Goal: Information Seeking & Learning: Learn about a topic

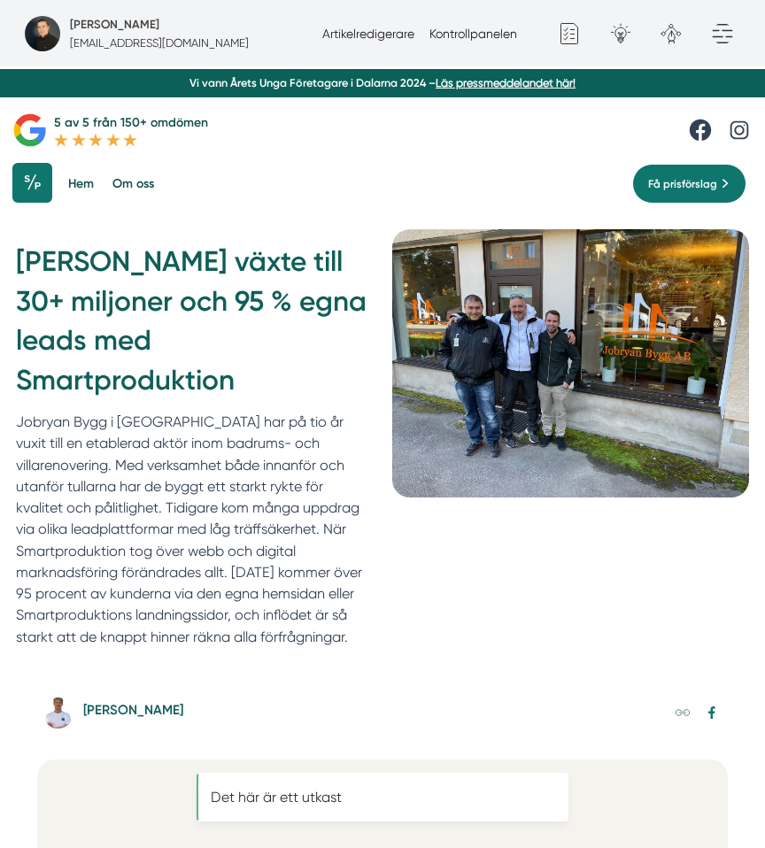
click at [505, 204] on div "Hem Om oss Tjänster Tjänster Hemsida Meta Ads" at bounding box center [382, 184] width 765 height 54
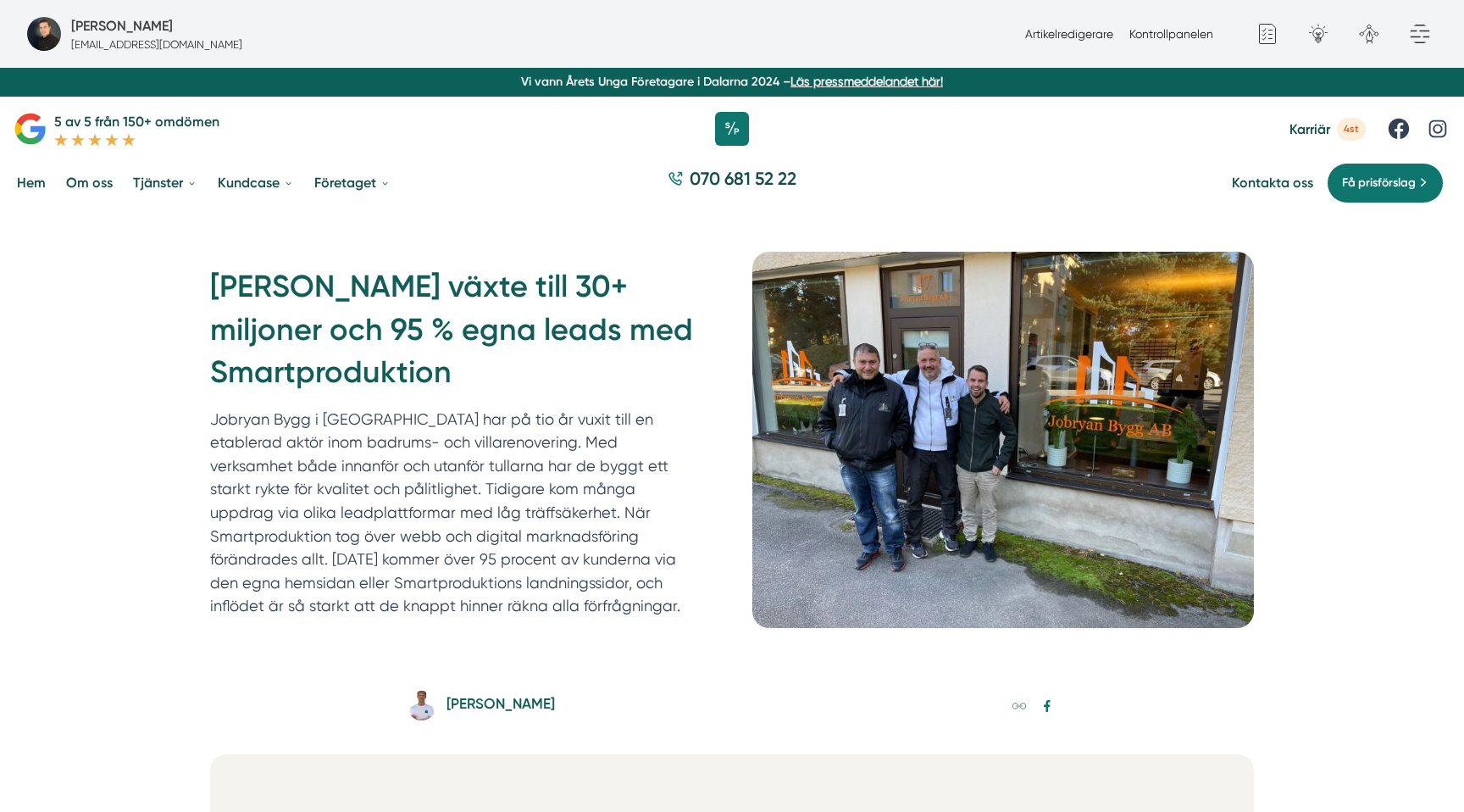
click at [955, 427] on img at bounding box center [1003, 440] width 502 height 375
click at [492, 702] on h5 "[PERSON_NAME]" at bounding box center [500, 706] width 108 height 27
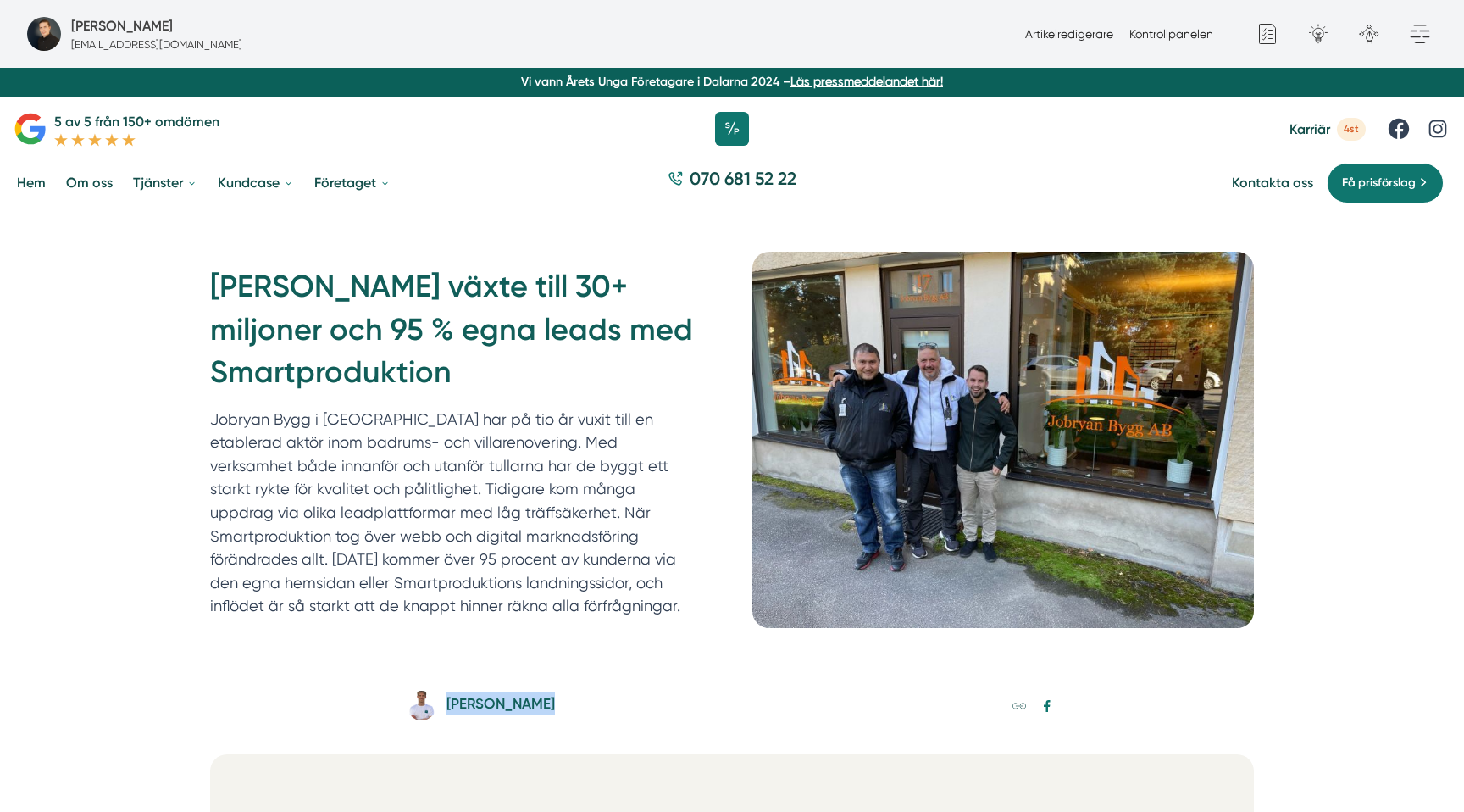
click at [624, 290] on h1 "[PERSON_NAME] växte till 30+ miljoner och 95 % egna leads med Smartproduktion" at bounding box center [461, 336] width 502 height 142
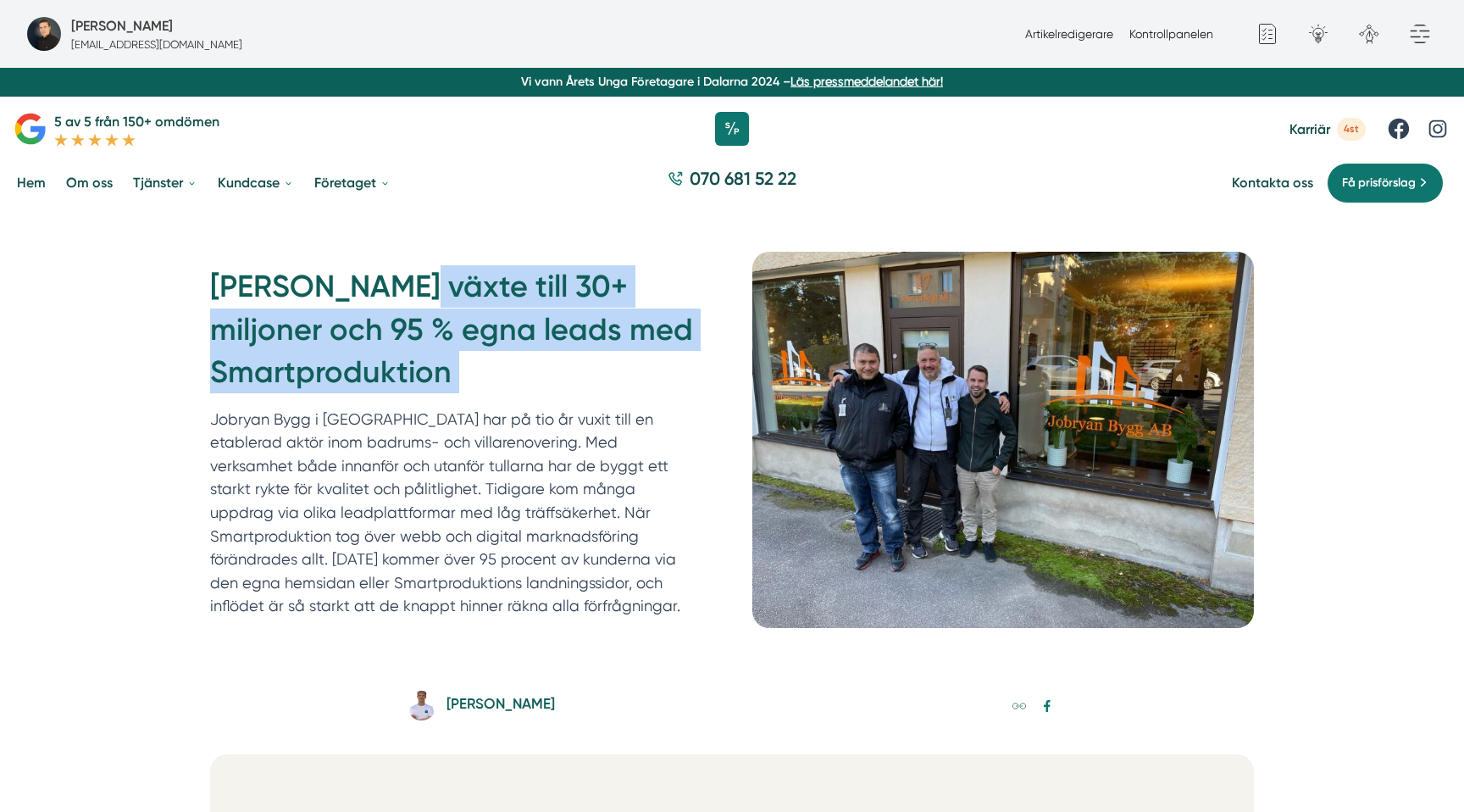
click at [624, 290] on h1 "[PERSON_NAME] växte till 30+ miljoner och 95 % egna leads med Smartproduktion" at bounding box center [461, 336] width 502 height 142
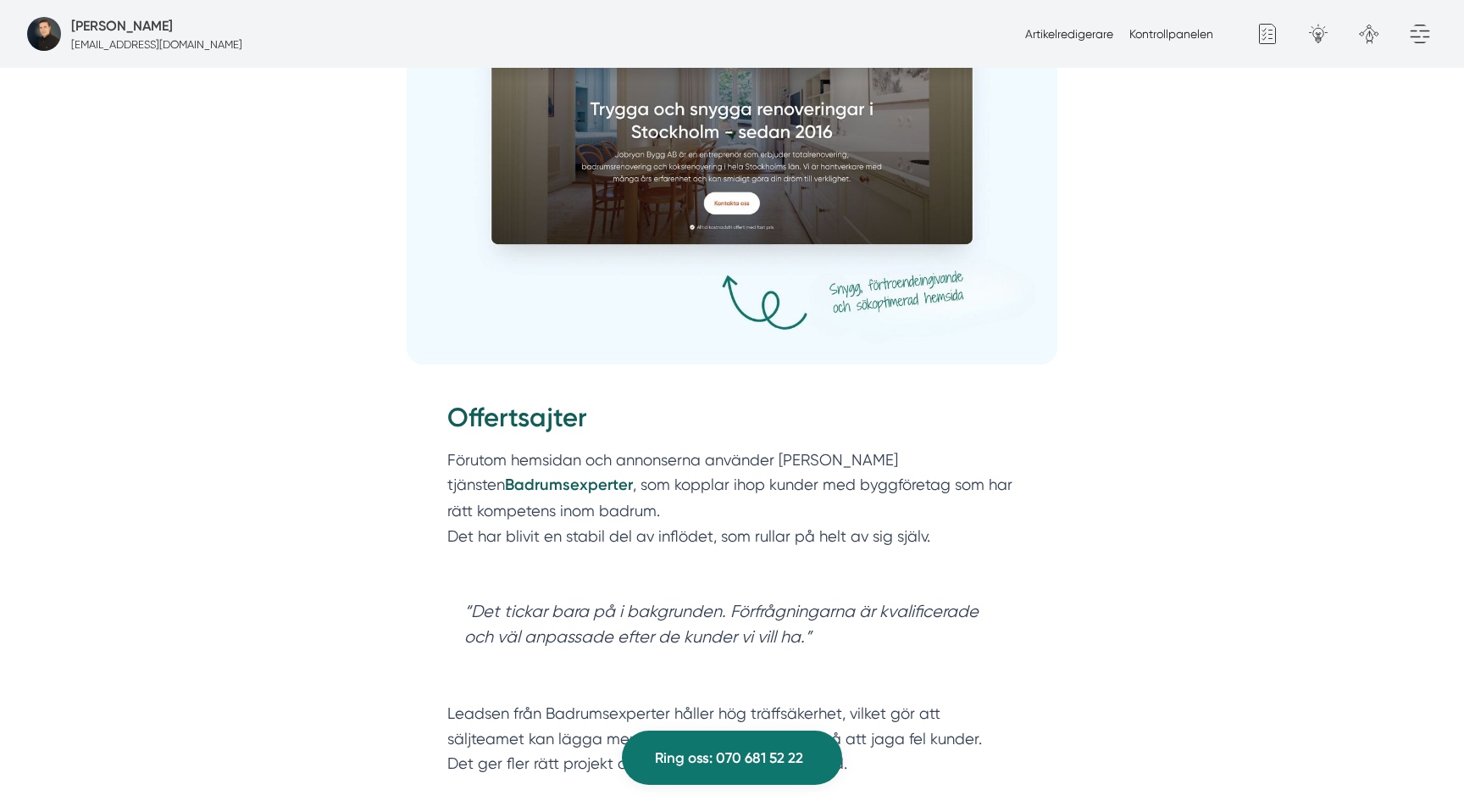
scroll to position [3807, 0]
click at [624, 290] on img at bounding box center [732, 161] width 651 height 407
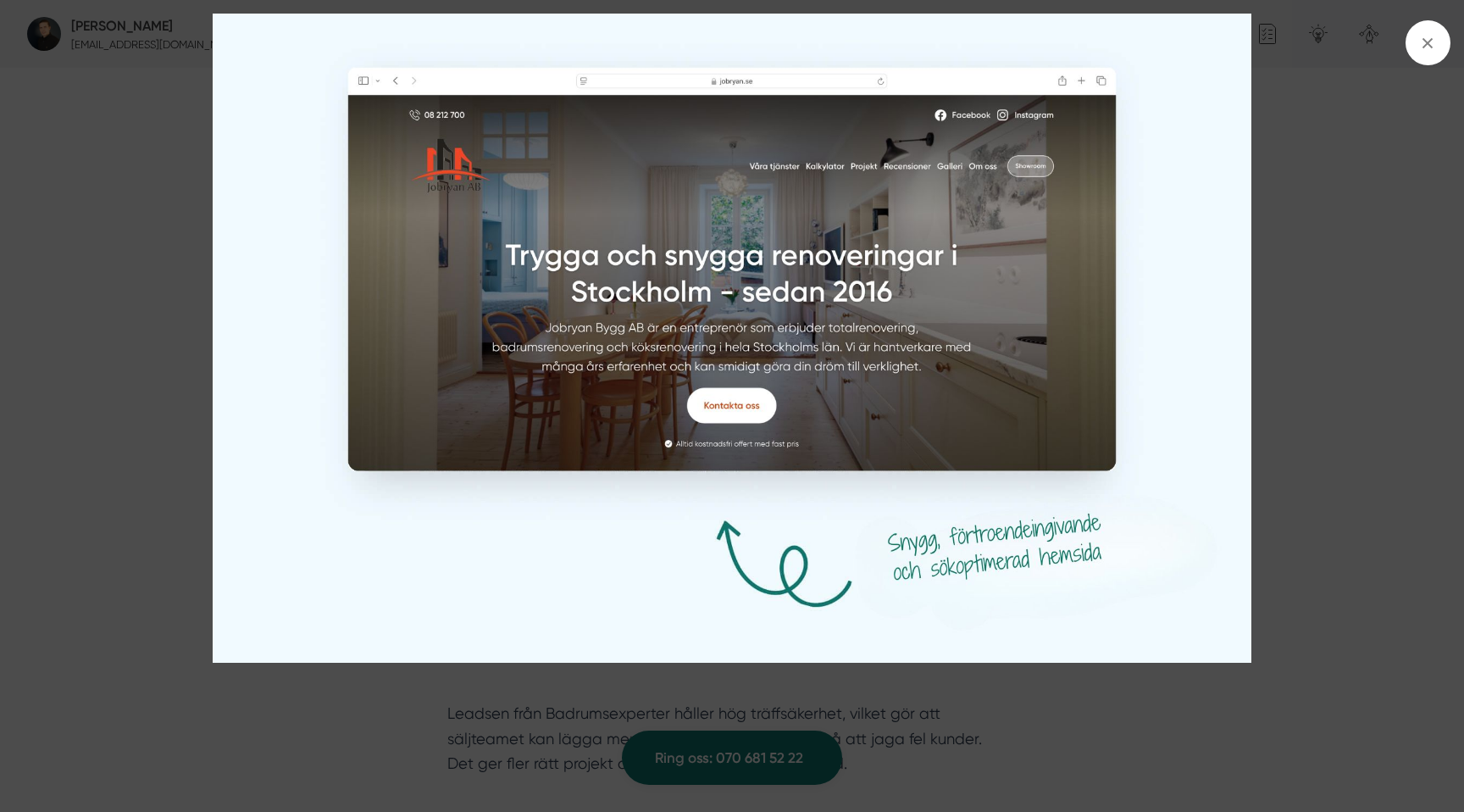
click at [624, 290] on img at bounding box center [732, 338] width 1098 height 649
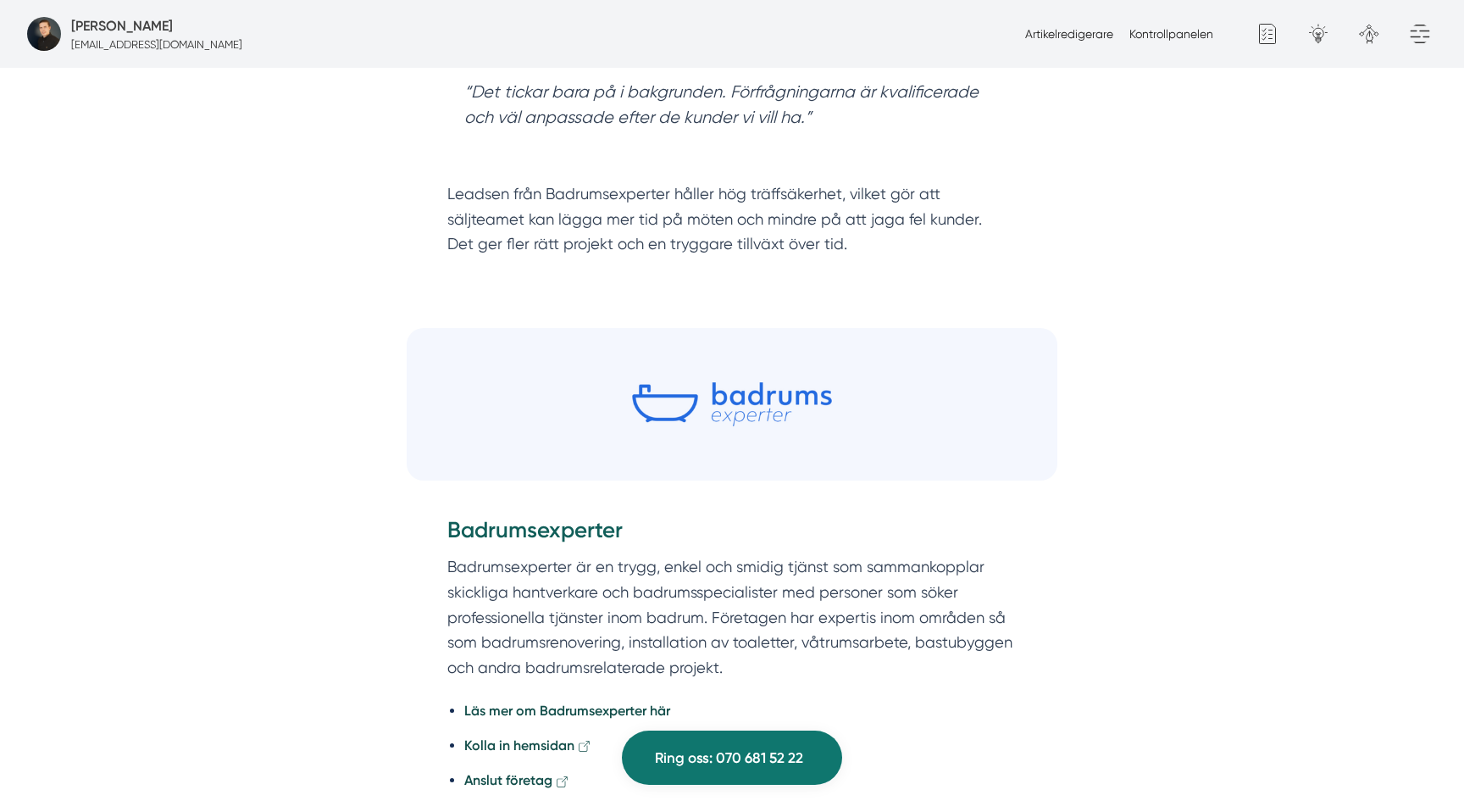
scroll to position [4325, 0]
click at [758, 364] on img at bounding box center [732, 404] width 651 height 152
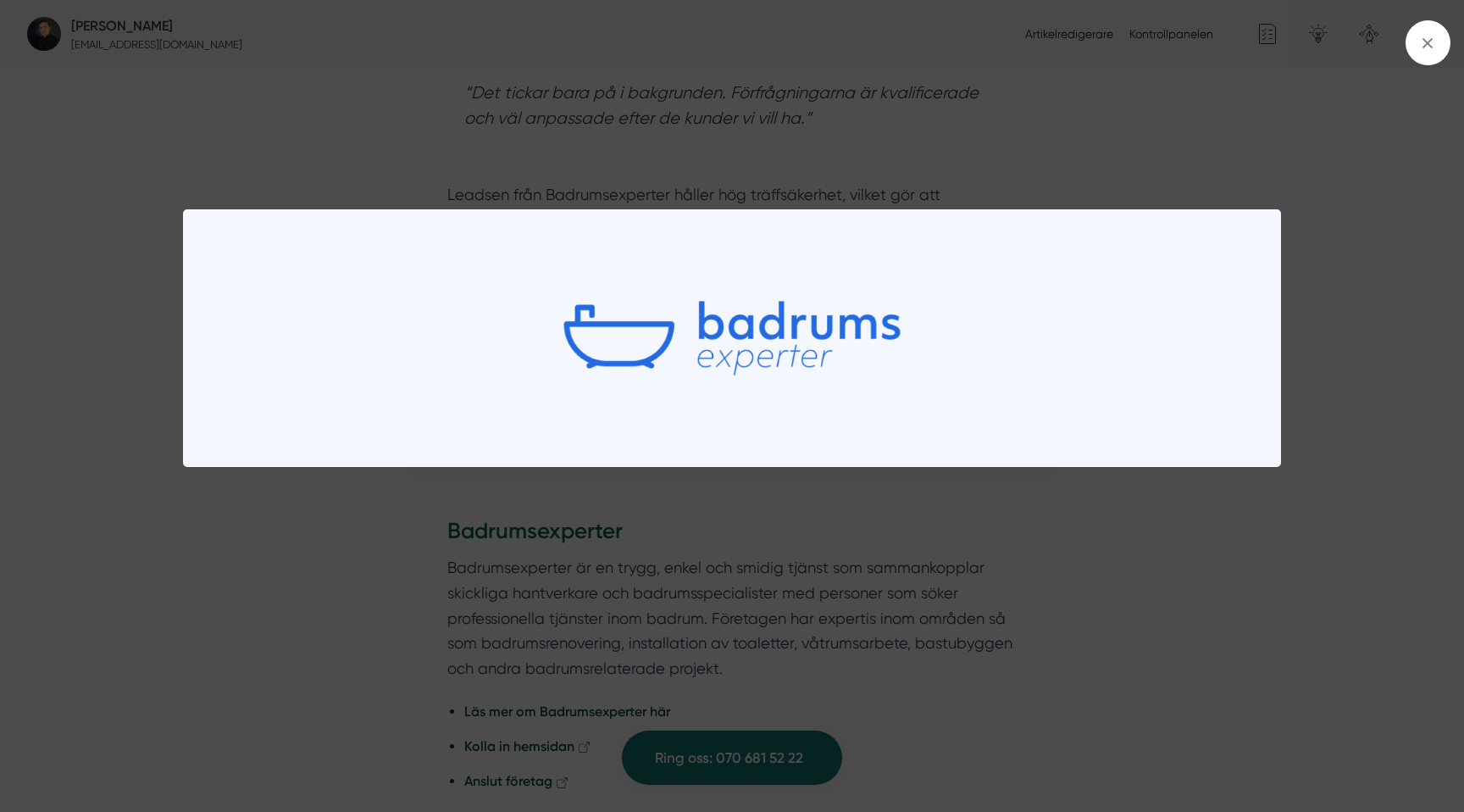
click at [823, 142] on div at bounding box center [732, 406] width 1464 height 812
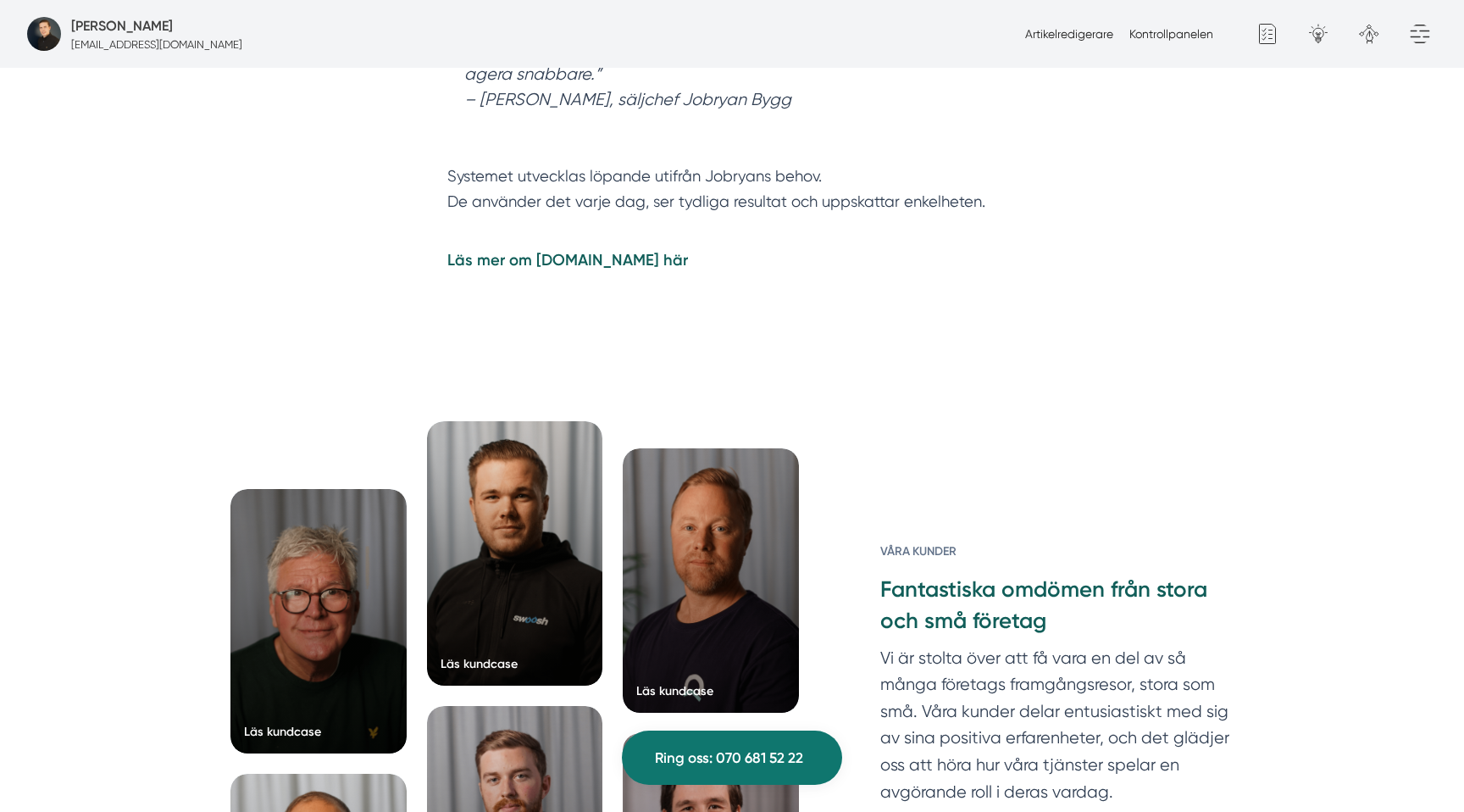
scroll to position [5475, 0]
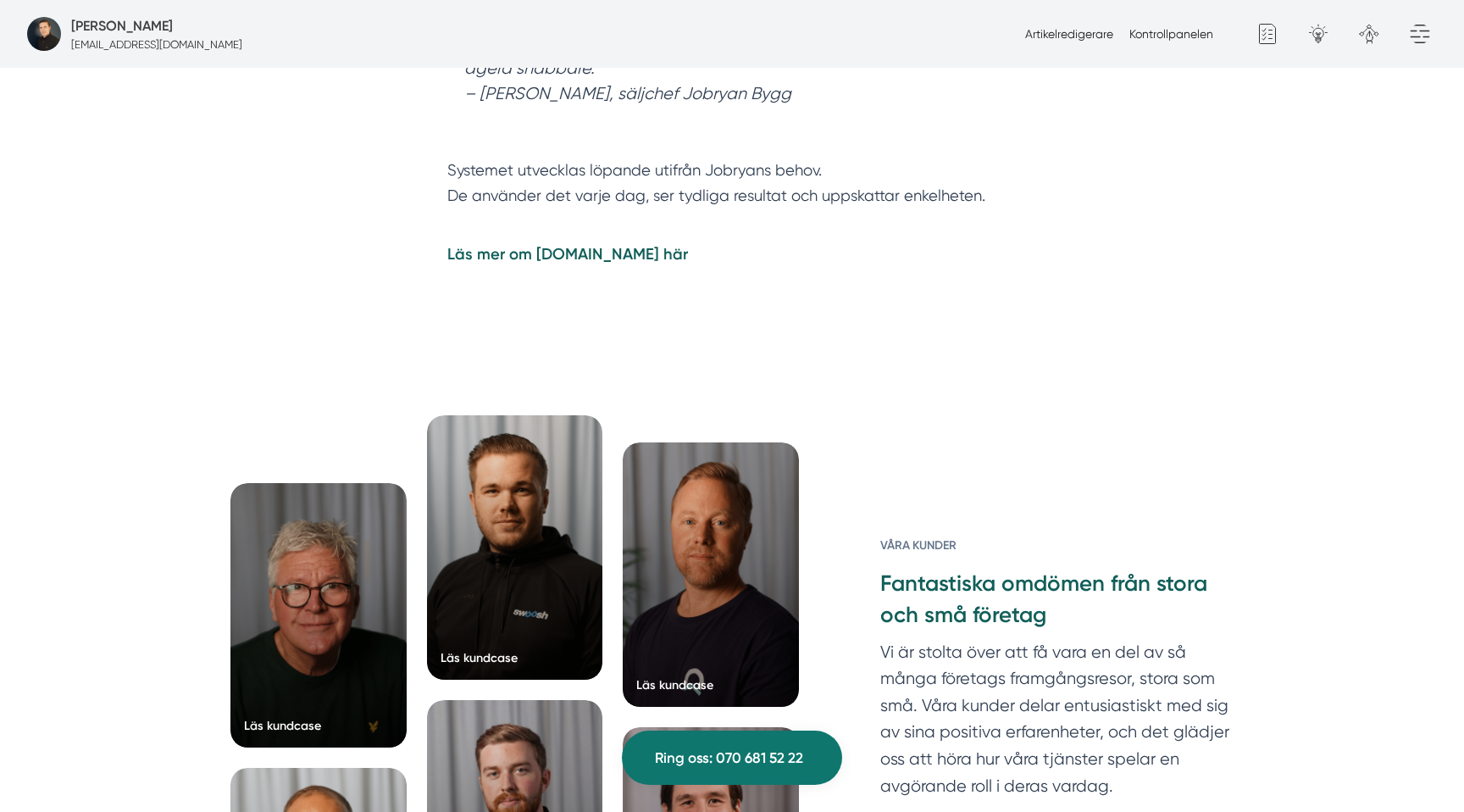
click at [541, 248] on strong "Läs mer om [DOMAIN_NAME] här" at bounding box center [567, 254] width 240 height 18
click at [637, 248] on p "Läs mer om [DOMAIN_NAME] här" at bounding box center [732, 266] width 570 height 51
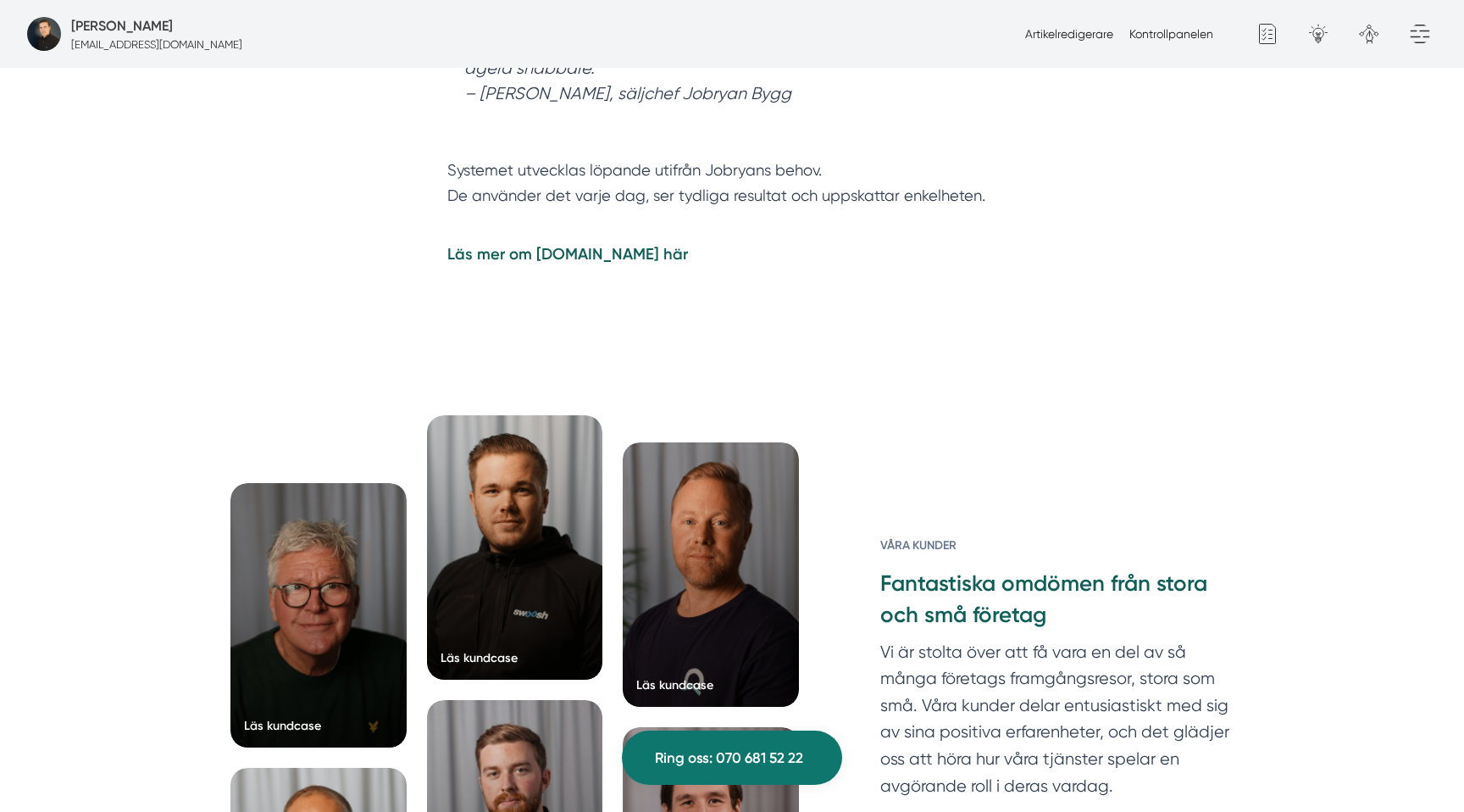
click at [561, 248] on strong "Läs mer om [DOMAIN_NAME] här" at bounding box center [567, 254] width 240 height 18
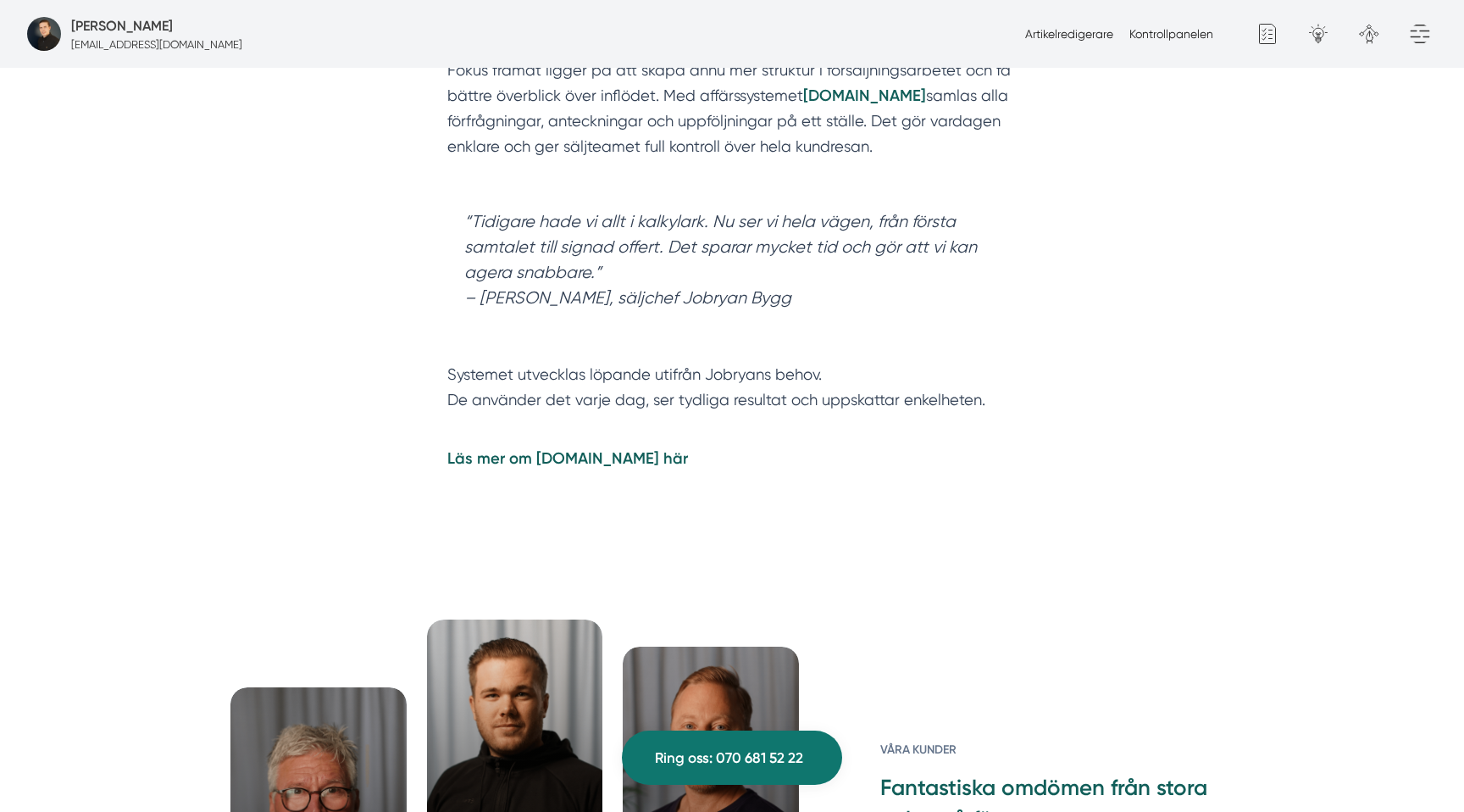
scroll to position [5254, 0]
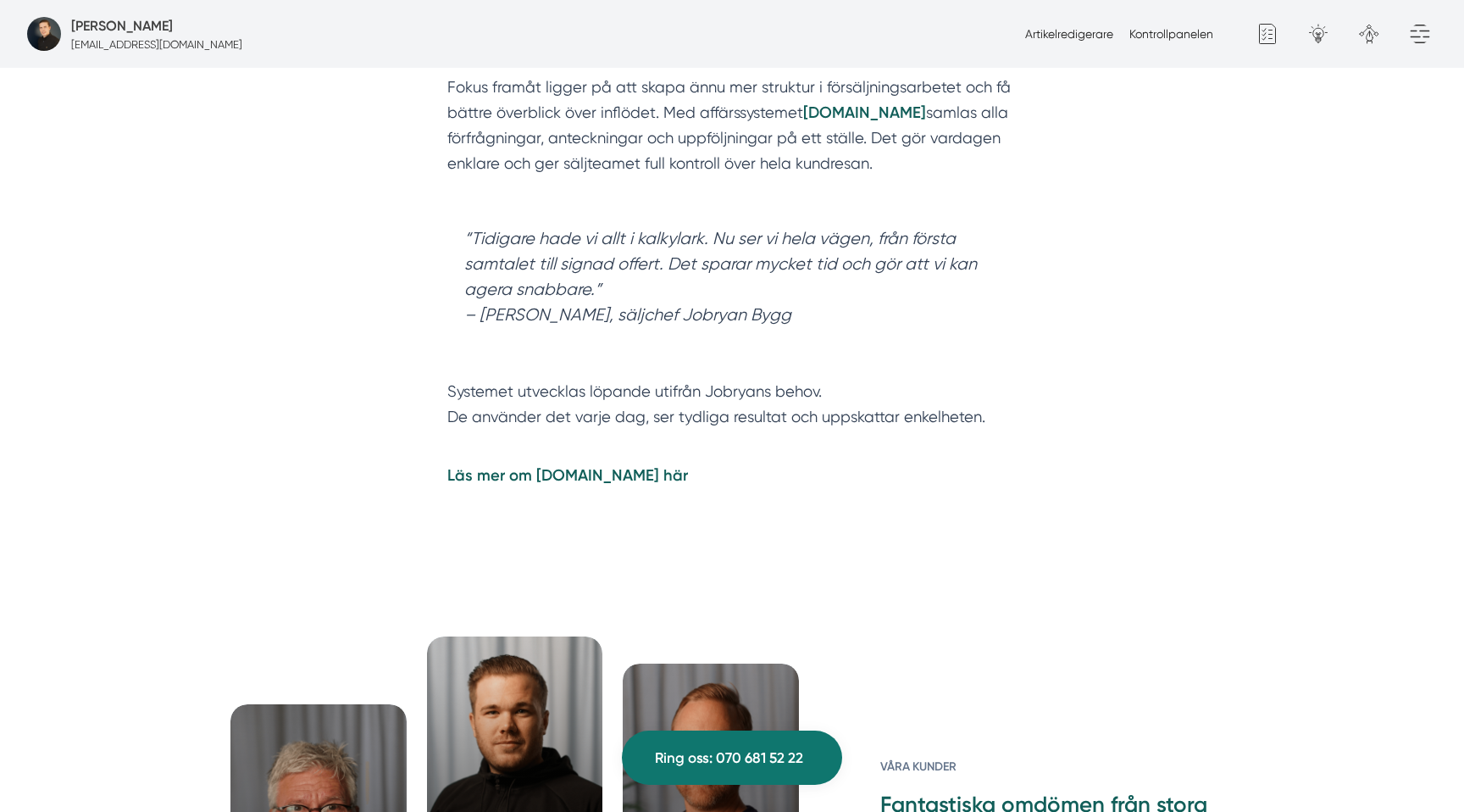
click at [648, 282] on blockquote "“Tidigare hade vi allt i kalkylark. Nu ser vi hela vägen, från första samtalet …" at bounding box center [732, 290] width 570 height 161
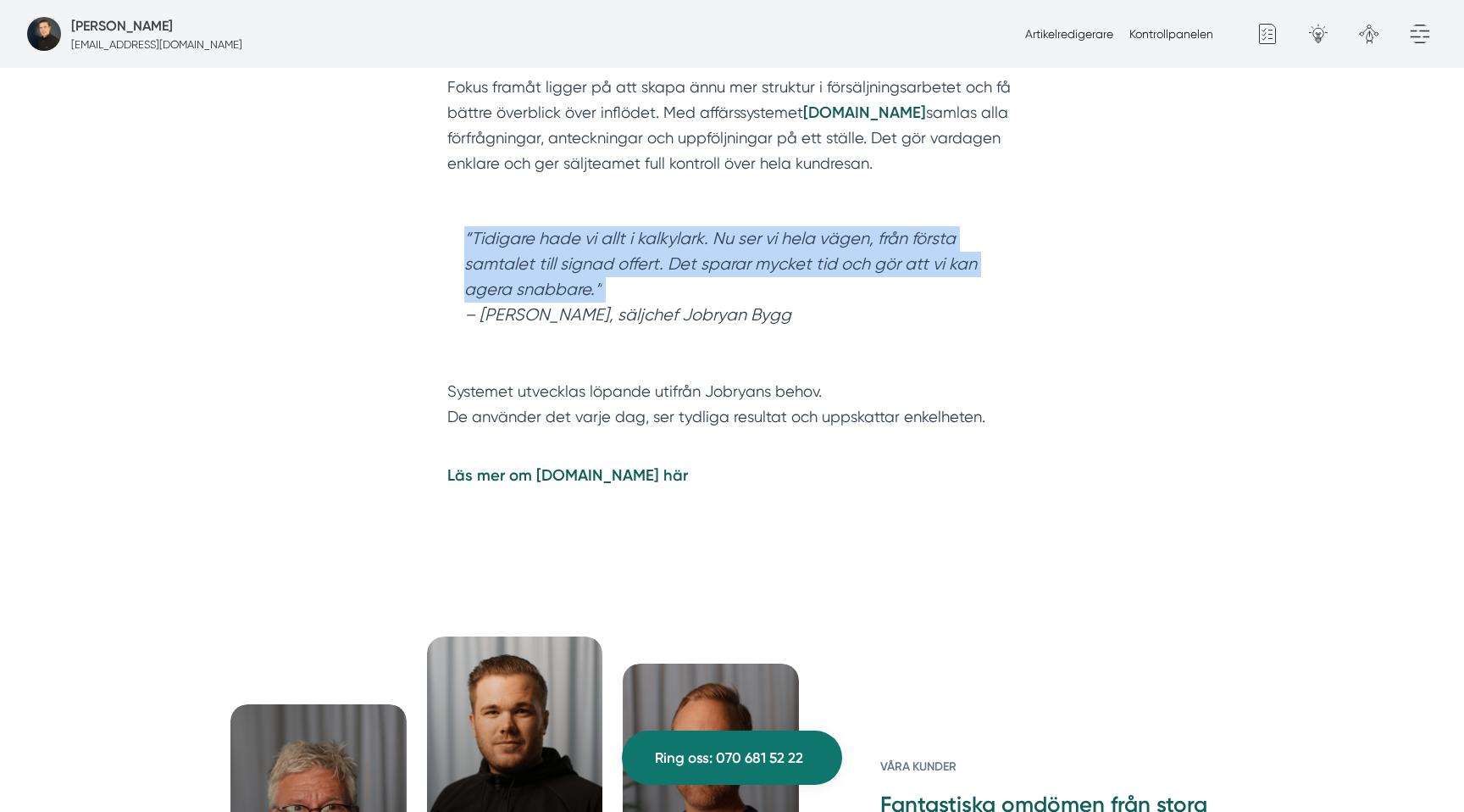
click at [648, 283] on blockquote "“Tidigare hade vi allt i kalkylark. Nu ser vi hela vägen, från första samtalet …" at bounding box center [732, 290] width 570 height 161
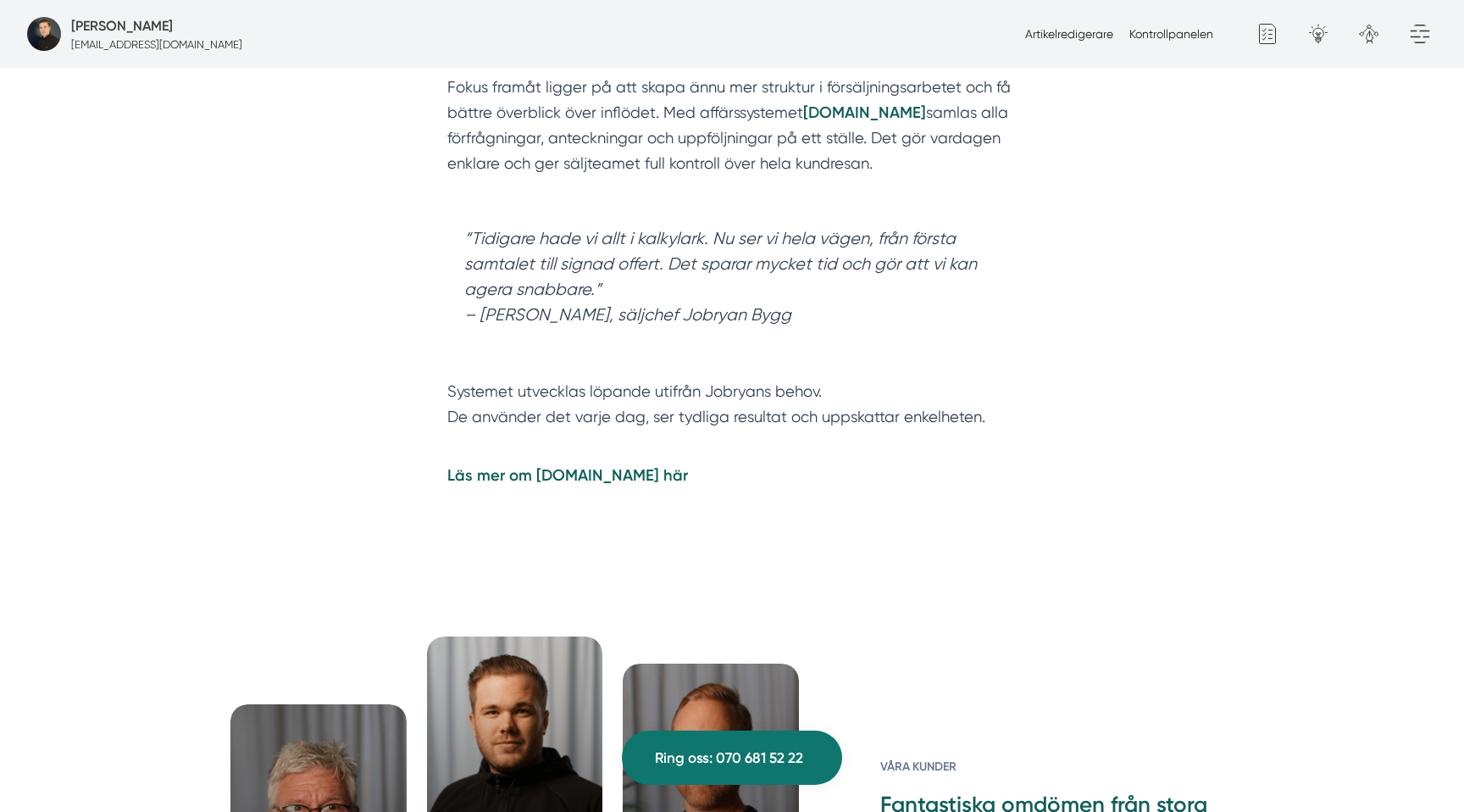
click at [685, 242] on blockquote "“Tidigare hade vi allt i kalkylark. Nu ser vi hela vägen, från första samtalet …" at bounding box center [732, 290] width 570 height 161
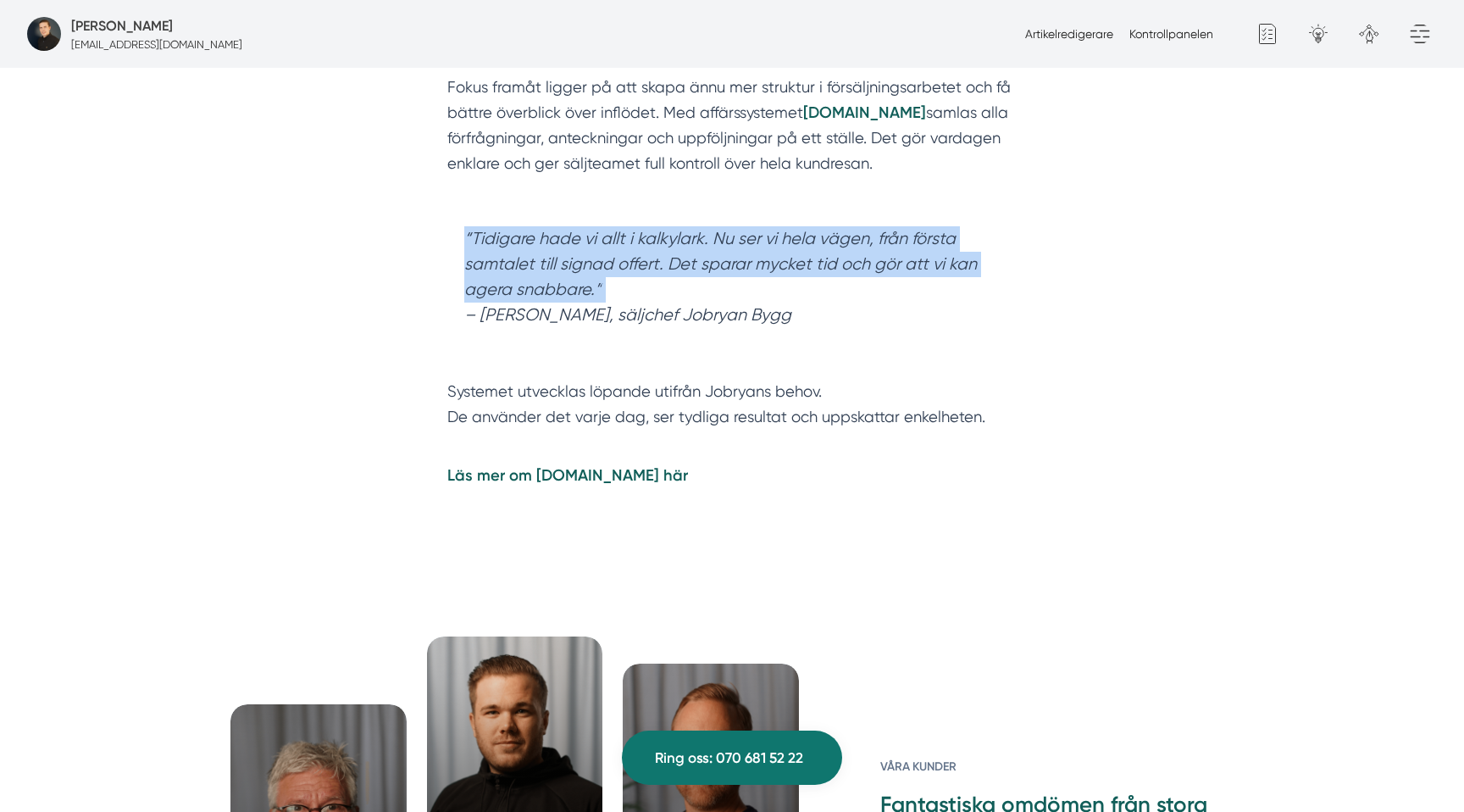
click at [685, 242] on blockquote "“Tidigare hade vi allt i kalkylark. Nu ser vi hela vägen, från första samtalet …" at bounding box center [732, 290] width 570 height 161
click at [587, 300] on blockquote "“Tidigare hade vi allt i kalkylark. Nu ser vi hela vägen, från första samtalet …" at bounding box center [732, 290] width 570 height 161
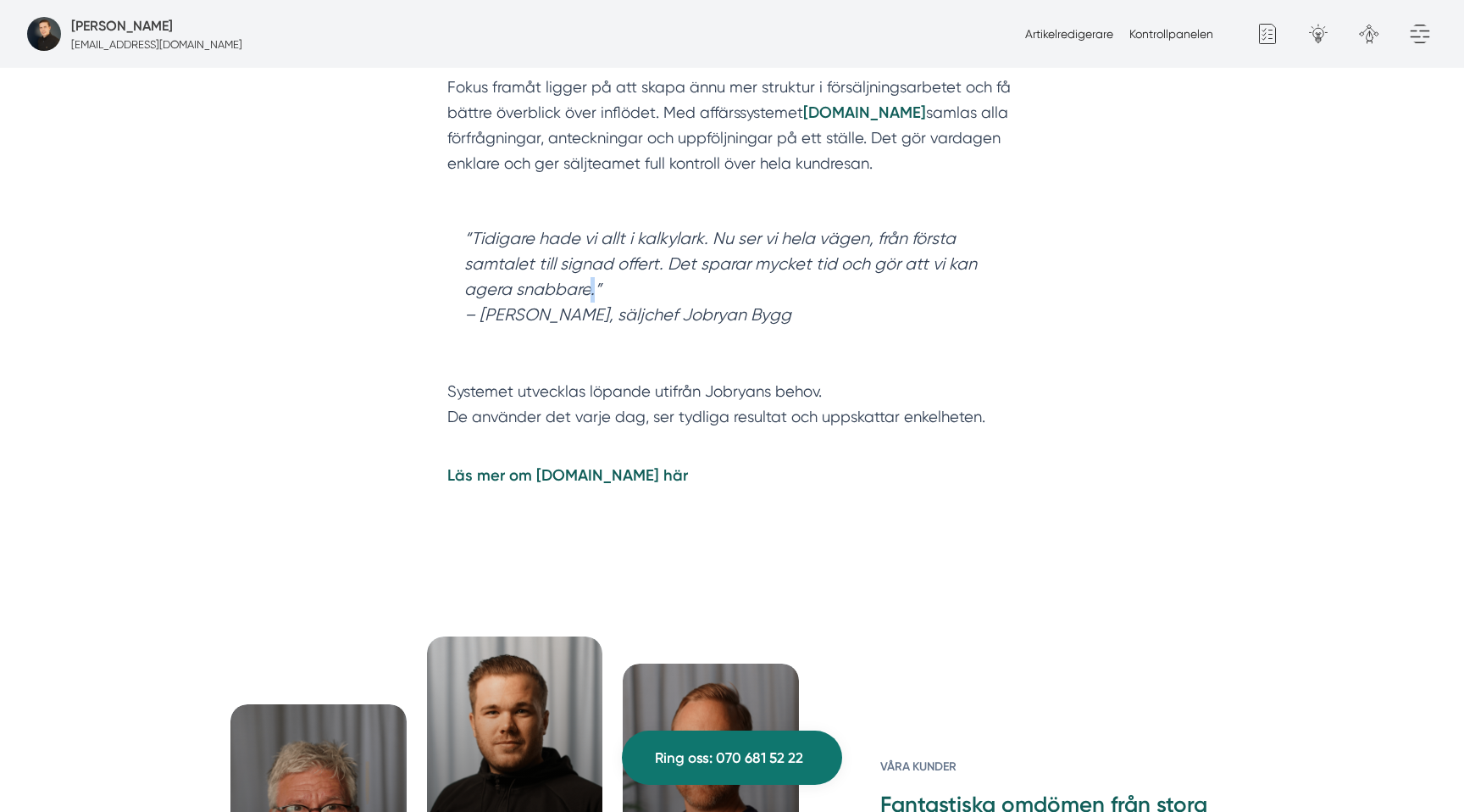
click at [587, 300] on blockquote "“Tidigare hade vi allt i kalkylark. Nu ser vi hela vägen, från första samtalet …" at bounding box center [732, 290] width 570 height 161
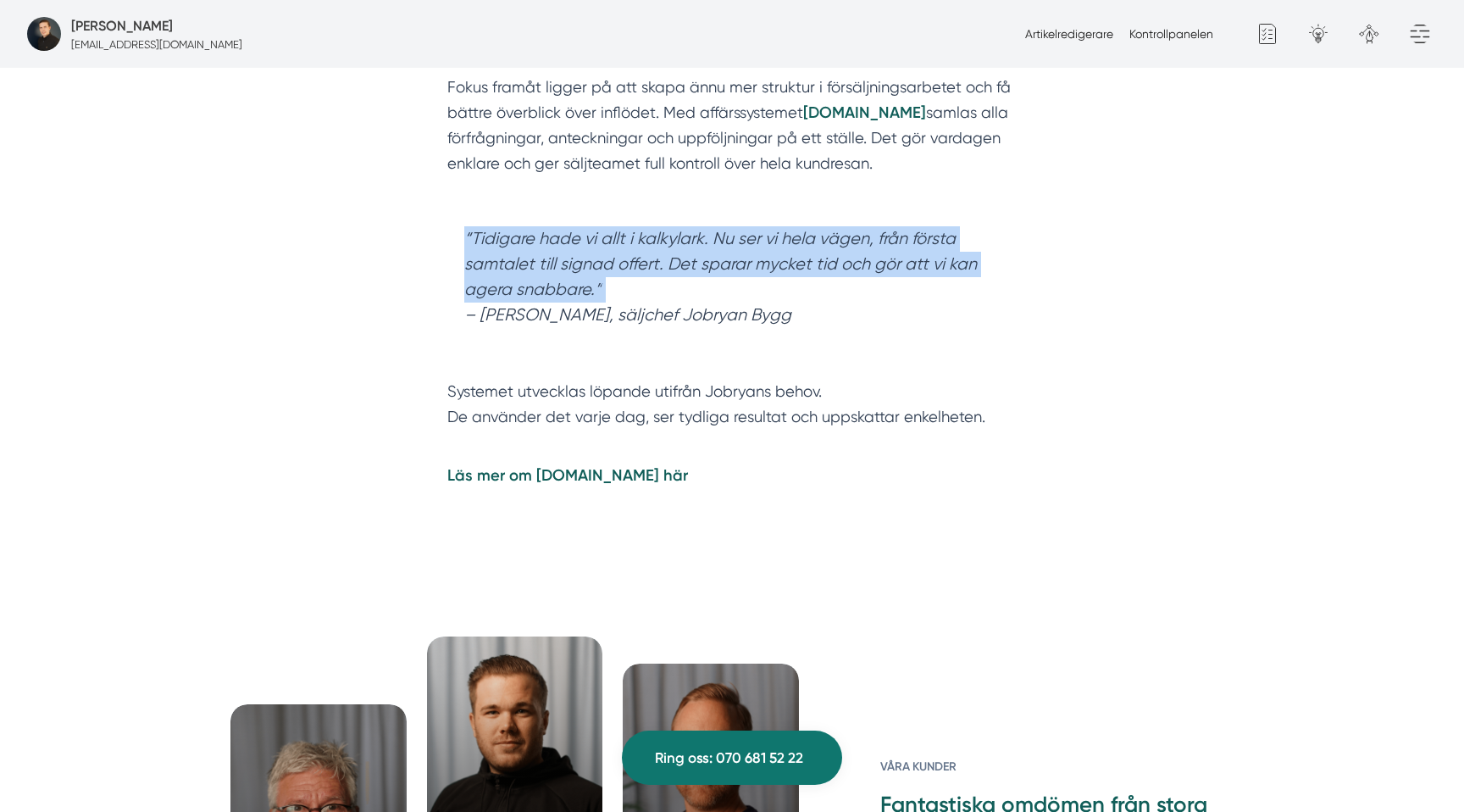
click at [587, 300] on blockquote "“Tidigare hade vi allt i kalkylark. Nu ser vi hela vägen, från första samtalet …" at bounding box center [732, 290] width 570 height 161
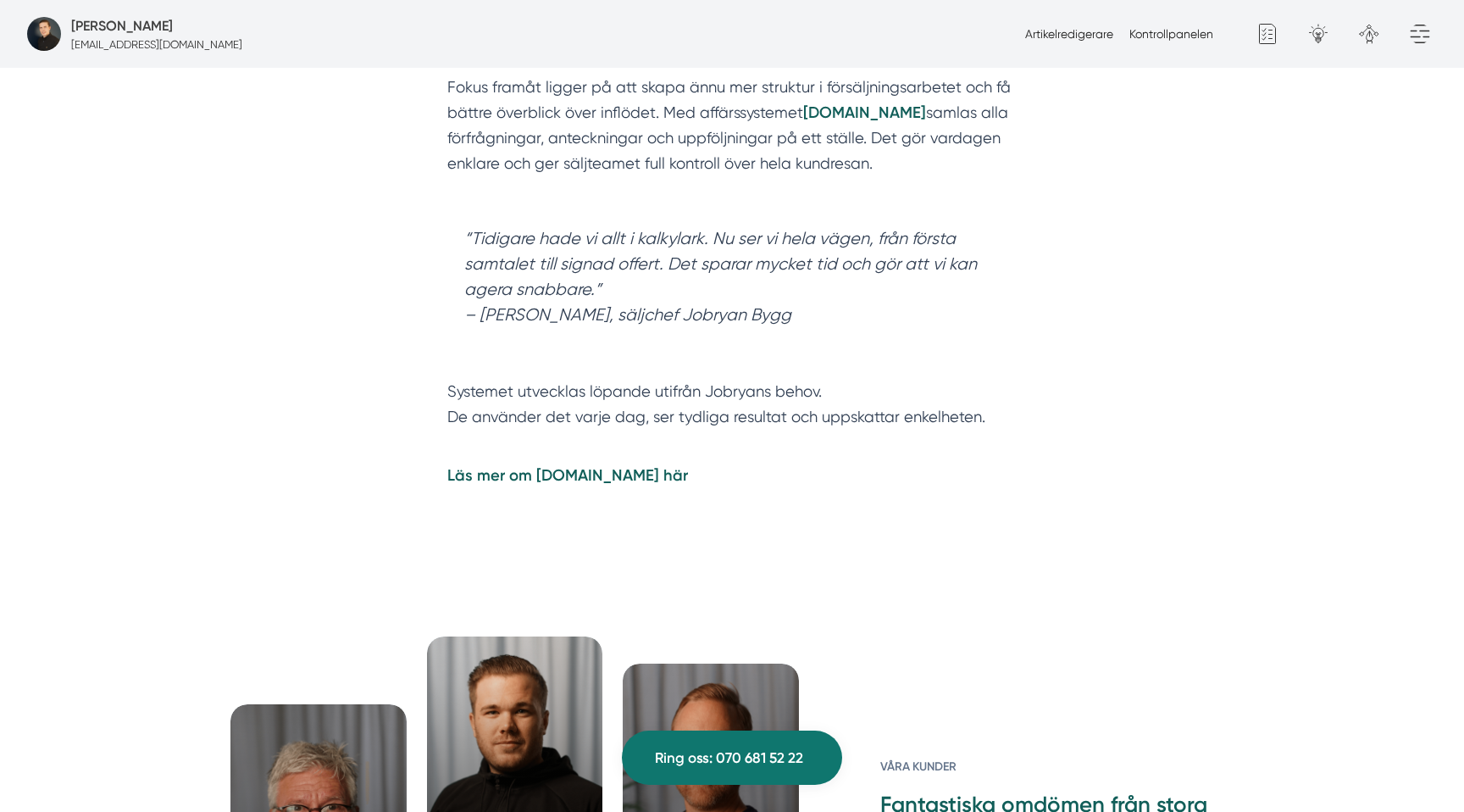
click at [635, 252] on blockquote "“Tidigare hade vi allt i kalkylark. Nu ser vi hela vägen, från första samtalet …" at bounding box center [732, 290] width 570 height 161
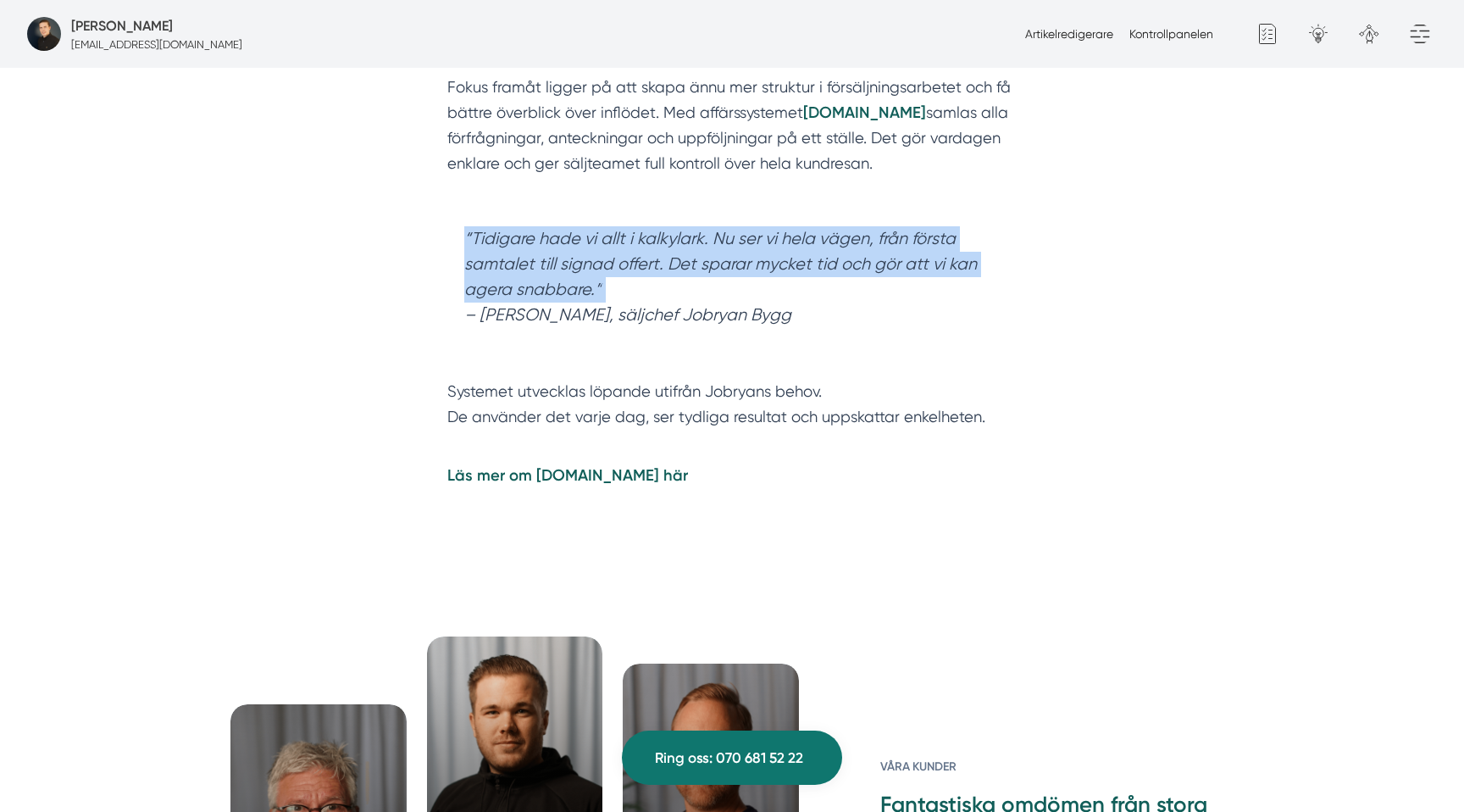
click at [635, 252] on blockquote "“Tidigare hade vi allt i kalkylark. Nu ser vi hela vägen, från första samtalet …" at bounding box center [732, 290] width 570 height 161
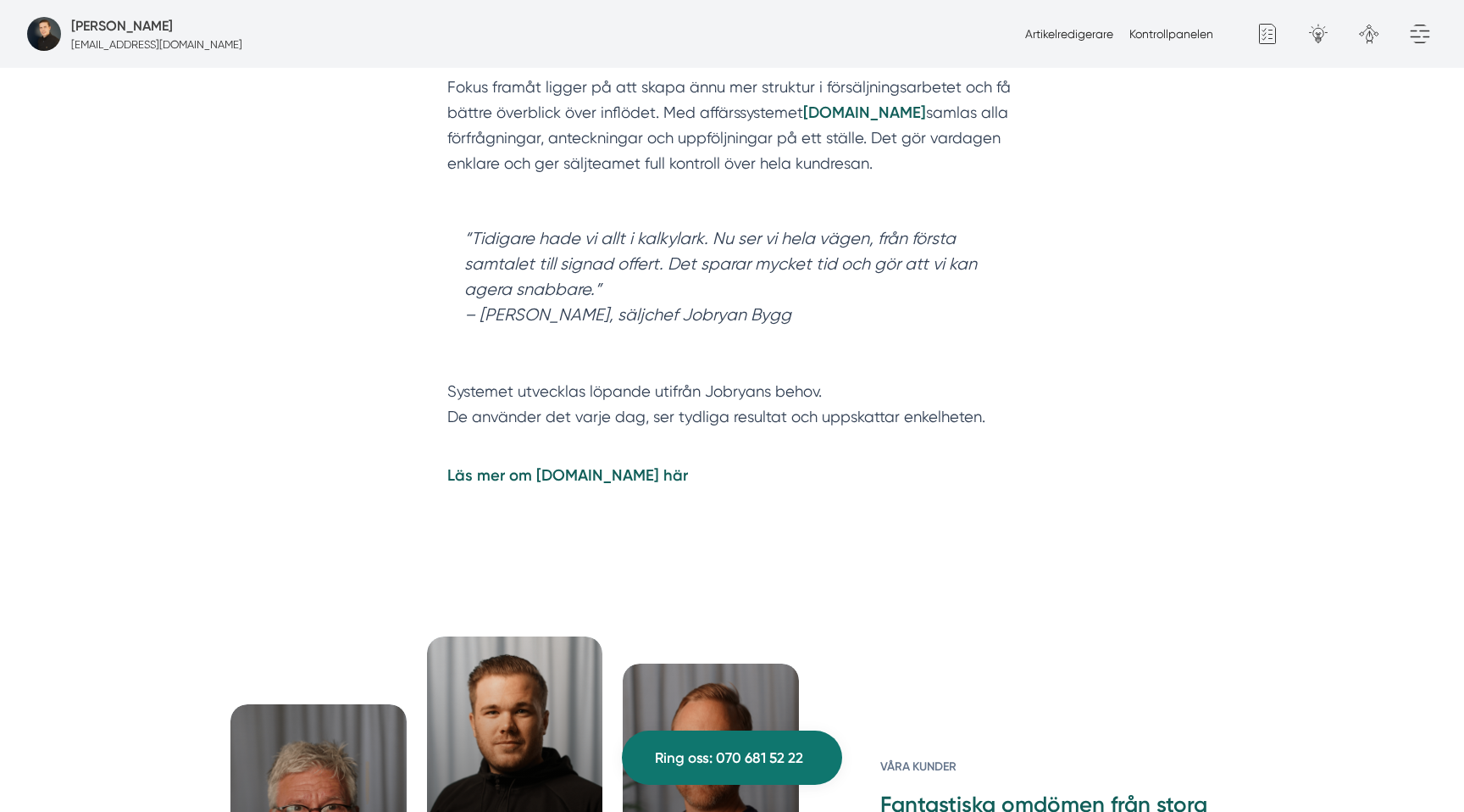
click at [663, 115] on p "Jobryan Bygg har redan tagit stora kliv tillsammans med Smartproduktion, men re…" at bounding box center [732, 113] width 570 height 177
click at [846, 109] on strong "[DOMAIN_NAME]" at bounding box center [865, 112] width 123 height 18
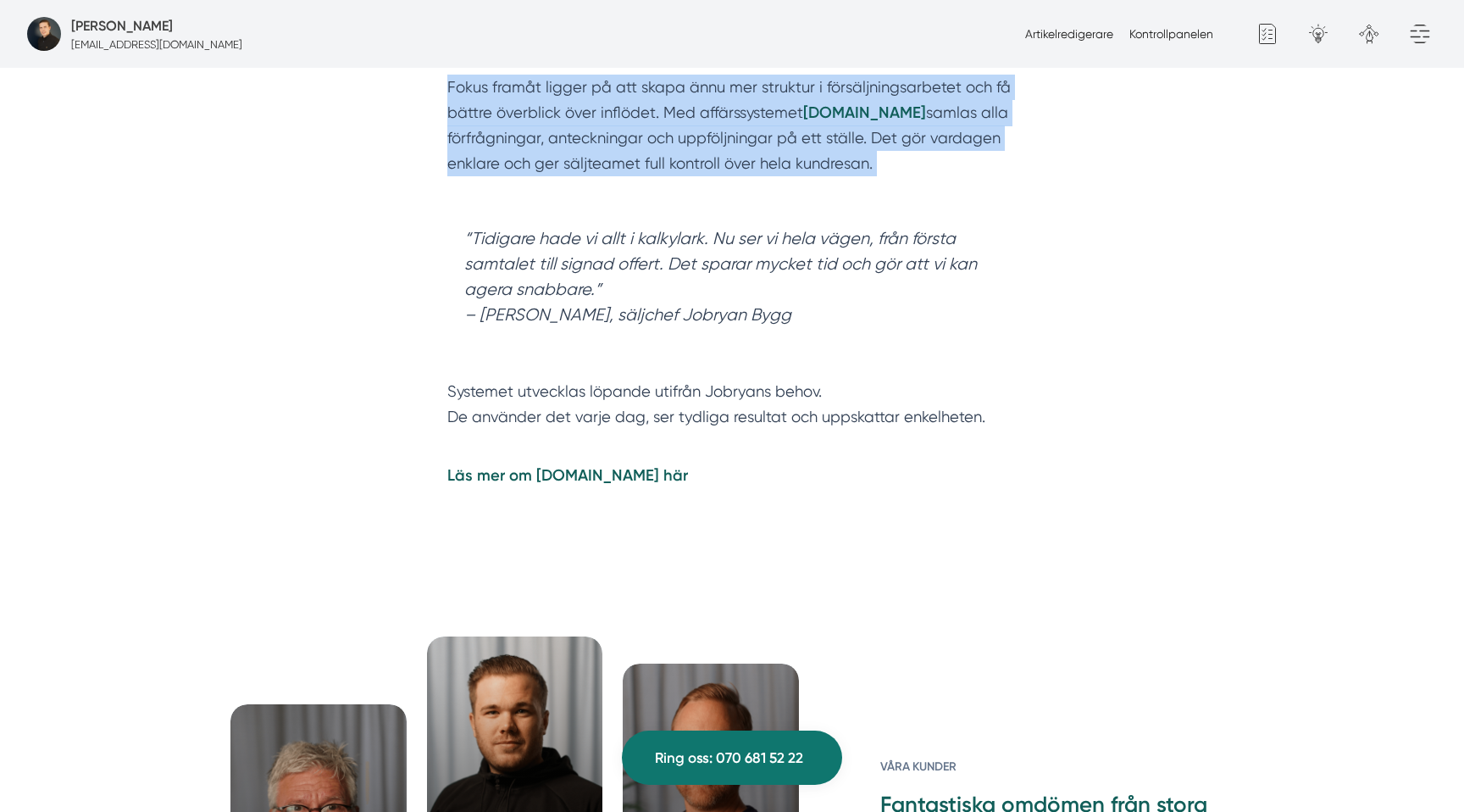
click at [846, 109] on strong "[DOMAIN_NAME]" at bounding box center [865, 112] width 123 height 18
click at [843, 109] on strong "[DOMAIN_NAME]" at bounding box center [865, 112] width 123 height 18
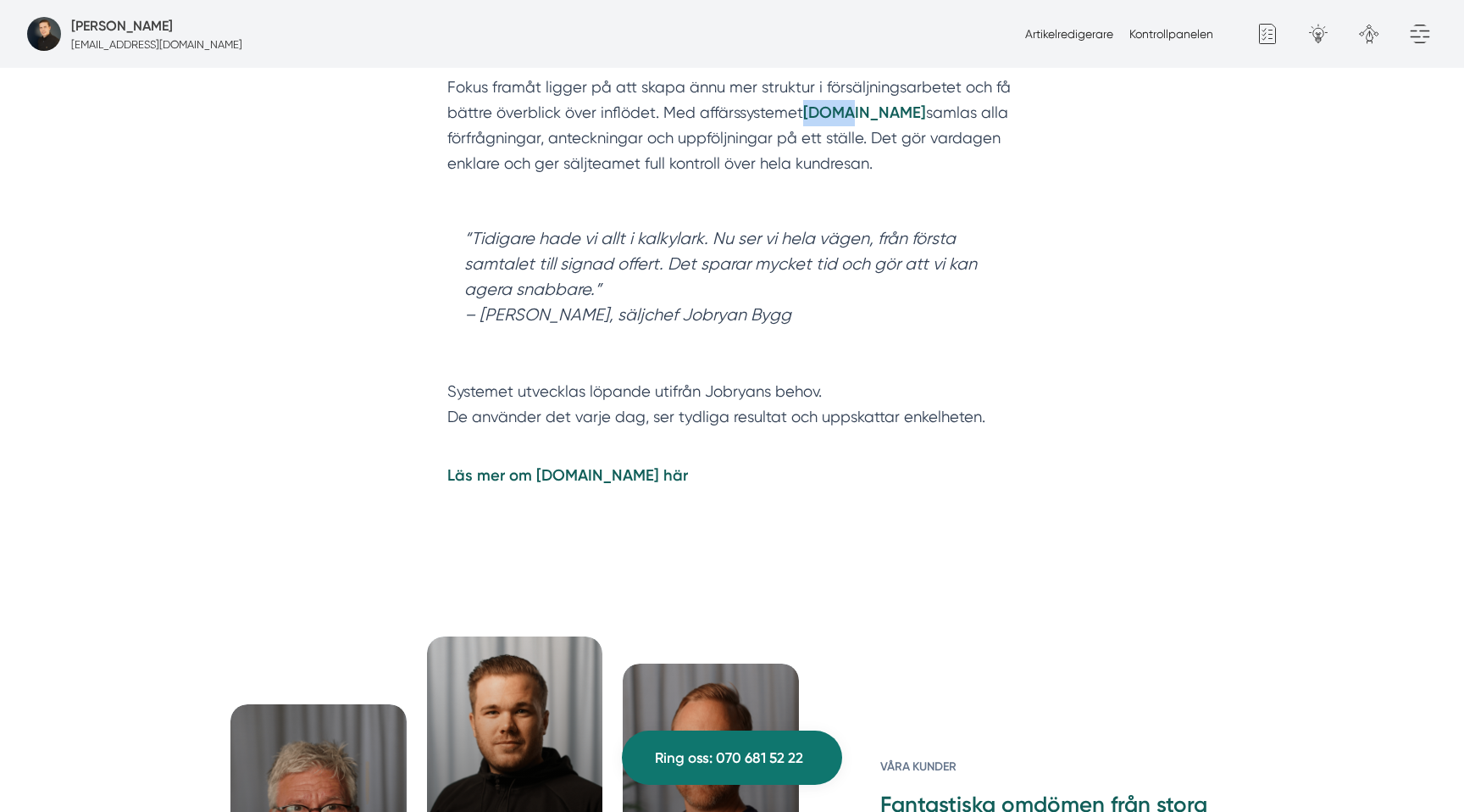
click at [843, 109] on strong "[DOMAIN_NAME]" at bounding box center [865, 112] width 123 height 18
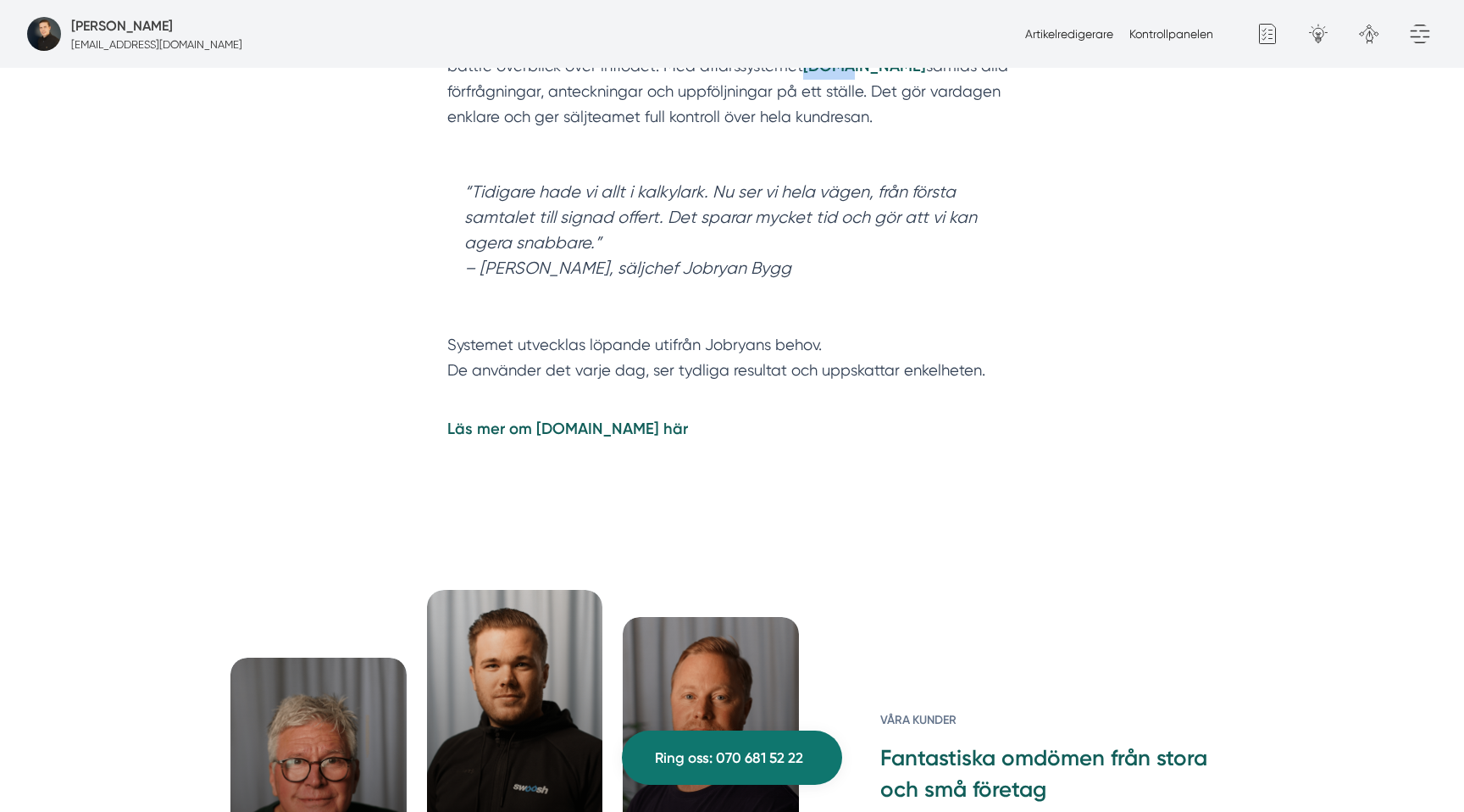
click at [843, 109] on p "Jobryan Bygg har redan tagit stora kliv tillsammans med Smartproduktion, men re…" at bounding box center [732, 66] width 570 height 177
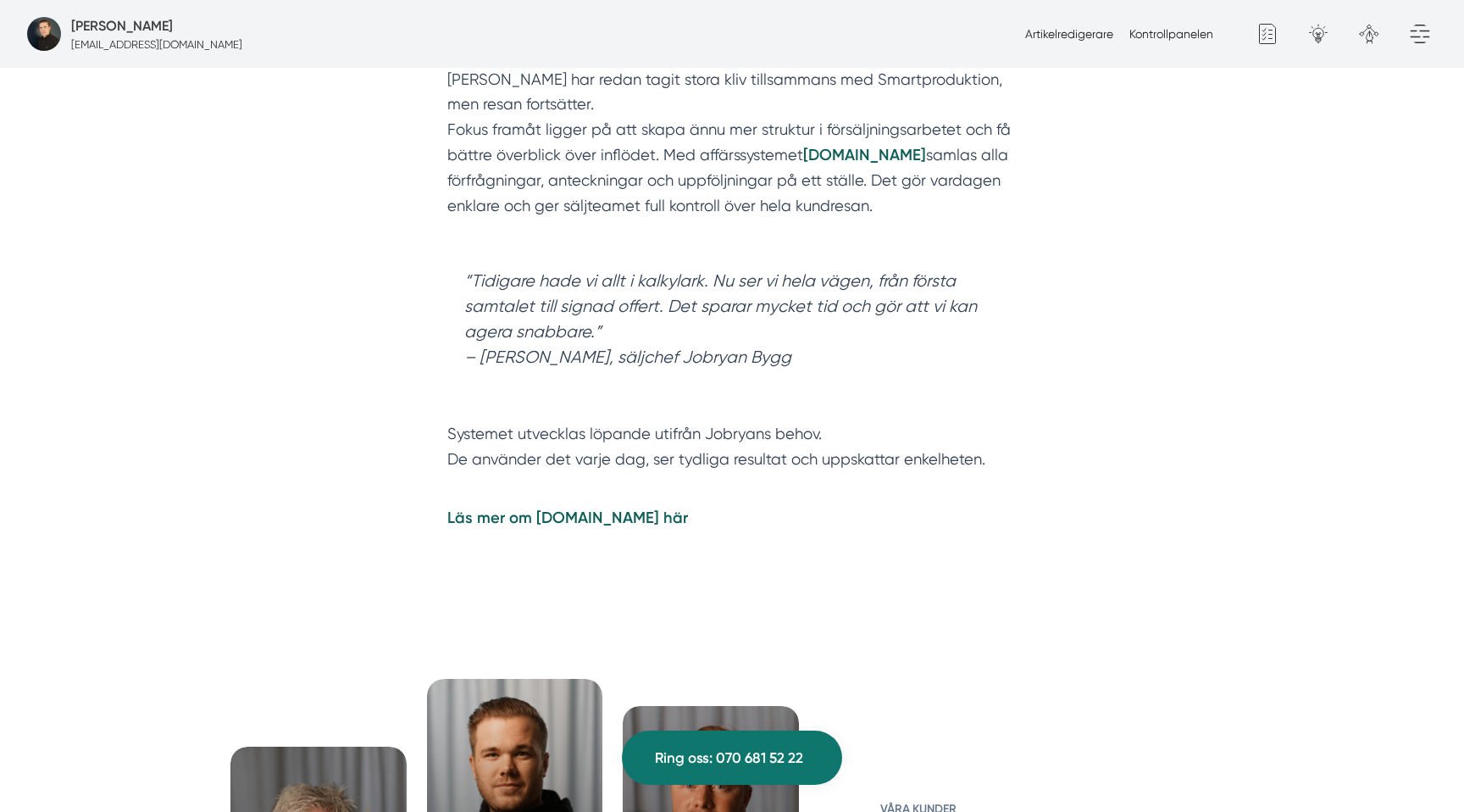
scroll to position [5208, 0]
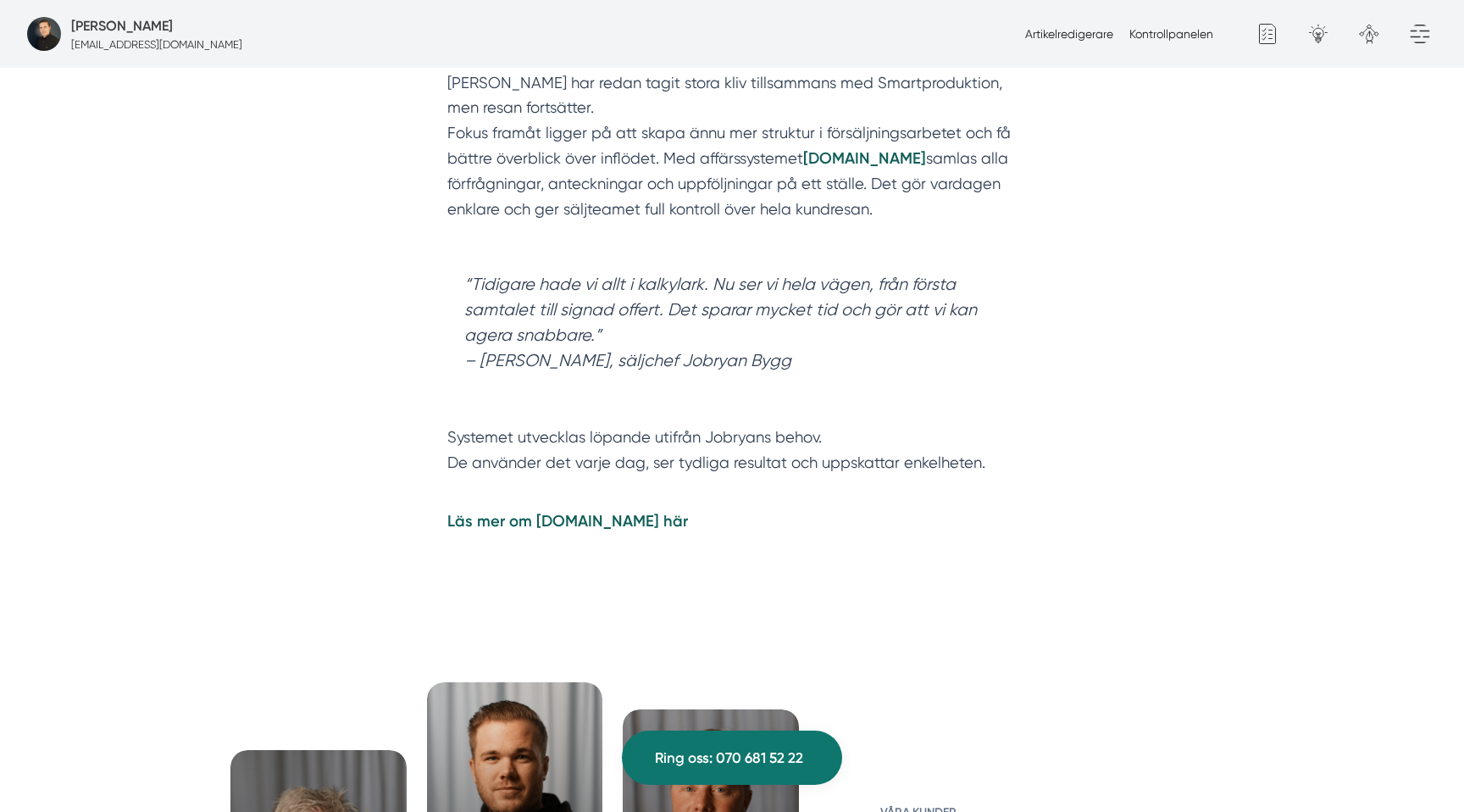
click at [555, 298] on blockquote "“Tidigare hade vi allt i kalkylark. Nu ser vi hela vägen, från första samtalet …" at bounding box center [732, 335] width 570 height 161
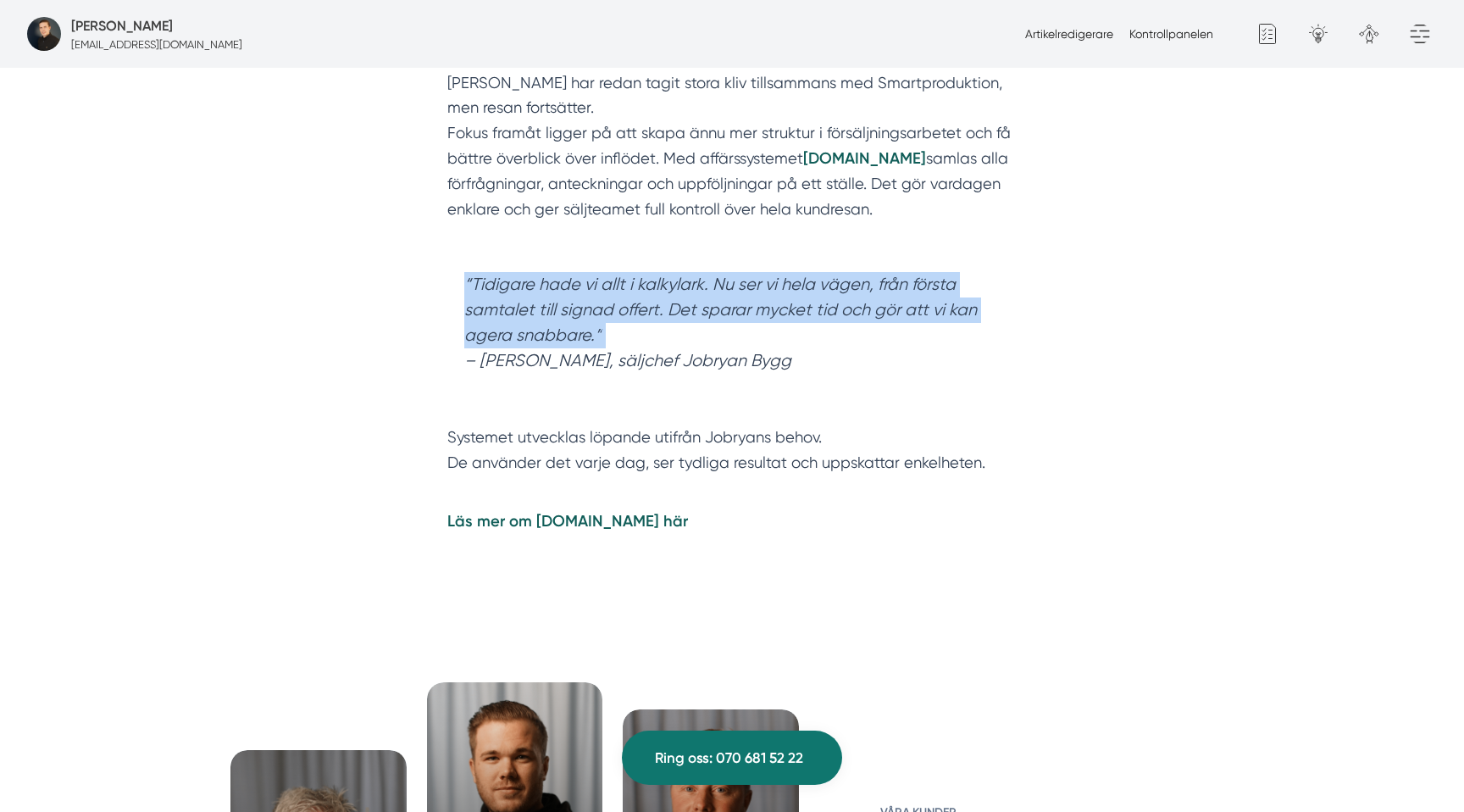
click at [555, 298] on blockquote "“Tidigare hade vi allt i kalkylark. Nu ser vi hela vägen, från första samtalet …" at bounding box center [732, 335] width 570 height 161
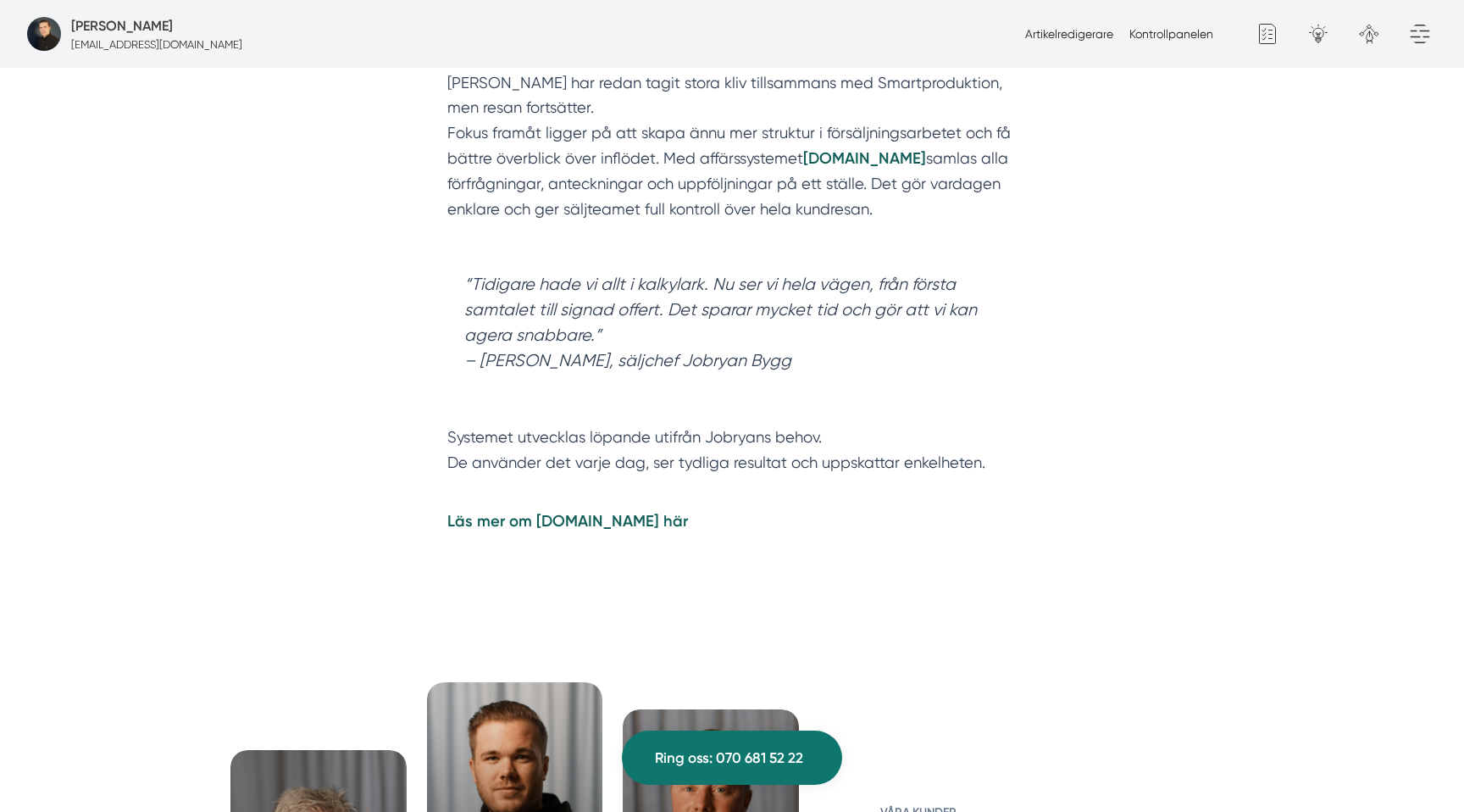
click at [709, 151] on p "Jobryan Bygg har redan tagit stora kliv tillsammans med Smartproduktion, men re…" at bounding box center [732, 158] width 570 height 177
click at [709, 152] on p "Jobryan Bygg har redan tagit stora kliv tillsammans med Smartproduktion, men re…" at bounding box center [732, 158] width 570 height 177
click at [709, 154] on p "Jobryan Bygg har redan tagit stora kliv tillsammans med Smartproduktion, men re…" at bounding box center [732, 158] width 570 height 177
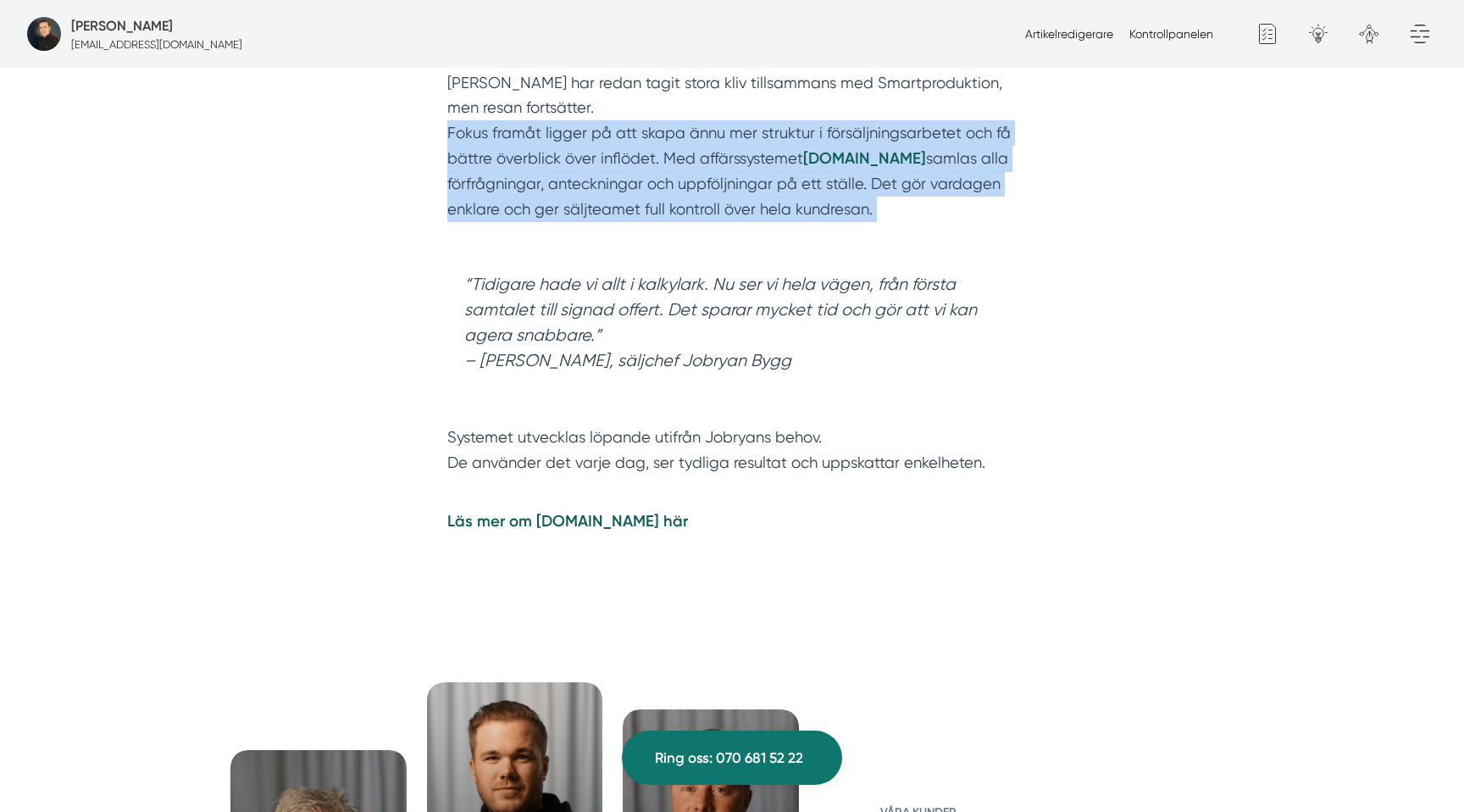
click at [709, 154] on p "Jobryan Bygg har redan tagit stora kliv tillsammans med Smartproduktion, men re…" at bounding box center [732, 158] width 570 height 177
click at [841, 154] on strong "[DOMAIN_NAME]" at bounding box center [865, 158] width 123 height 18
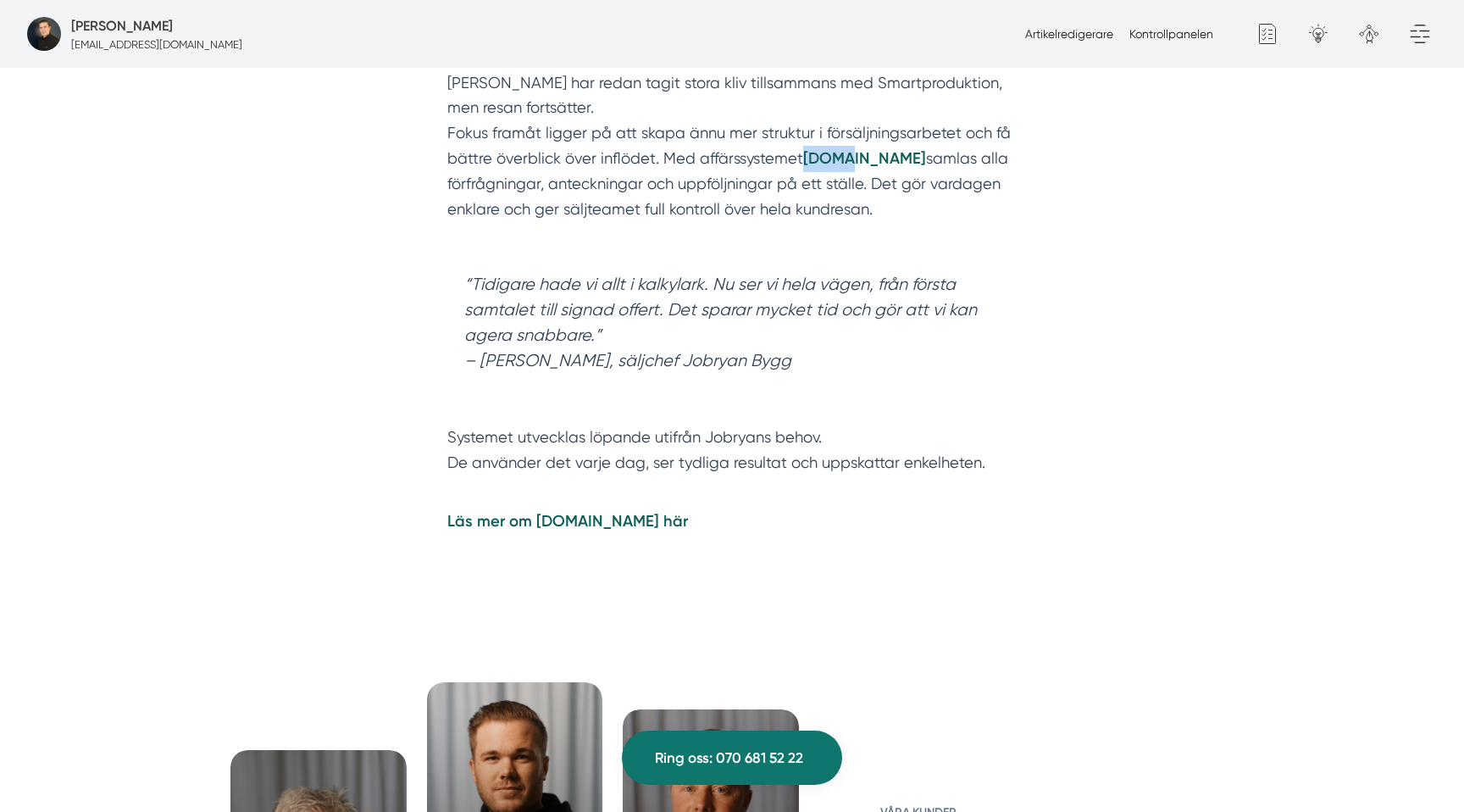
click at [841, 154] on strong "[DOMAIN_NAME]" at bounding box center [865, 158] width 123 height 18
click at [563, 287] on blockquote "“Tidigare hade vi allt i kalkylark. Nu ser vi hela vägen, från första samtalet …" at bounding box center [732, 335] width 570 height 161
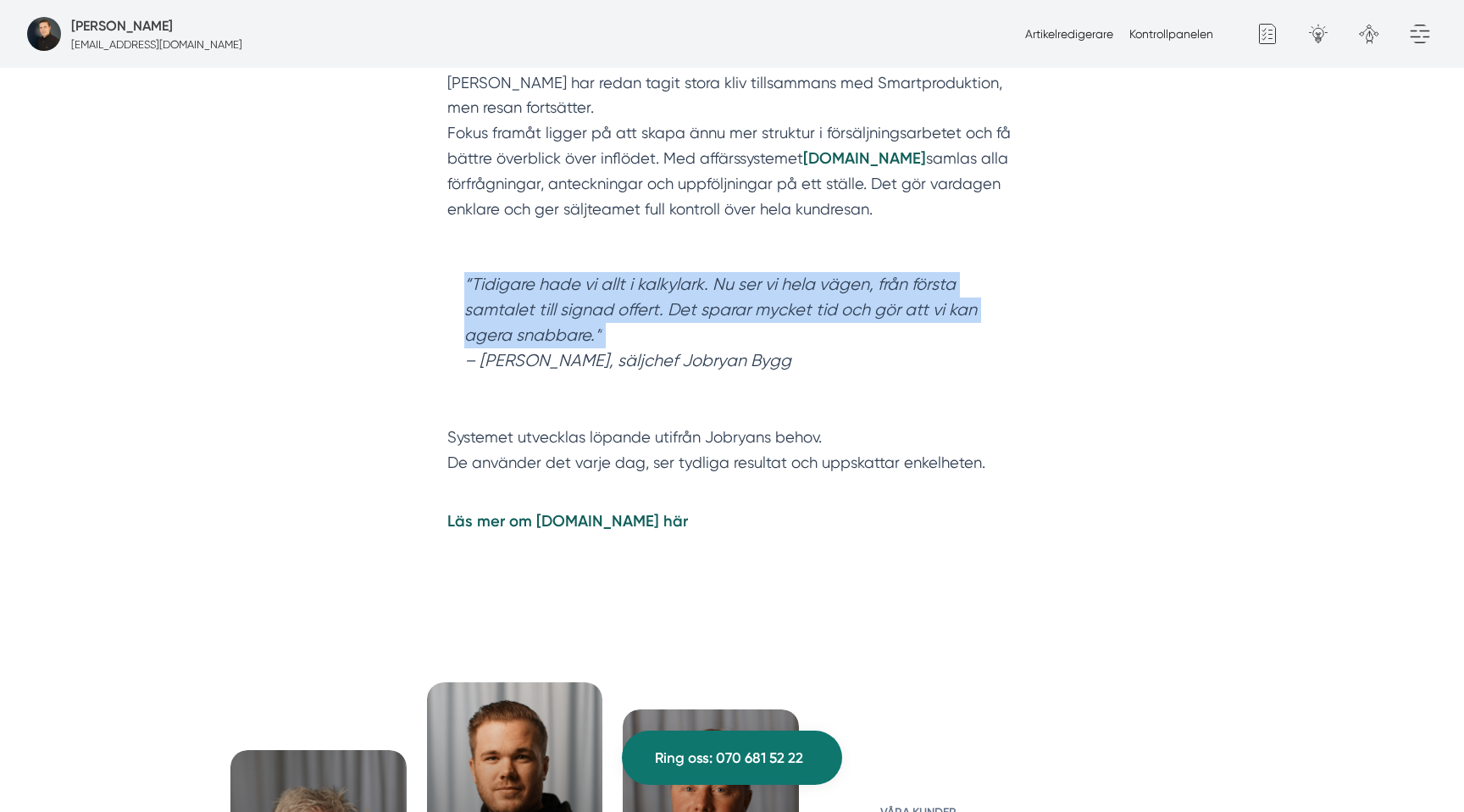
click at [563, 287] on blockquote "“Tidigare hade vi allt i kalkylark. Nu ser vi hela vägen, från första samtalet …" at bounding box center [732, 335] width 570 height 161
drag, startPoint x: 563, startPoint y: 287, endPoint x: 588, endPoint y: 248, distance: 46.3
click at [563, 286] on blockquote "“Tidigare hade vi allt i kalkylark. Nu ser vi hela vägen, från första samtalet …" at bounding box center [732, 335] width 570 height 161
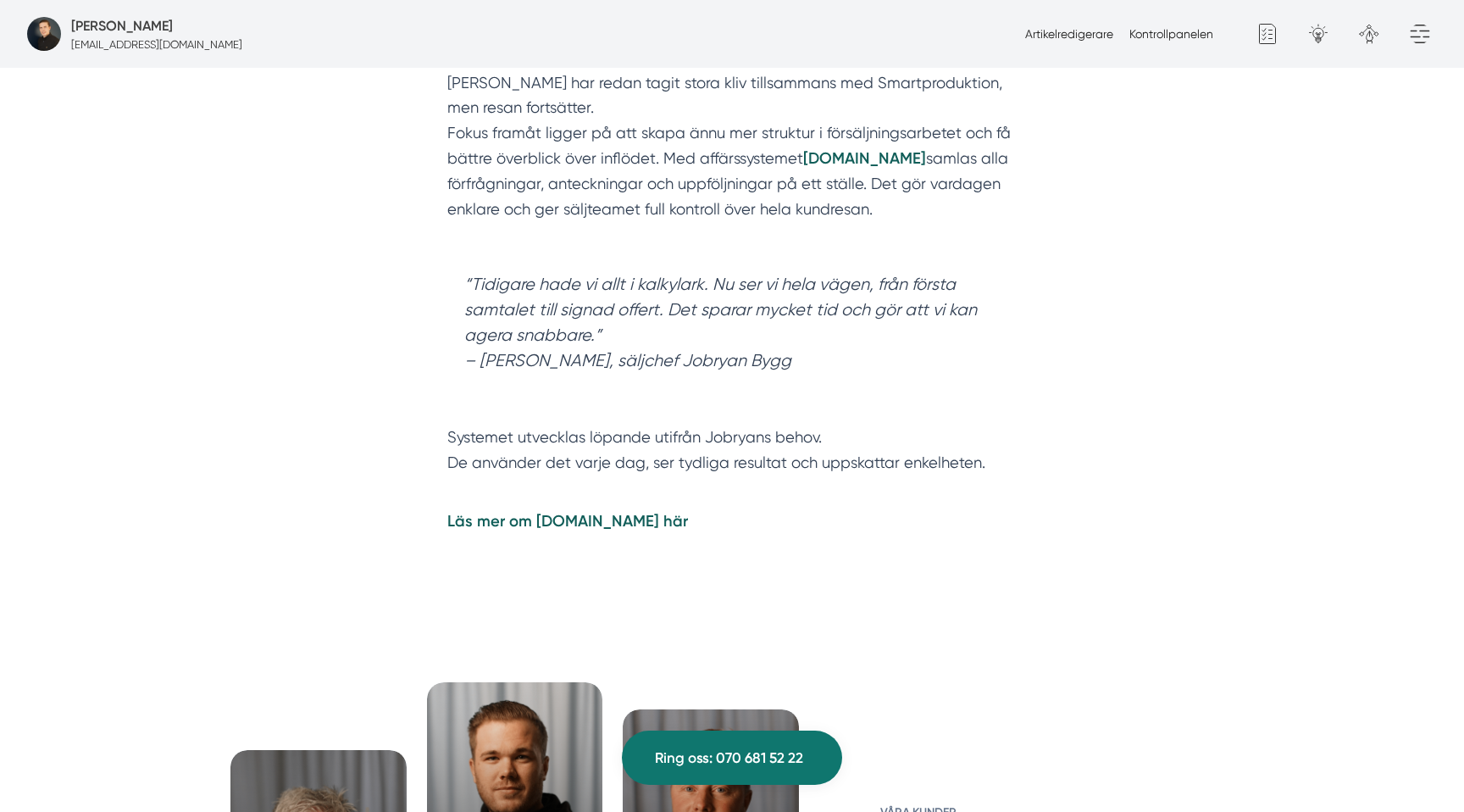
click at [655, 92] on p "Jobryan Bygg har redan tagit stora kliv tillsammans med Smartproduktion, men re…" at bounding box center [732, 158] width 570 height 177
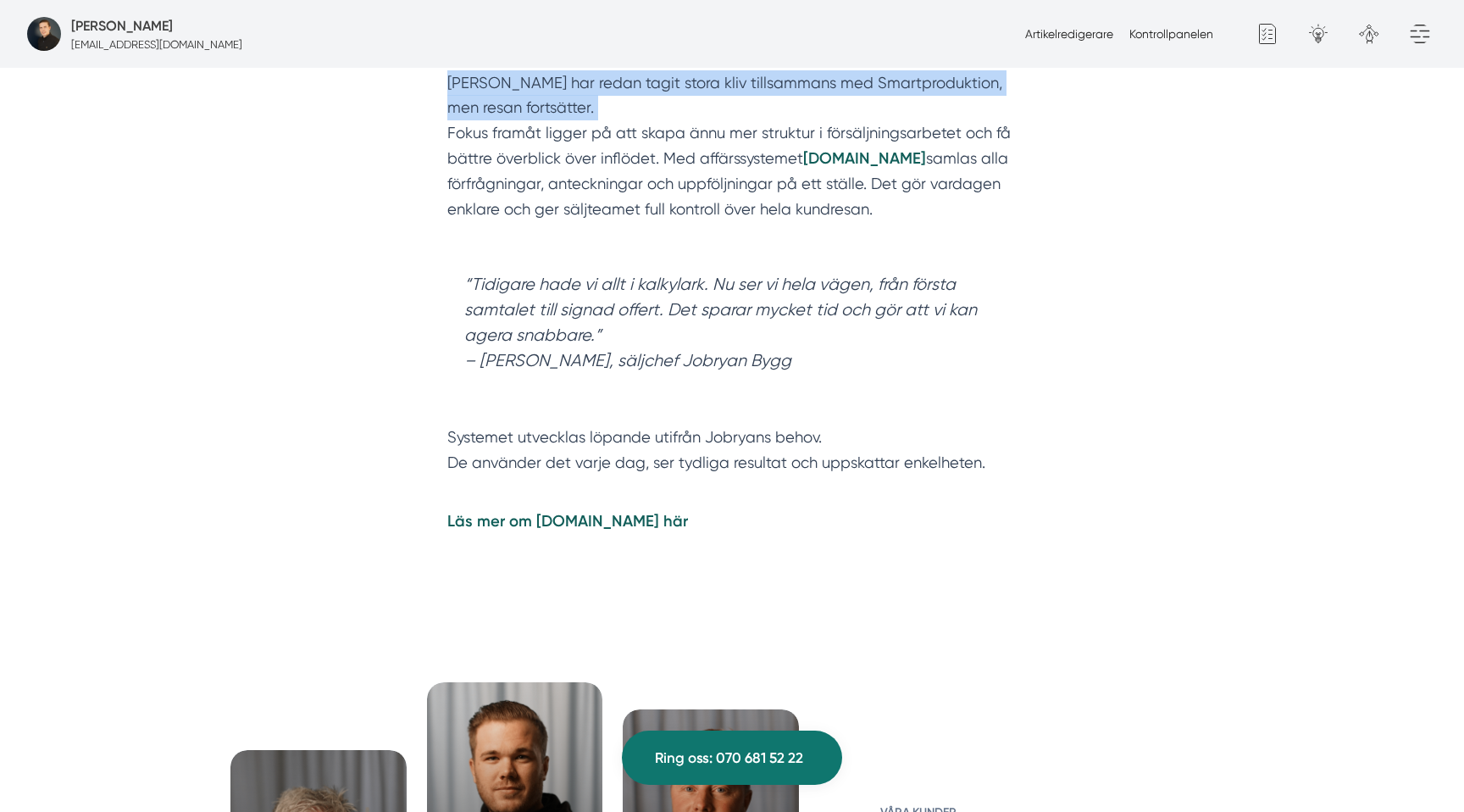
click at [655, 92] on p "Jobryan Bygg har redan tagit stora kliv tillsammans med Smartproduktion, men re…" at bounding box center [732, 158] width 570 height 177
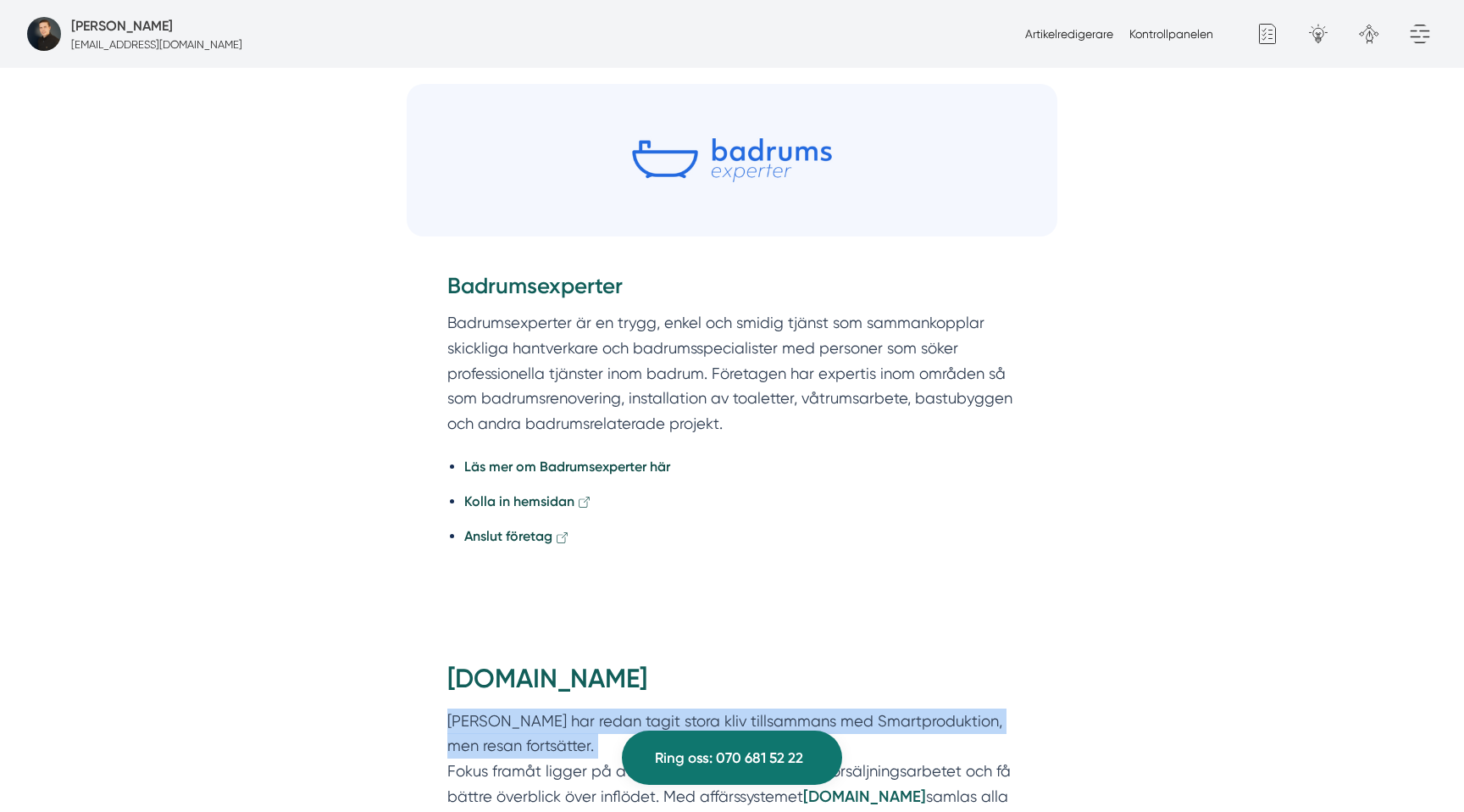
scroll to position [4566, 0]
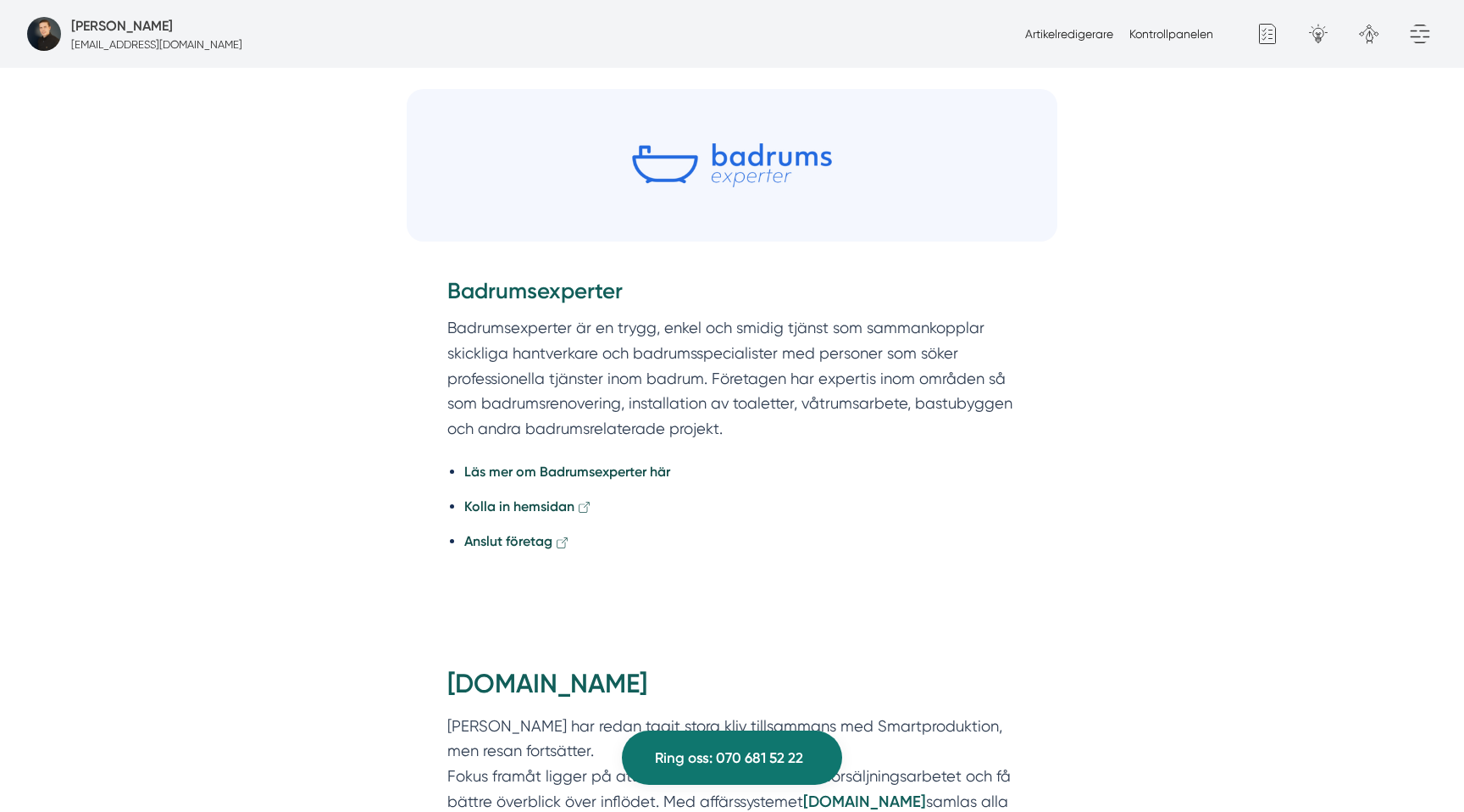
click at [879, 346] on p "Badrumsexperter är en trygg, enkel och smidig tjänst som sammankopplar skicklig…" at bounding box center [732, 377] width 570 height 125
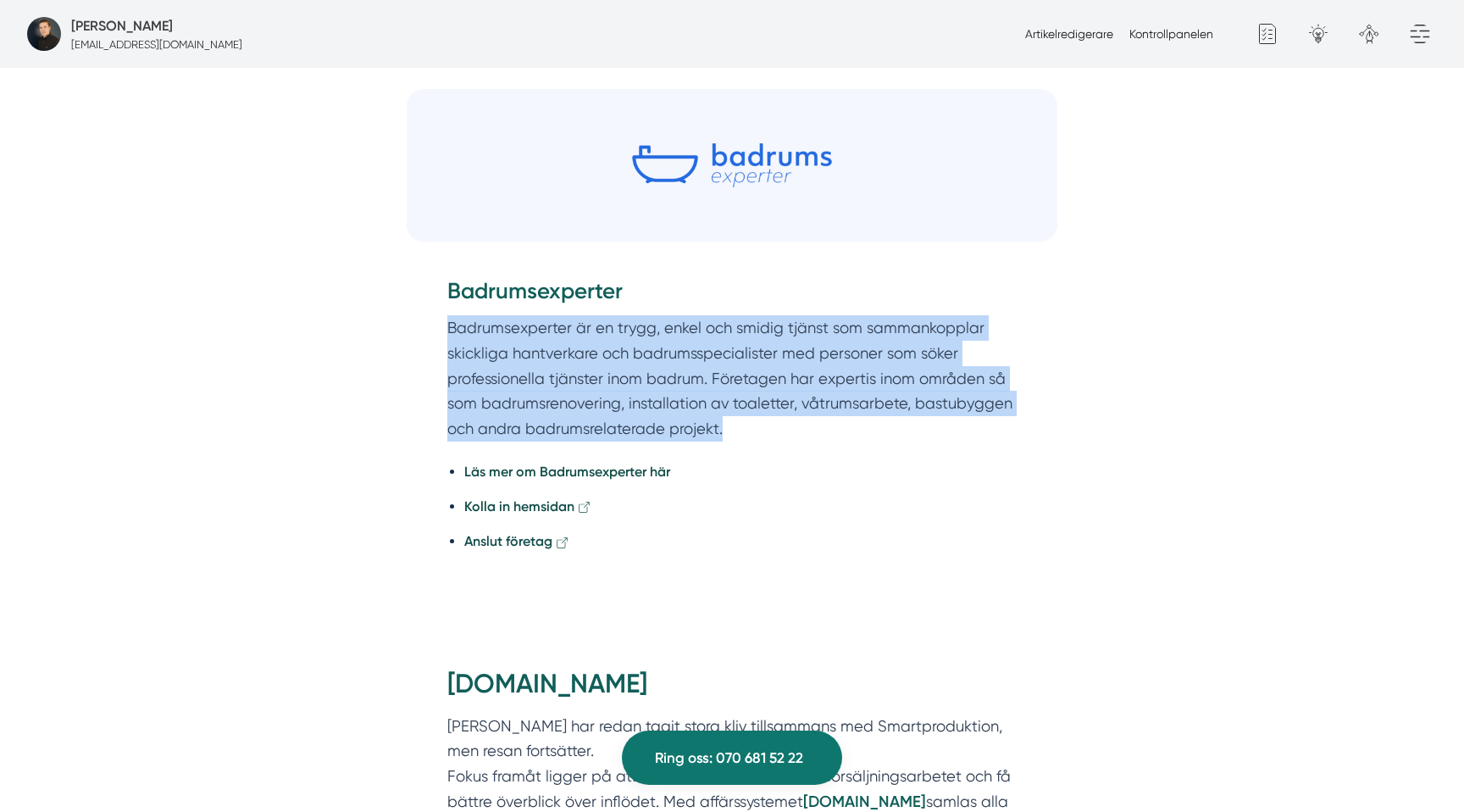
click at [879, 346] on p "Badrumsexperter är en trygg, enkel och smidig tjänst som sammankopplar skicklig…" at bounding box center [732, 377] width 570 height 125
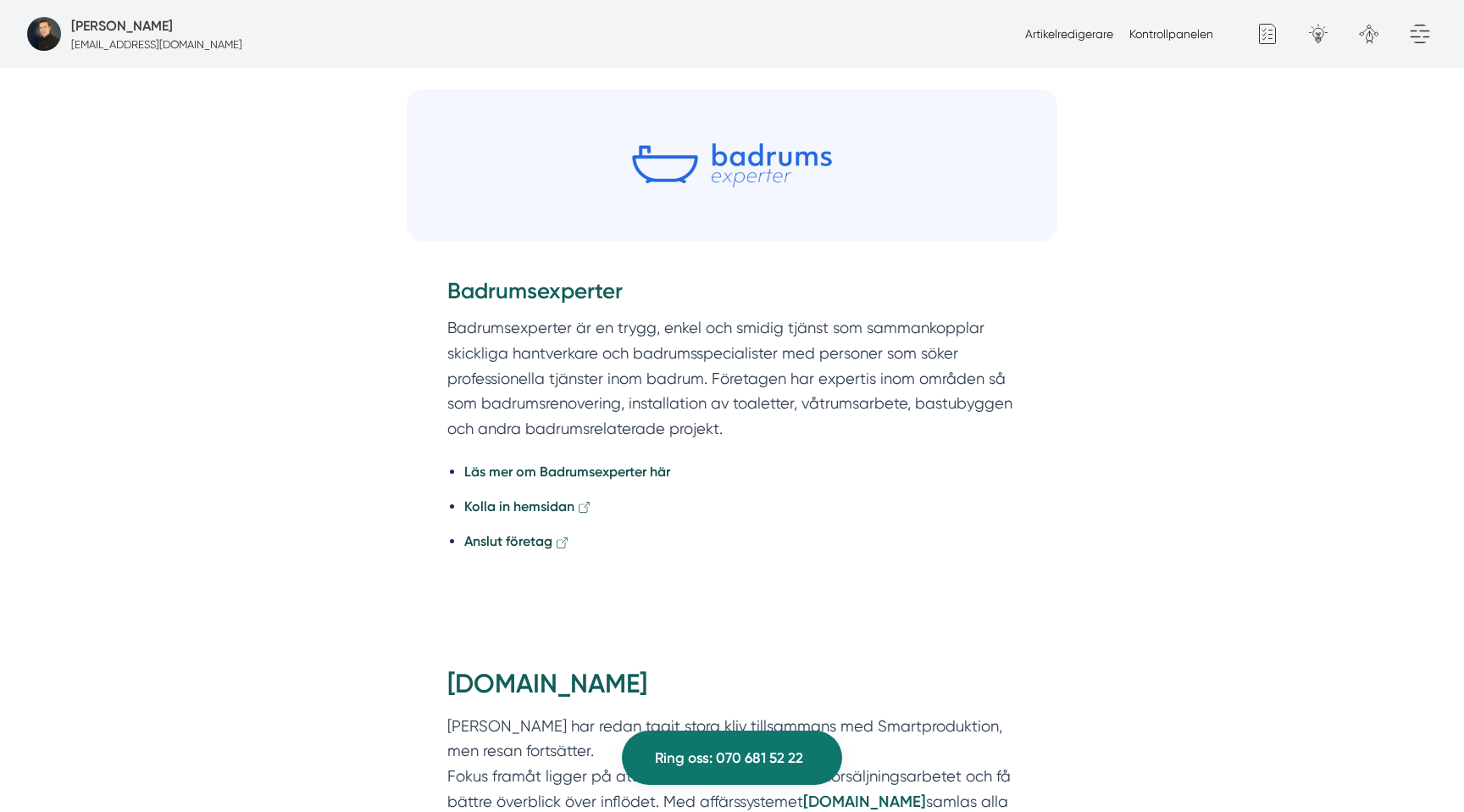
click at [621, 261] on div "Badrumsexperter Badrumsexperter är en trygg, enkel och smidig tjänst som samman…" at bounding box center [732, 426] width 651 height 349
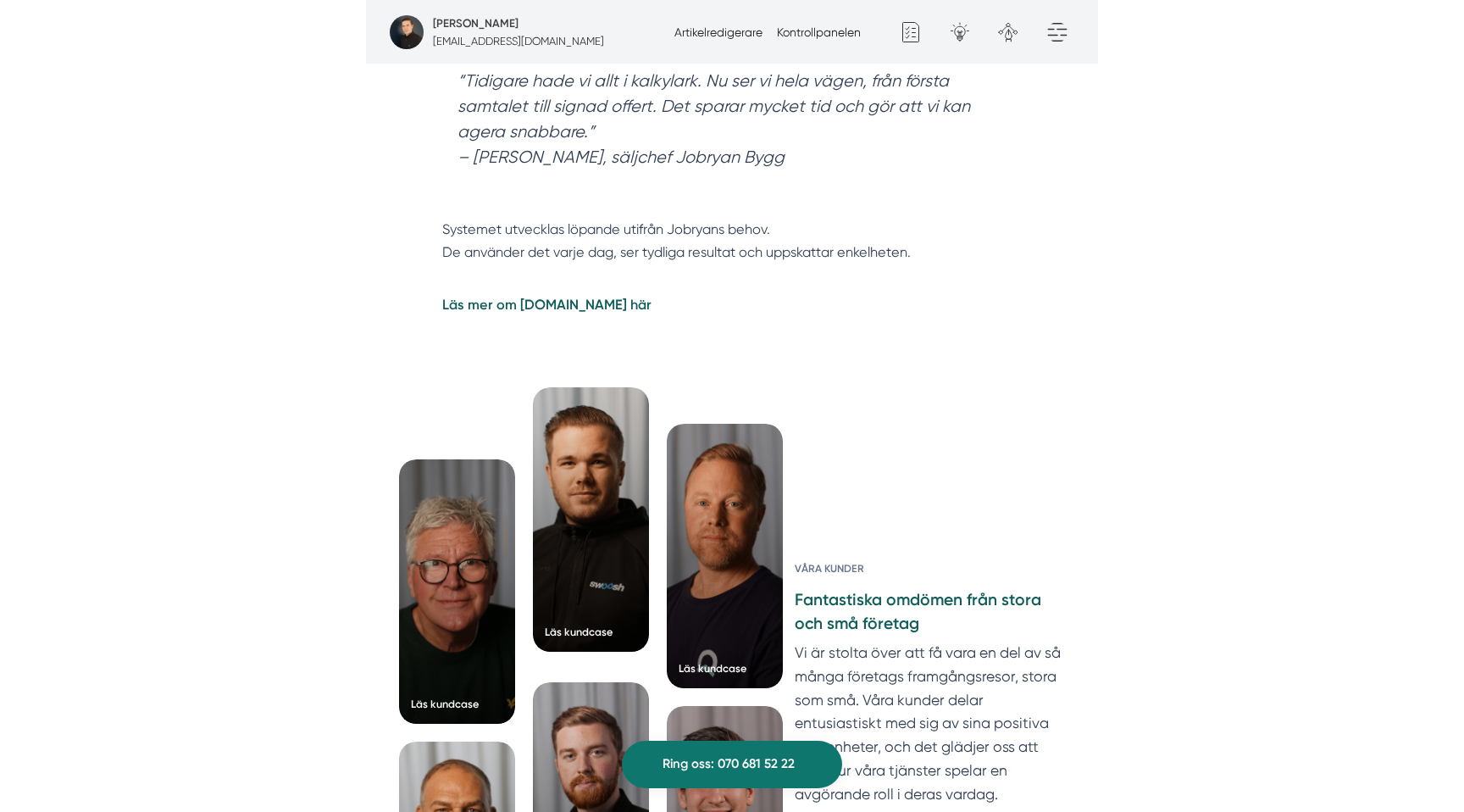
scroll to position [4548, 0]
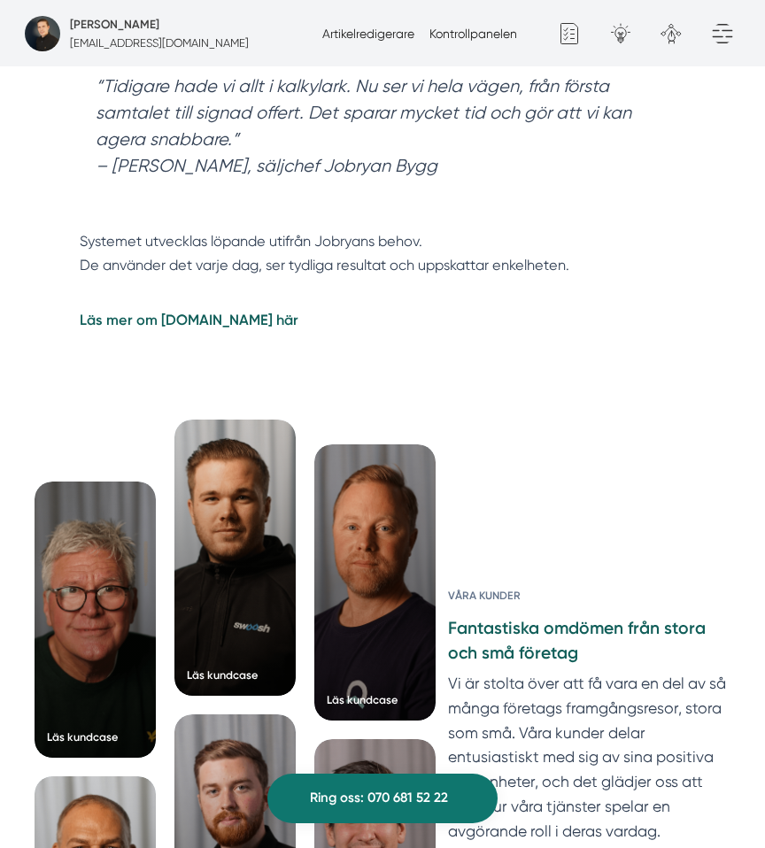
click at [399, 227] on div "Smart.nu Jobryan Bygg har redan tagit stora kliv tillsammans med Smartproduktio…" at bounding box center [382, 102] width 605 height 505
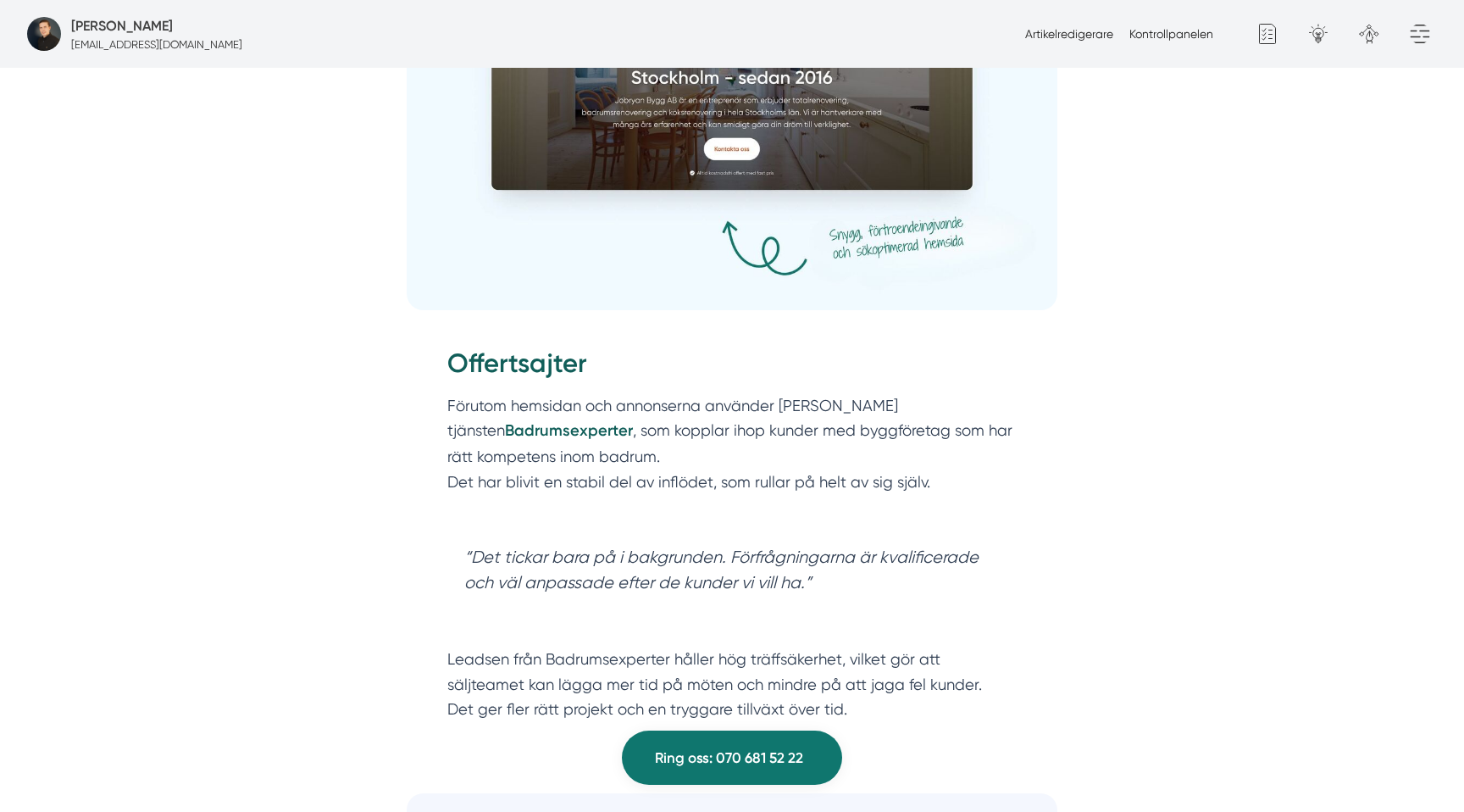
scroll to position [3856, 0]
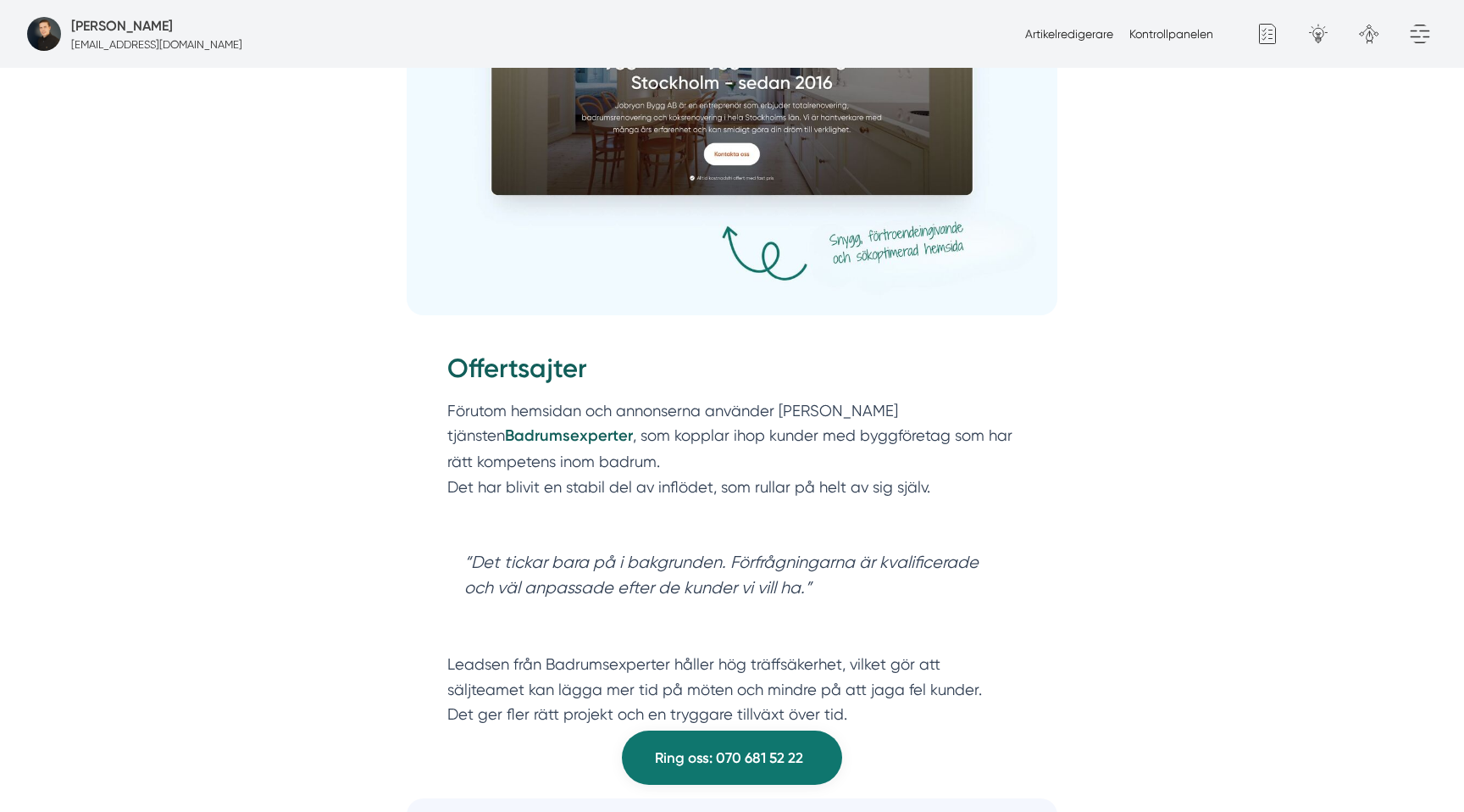
click at [1030, 233] on img at bounding box center [732, 111] width 651 height 407
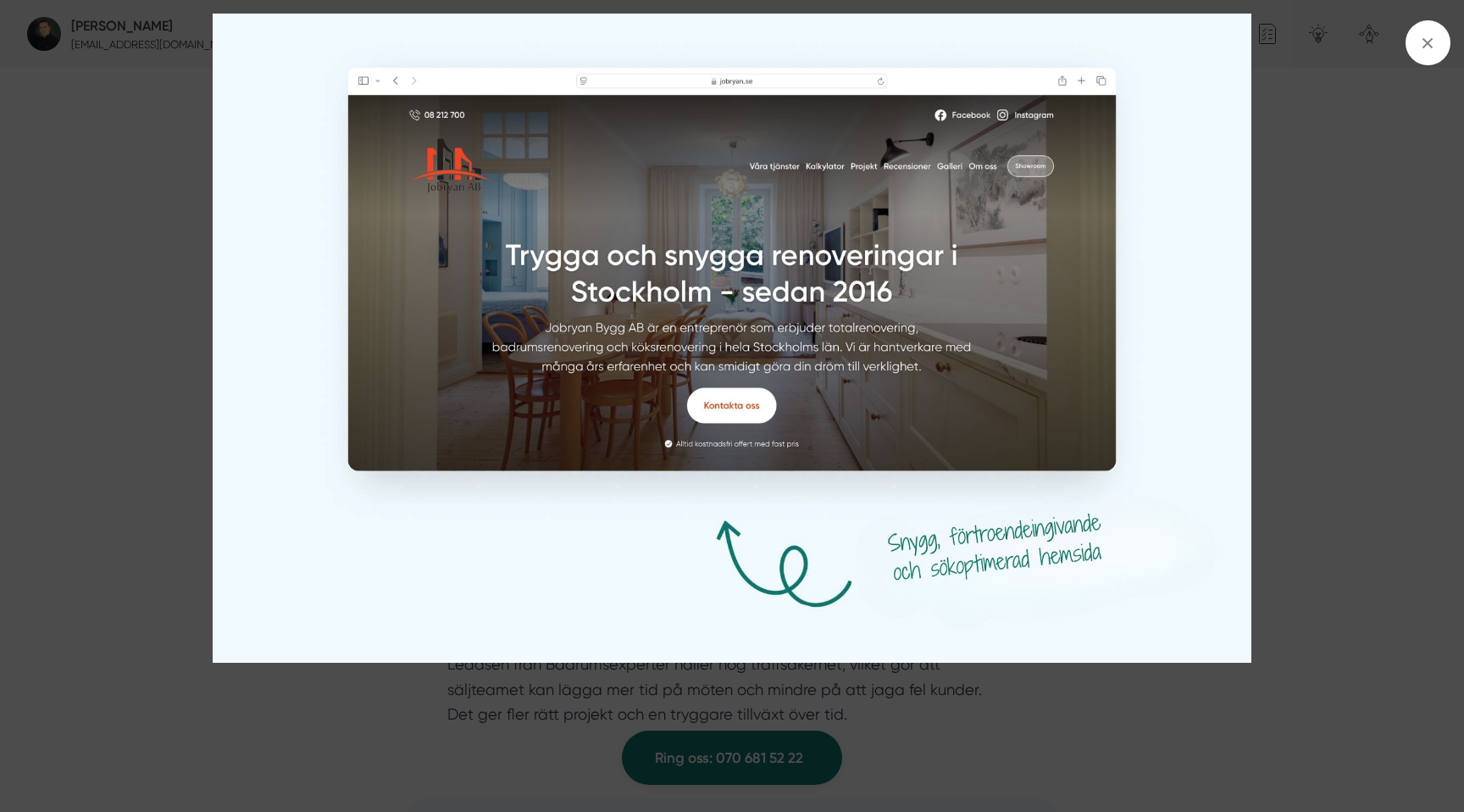
click at [1414, 247] on div at bounding box center [732, 406] width 1464 height 812
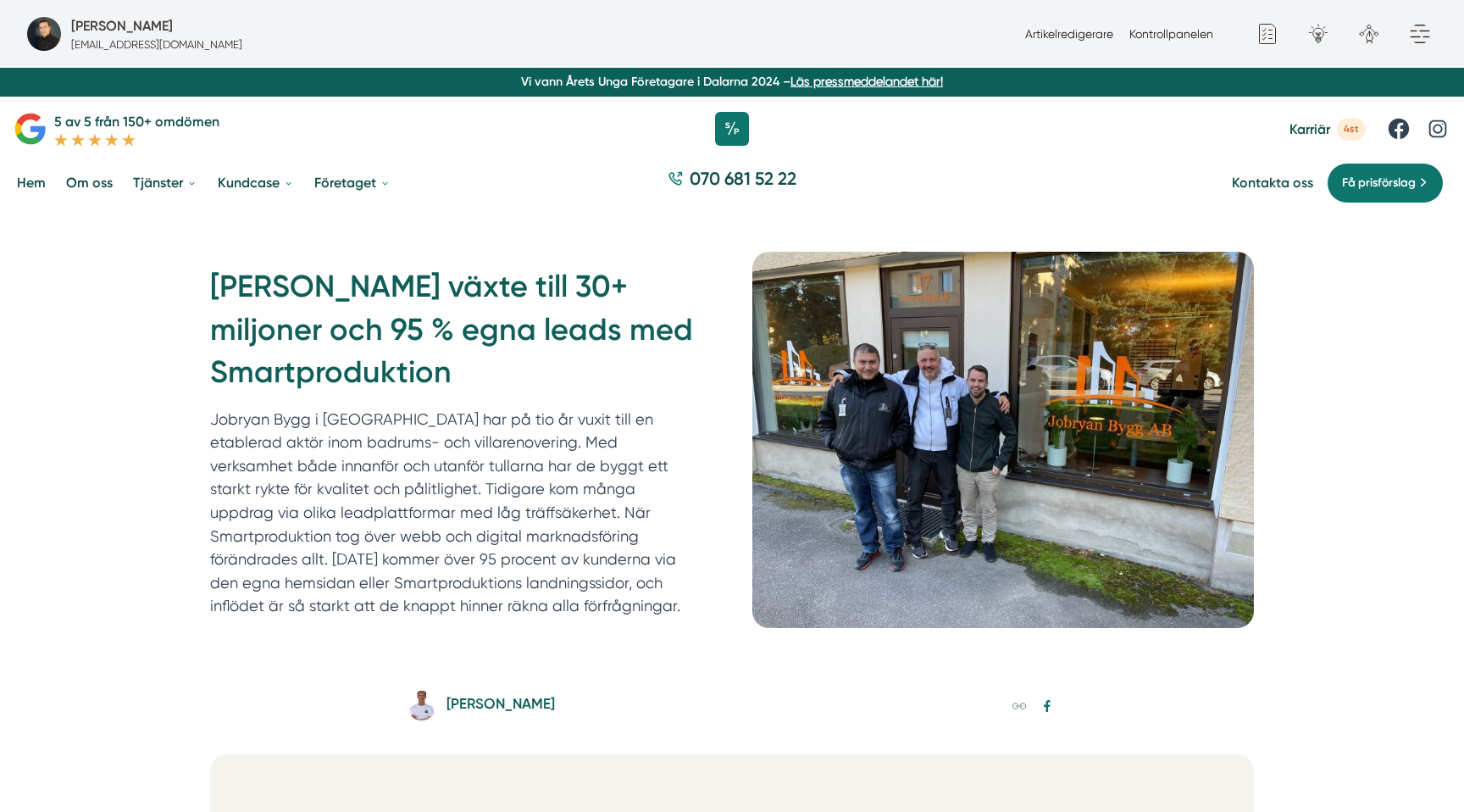
click at [502, 703] on h5 "[PERSON_NAME]" at bounding box center [500, 706] width 108 height 27
click at [463, 305] on h1 "[PERSON_NAME] växte till 30+ miljoner och 95 % egna leads med Smartproduktion" at bounding box center [461, 336] width 502 height 142
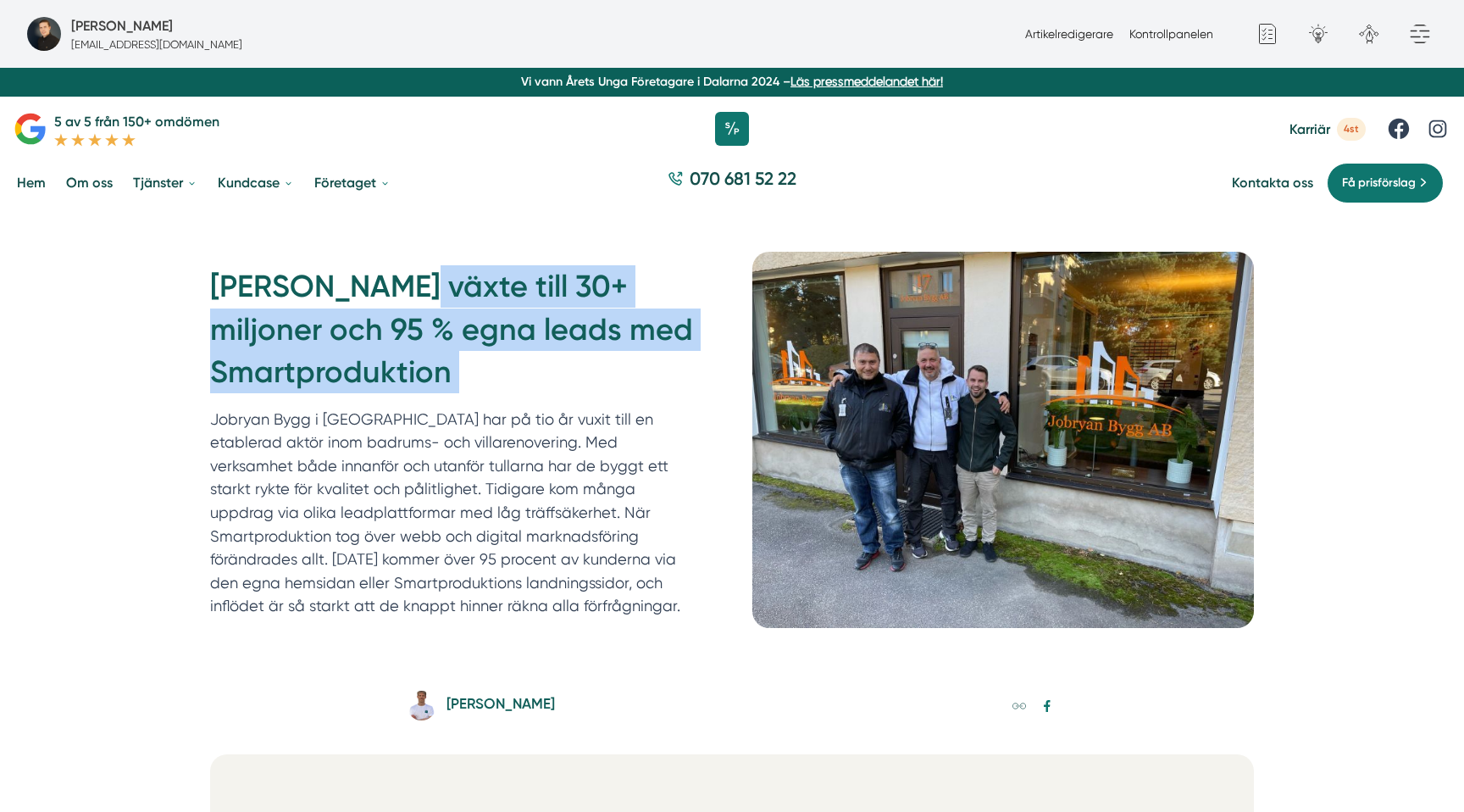
click at [463, 305] on h1 "[PERSON_NAME] växte till 30+ miljoner och 95 % egna leads med Smartproduktion" at bounding box center [461, 336] width 502 height 142
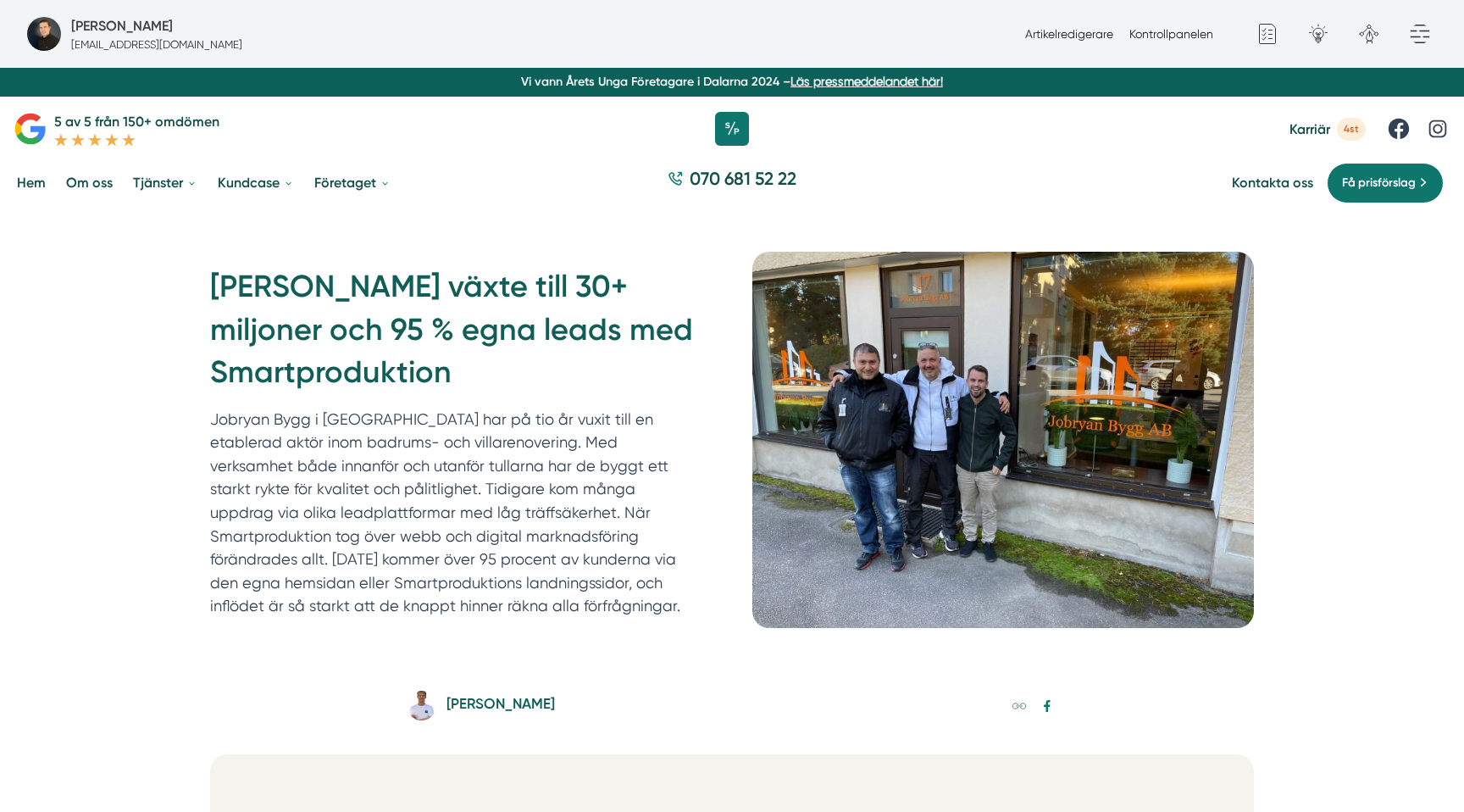
click at [450, 427] on p "Jobryan Bygg i [GEOGRAPHIC_DATA] har på tio år vuxit till en etablerad aktör in…" at bounding box center [454, 512] width 488 height 210
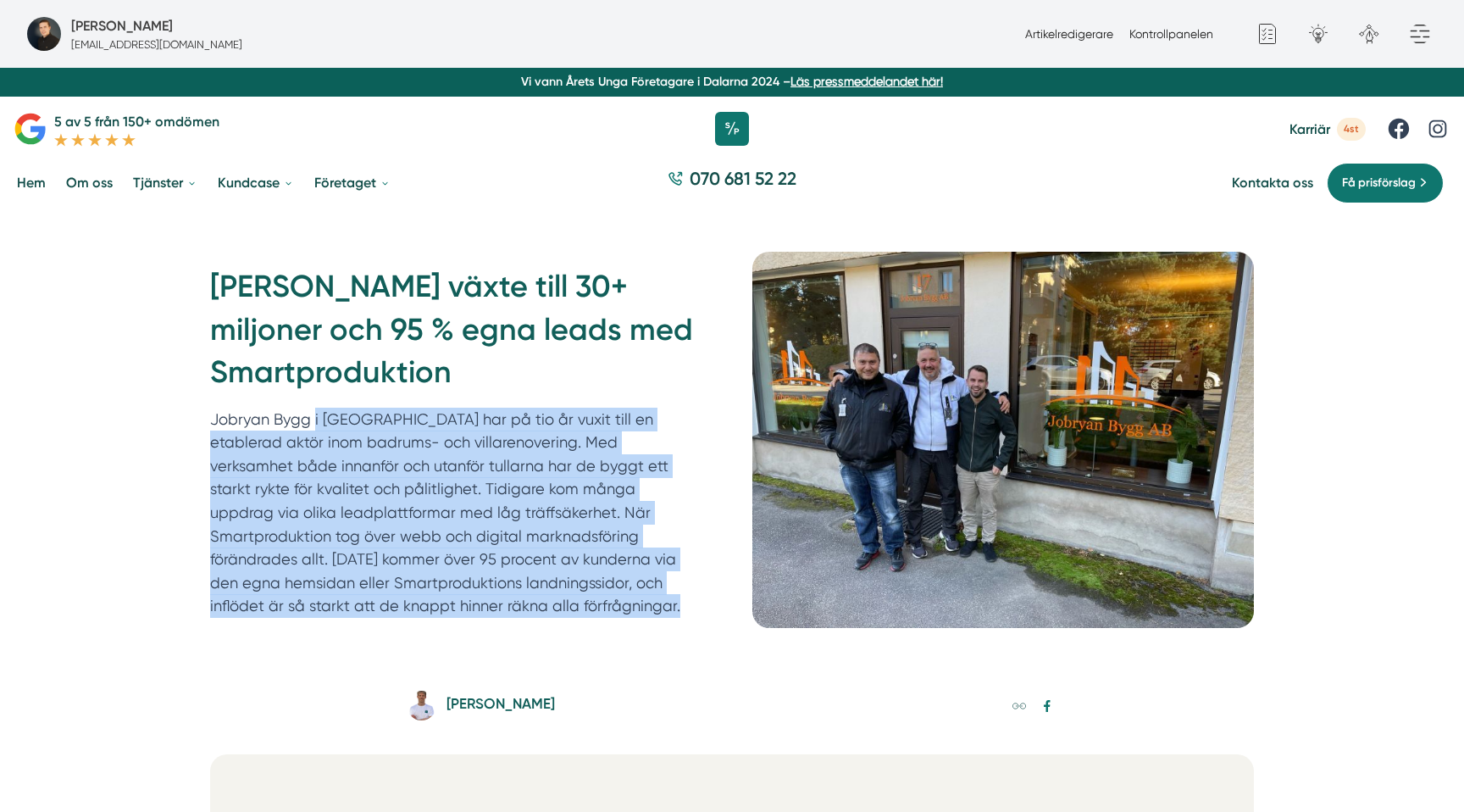
click at [450, 427] on p "Jobryan Bygg i [GEOGRAPHIC_DATA] har på tio år vuxit till en etablerad aktör in…" at bounding box center [454, 512] width 488 height 210
click at [416, 452] on p "Jobryan Bygg i [GEOGRAPHIC_DATA] har på tio år vuxit till en etablerad aktör in…" at bounding box center [454, 512] width 488 height 210
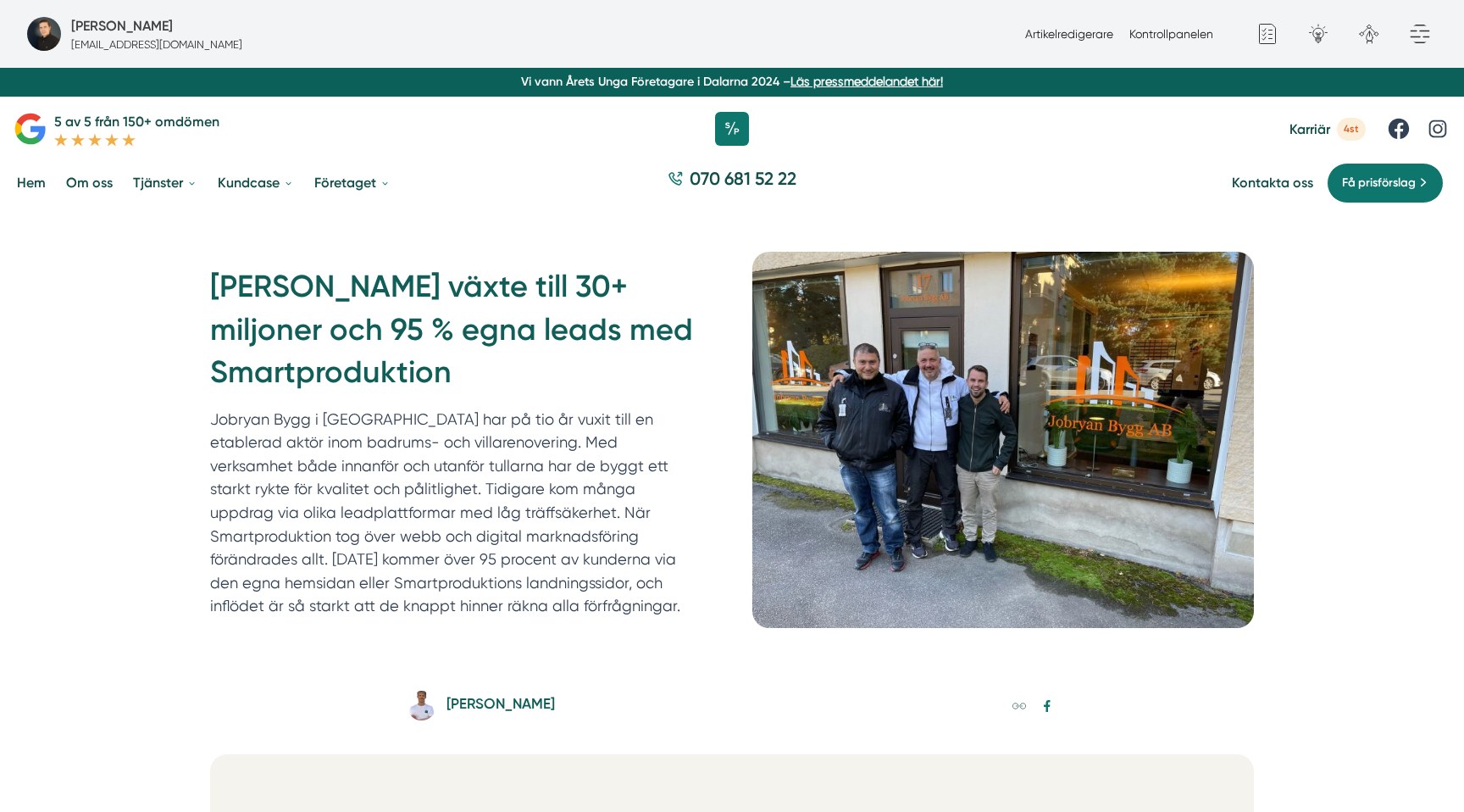
click at [409, 441] on p "Jobryan Bygg i [GEOGRAPHIC_DATA] har på tio år vuxit till en etablerad aktör in…" at bounding box center [454, 512] width 488 height 210
click at [475, 440] on p "Jobryan Bygg i [GEOGRAPHIC_DATA] har på tio år vuxit till en etablerad aktör in…" at bounding box center [454, 512] width 488 height 210
drag, startPoint x: 664, startPoint y: 473, endPoint x: 350, endPoint y: 462, distance: 314.2
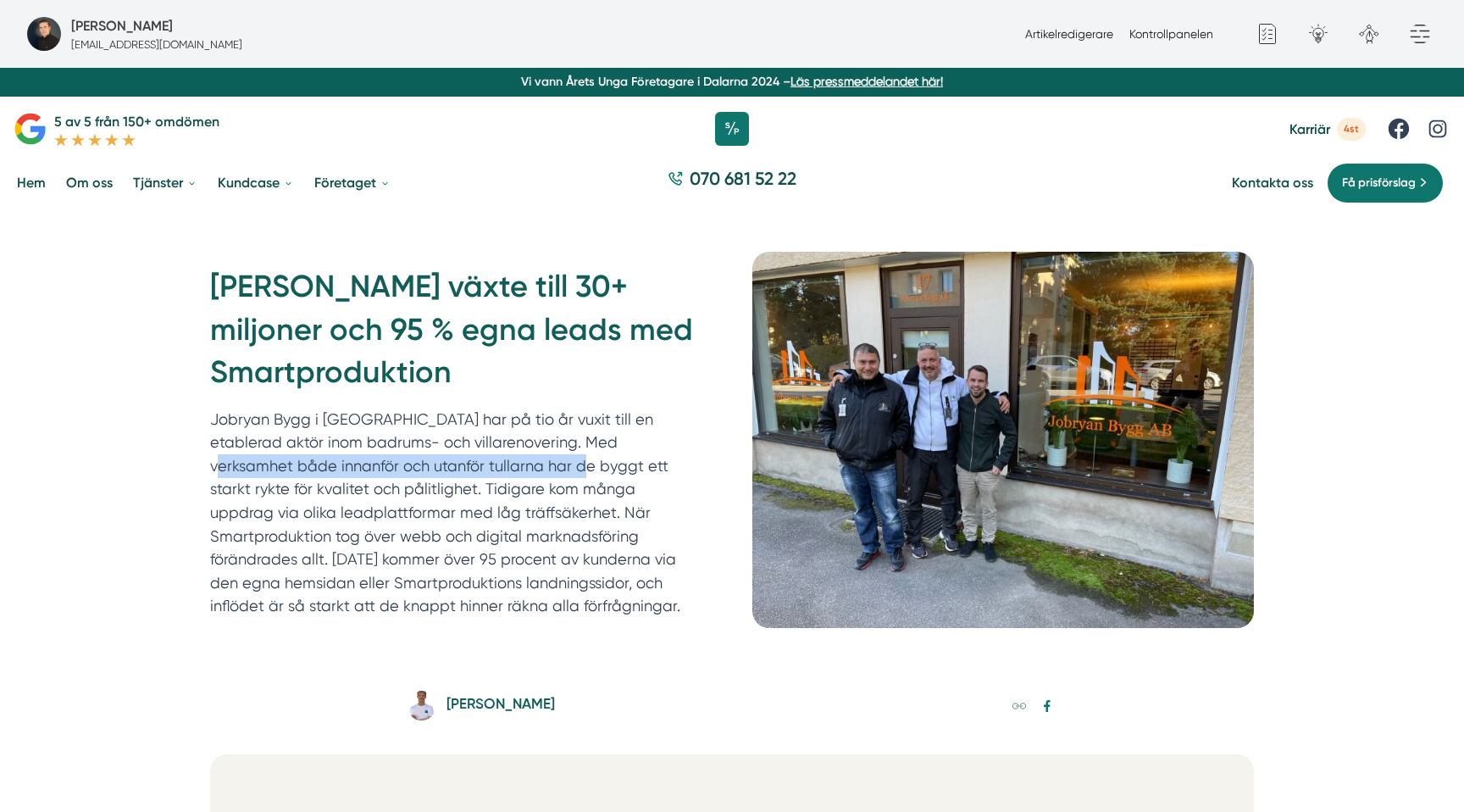
click at [350, 462] on p "Jobryan Bygg i [GEOGRAPHIC_DATA] har på tio år vuxit till en etablerad aktör in…" at bounding box center [454, 512] width 488 height 210
click at [475, 448] on p "Jobryan Bygg i [GEOGRAPHIC_DATA] har på tio år vuxit till en etablerad aktör in…" at bounding box center [454, 512] width 488 height 210
drag, startPoint x: 292, startPoint y: 488, endPoint x: 281, endPoint y: 486, distance: 11.2
click at [281, 486] on p "Jobryan Bygg i [GEOGRAPHIC_DATA] har på tio år vuxit till en etablerad aktör in…" at bounding box center [454, 512] width 488 height 210
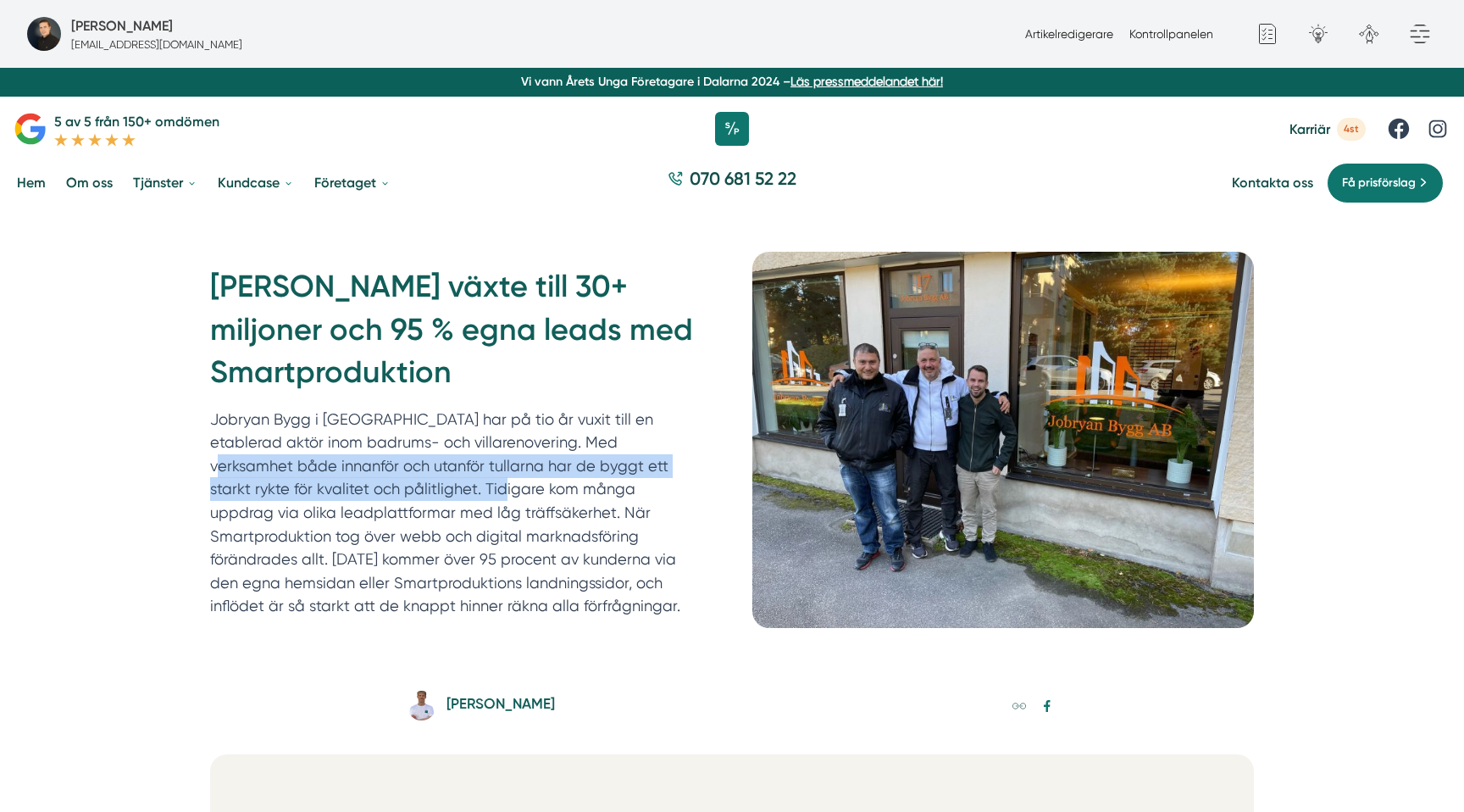
copy p "Med verksamhet både innanför och utanför tullarna har de byggt ett starkt rykte…"
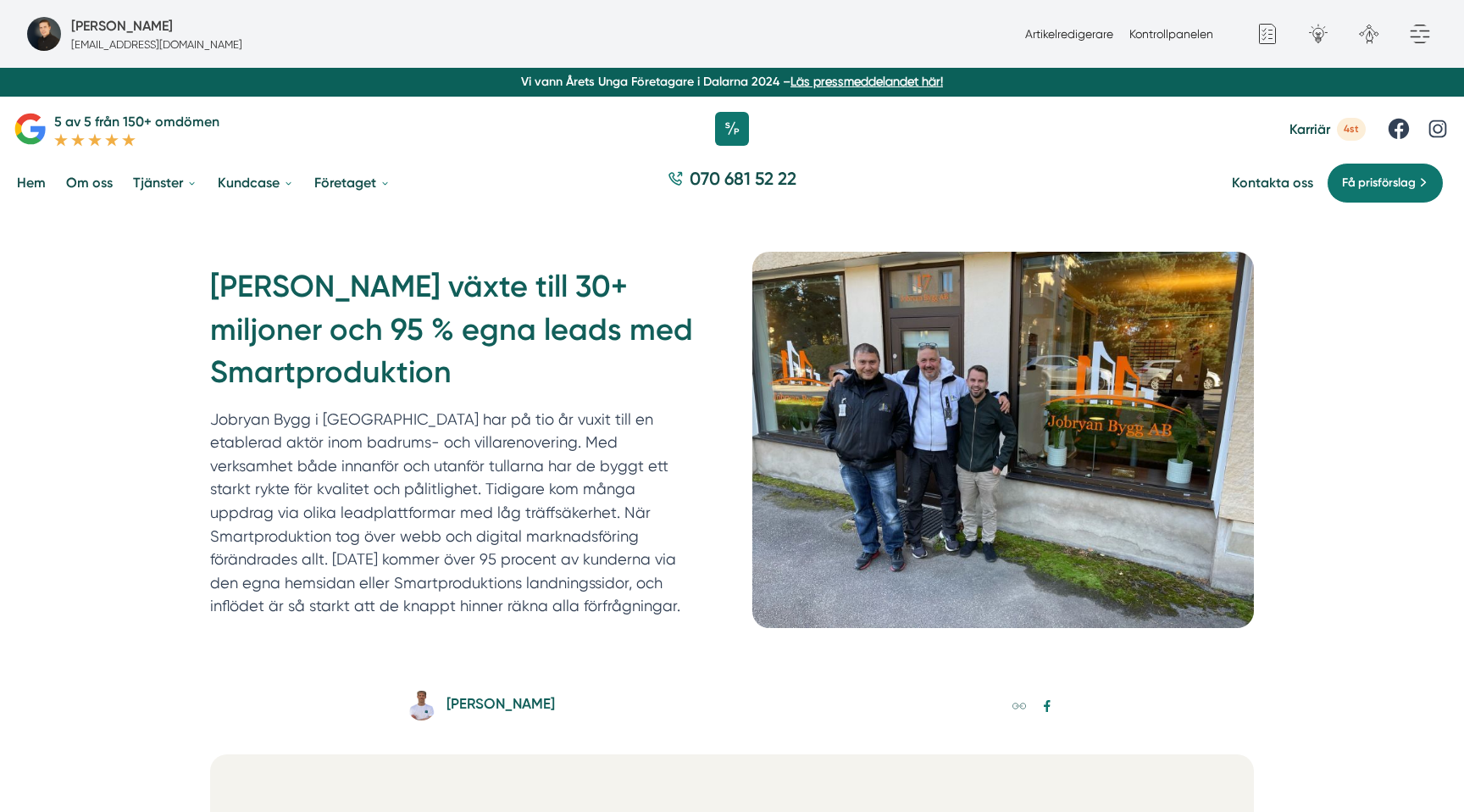
click at [305, 497] on p "Jobryan Bygg i [GEOGRAPHIC_DATA] har på tio år vuxit till en etablerad aktör in…" at bounding box center [454, 512] width 488 height 210
click at [534, 555] on p "Jobryan Bygg i [GEOGRAPHIC_DATA] har på tio år vuxit till en etablerad aktör in…" at bounding box center [454, 512] width 488 height 210
drag, startPoint x: 492, startPoint y: 533, endPoint x: 514, endPoint y: 613, distance: 83.0
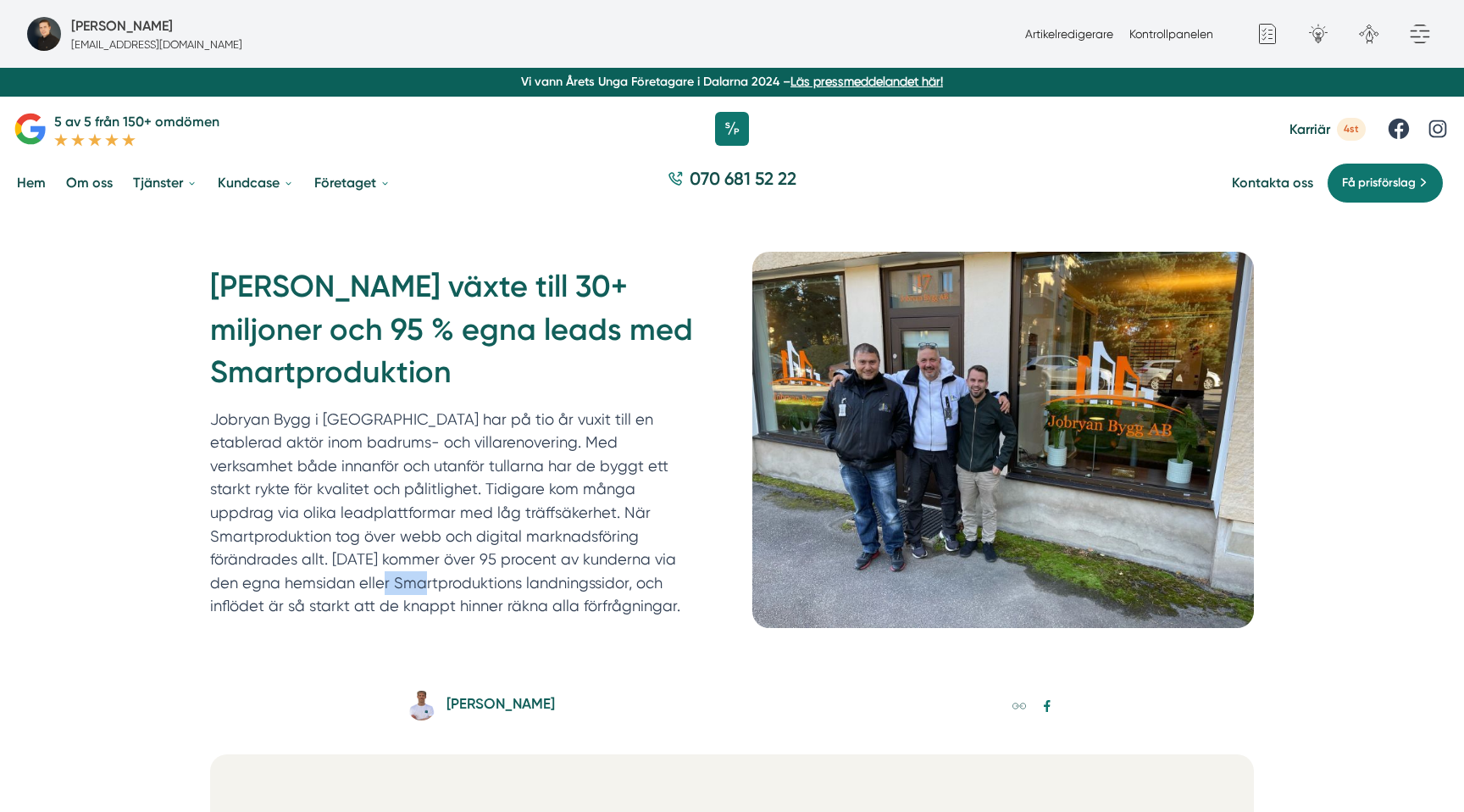
click at [514, 613] on p "Jobryan Bygg i [GEOGRAPHIC_DATA] har på tio år vuxit till en etablerad aktör in…" at bounding box center [454, 512] width 488 height 210
copy p "I dag kommer över 95 procent av kunderna via den egna hemsidan eller Smartprodu…"
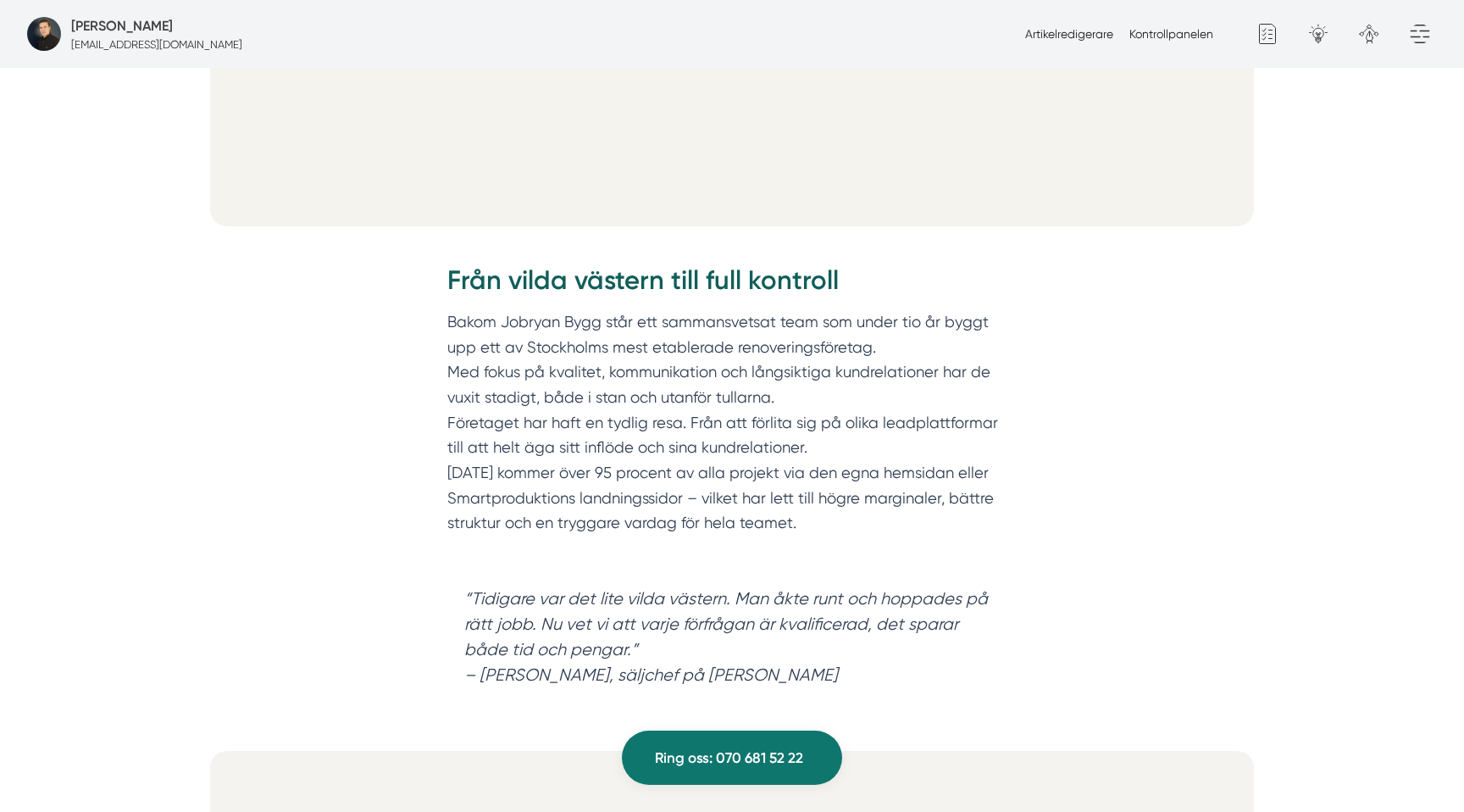
scroll to position [1197, 0]
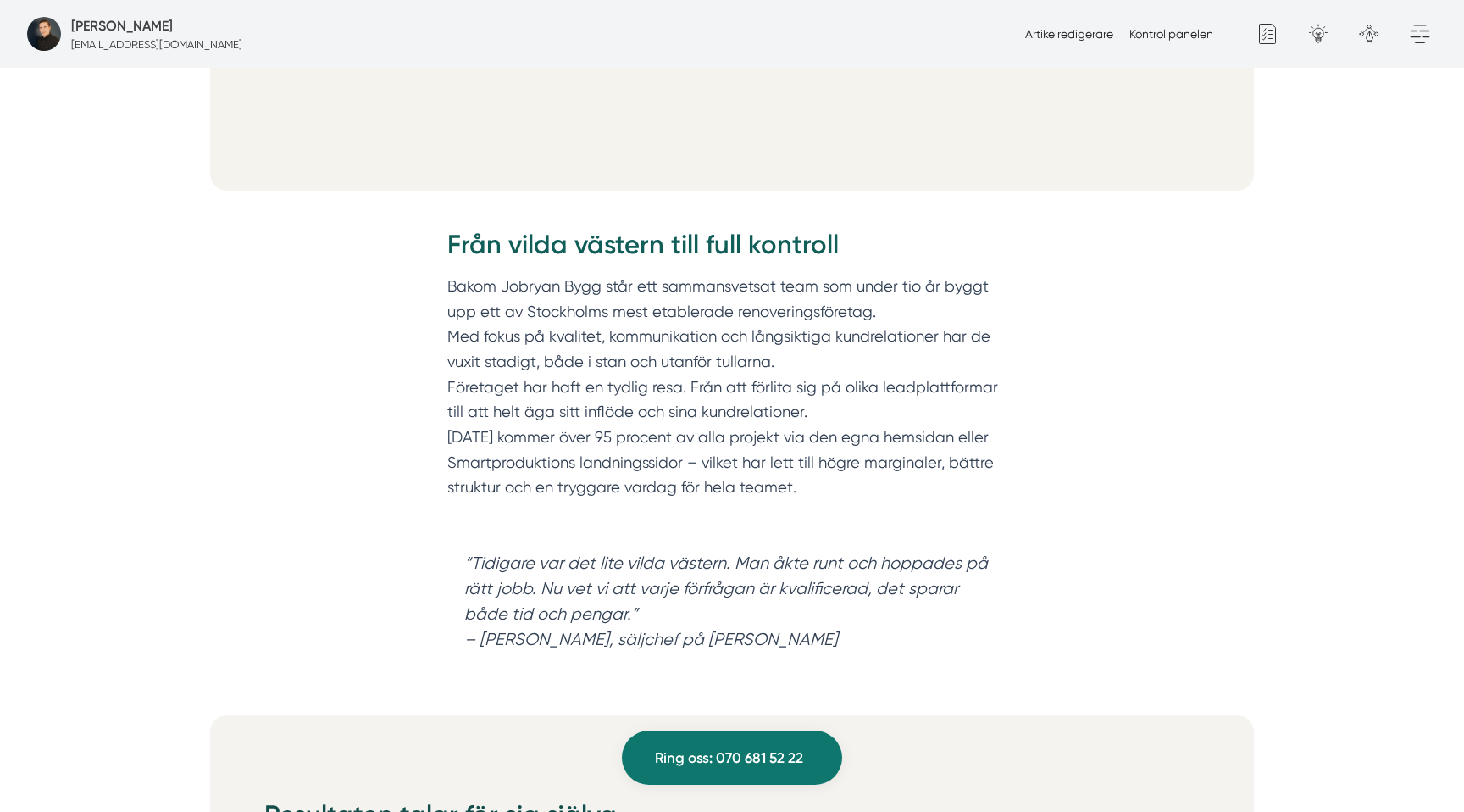
click at [640, 234] on h2 "Från vilda västern till full kontroll" at bounding box center [732, 250] width 570 height 48
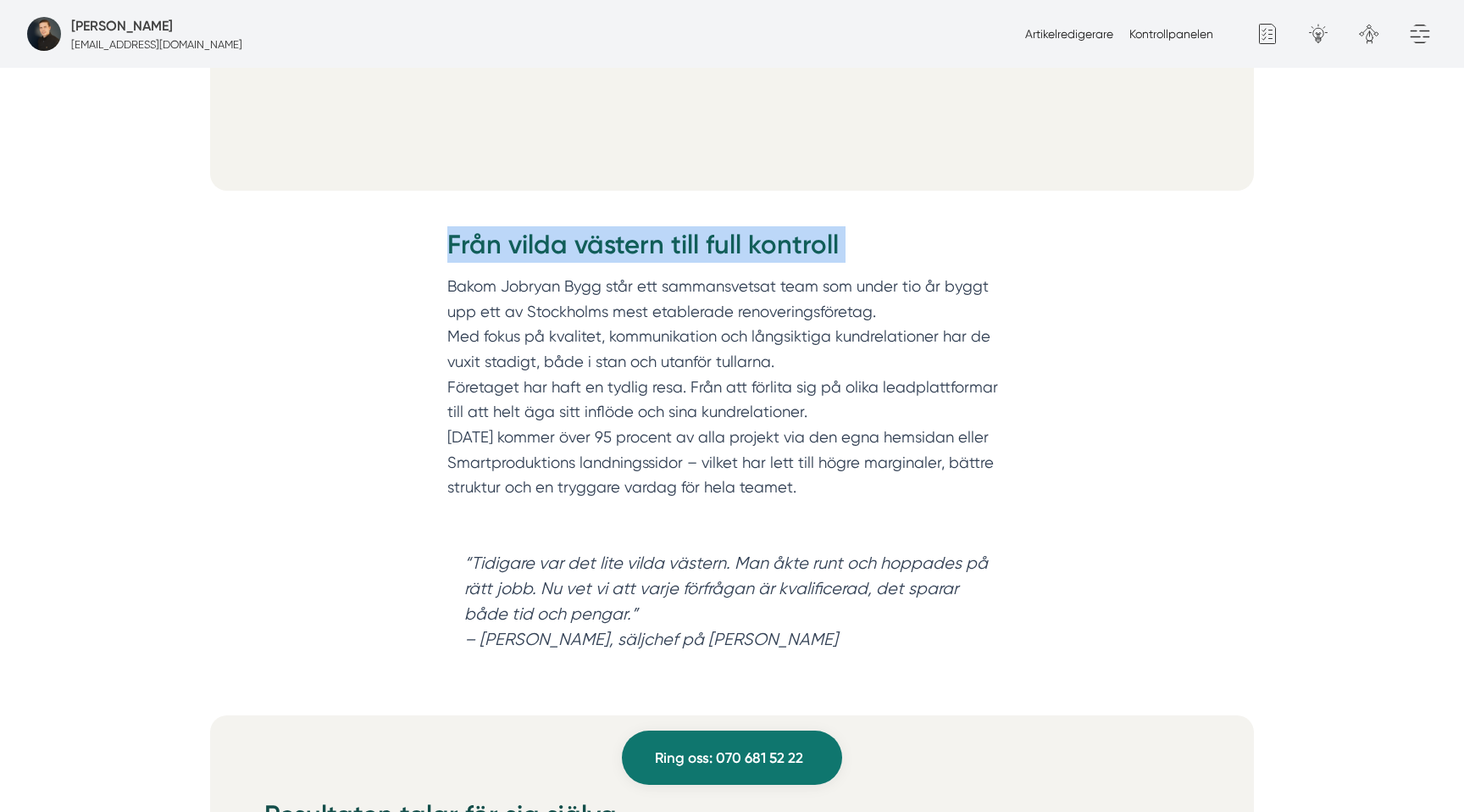
click at [640, 234] on h2 "Från vilda västern till full kontroll" at bounding box center [732, 250] width 570 height 48
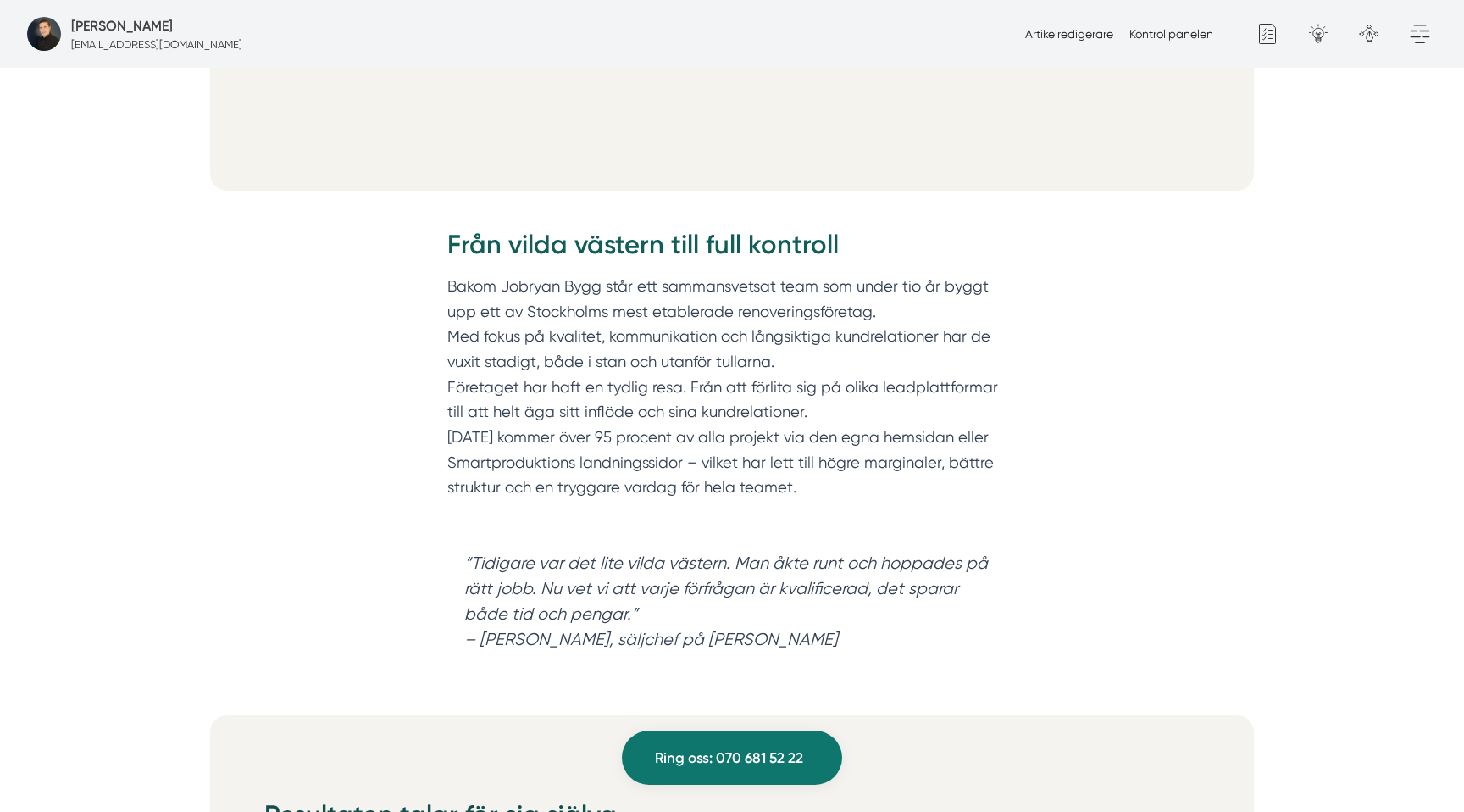
click at [604, 285] on p "Bakom Jobryan Bygg står ett sammansvetsat team som under tio år byggt upp ett a…" at bounding box center [732, 399] width 570 height 252
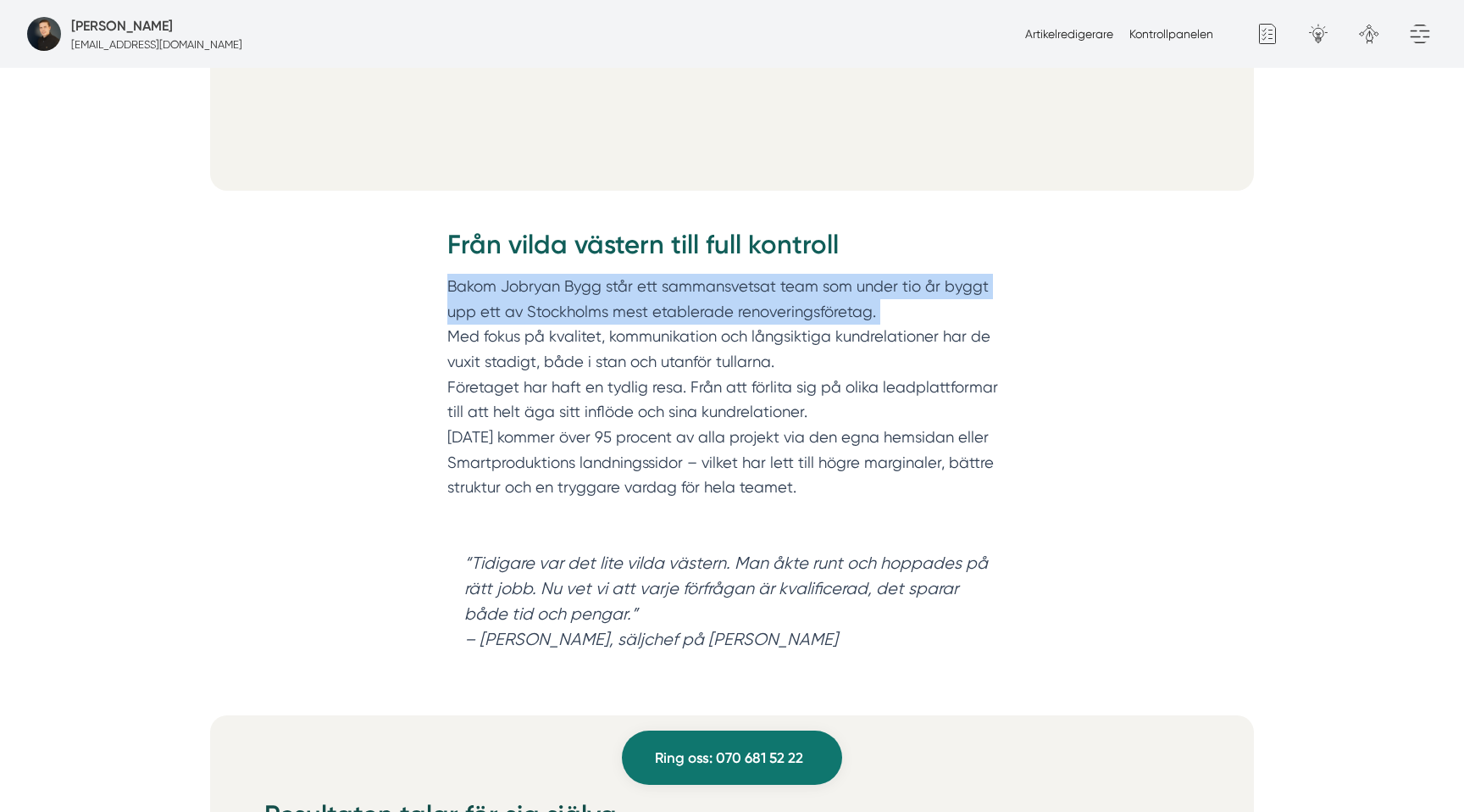
click at [604, 285] on p "Bakom Jobryan Bygg står ett sammansvetsat team som under tio år byggt upp ett a…" at bounding box center [732, 399] width 570 height 252
click at [835, 313] on p "Bakom Jobryan Bygg står ett sammansvetsat team som under tio år byggt upp ett a…" at bounding box center [732, 399] width 570 height 252
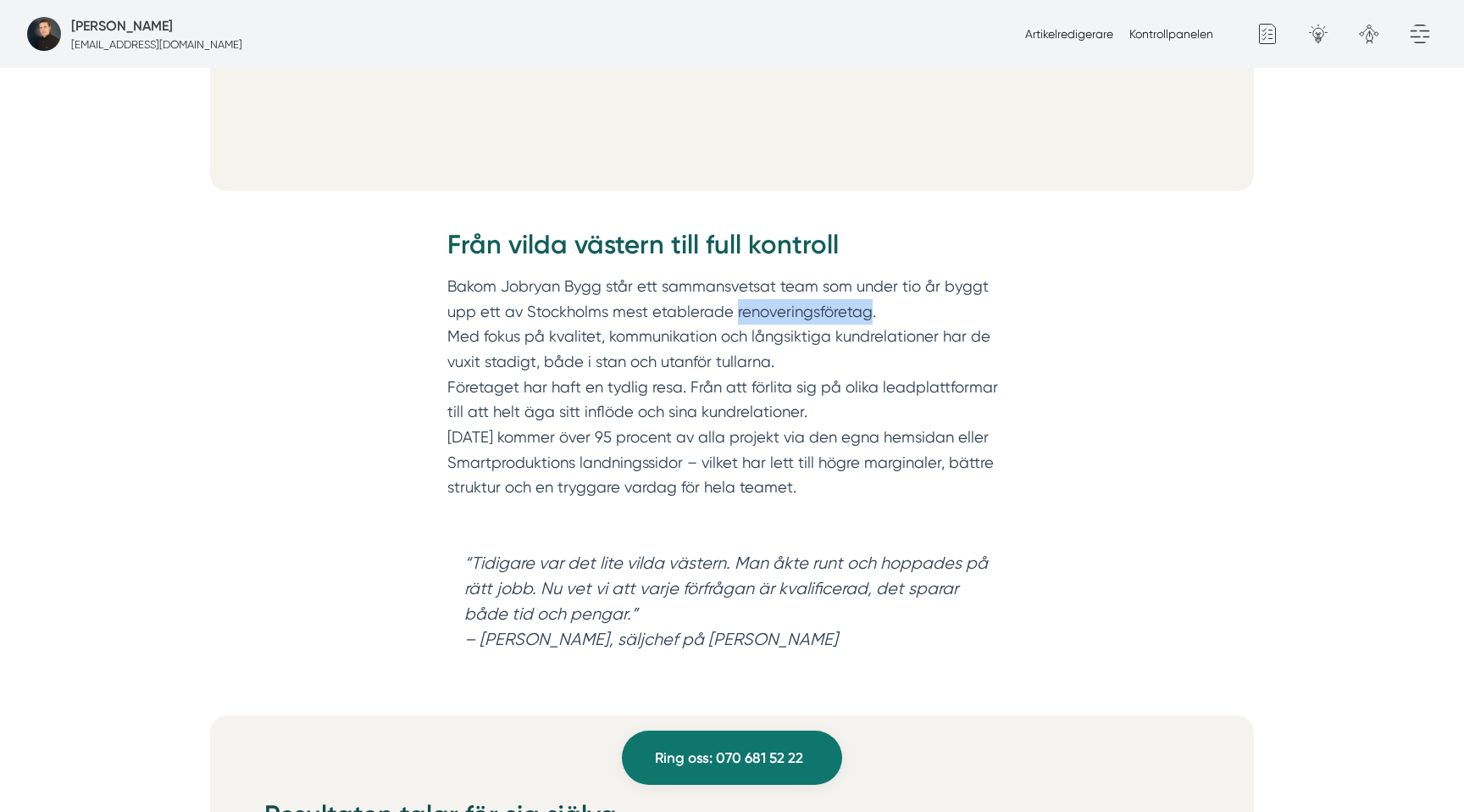
click at [835, 313] on p "Bakom Jobryan Bygg står ett sammansvetsat team som under tio år byggt upp ett a…" at bounding box center [732, 399] width 570 height 252
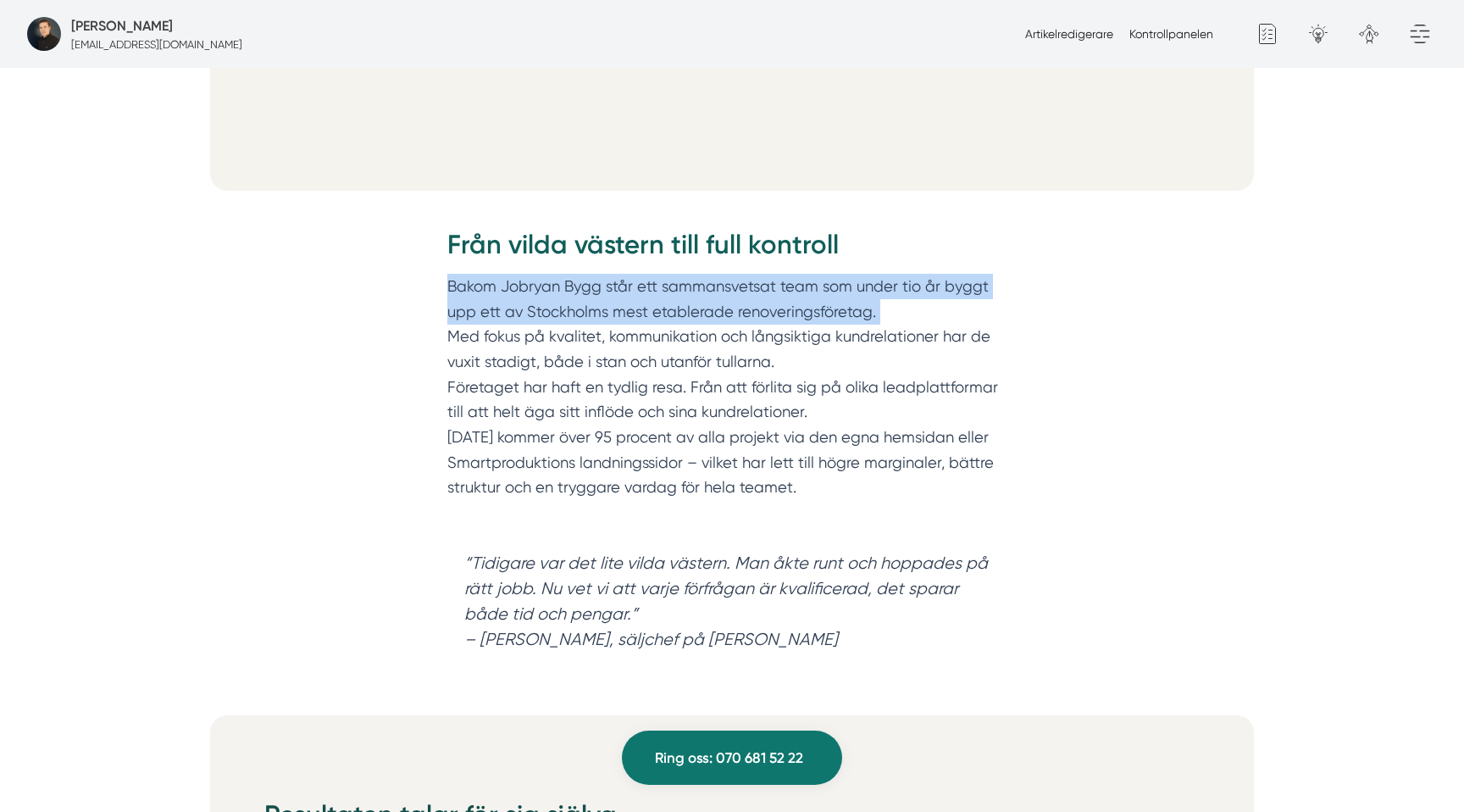
click at [835, 313] on p "Bakom Jobryan Bygg står ett sammansvetsat team som under tio år byggt upp ett a…" at bounding box center [732, 399] width 570 height 252
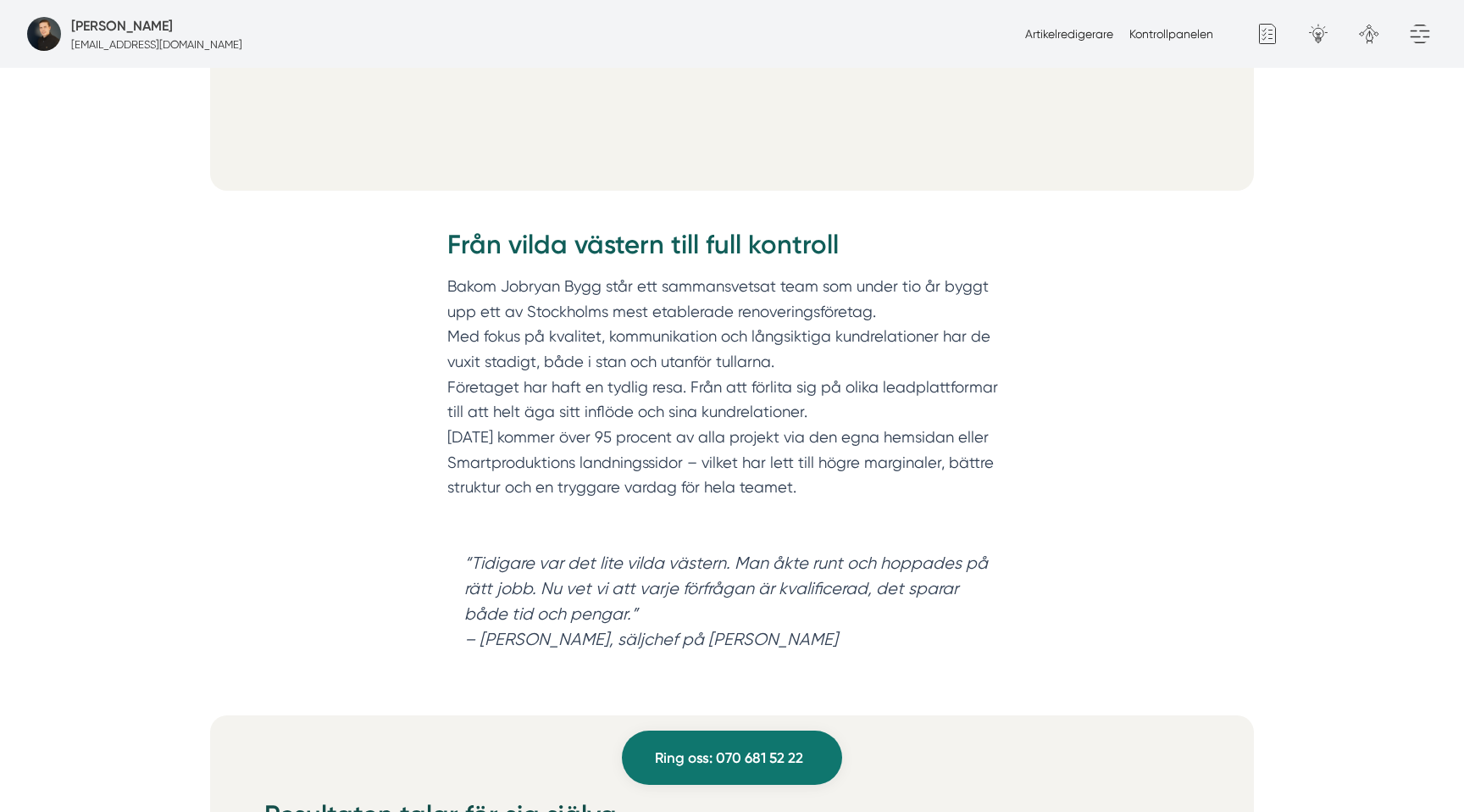
click at [553, 345] on p "Bakom Jobryan Bygg står ett sammansvetsat team som under tio år byggt upp ett a…" at bounding box center [732, 399] width 570 height 252
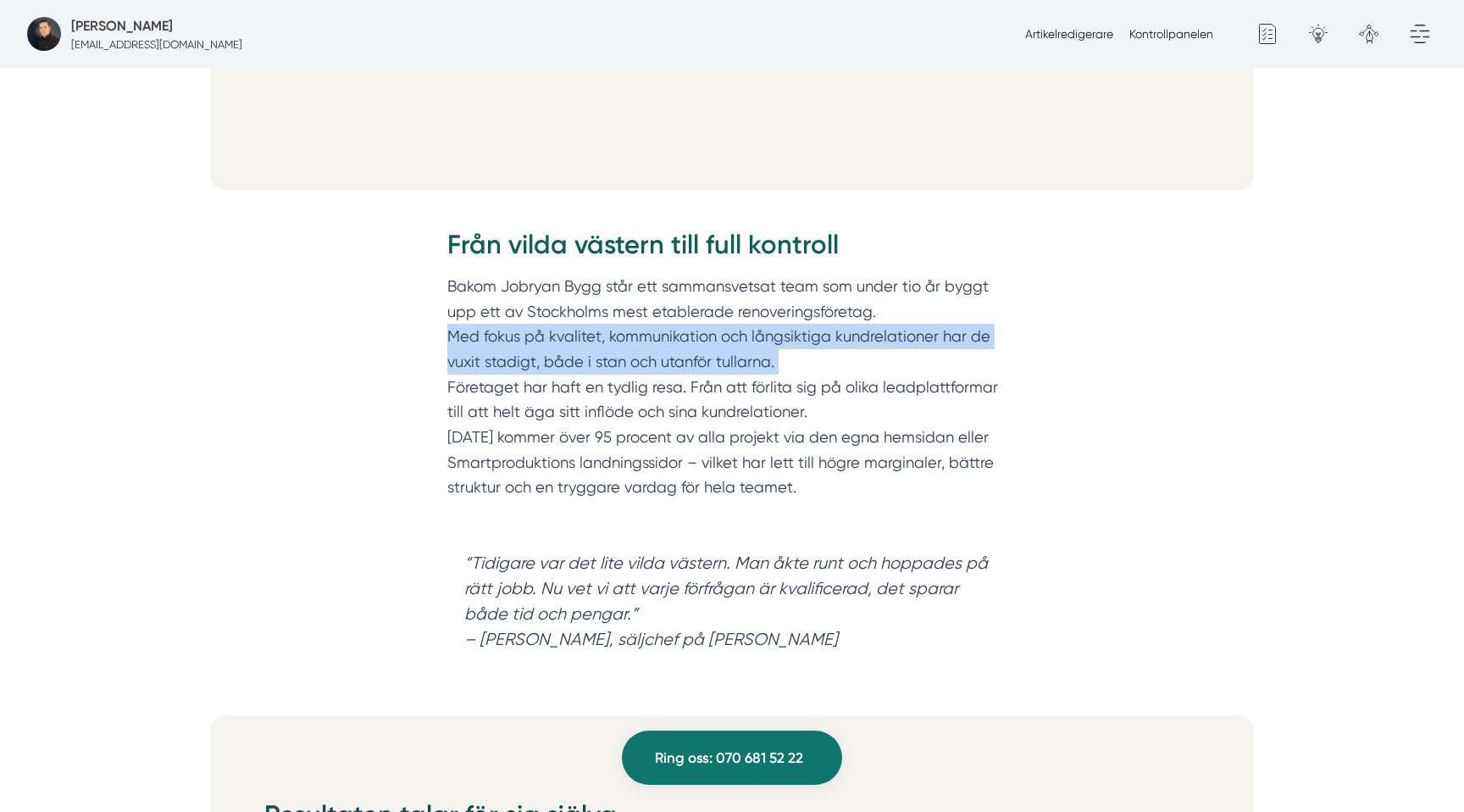
click at [553, 345] on p "Bakom Jobryan Bygg står ett sammansvetsat team som under tio år byggt upp ett a…" at bounding box center [732, 399] width 570 height 252
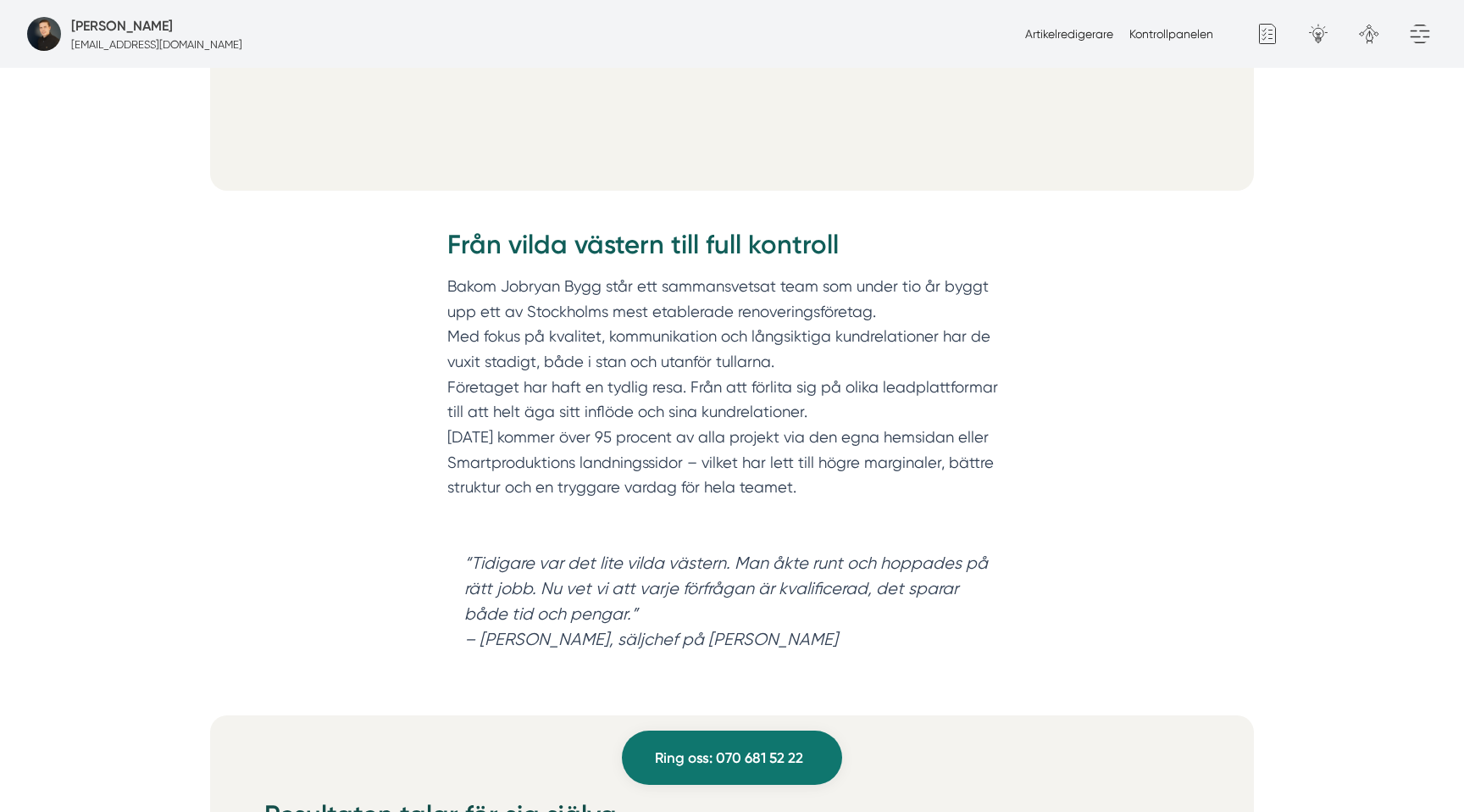
click at [524, 374] on p "Bakom Jobryan Bygg står ett sammansvetsat team som under tio år byggt upp ett a…" at bounding box center [732, 399] width 570 height 252
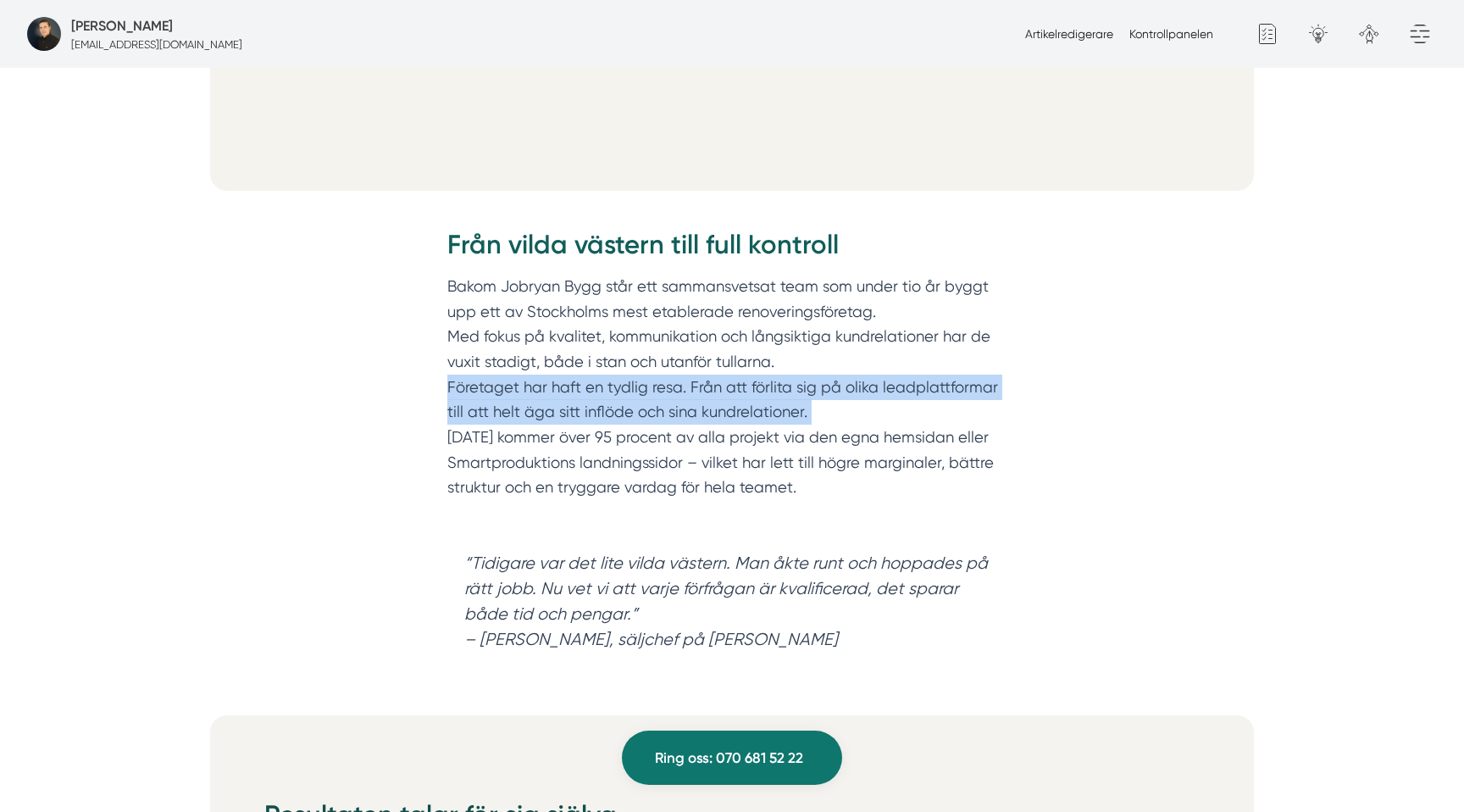
click at [524, 374] on p "Bakom Jobryan Bygg står ett sammansvetsat team som under tio år byggt upp ett a…" at bounding box center [732, 399] width 570 height 252
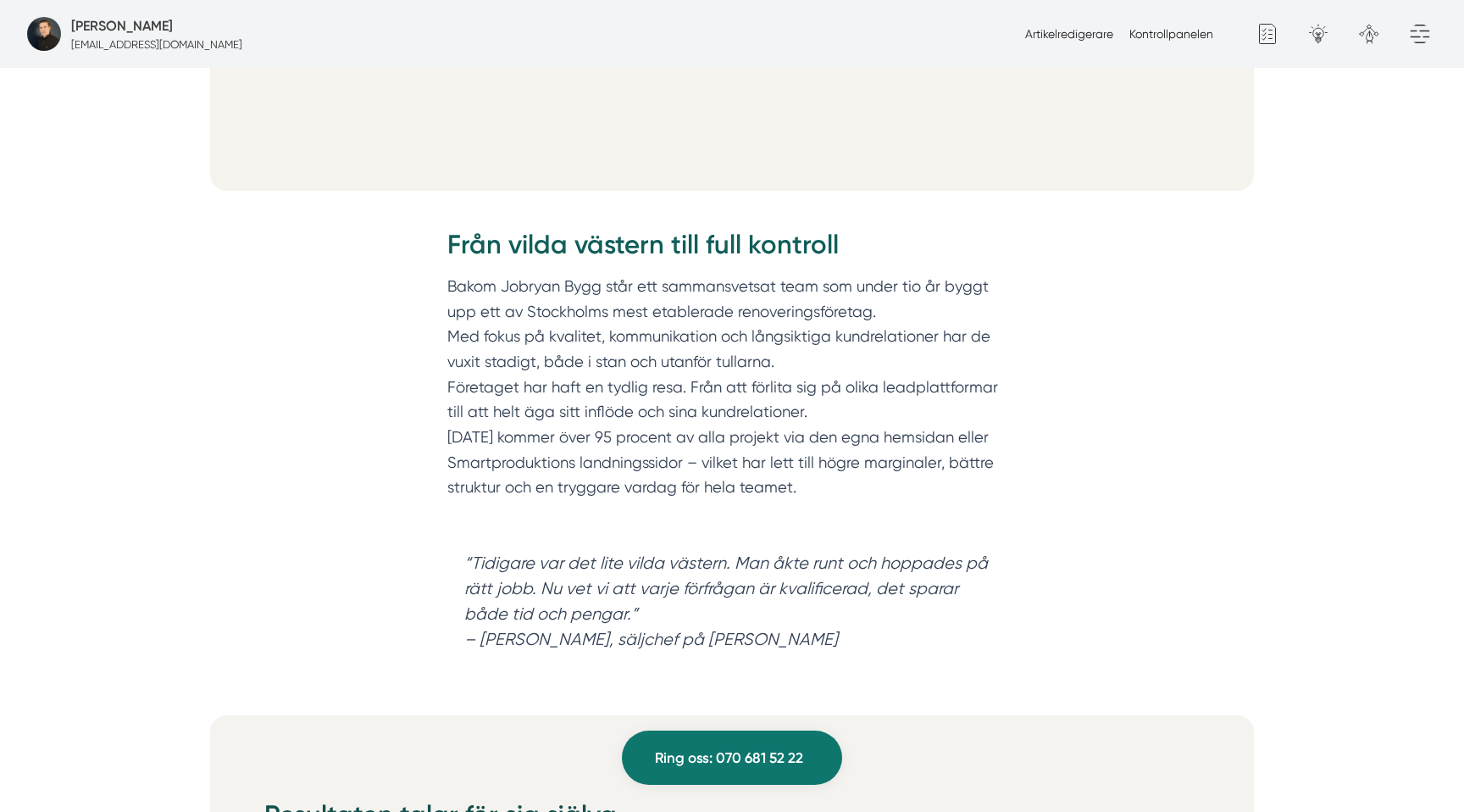
click at [704, 484] on p "Bakom Jobryan Bygg står ett sammansvetsat team som under tio år byggt upp ett a…" at bounding box center [732, 399] width 570 height 252
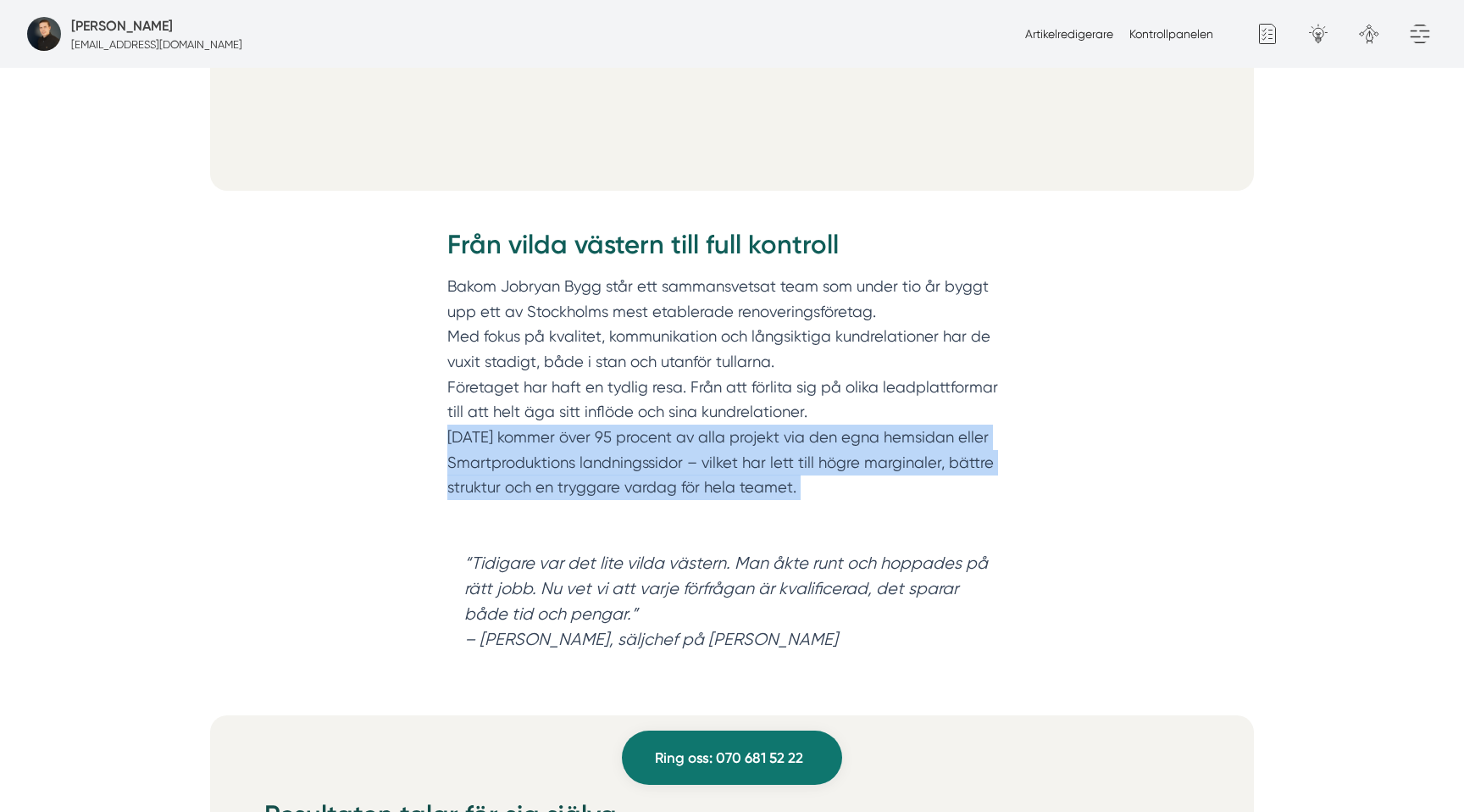
click at [704, 484] on p "Bakom Jobryan Bygg står ett sammansvetsat team som under tio år byggt upp ett a…" at bounding box center [732, 399] width 570 height 252
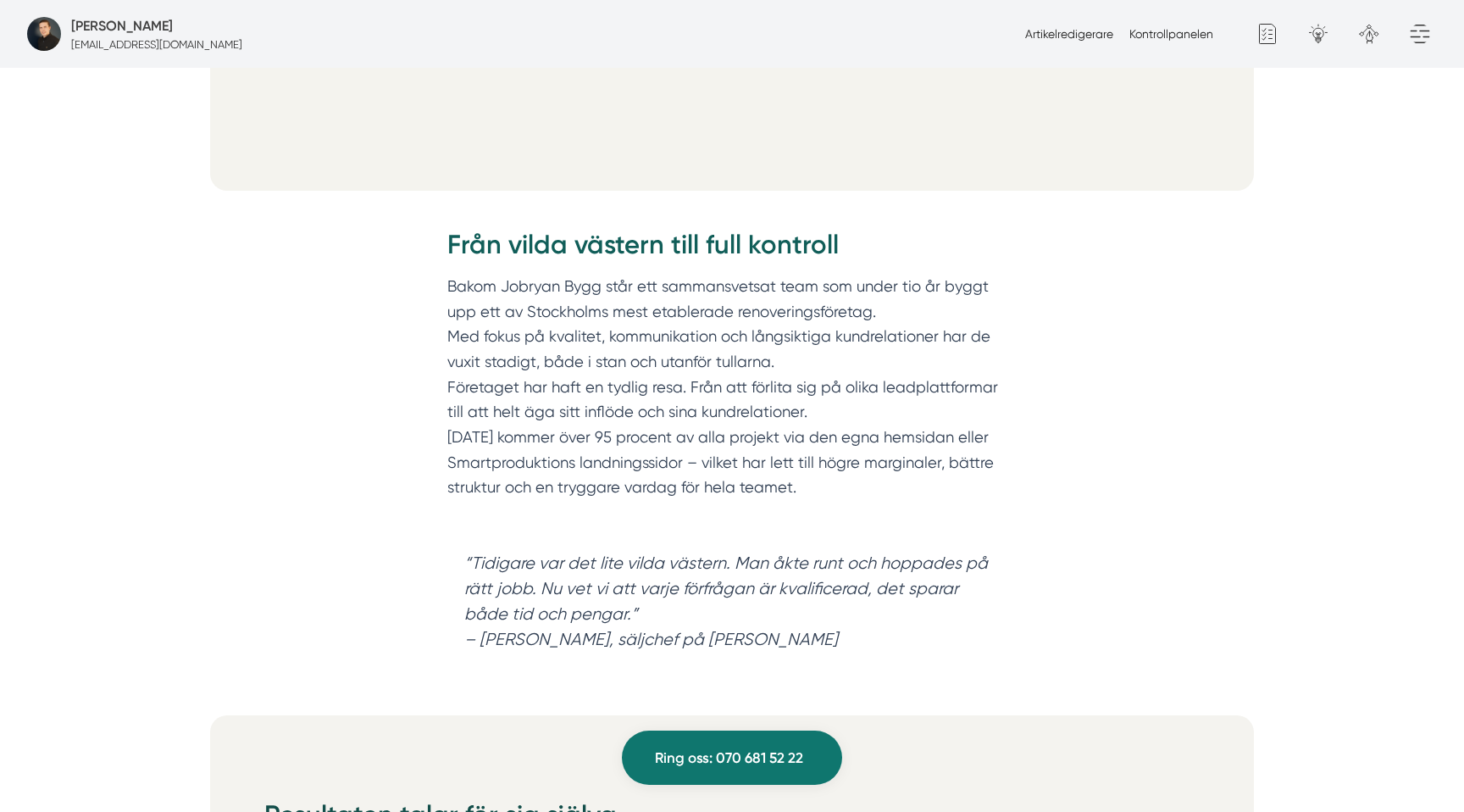
click at [844, 498] on p "Bakom Jobryan Bygg står ett sammansvetsat team som under tio år byggt upp ett a…" at bounding box center [732, 399] width 570 height 252
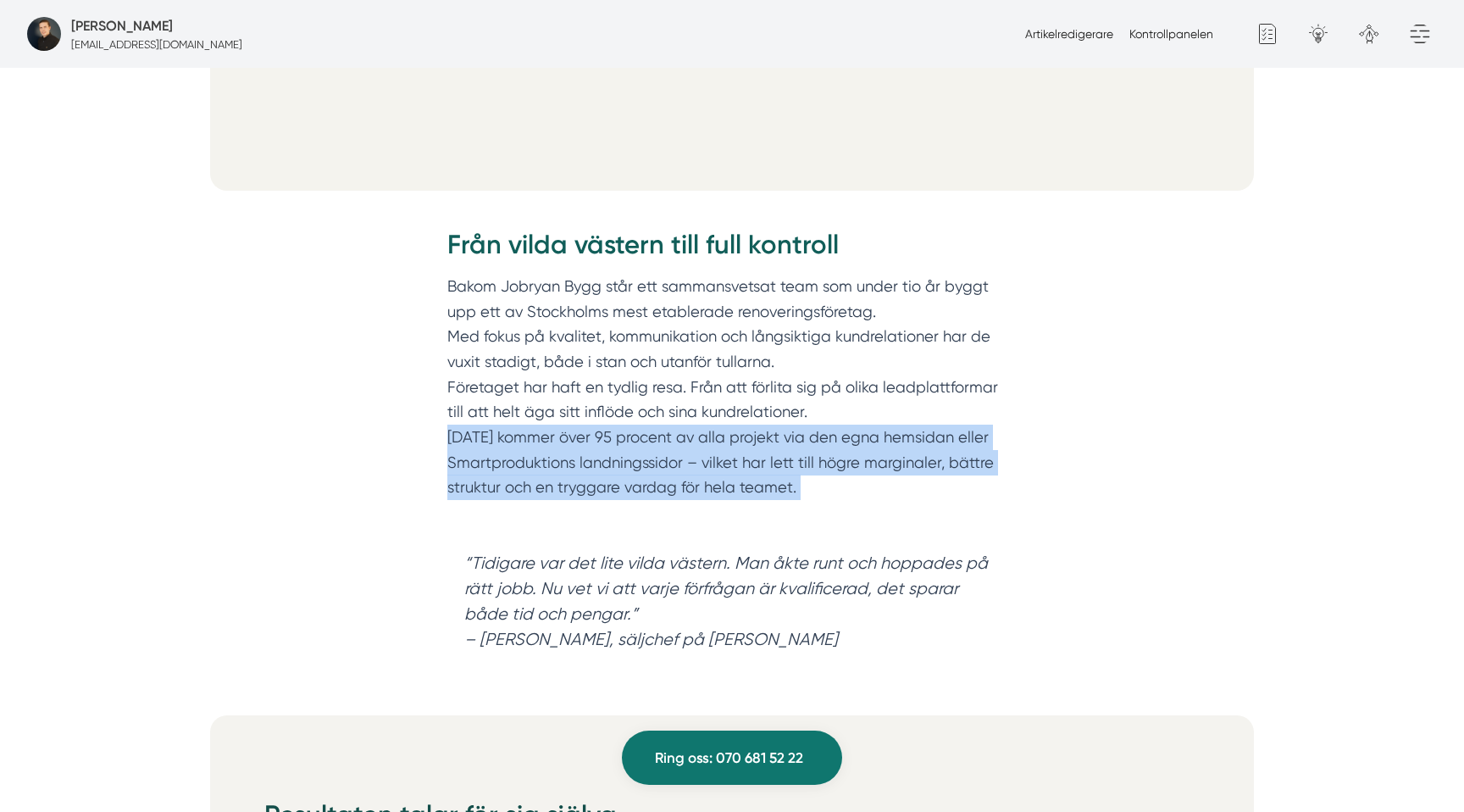
click at [844, 498] on p "Bakom Jobryan Bygg står ett sammansvetsat team som under tio år byggt upp ett a…" at bounding box center [732, 399] width 570 height 252
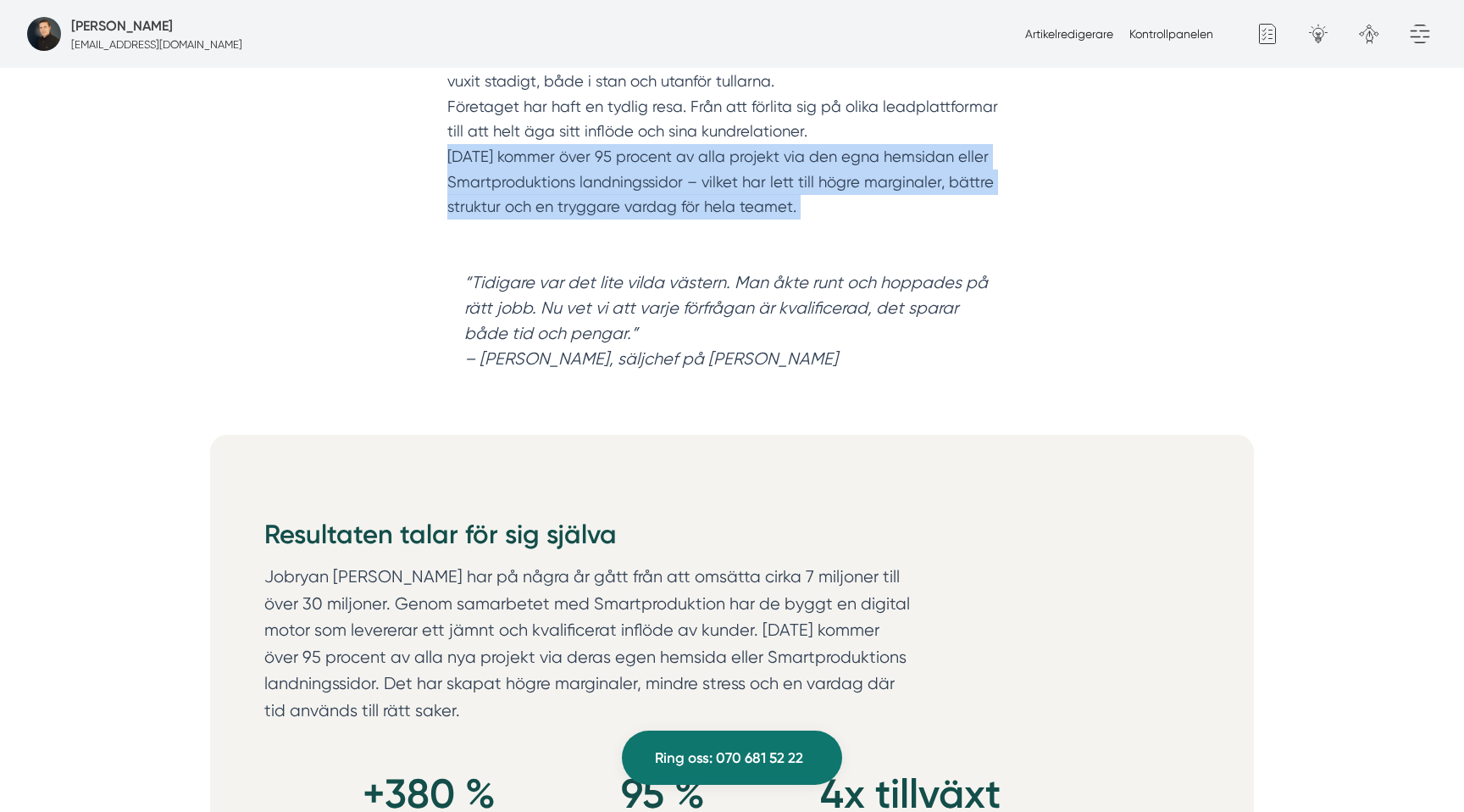
scroll to position [1517, 0]
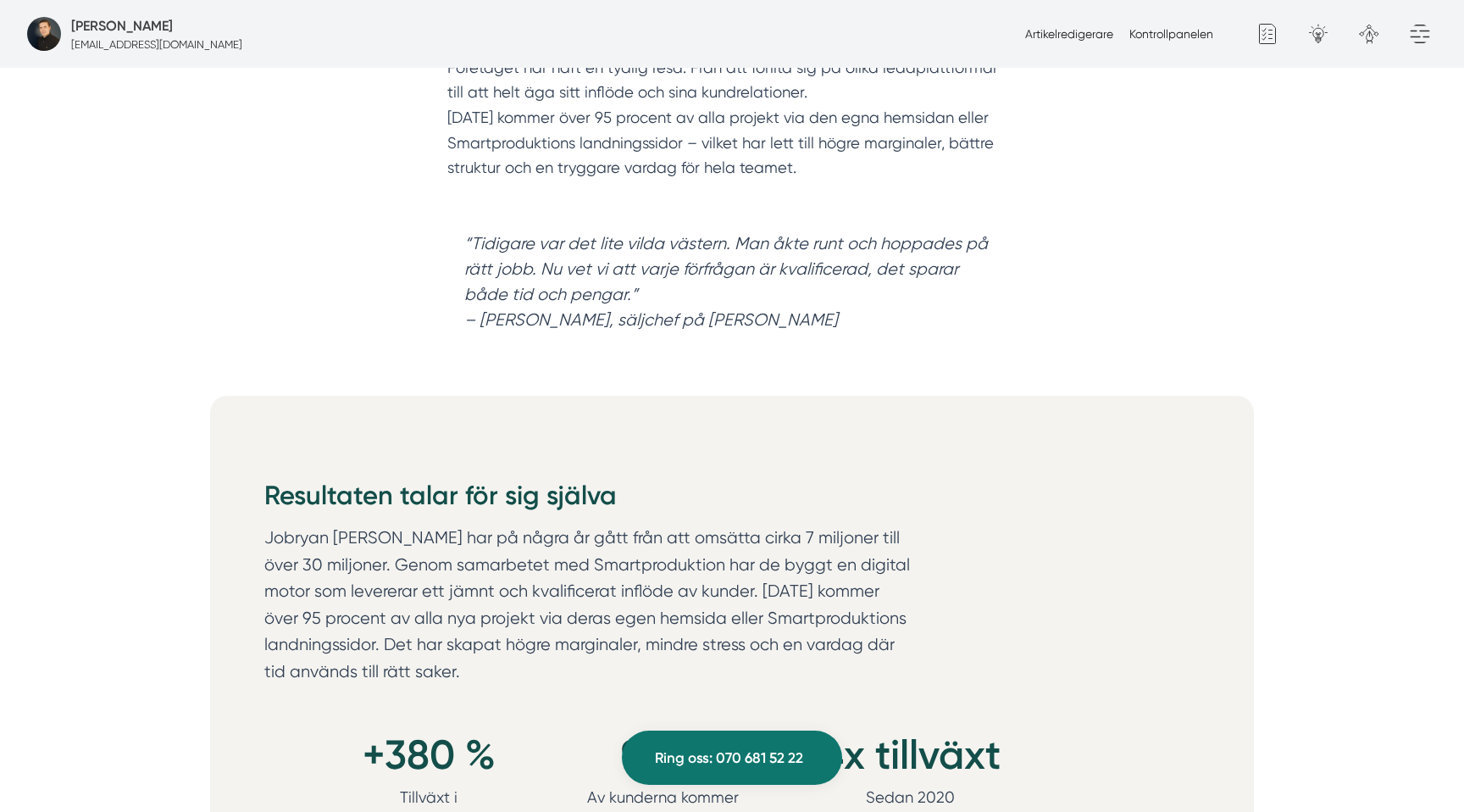
click at [582, 241] on em "“Tidigare var det lite vilda västern. Man åkte runt och hoppades på rätt jobb. …" at bounding box center [726, 282] width 524 height 96
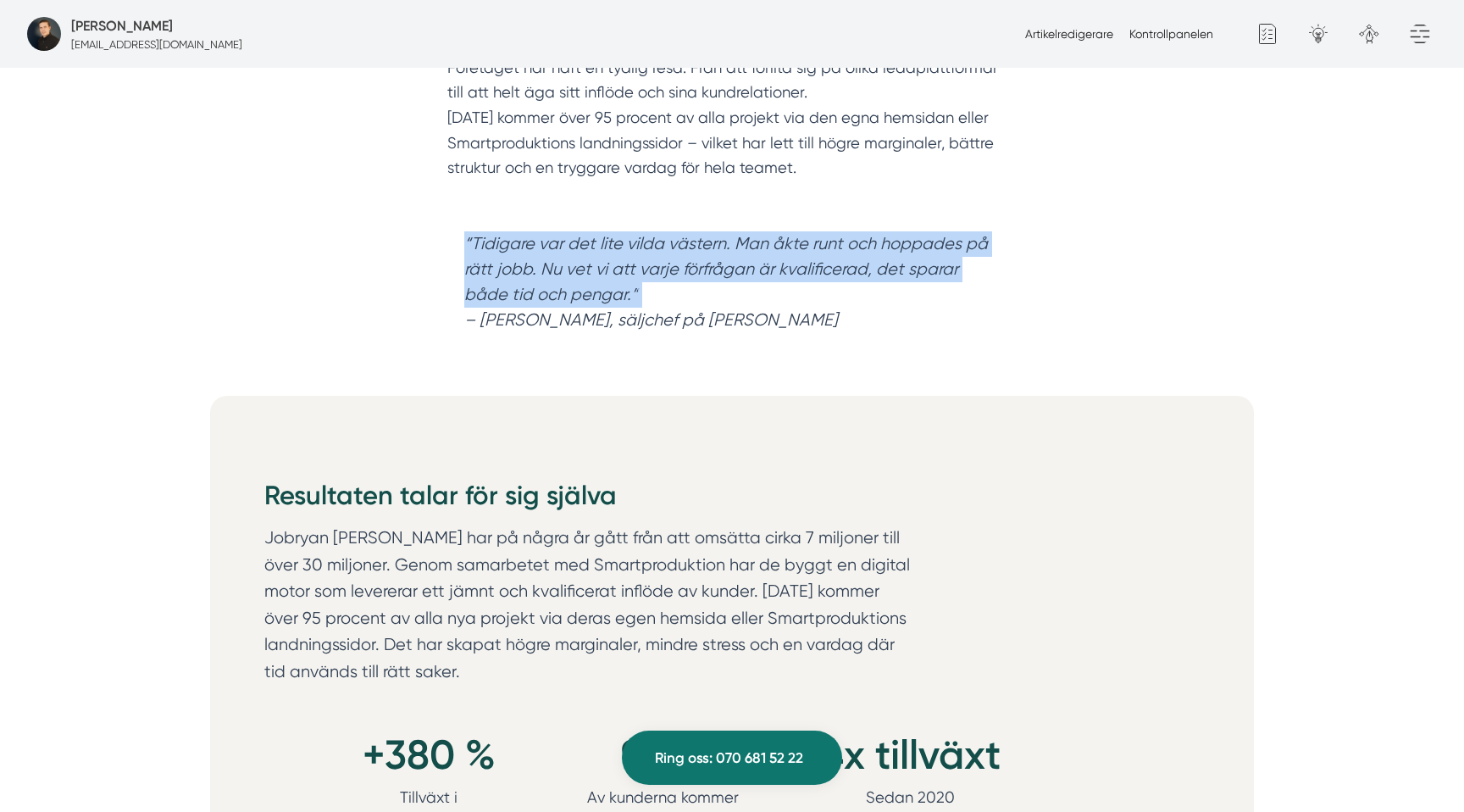
click at [582, 241] on em "“Tidigare var det lite vilda västern. Man åkte runt och hoppades på rätt jobb. …" at bounding box center [726, 282] width 524 height 96
click at [756, 249] on em "“Tidigare var det lite vilda västern. Man åkte runt och hoppades på rätt jobb. …" at bounding box center [726, 282] width 524 height 96
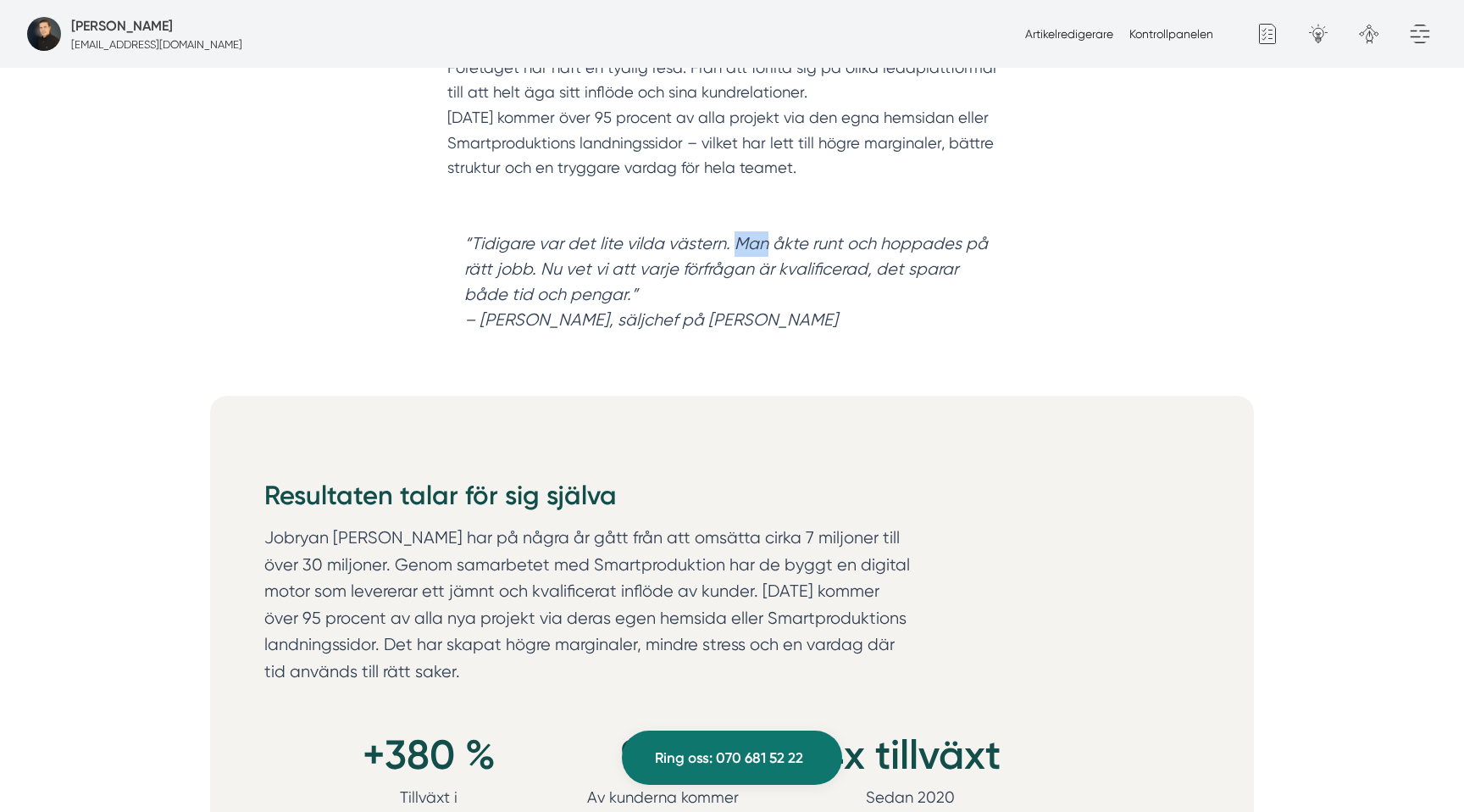
click at [756, 249] on em "“Tidigare var det lite vilda västern. Man åkte runt och hoppades på rätt jobb. …" at bounding box center [726, 282] width 524 height 96
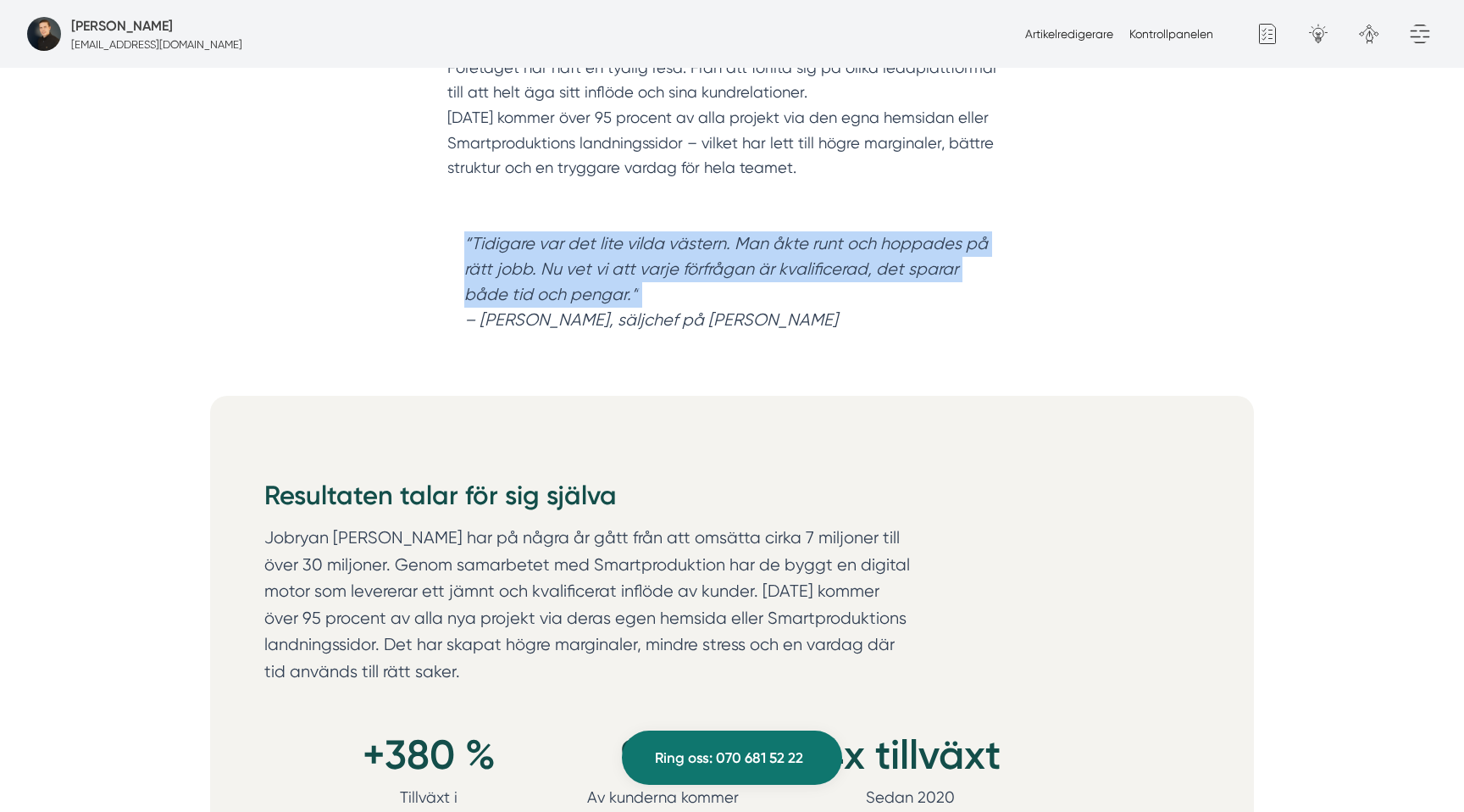
click at [756, 249] on em "“Tidigare var det lite vilda västern. Man åkte runt och hoppades på rätt jobb. …" at bounding box center [726, 282] width 524 height 96
click at [753, 260] on em "“Tidigare var det lite vilda västern. Man åkte runt och hoppades på rätt jobb. …" at bounding box center [726, 282] width 524 height 96
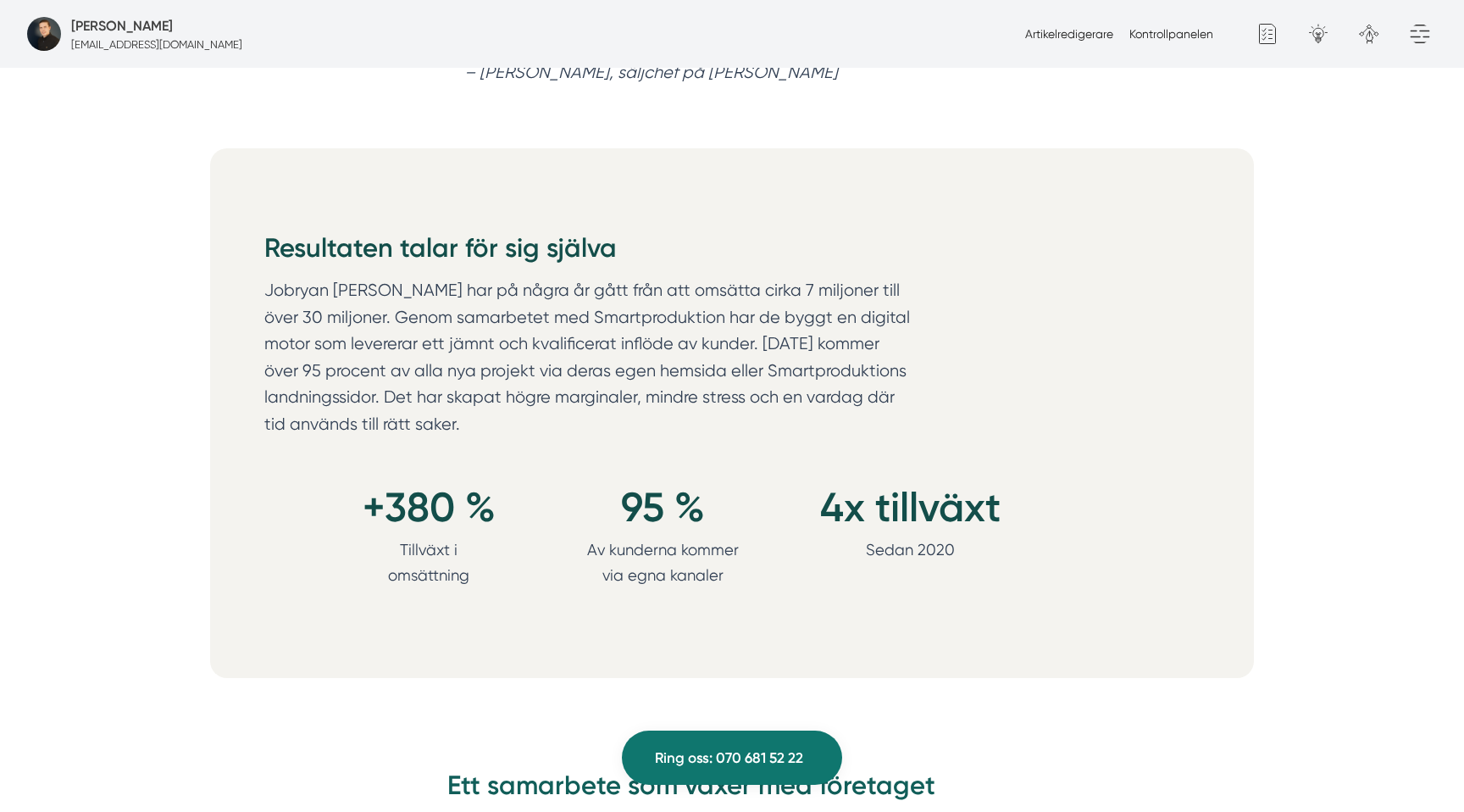
scroll to position [1774, 0]
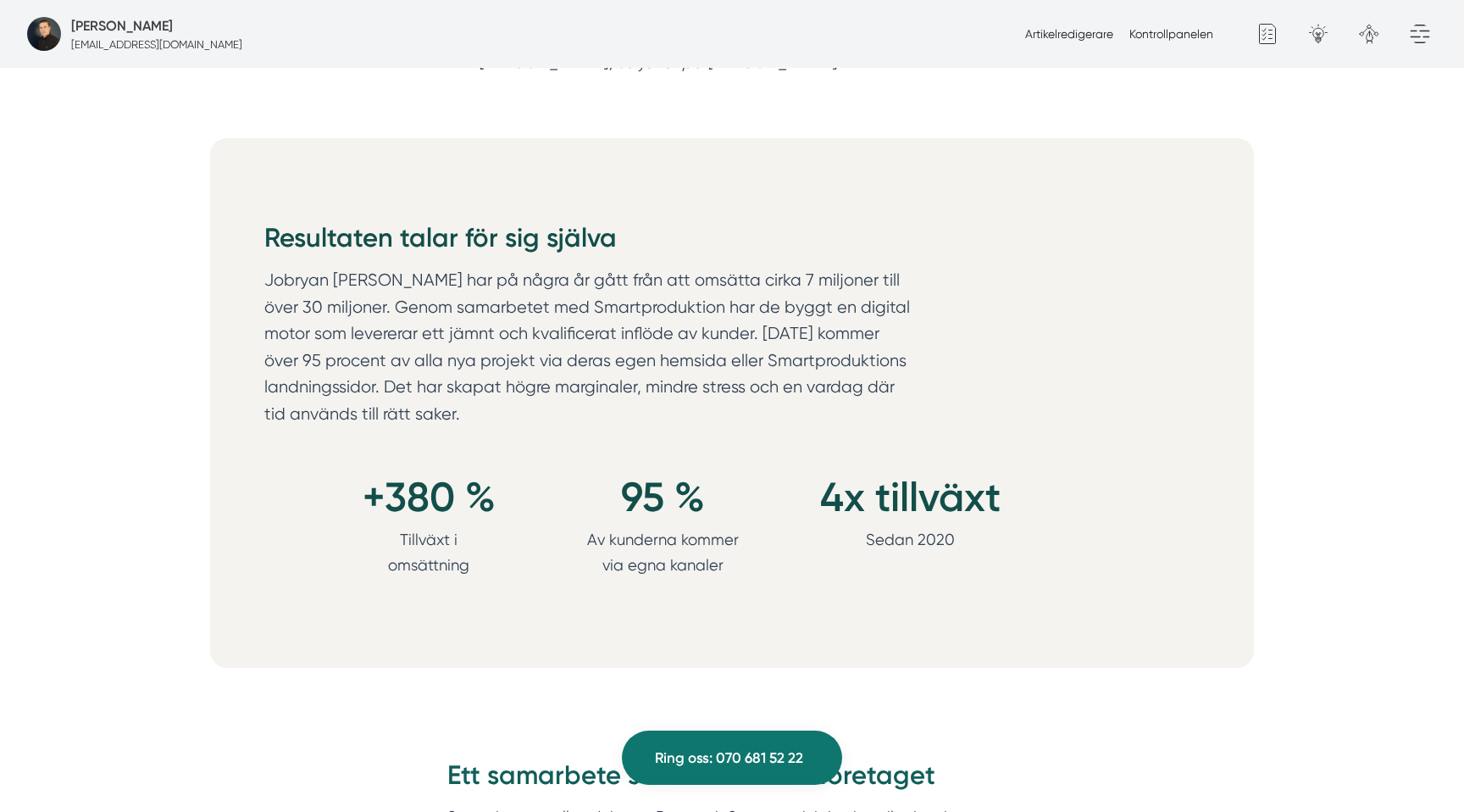
click at [374, 273] on p "Jobryan [PERSON_NAME] har på några år gått från att omsätta cirka 7 miljoner ti…" at bounding box center [590, 351] width 651 height 169
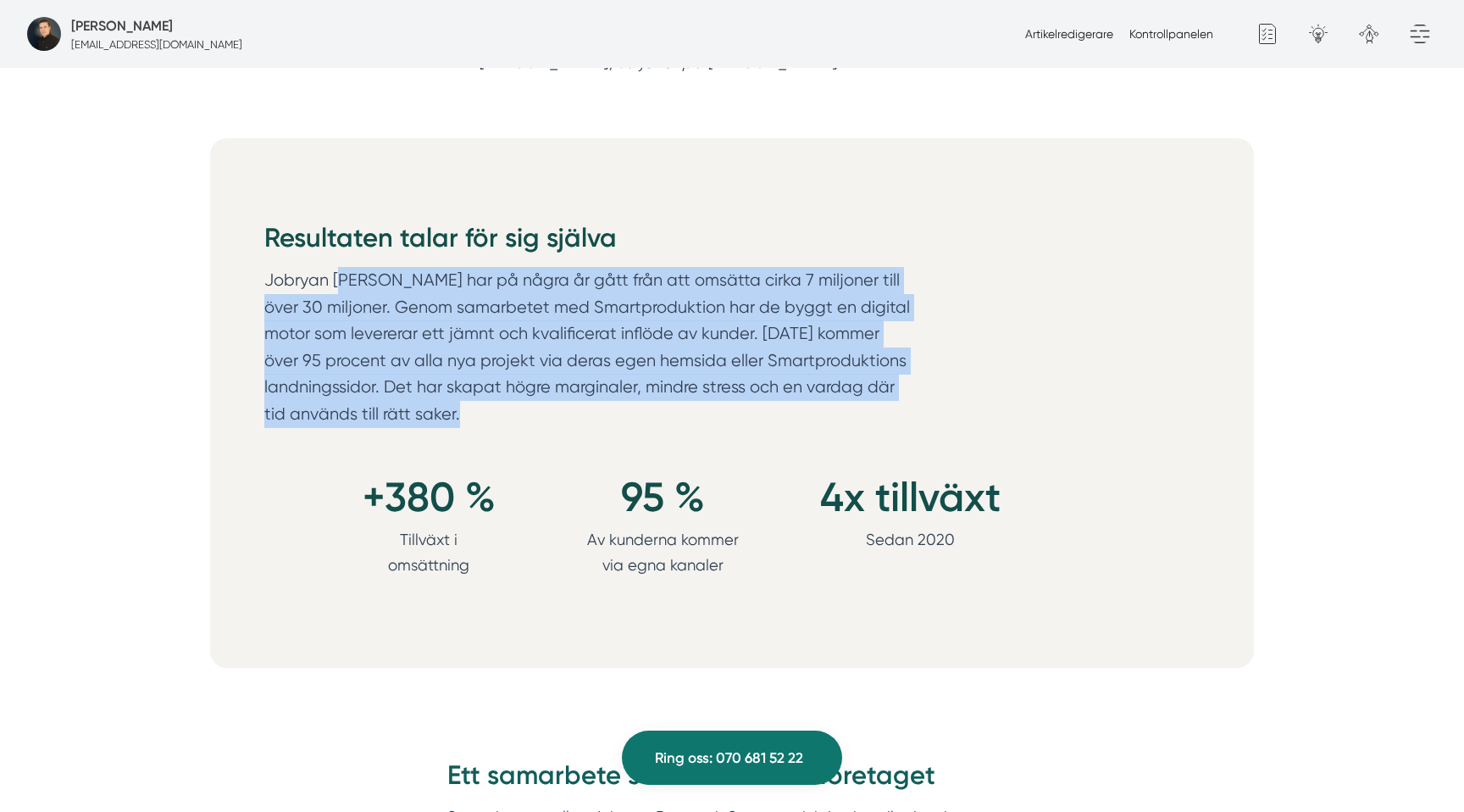
click at [374, 273] on p "Jobryan [PERSON_NAME] har på några år gått från att omsätta cirka 7 miljoner ti…" at bounding box center [590, 351] width 651 height 169
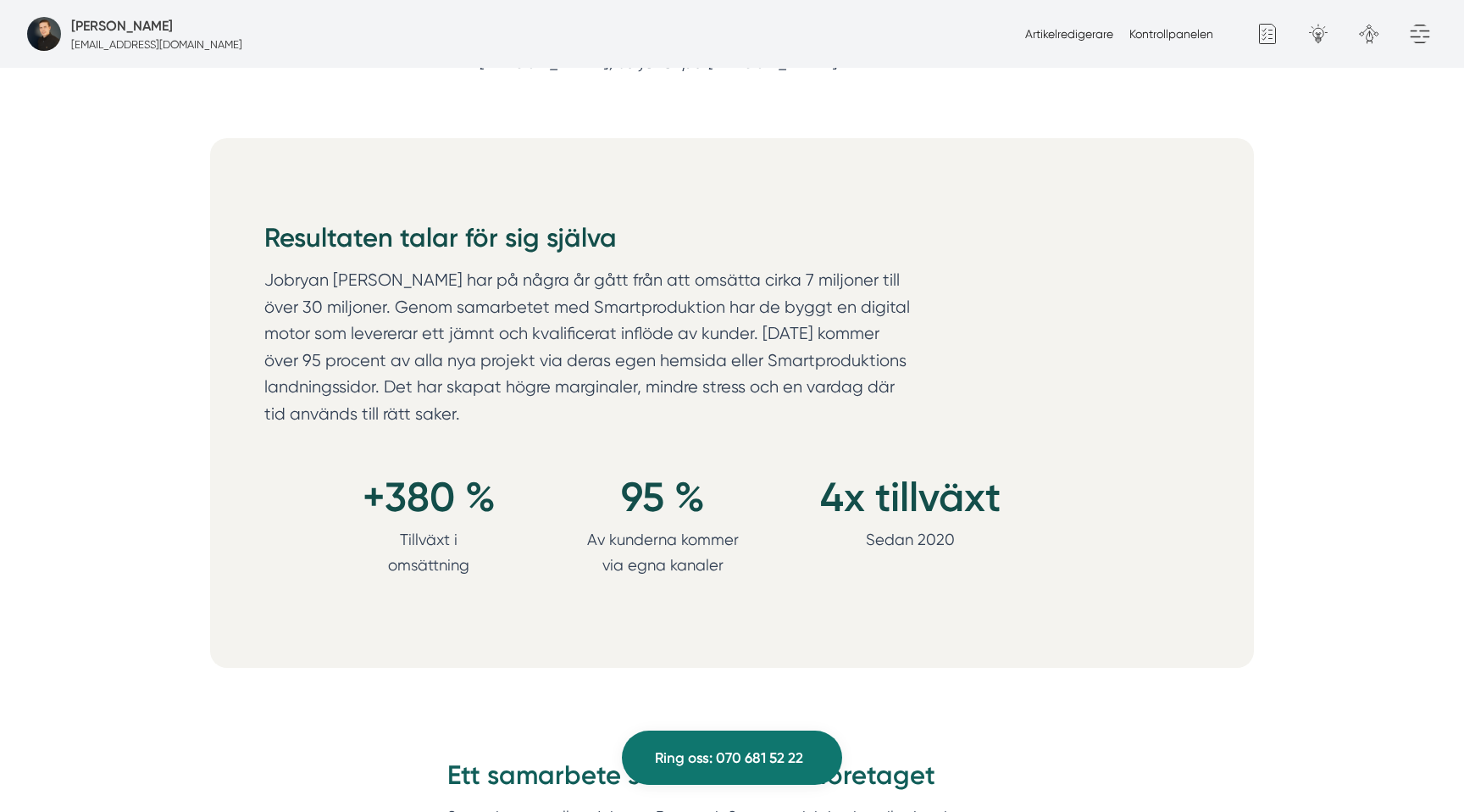
click at [350, 280] on p "Jobryan [PERSON_NAME] har på några år gått från att omsätta cirka 7 miljoner ti…" at bounding box center [590, 351] width 651 height 169
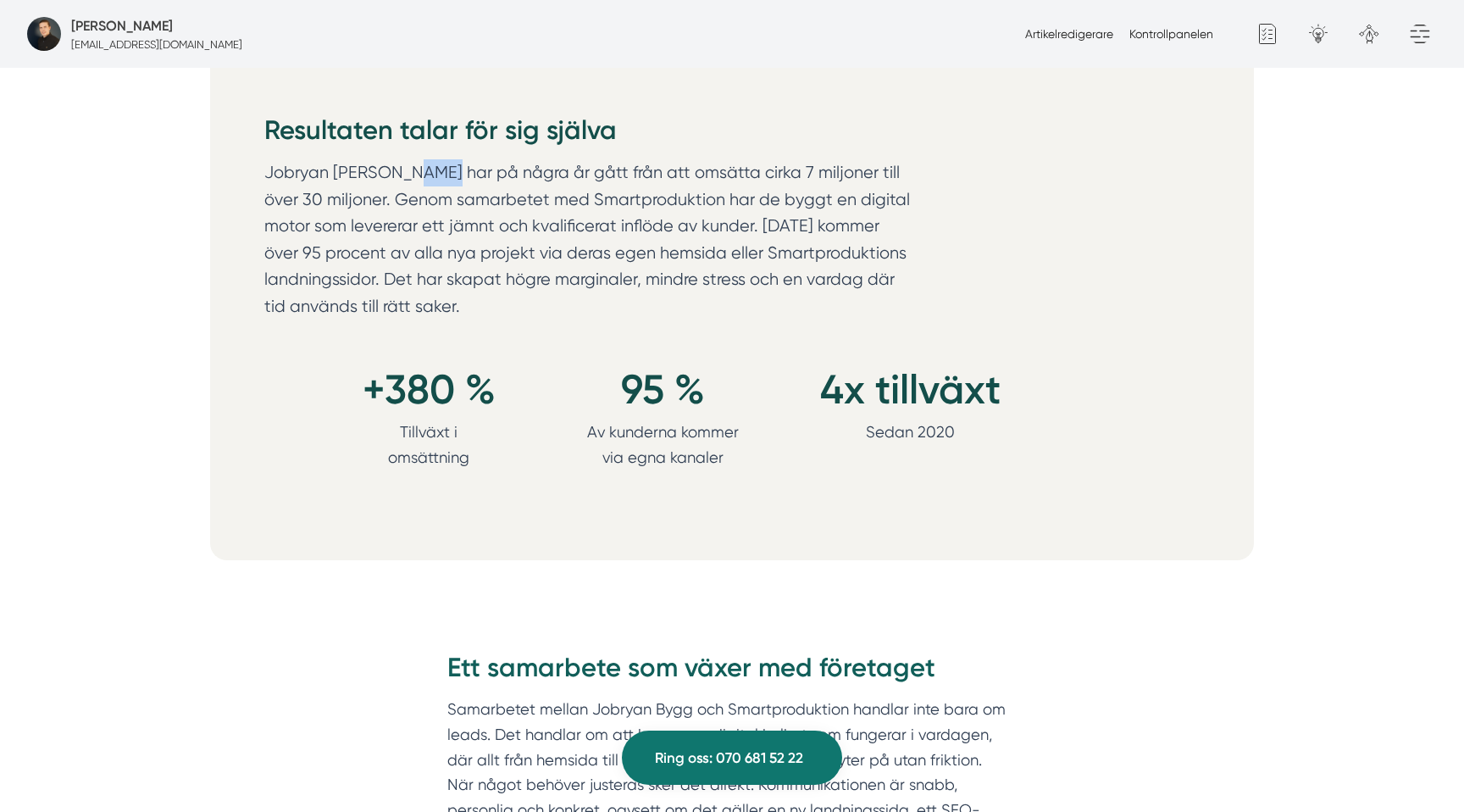
scroll to position [1883, 0]
click at [681, 254] on p "Jobryan [PERSON_NAME] har på några år gått från att omsätta cirka 7 miljoner ti…" at bounding box center [590, 242] width 651 height 169
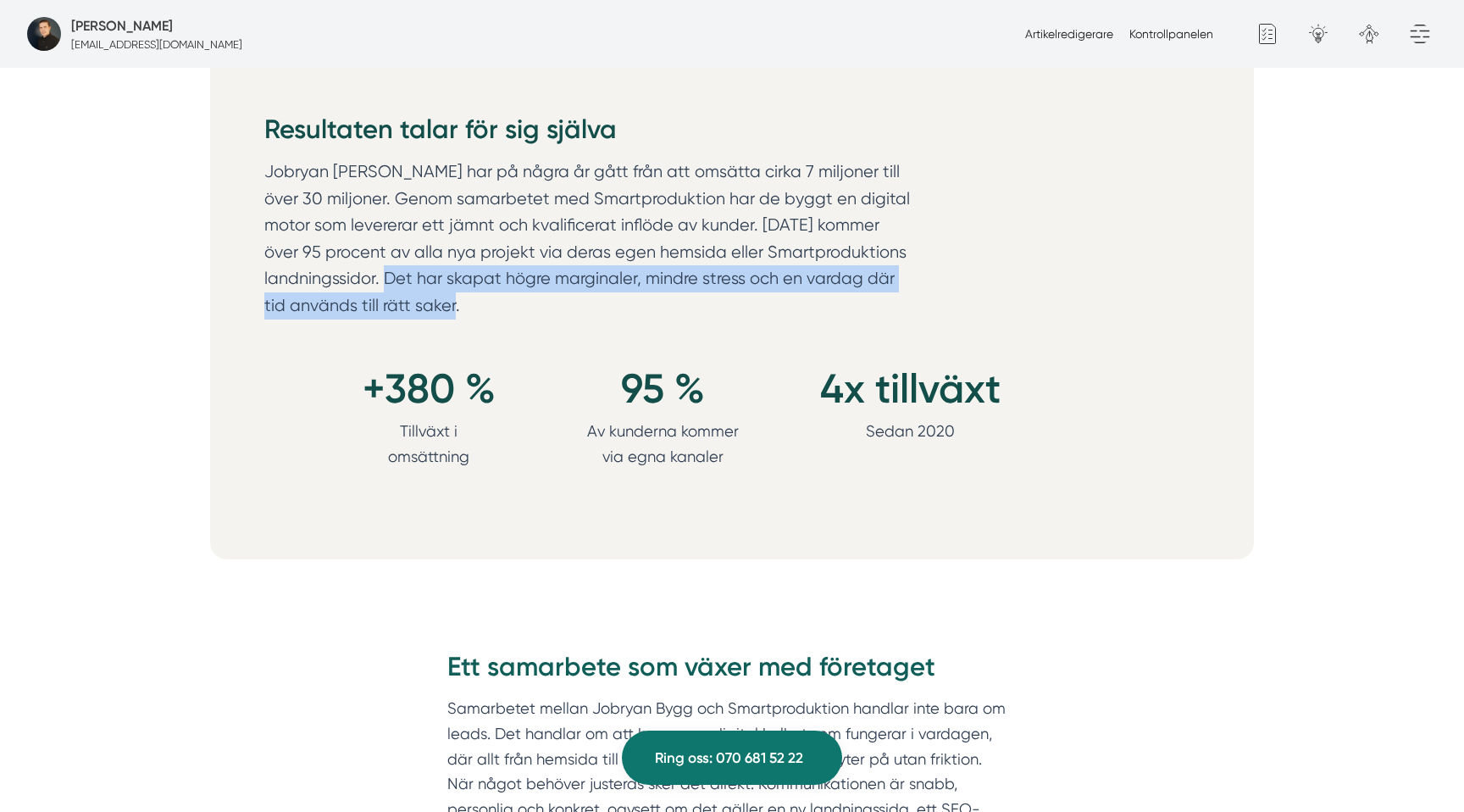
drag, startPoint x: 394, startPoint y: 277, endPoint x: 574, endPoint y: 314, distance: 183.8
click at [574, 314] on p "Jobryan [PERSON_NAME] har på några år gått från att omsätta cirka 7 miljoner ti…" at bounding box center [590, 242] width 651 height 169
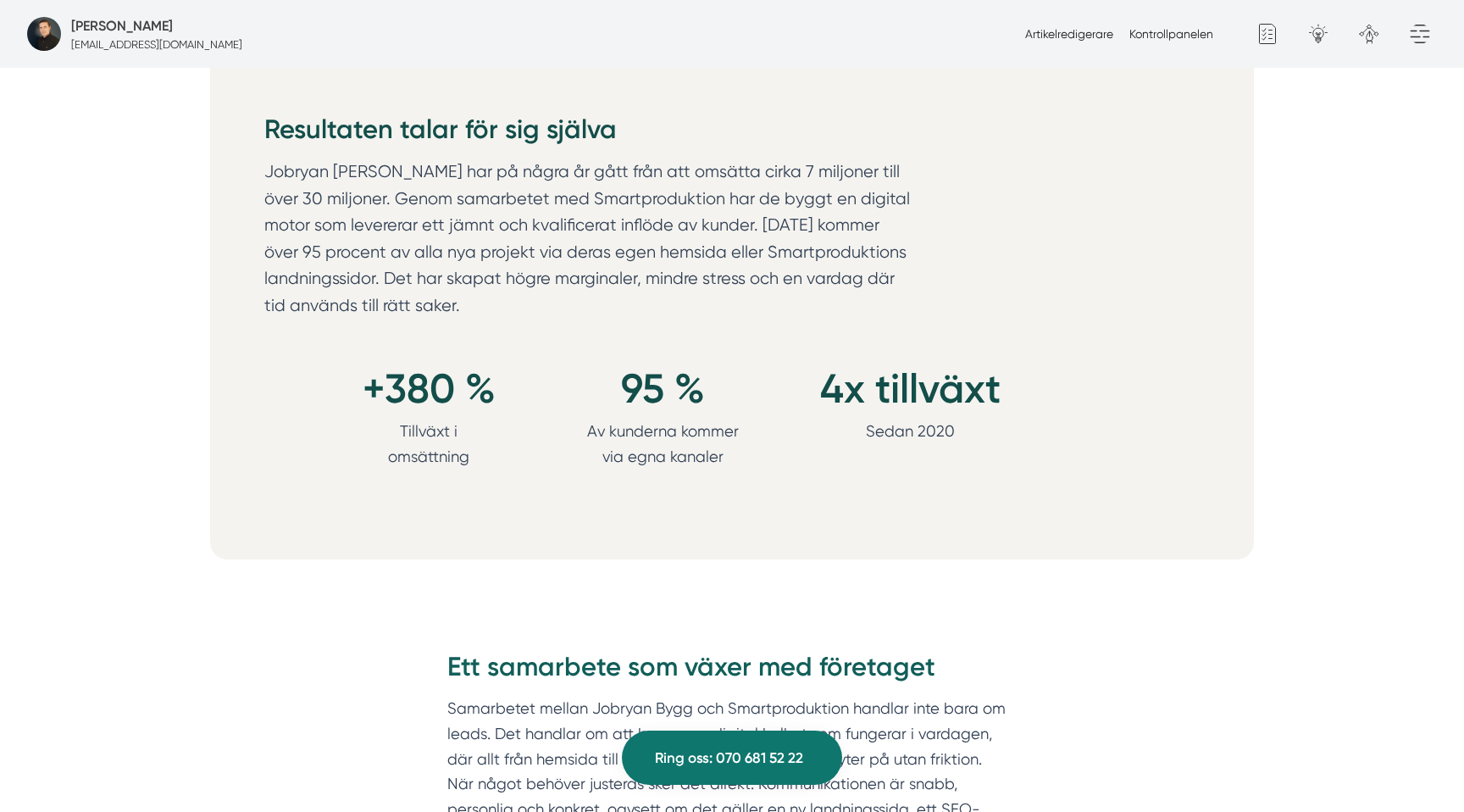
click at [564, 312] on p "Jobryan [PERSON_NAME] har på några år gått från att omsätta cirka 7 miljoner ti…" at bounding box center [590, 242] width 651 height 169
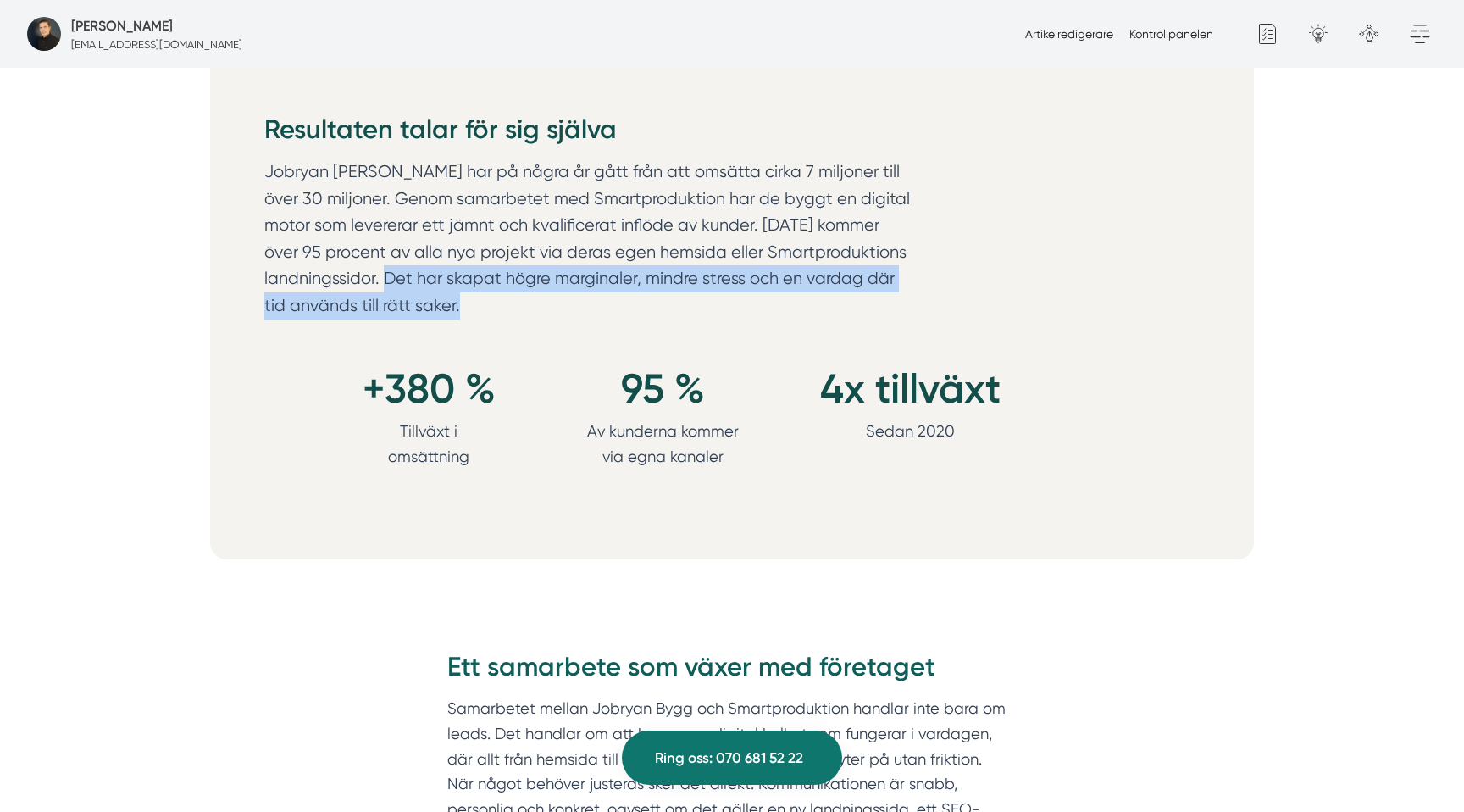
drag, startPoint x: 565, startPoint y: 312, endPoint x: 386, endPoint y: 276, distance: 182.6
click at [386, 276] on p "Jobryan [PERSON_NAME] har på några år gått från att omsätta cirka 7 miljoner ti…" at bounding box center [590, 242] width 651 height 169
click at [508, 275] on p "Jobryan [PERSON_NAME] har på några år gått från att omsätta cirka 7 miljoner ti…" at bounding box center [590, 242] width 651 height 169
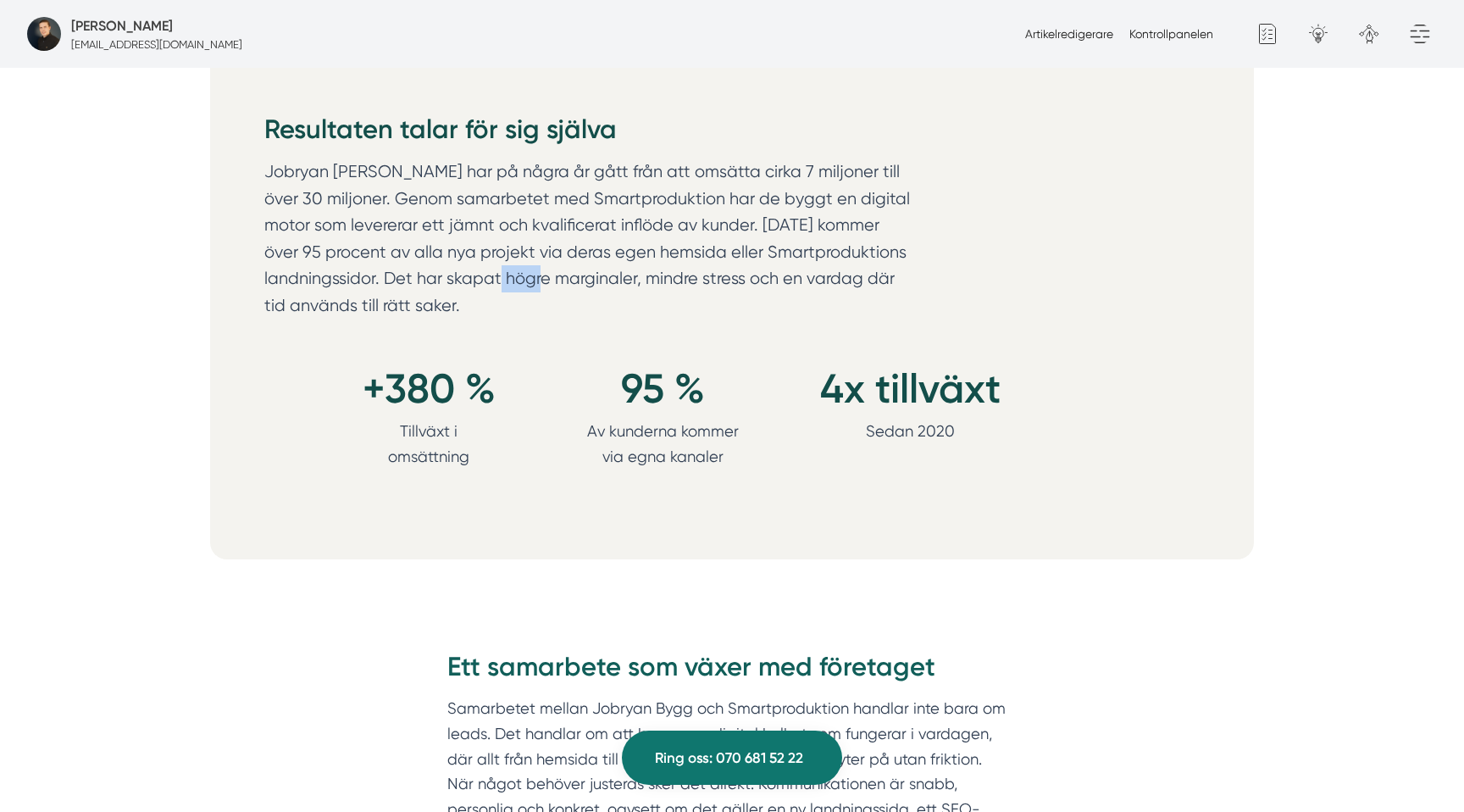
click at [508, 275] on p "Jobryan [PERSON_NAME] har på några år gått från att omsätta cirka 7 miljoner ti…" at bounding box center [590, 242] width 651 height 169
click at [587, 279] on p "Jobryan [PERSON_NAME] har på några år gått från att omsätta cirka 7 miljoner ti…" at bounding box center [590, 242] width 651 height 169
copy p "marginaler"
click at [804, 279] on p "Jobryan [PERSON_NAME] har på några år gått från att omsätta cirka 7 miljoner ti…" at bounding box center [590, 242] width 651 height 169
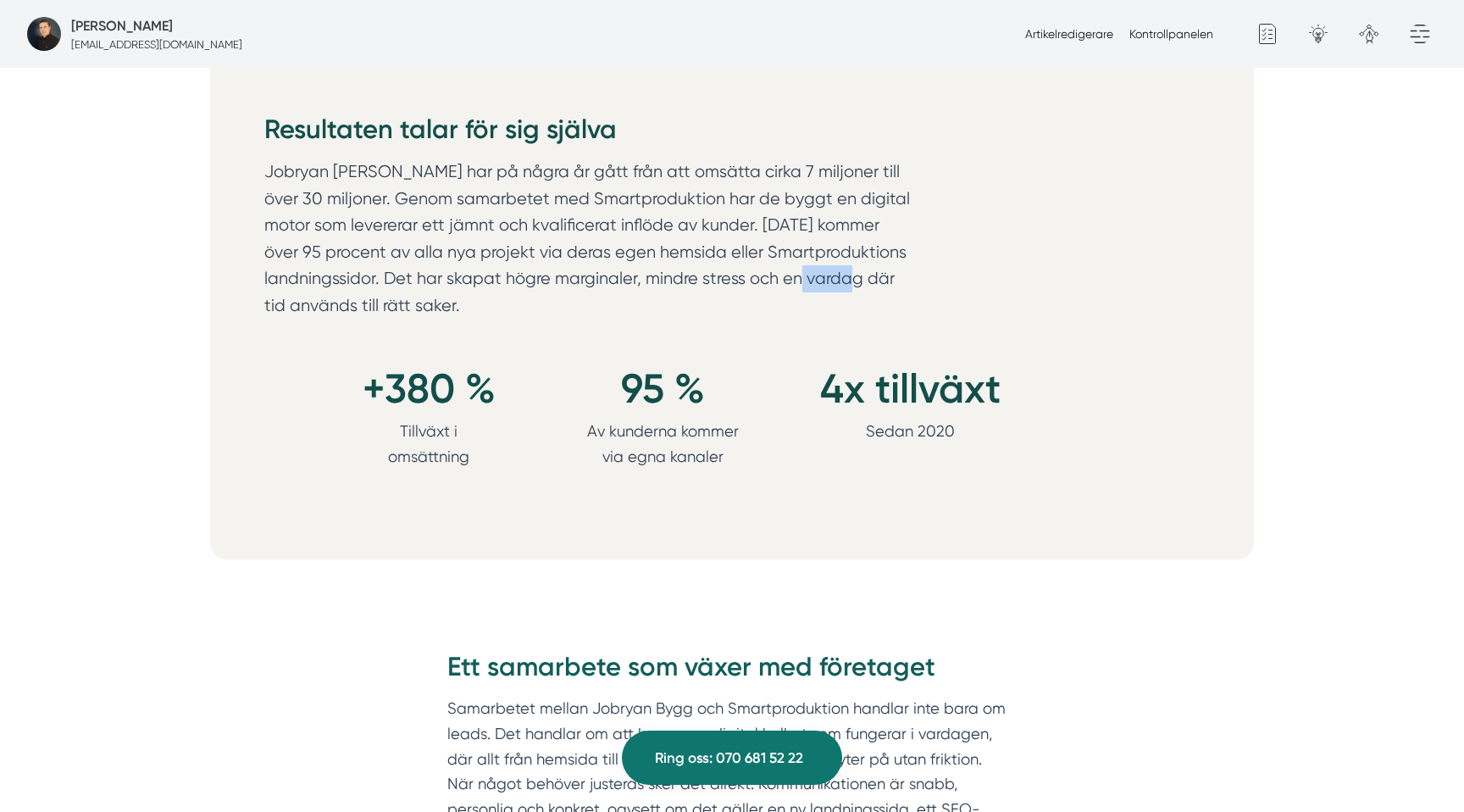
click at [804, 279] on p "Jobryan [PERSON_NAME] har på några år gått från att omsätta cirka 7 miljoner ti…" at bounding box center [590, 242] width 651 height 169
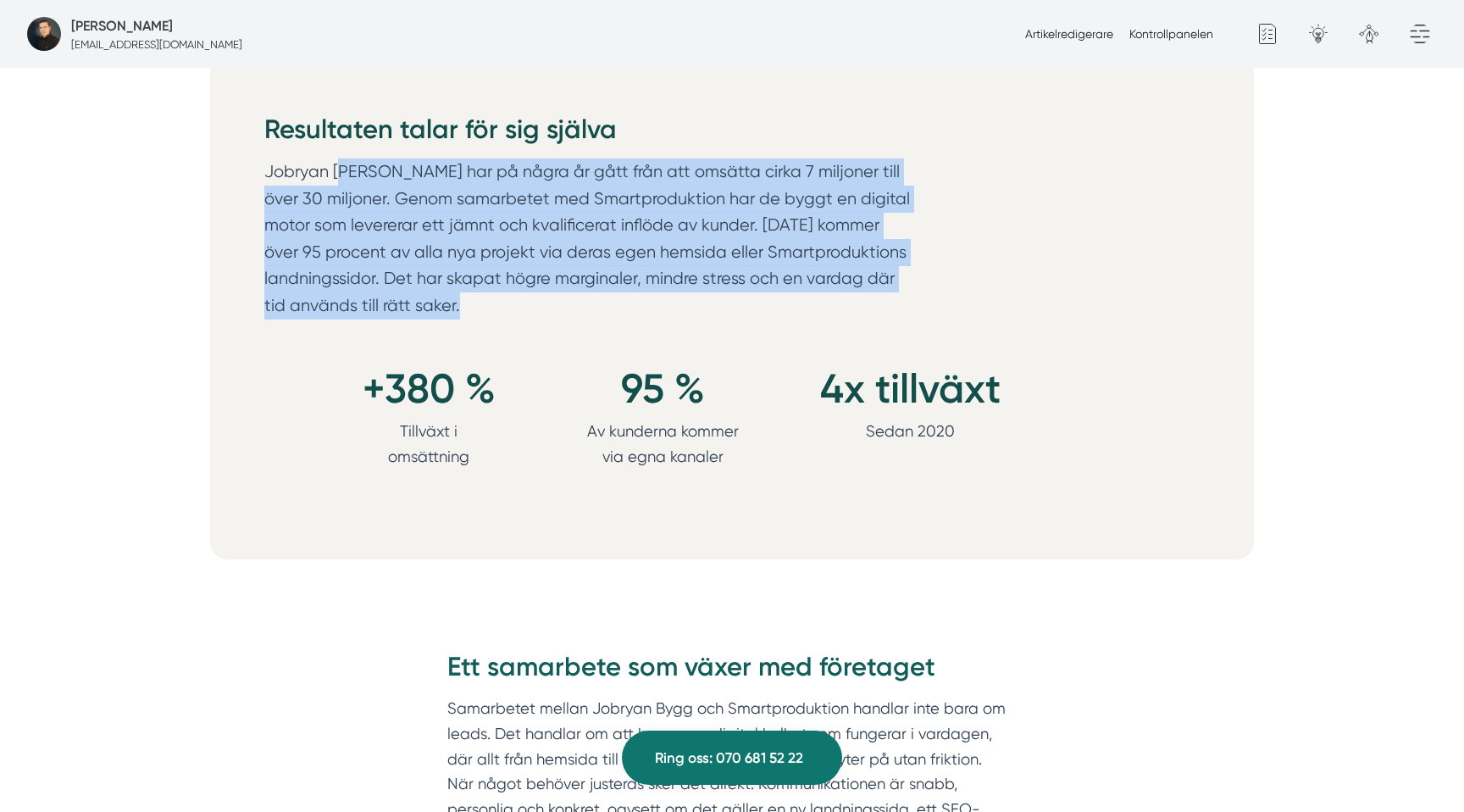
click at [804, 279] on p "Jobryan [PERSON_NAME] har på några år gått från att omsätta cirka 7 miljoner ti…" at bounding box center [590, 242] width 651 height 169
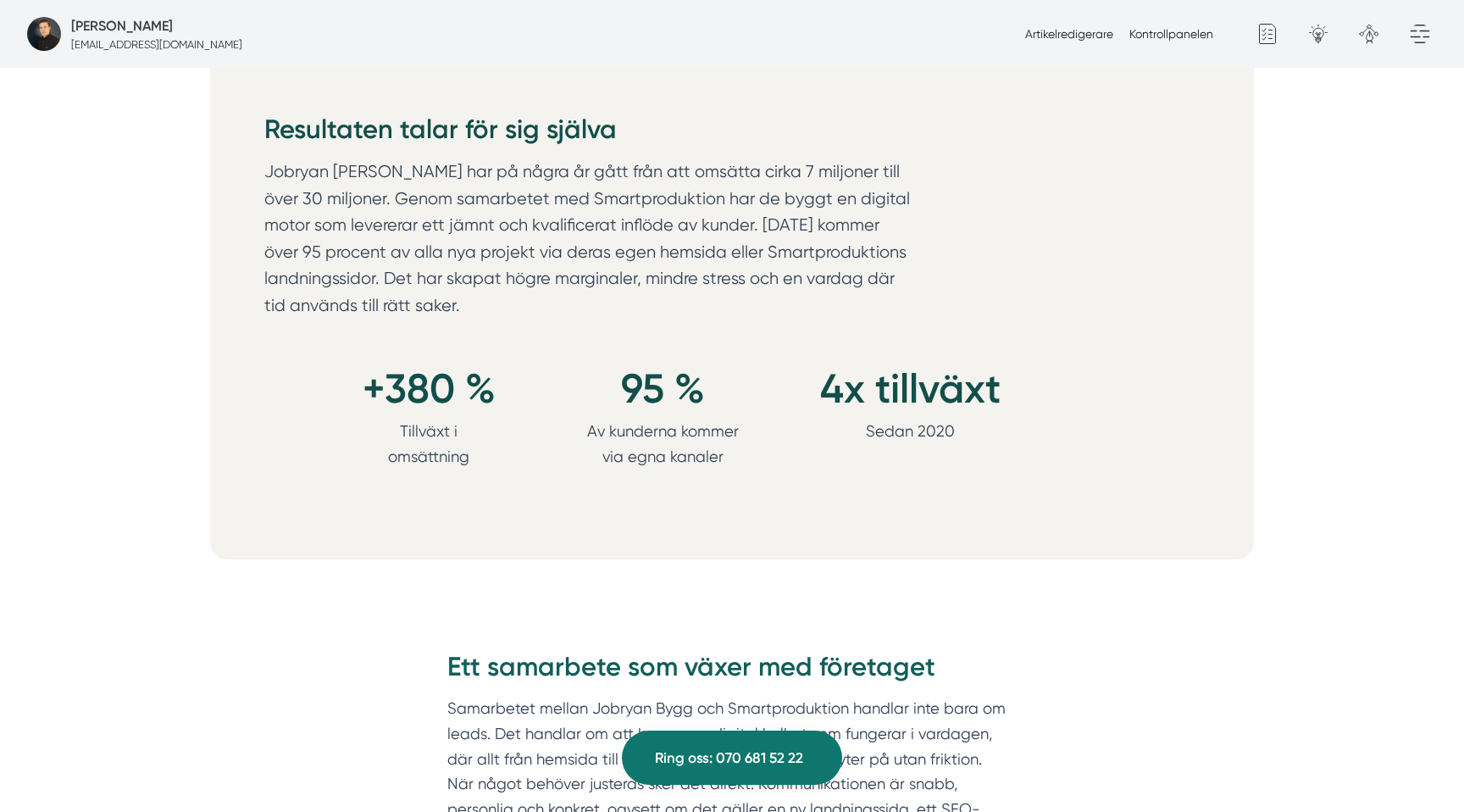
click at [590, 324] on p "Jobryan [PERSON_NAME] har på några år gått från att omsätta cirka 7 miljoner ti…" at bounding box center [590, 242] width 651 height 169
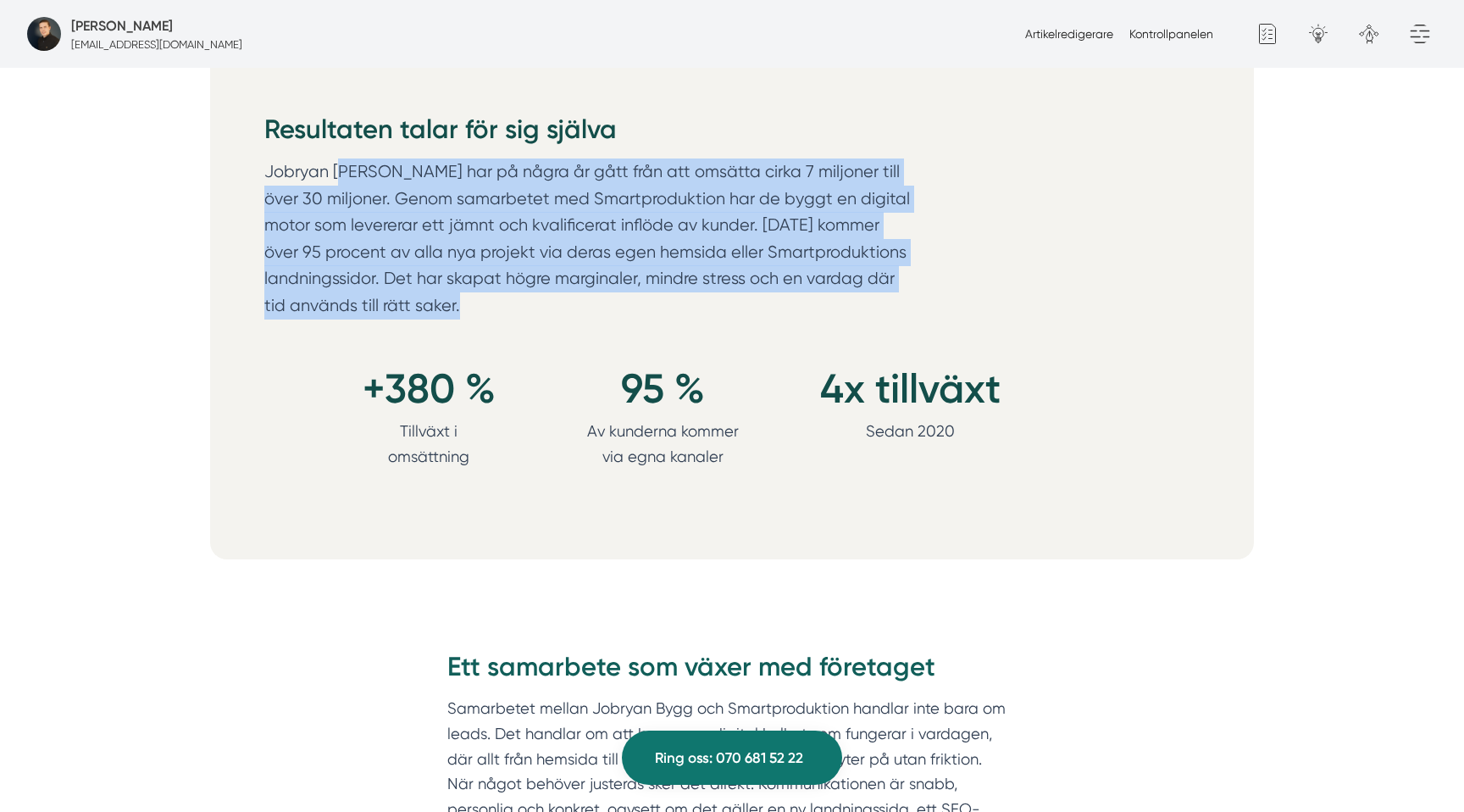
click at [590, 324] on p "Jobryan [PERSON_NAME] har på några år gått från att omsätta cirka 7 miljoner ti…" at bounding box center [590, 242] width 651 height 169
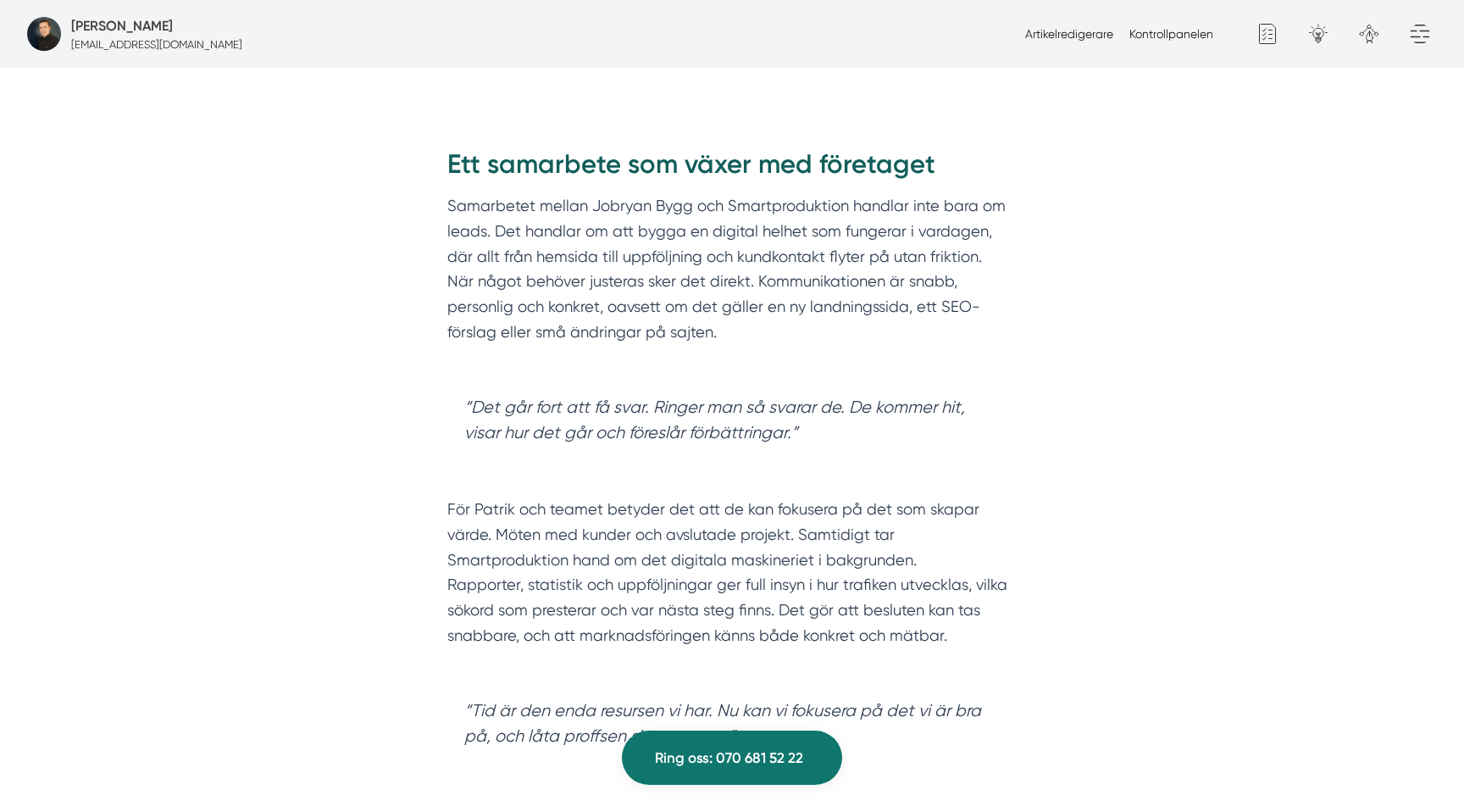
scroll to position [2380, 0]
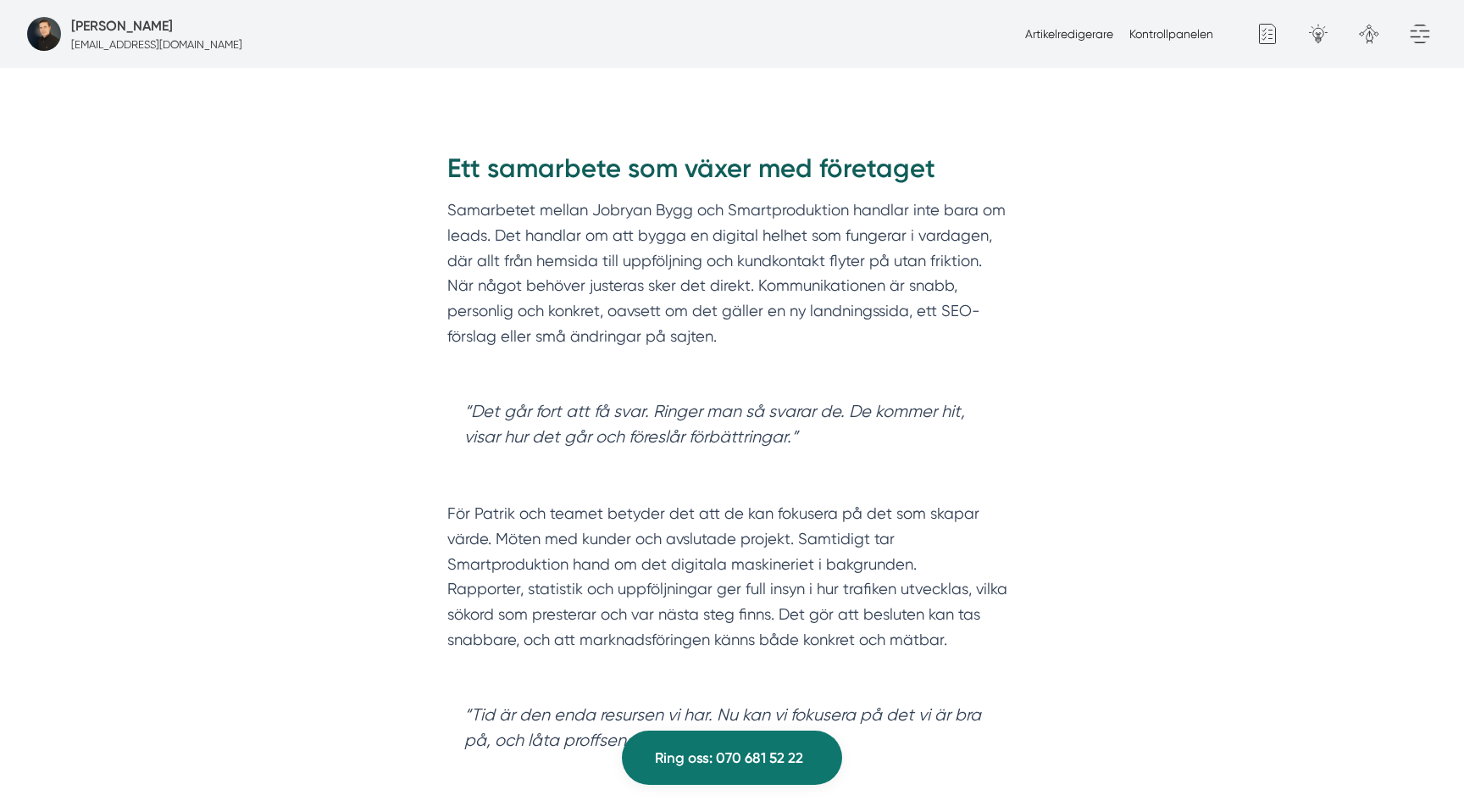
click at [651, 217] on p "Samarbetet mellan Jobryan Bygg och Smartproduktion handlar inte bara om leads. …" at bounding box center [732, 285] width 570 height 176
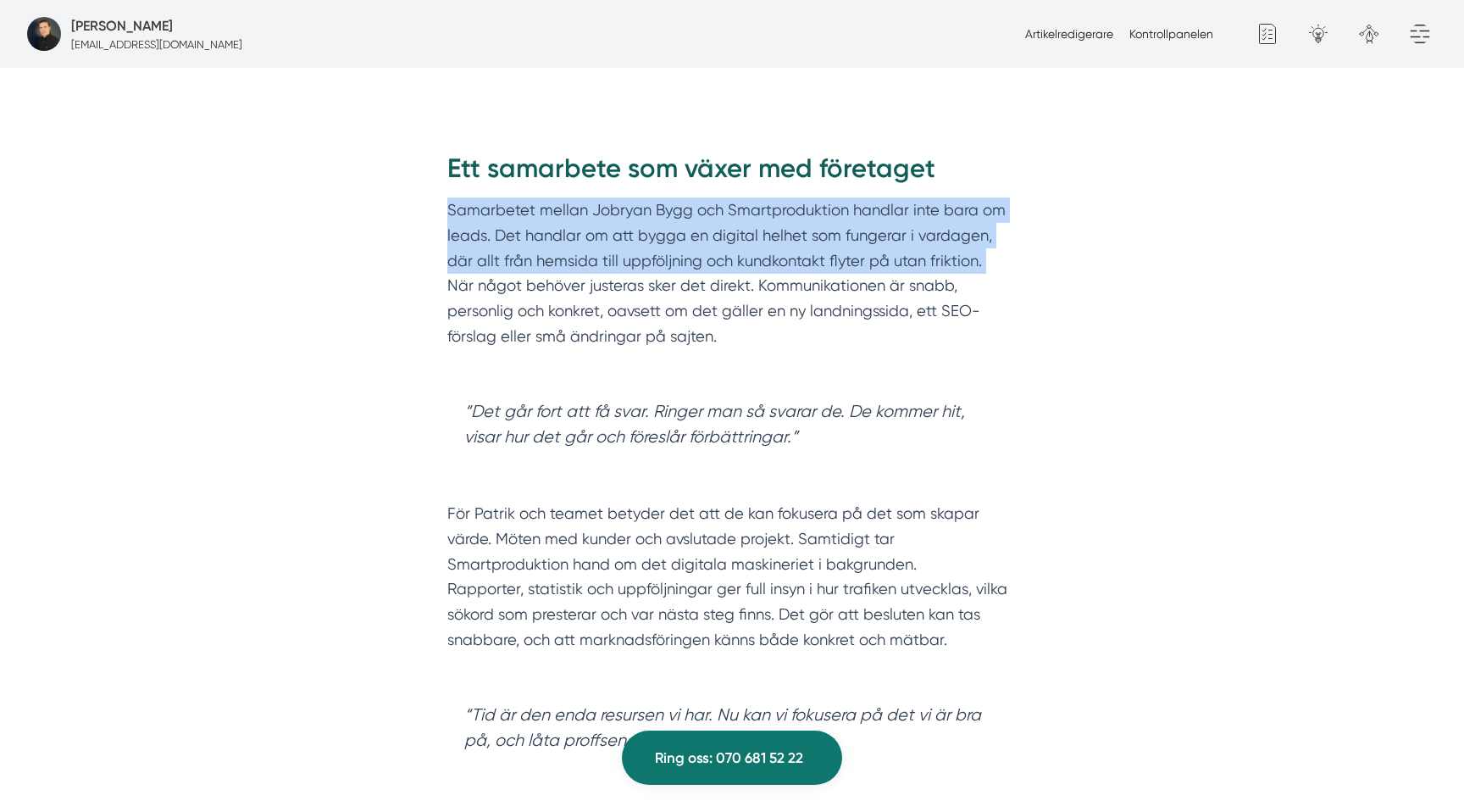
click at [651, 217] on p "Samarbetet mellan Jobryan Bygg och Smartproduktion handlar inte bara om leads. …" at bounding box center [732, 285] width 570 height 176
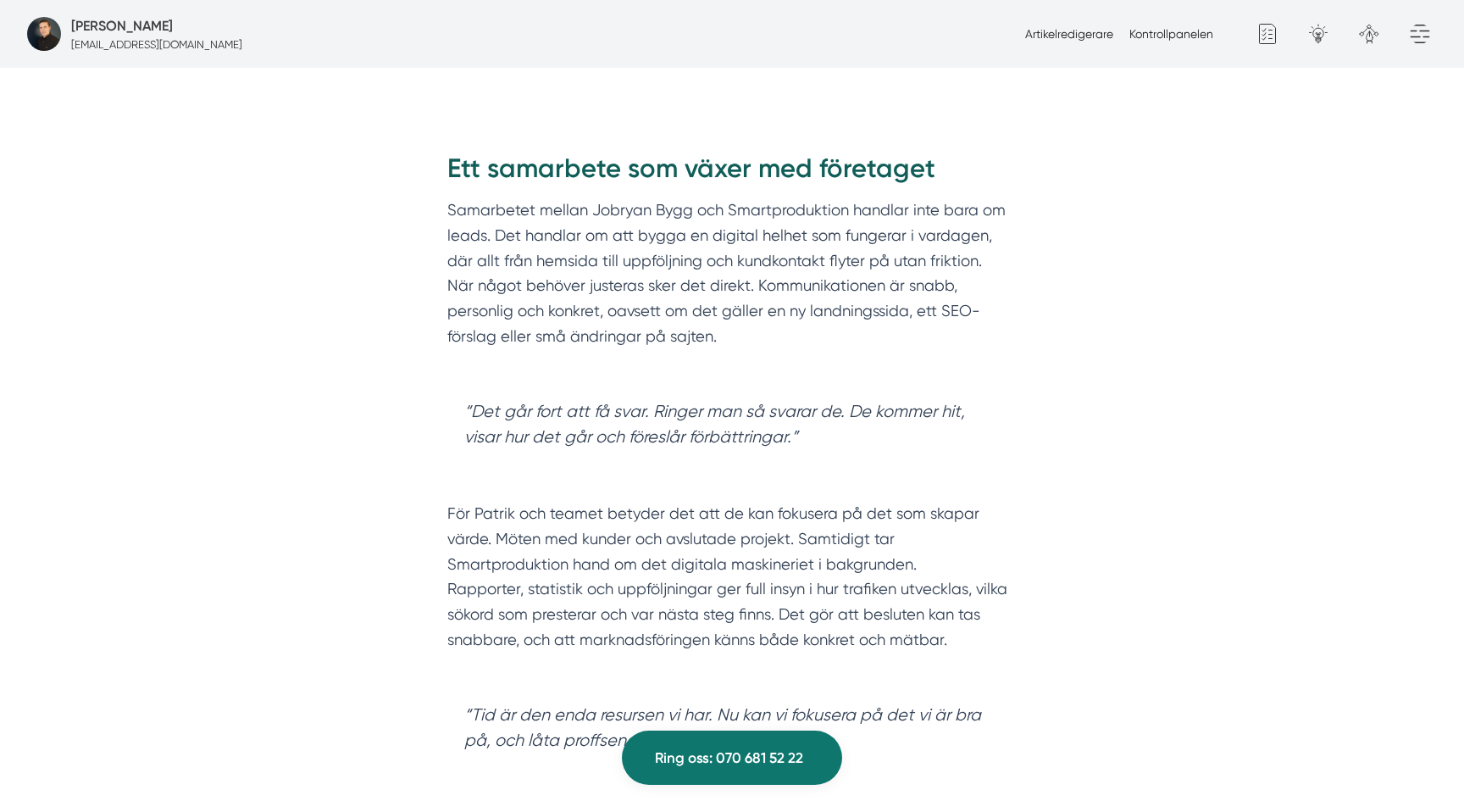
click at [519, 296] on p "Samarbetet mellan Jobryan Bygg och Smartproduktion handlar inte bara om leads. …" at bounding box center [732, 285] width 570 height 176
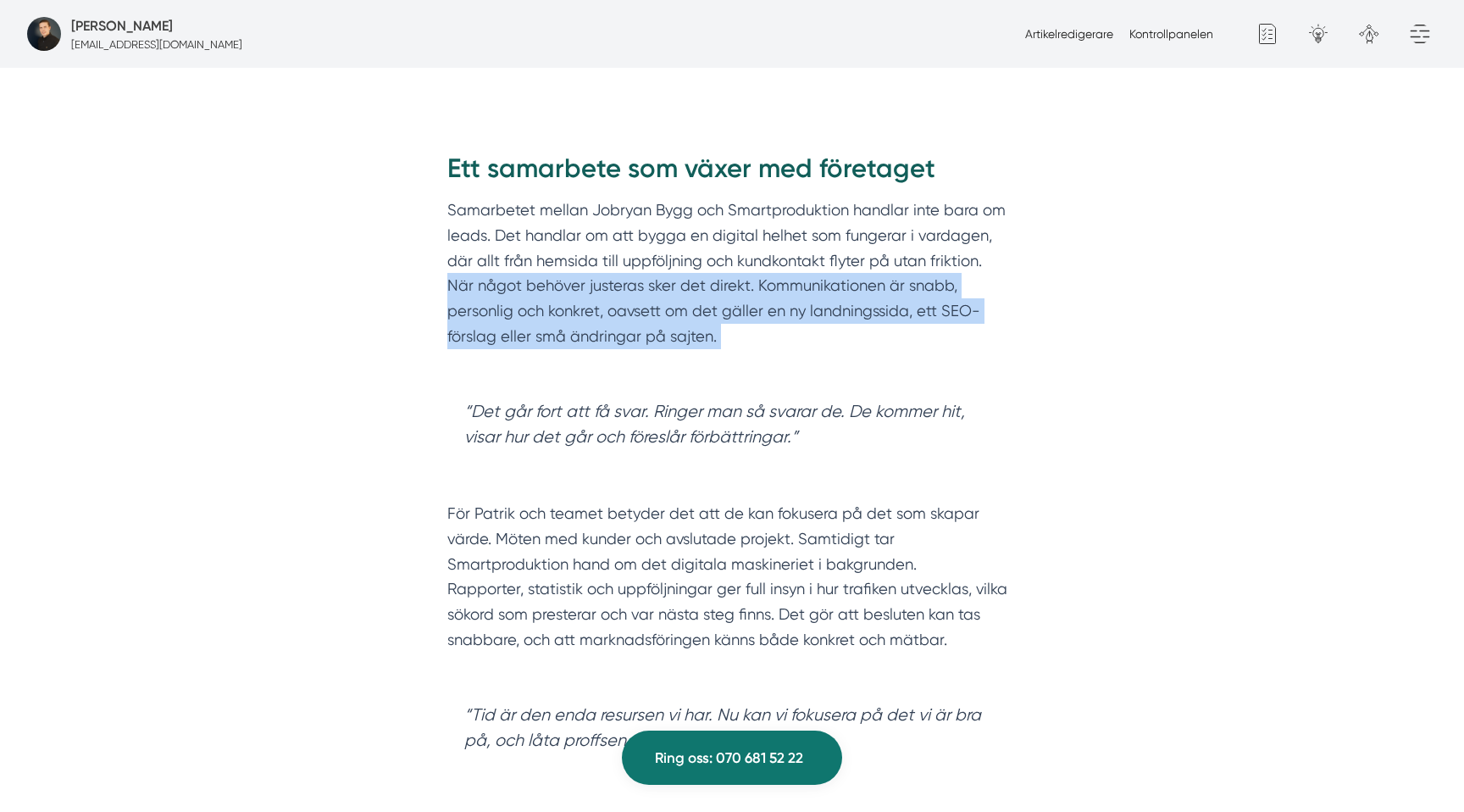
click at [519, 296] on p "Samarbetet mellan Jobryan Bygg och Smartproduktion handlar inte bara om leads. …" at bounding box center [732, 285] width 570 height 176
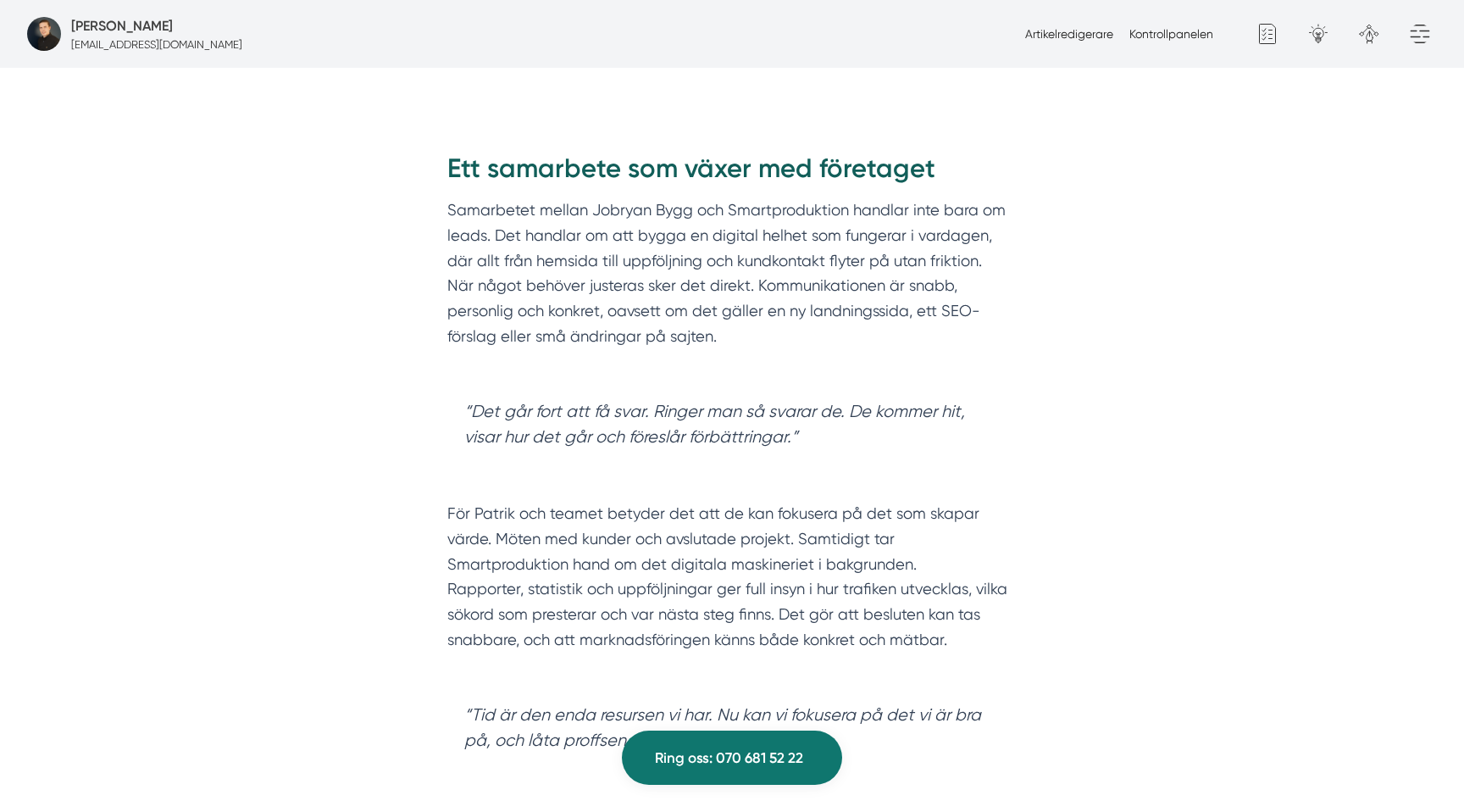
click at [558, 431] on blockquote "“Det går fort att få svar. Ringer man så svarar de. De kommer hit, visar hur de…" at bounding box center [732, 437] width 570 height 110
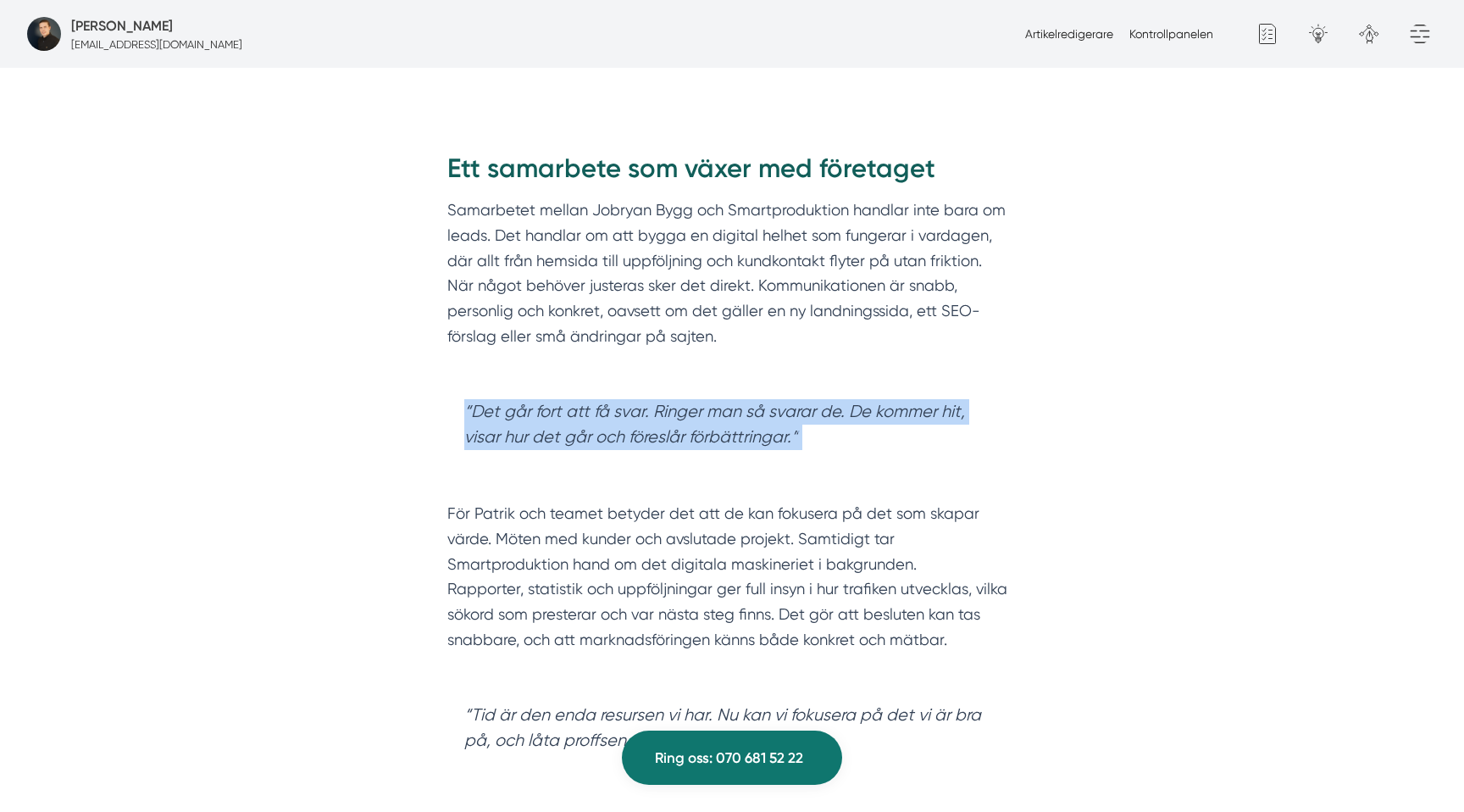
click at [558, 431] on blockquote "“Det går fort att få svar. Ringer man så svarar de. De kommer hit, visar hur de…" at bounding box center [732, 437] width 570 height 110
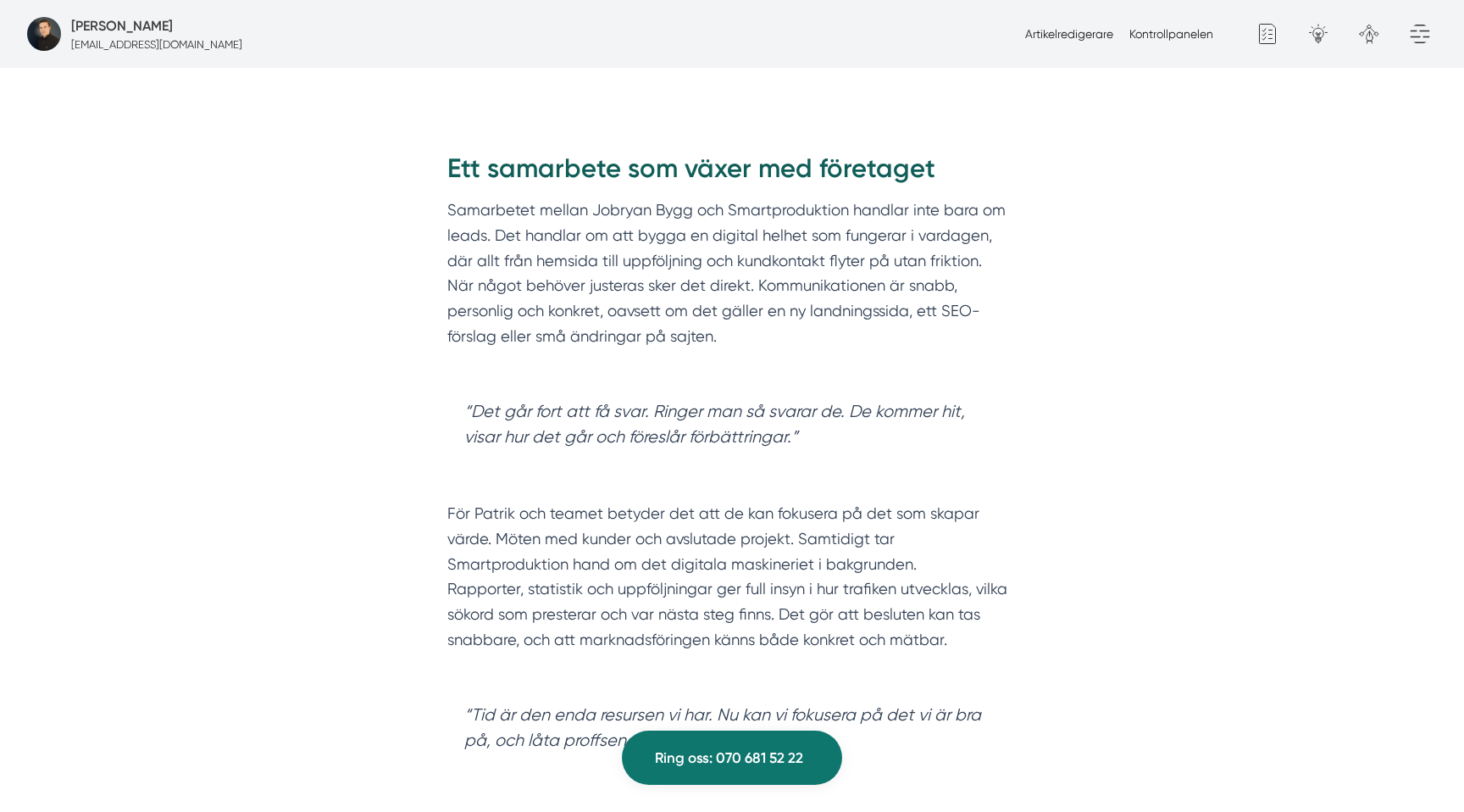
click at [545, 412] on blockquote "“Det går fort att få svar. Ringer man så svarar de. De kommer hit, visar hur de…" at bounding box center [732, 437] width 570 height 110
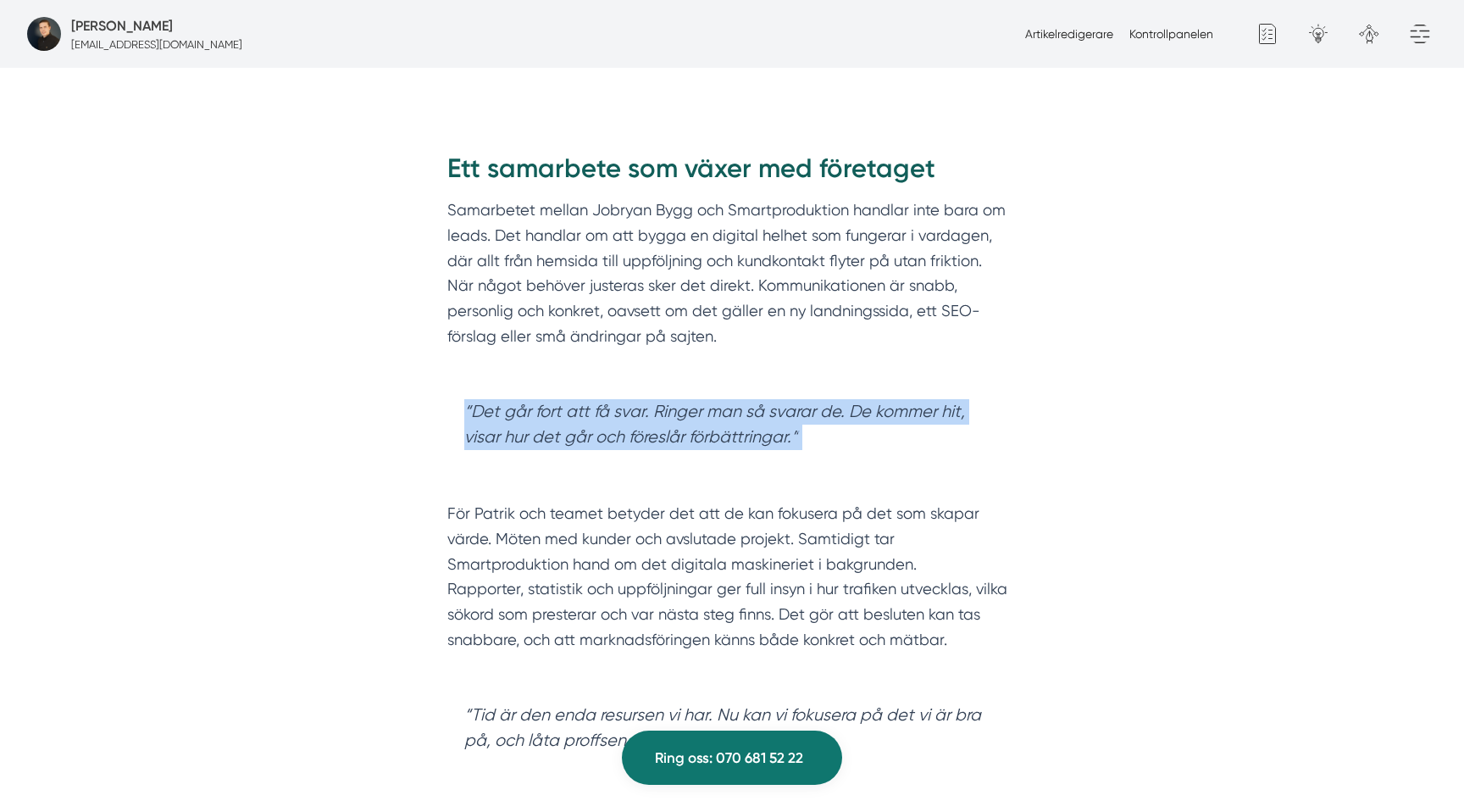
click at [545, 412] on blockquote "“Det går fort att få svar. Ringer man så svarar de. De kommer hit, visar hur de…" at bounding box center [732, 437] width 570 height 110
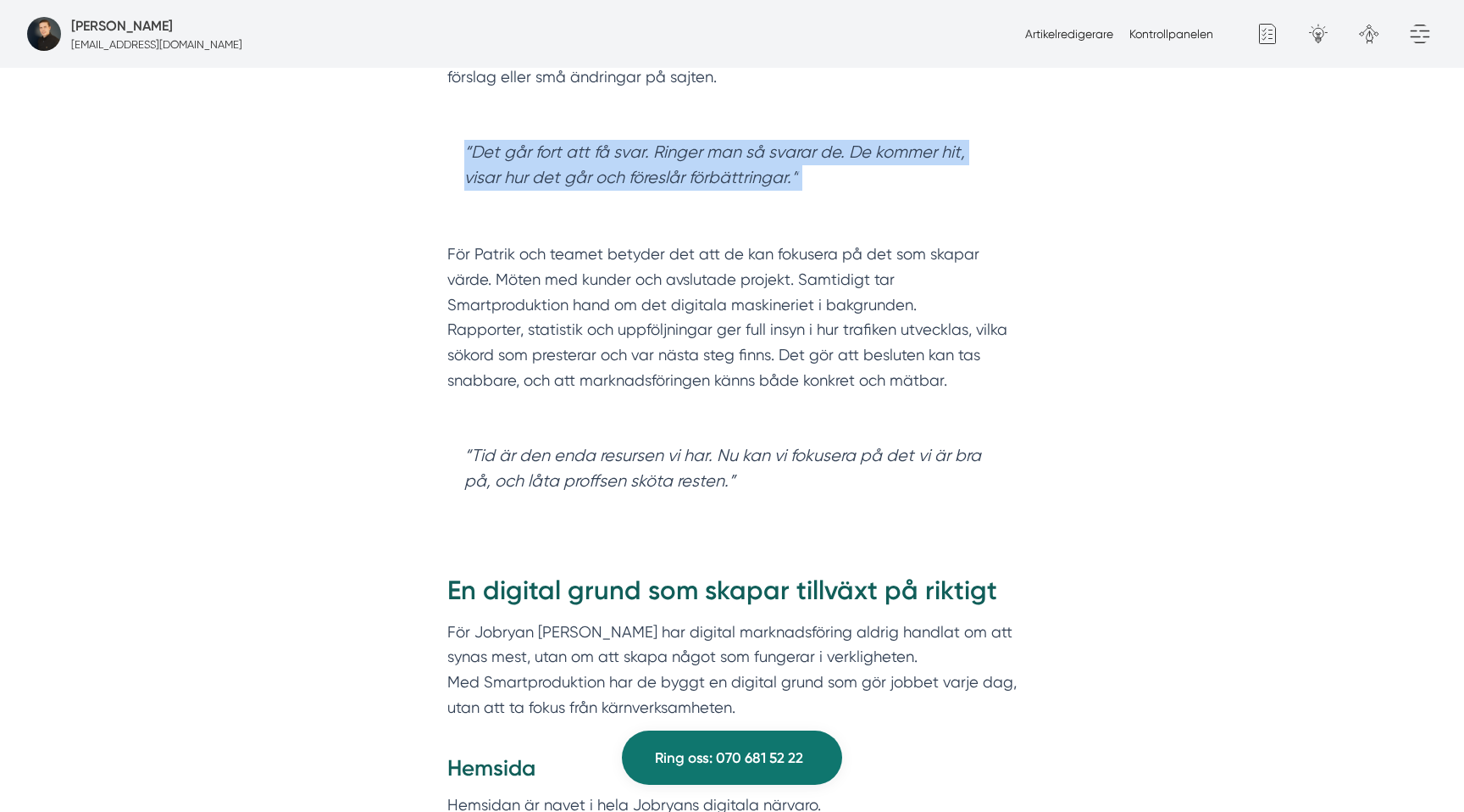
scroll to position [2643, 0]
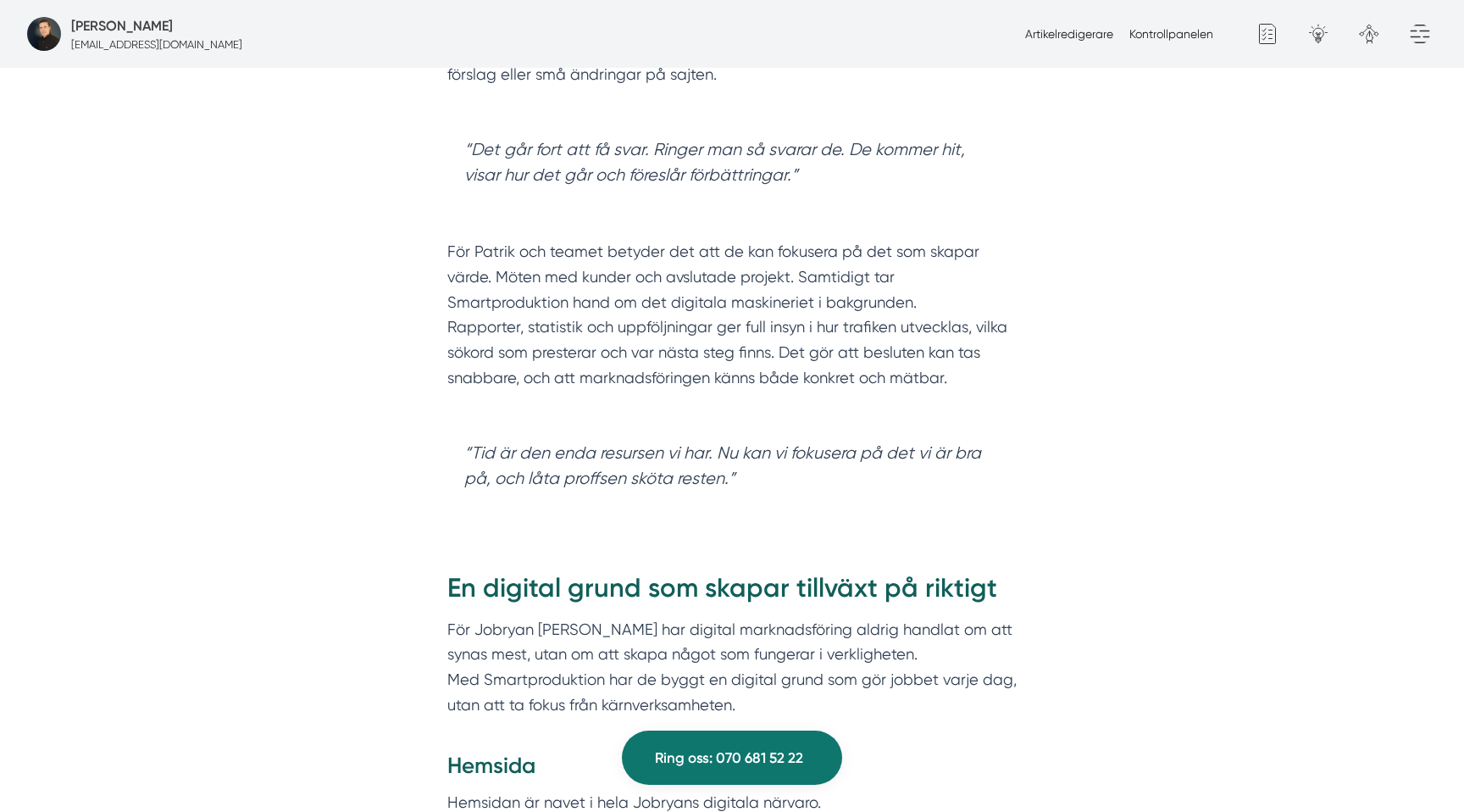
click at [687, 170] on blockquote "“Det går fort att få svar. Ringer man så svarar de. De kommer hit, visar hur de…" at bounding box center [732, 175] width 570 height 110
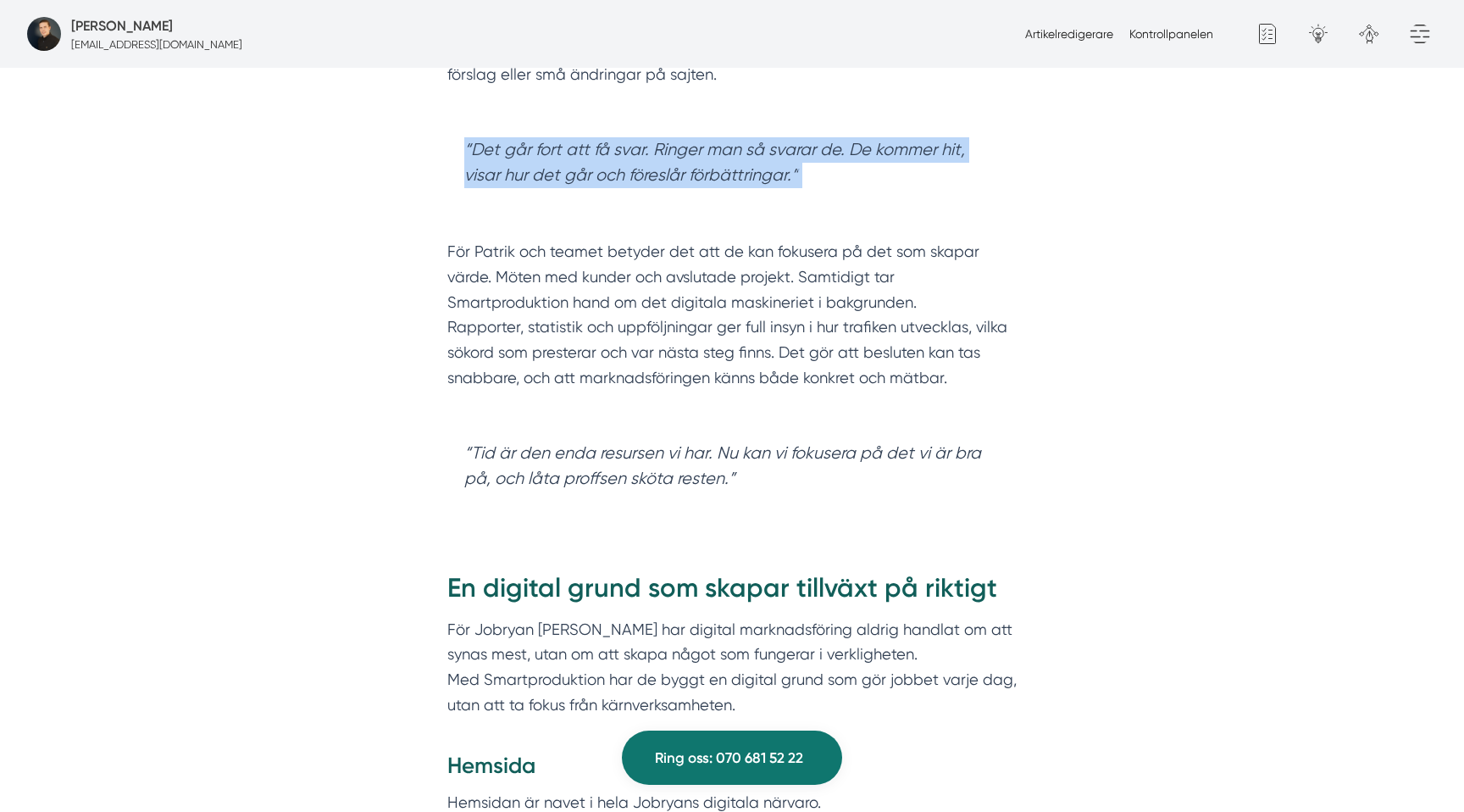
click at [687, 170] on blockquote "“Det går fort att få svar. Ringer man så svarar de. De kommer hit, visar hur de…" at bounding box center [732, 175] width 570 height 110
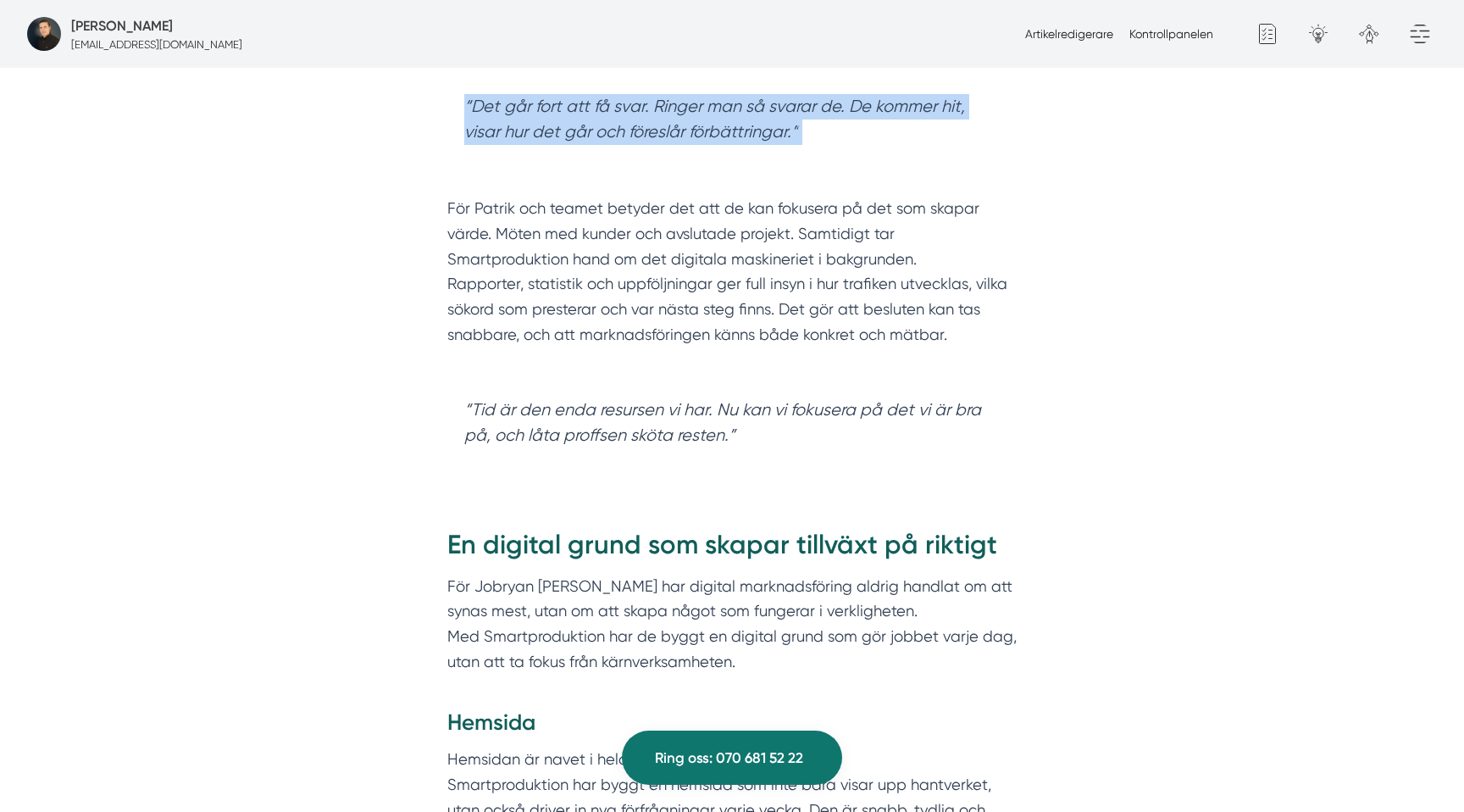
scroll to position [2690, 0]
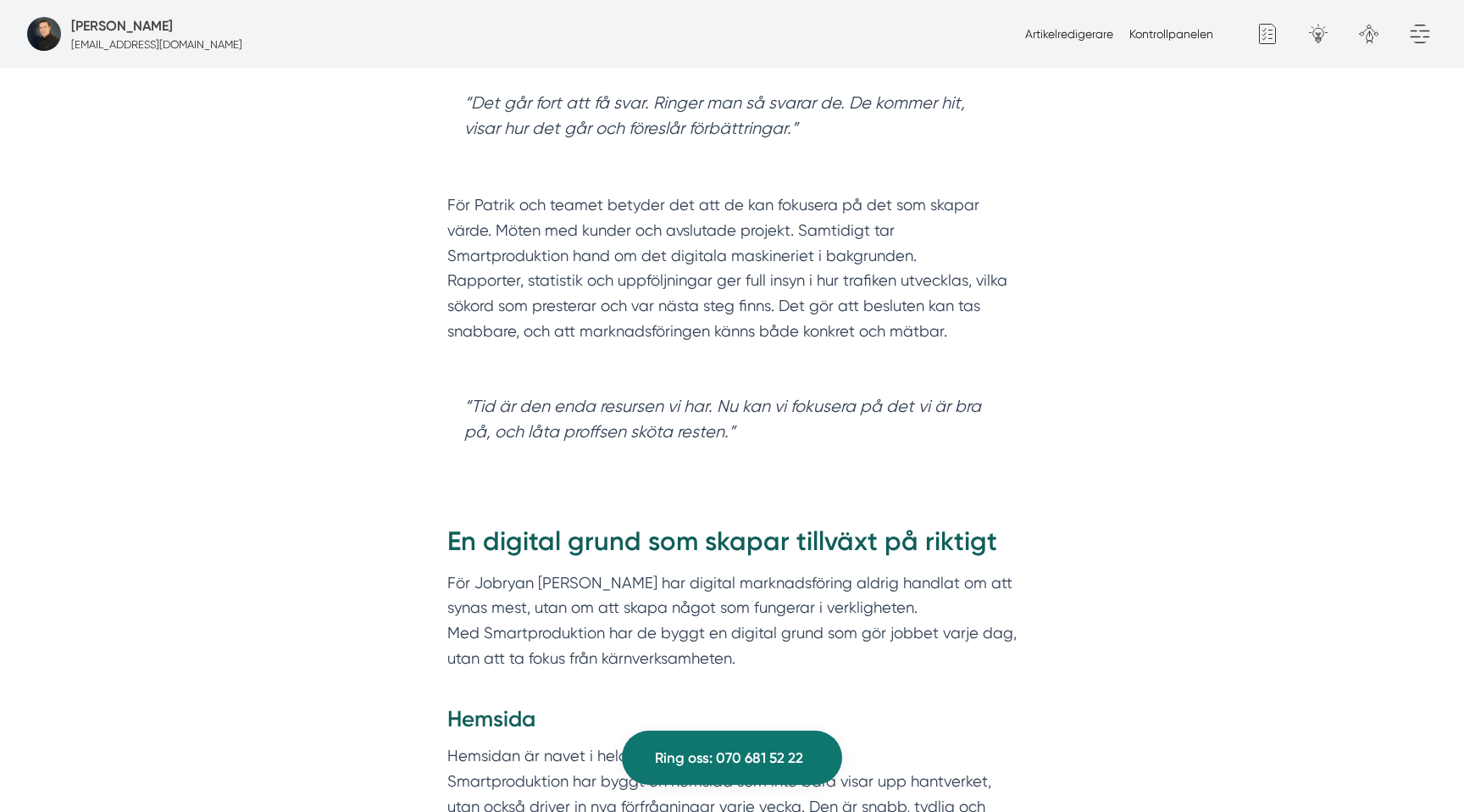
click at [600, 210] on p "För Patrik och teamet betyder det att de kan fokusera på det som skapar värde. …" at bounding box center [732, 281] width 570 height 176
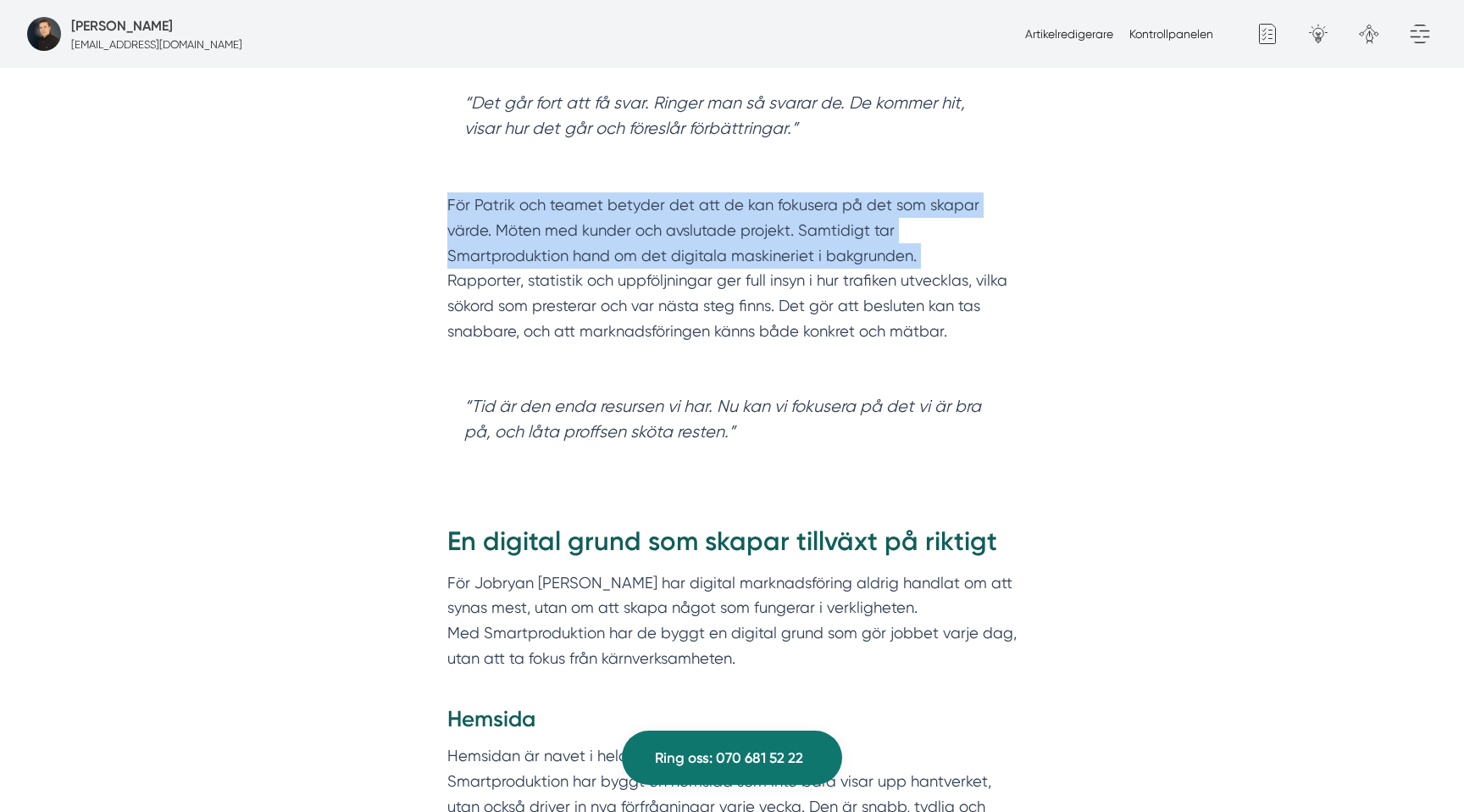
click at [600, 210] on p "För Patrik och teamet betyder det att de kan fokusera på det som skapar värde. …" at bounding box center [732, 281] width 570 height 176
click at [617, 240] on p "För Patrik och teamet betyder det att de kan fokusera på det som skapar värde. …" at bounding box center [732, 281] width 570 height 176
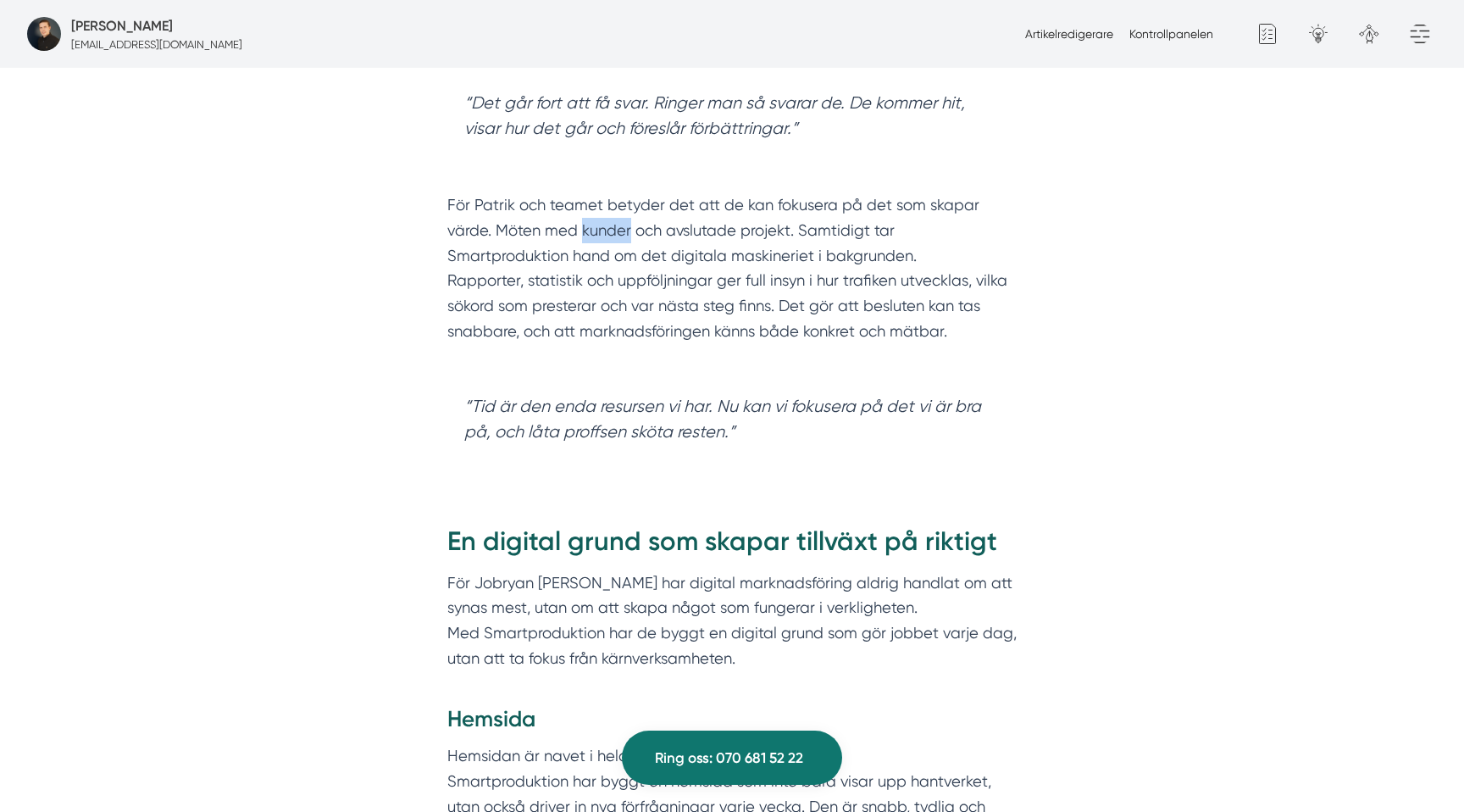
click at [617, 240] on p "För Patrik och teamet betyder det att de kan fokusera på det som skapar värde. …" at bounding box center [732, 281] width 570 height 176
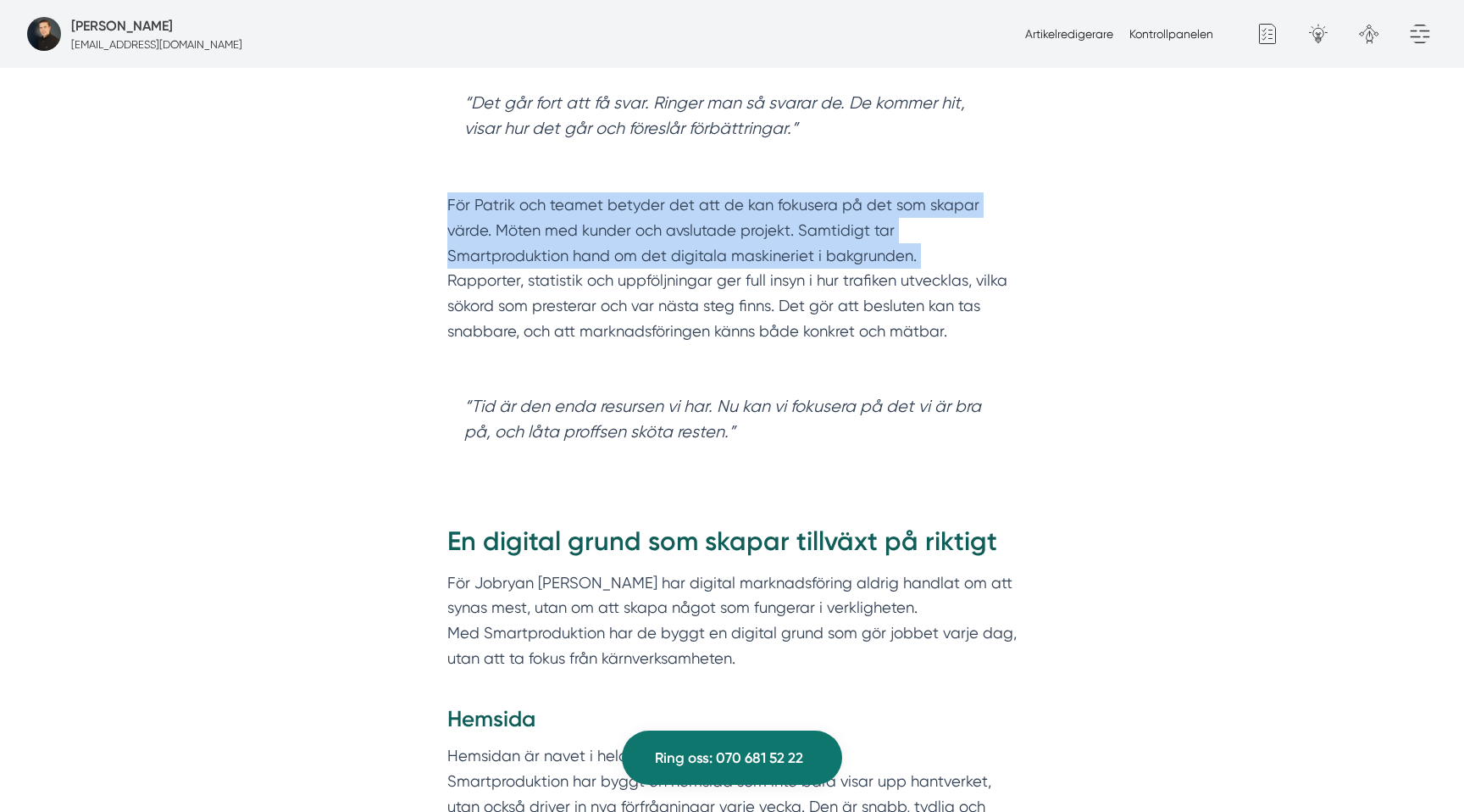
click at [617, 240] on p "För Patrik och teamet betyder det att de kan fokusera på det som skapar värde. …" at bounding box center [732, 281] width 570 height 176
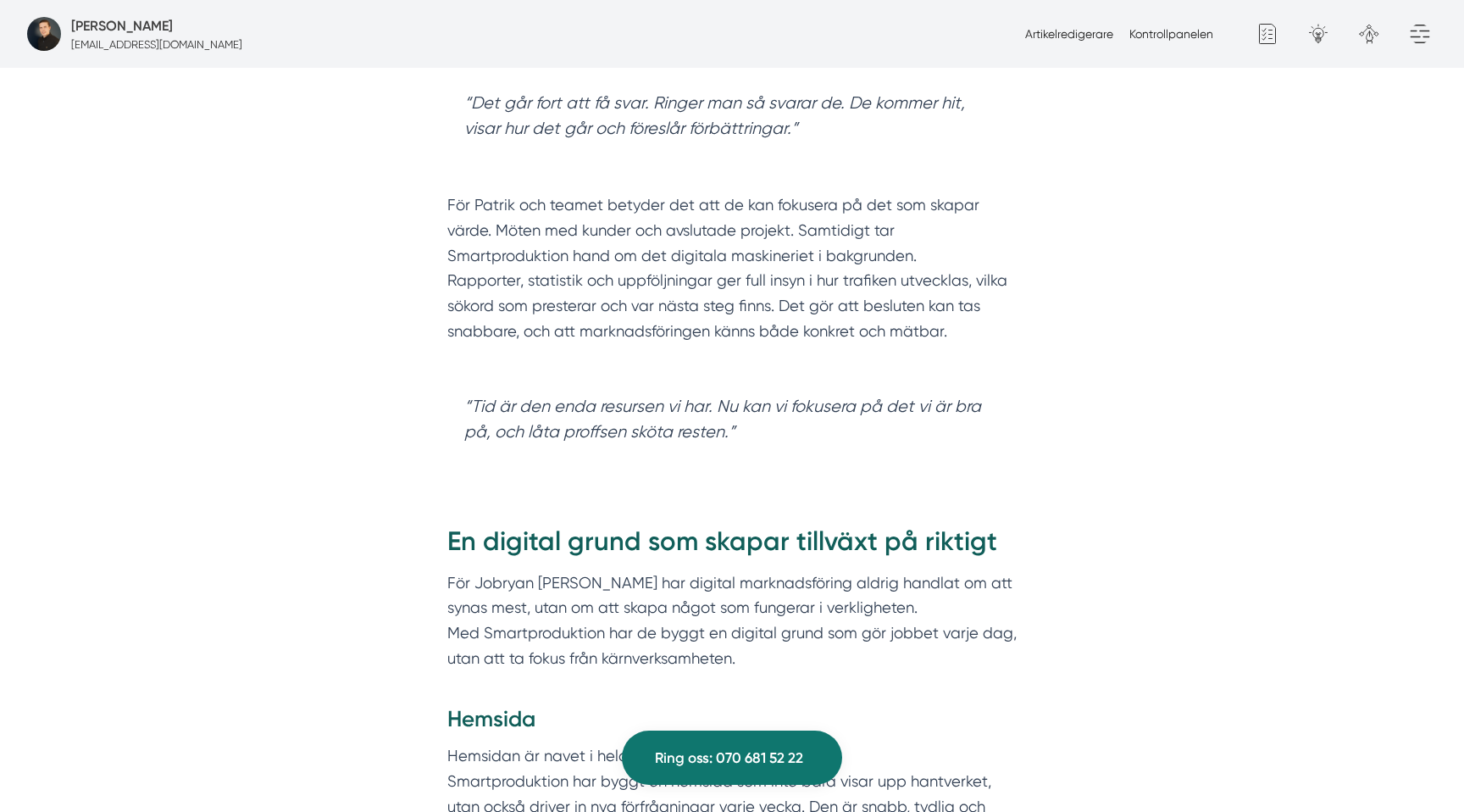
click at [587, 294] on p "För Patrik och teamet betyder det att de kan fokusera på det som skapar värde. …" at bounding box center [732, 281] width 570 height 176
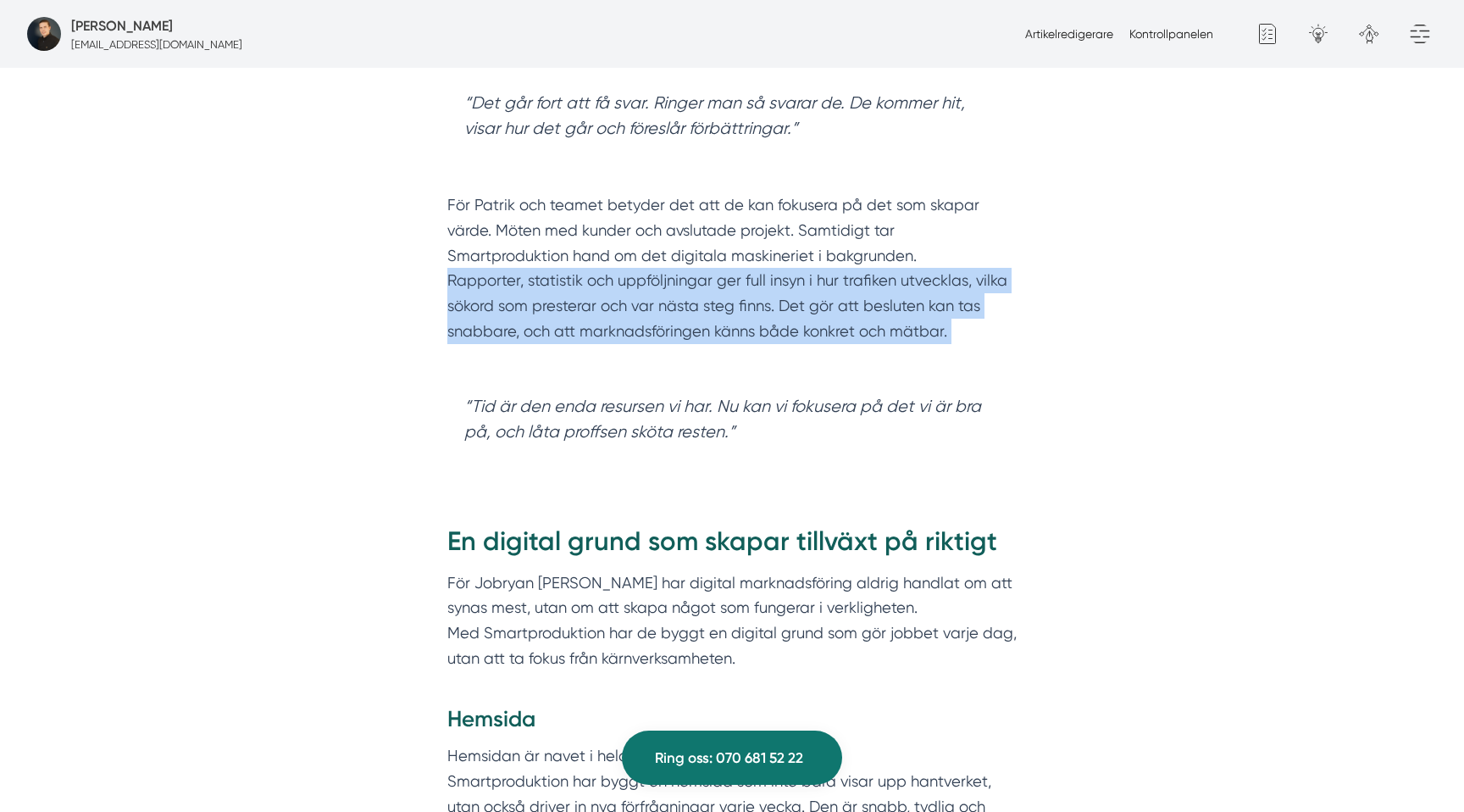
click at [587, 294] on p "För Patrik och teamet betyder det att de kan fokusera på det som skapar värde. …" at bounding box center [732, 281] width 570 height 176
click at [732, 285] on p "För Patrik och teamet betyder det att de kan fokusera på det som skapar värde. …" at bounding box center [732, 281] width 570 height 176
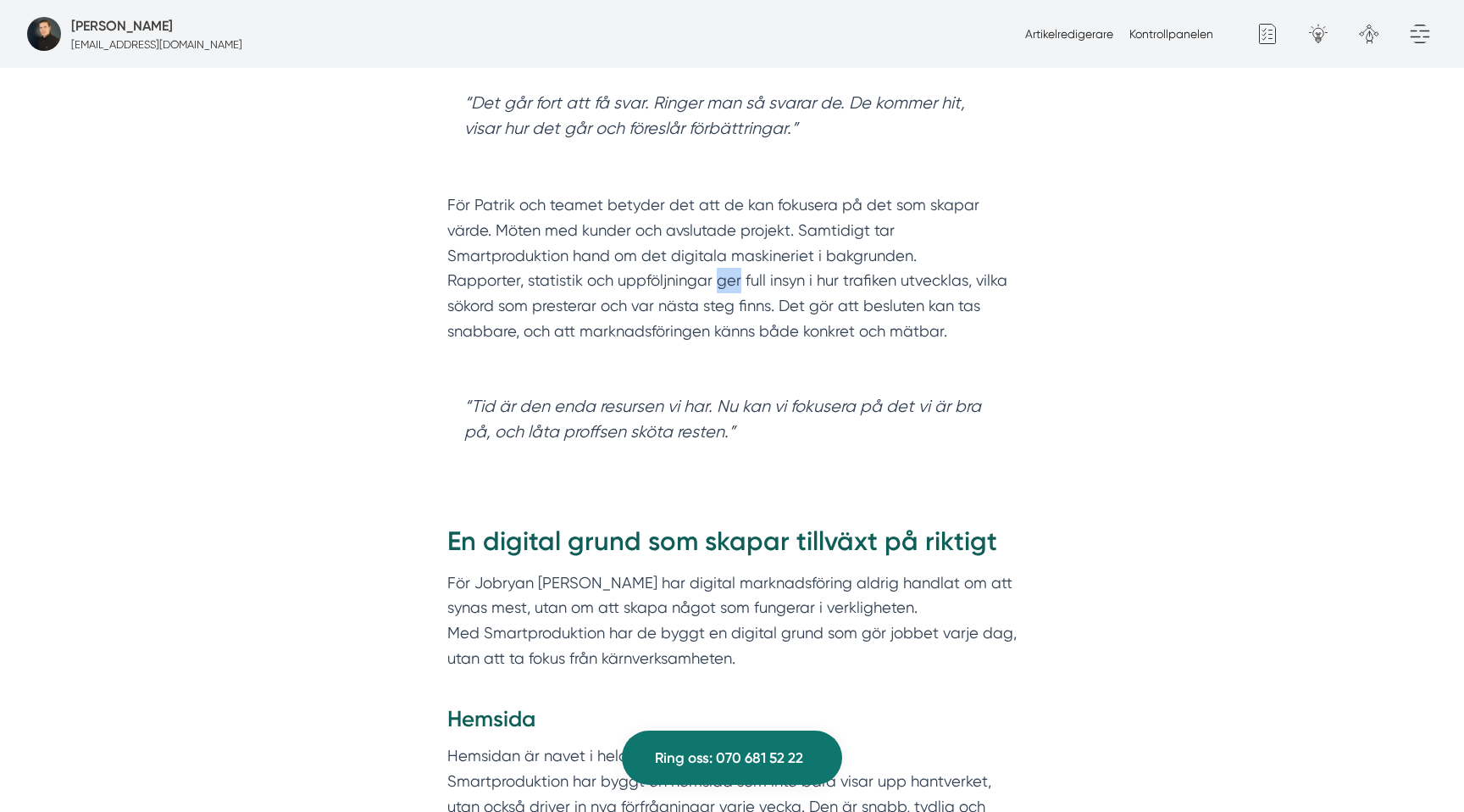
click at [732, 285] on p "För Patrik och teamet betyder det att de kan fokusera på det som skapar värde. …" at bounding box center [732, 281] width 570 height 176
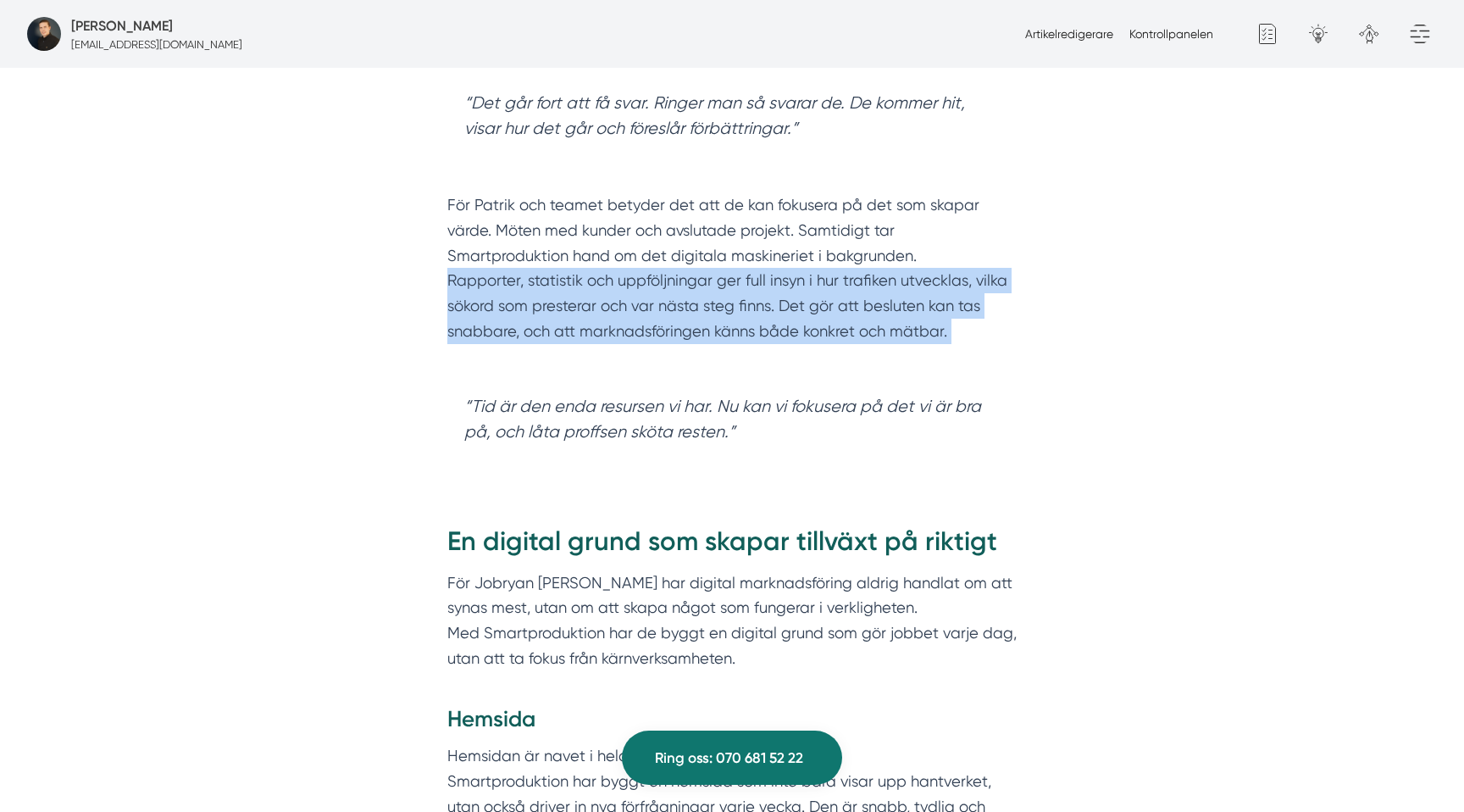
click at [732, 285] on p "För Patrik och teamet betyder det att de kan fokusera på det som skapar värde. …" at bounding box center [732, 281] width 570 height 176
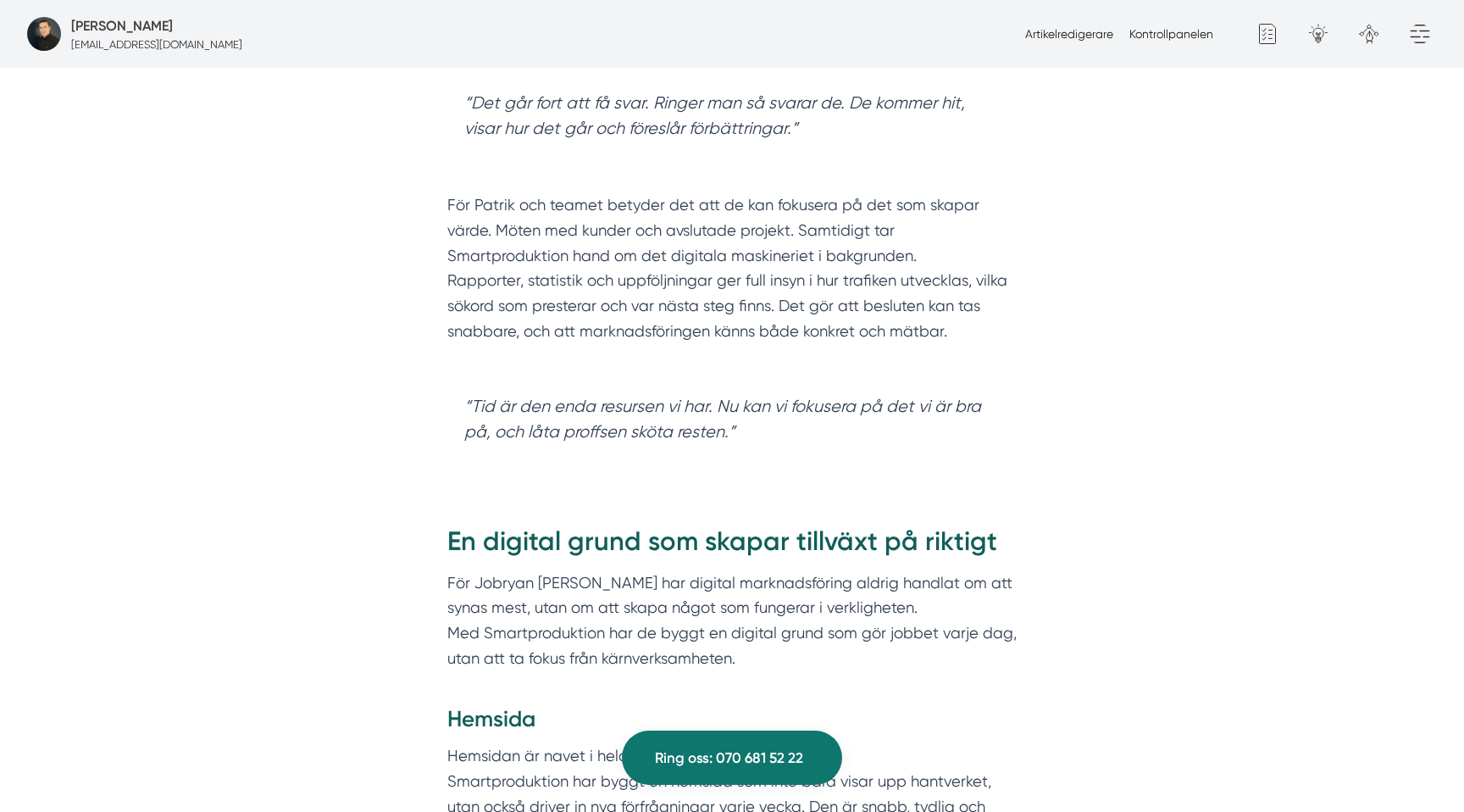
click at [611, 396] on blockquote "“Tid är den enda resursen vi har. Nu kan vi fokusera på det vi är bra på, och l…" at bounding box center [732, 419] width 570 height 84
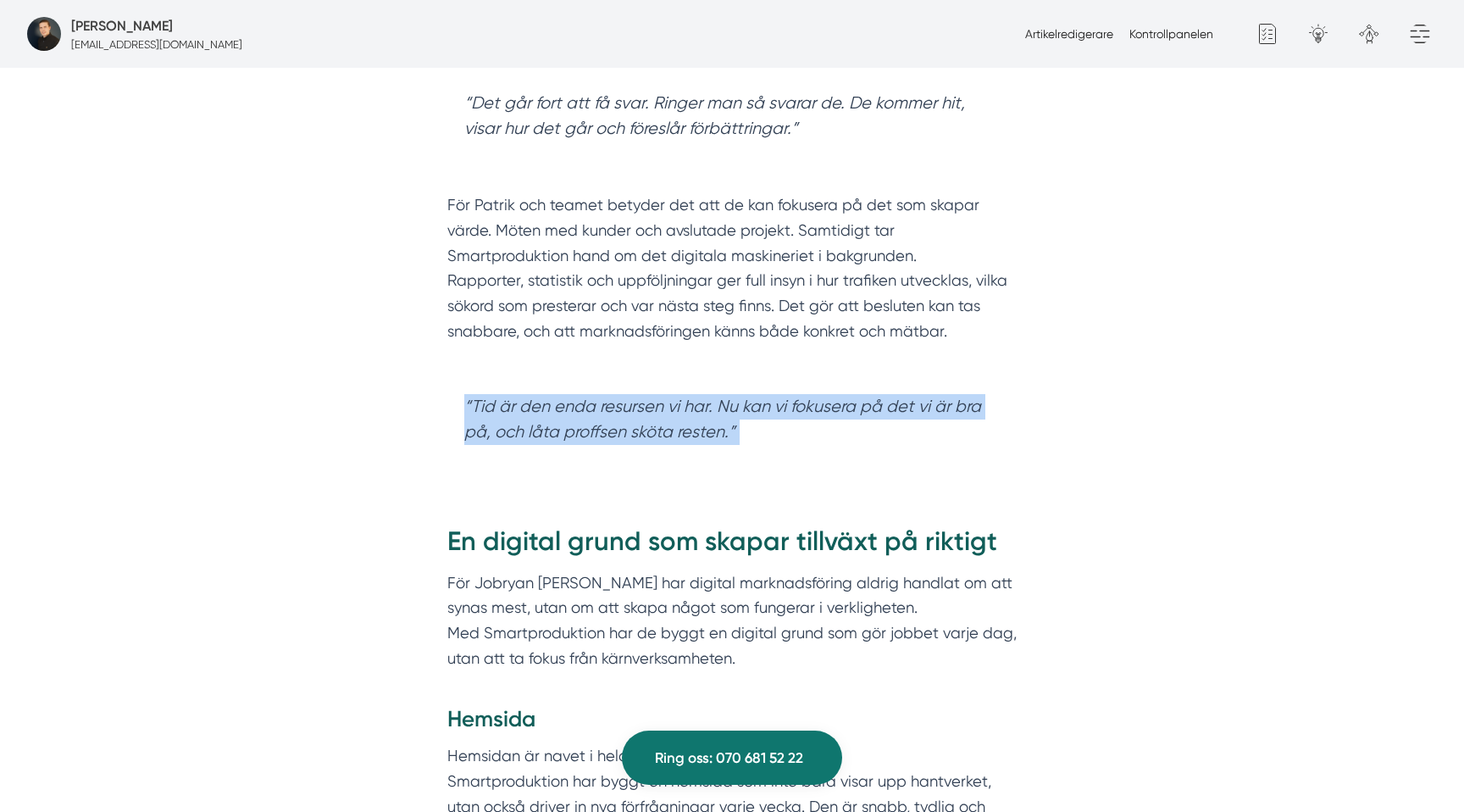
click at [611, 396] on blockquote "“Tid är den enda resursen vi har. Nu kan vi fokusera på det vi är bra på, och l…" at bounding box center [732, 419] width 570 height 84
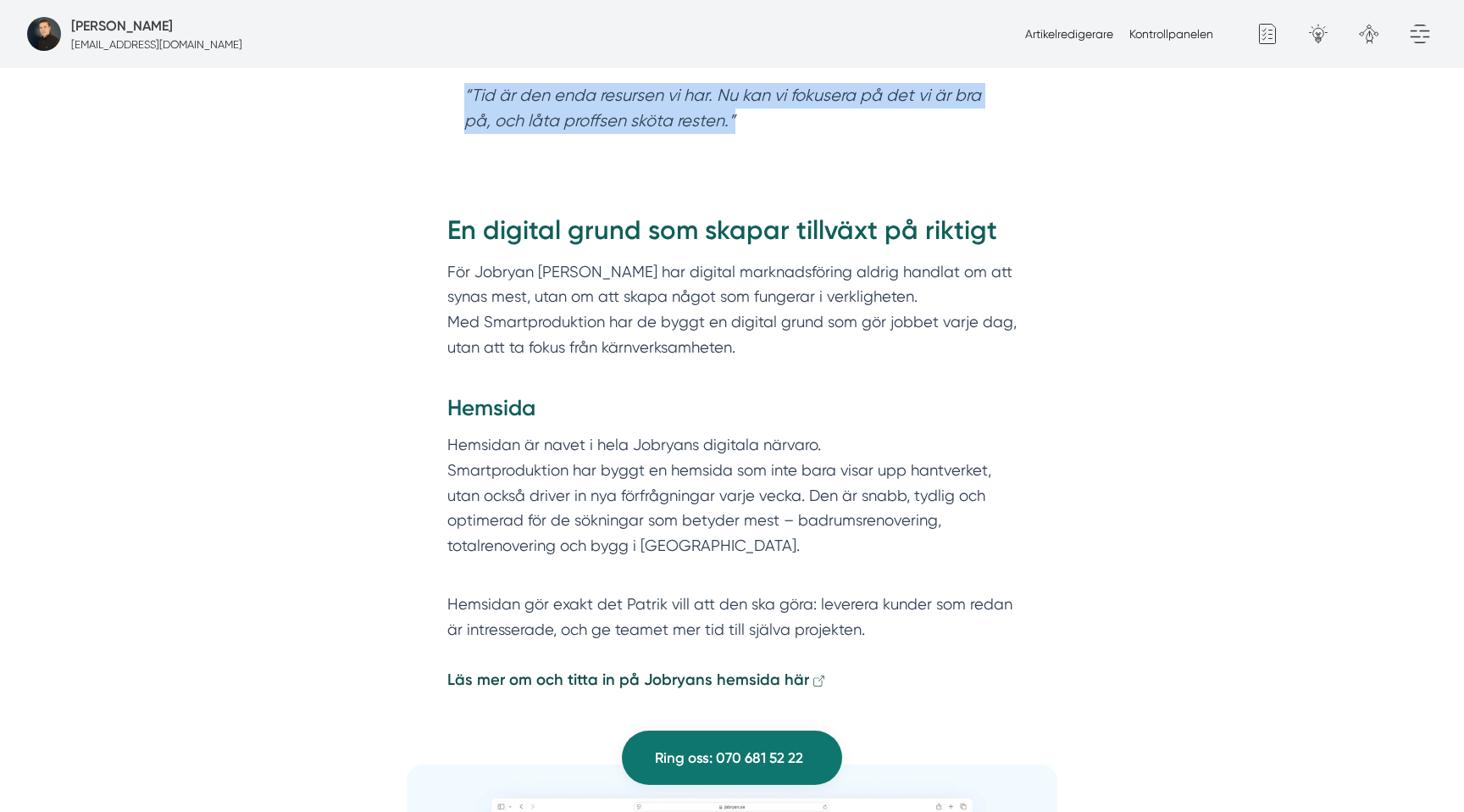
scroll to position [3021, 0]
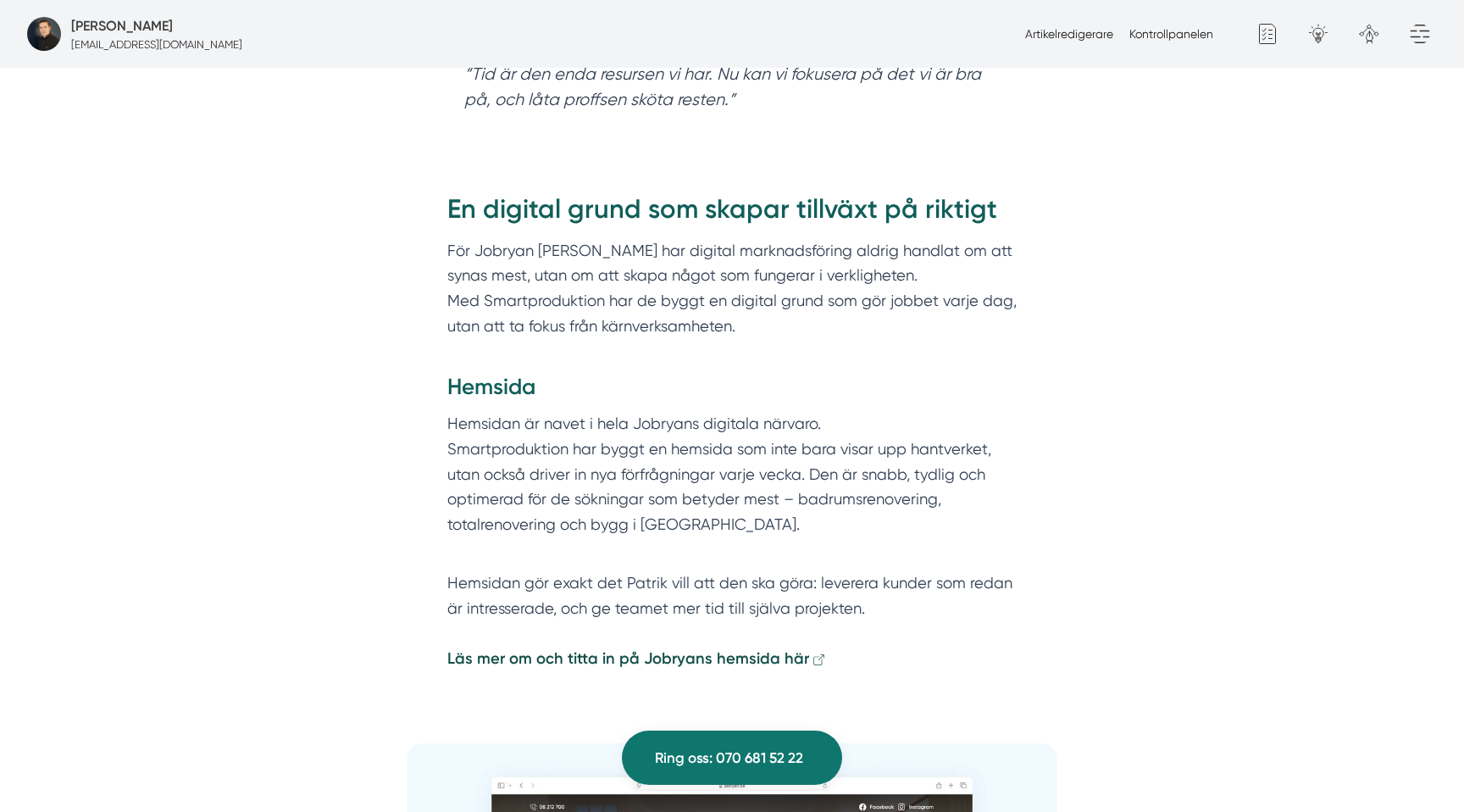
click at [689, 193] on h2 "En digital grund som skapar tillväxt på riktigt" at bounding box center [732, 214] width 570 height 48
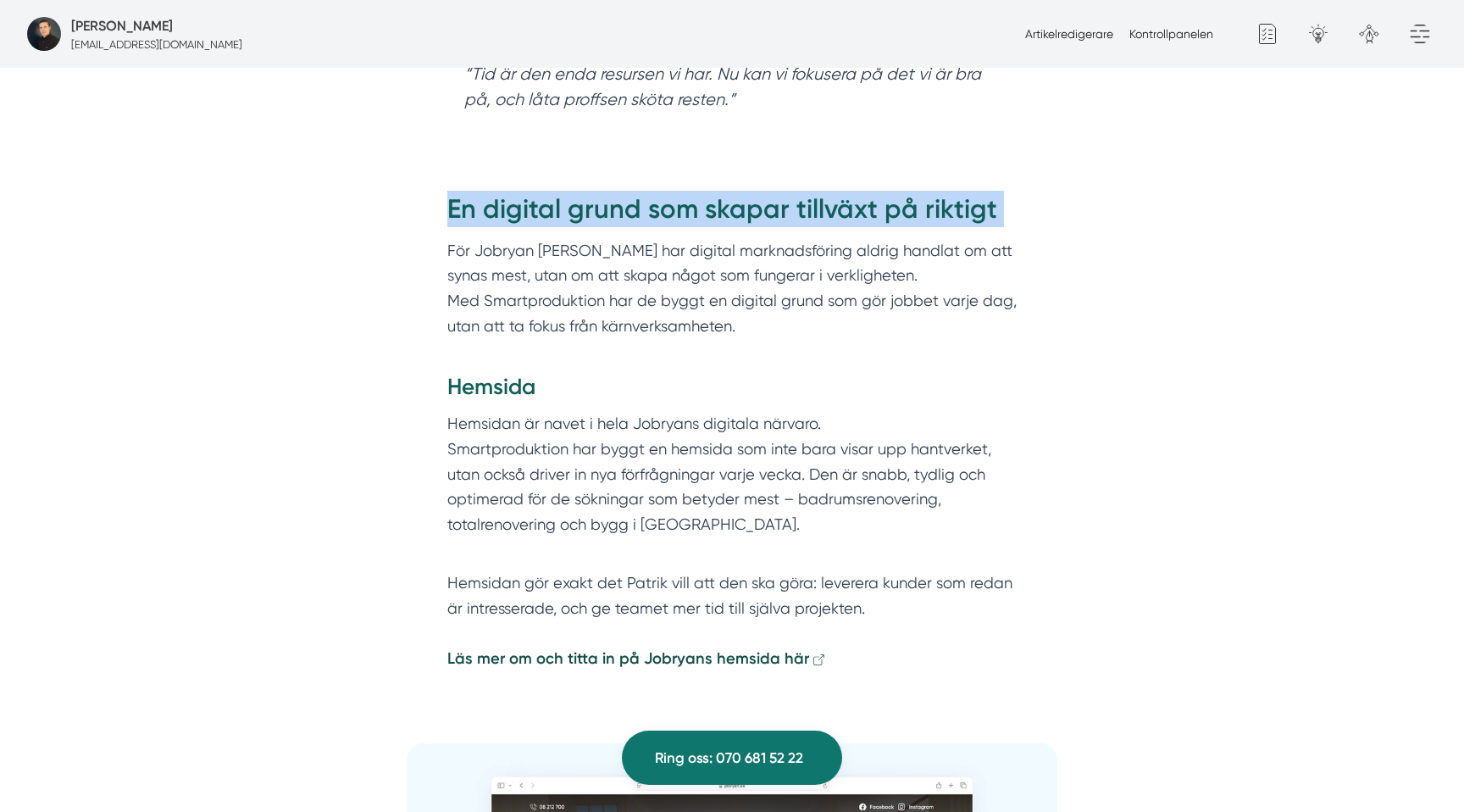
click at [689, 193] on h2 "En digital grund som skapar tillväxt på riktigt" at bounding box center [732, 214] width 570 height 48
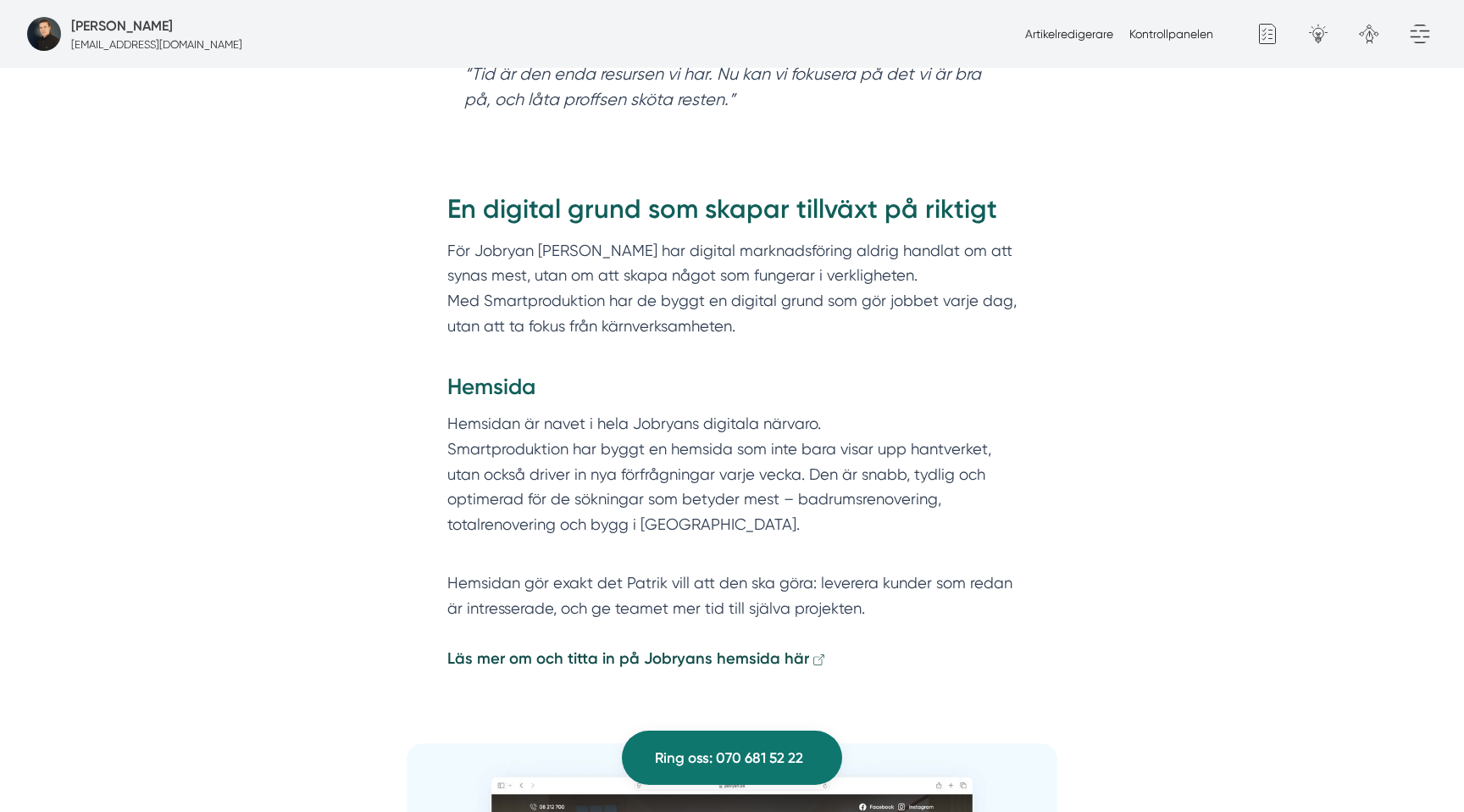
click at [519, 256] on p "För Jobryan Bygg har digital marknadsföring aldrig handlat om att synas mest, u…" at bounding box center [732, 301] width 570 height 125
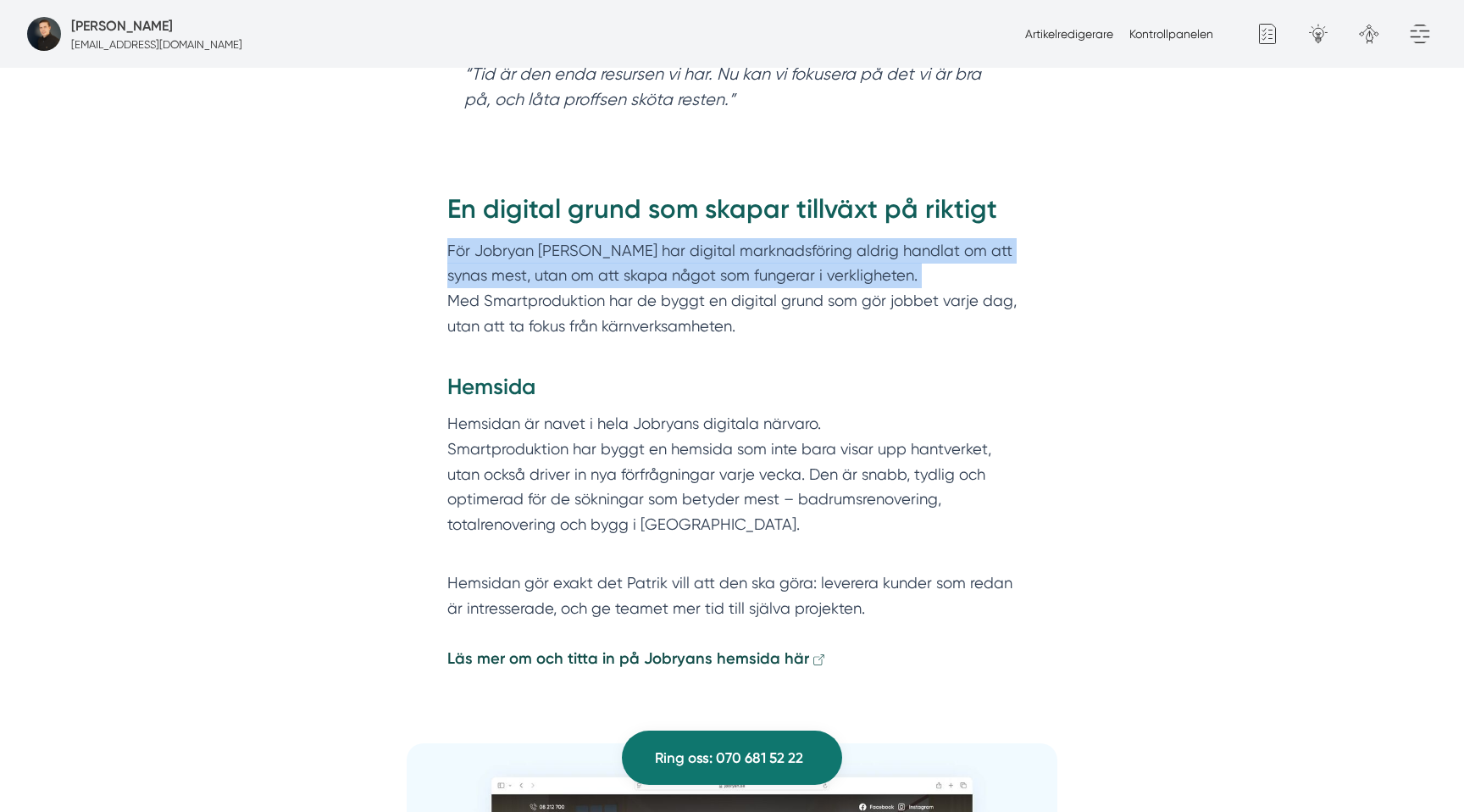
click at [519, 256] on p "För Jobryan Bygg har digital marknadsföring aldrig handlat om att synas mest, u…" at bounding box center [732, 301] width 570 height 125
click at [560, 246] on p "För Jobryan Bygg har digital marknadsföring aldrig handlat om att synas mest, u…" at bounding box center [732, 301] width 570 height 125
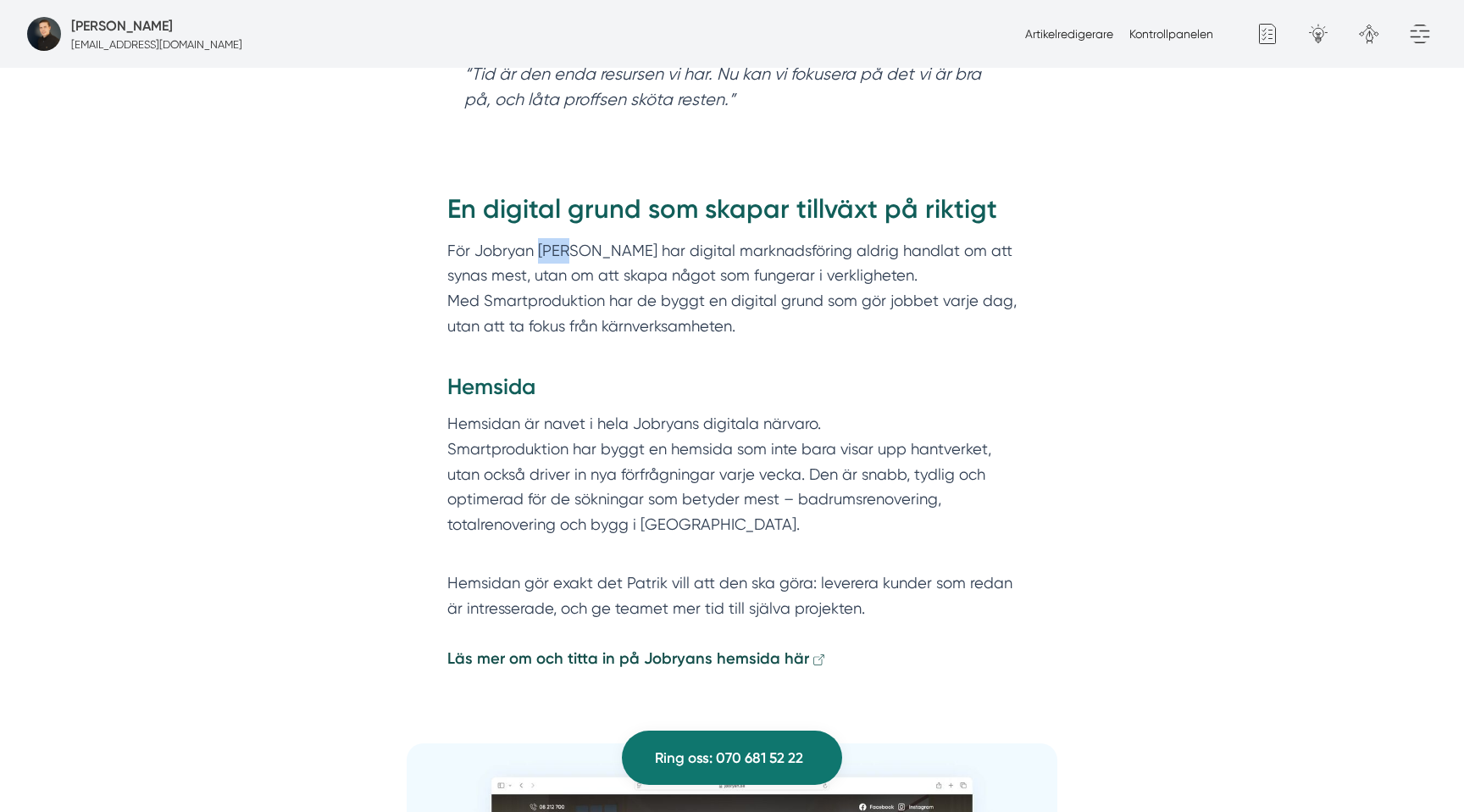
click at [560, 246] on p "För Jobryan Bygg har digital marknadsföring aldrig handlat om att synas mest, u…" at bounding box center [732, 301] width 570 height 125
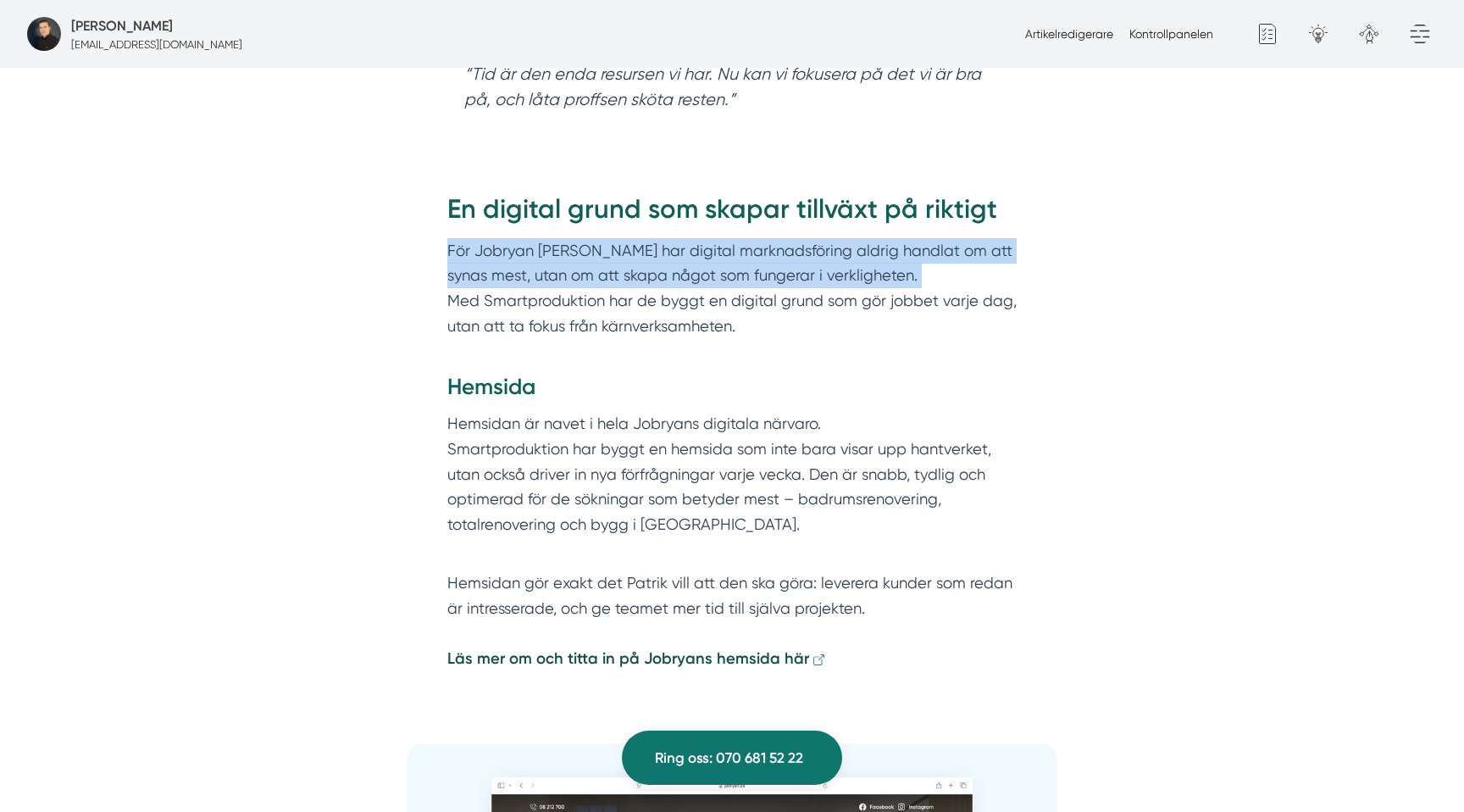
click at [560, 246] on p "För Jobryan Bygg har digital marknadsföring aldrig handlat om att synas mest, u…" at bounding box center [732, 301] width 570 height 125
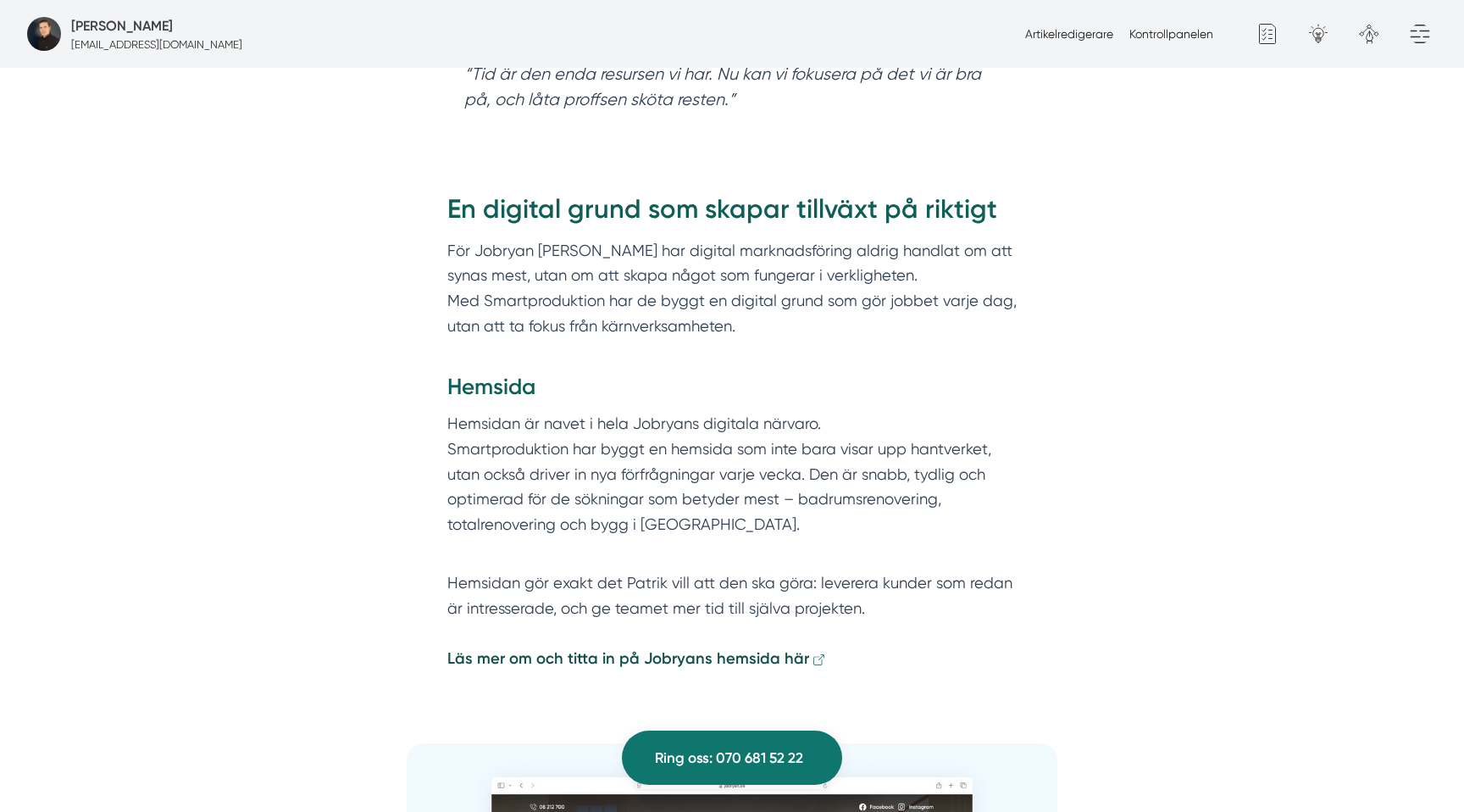
click at [701, 302] on p "För Jobryan Bygg har digital marknadsföring aldrig handlat om att synas mest, u…" at bounding box center [732, 301] width 570 height 125
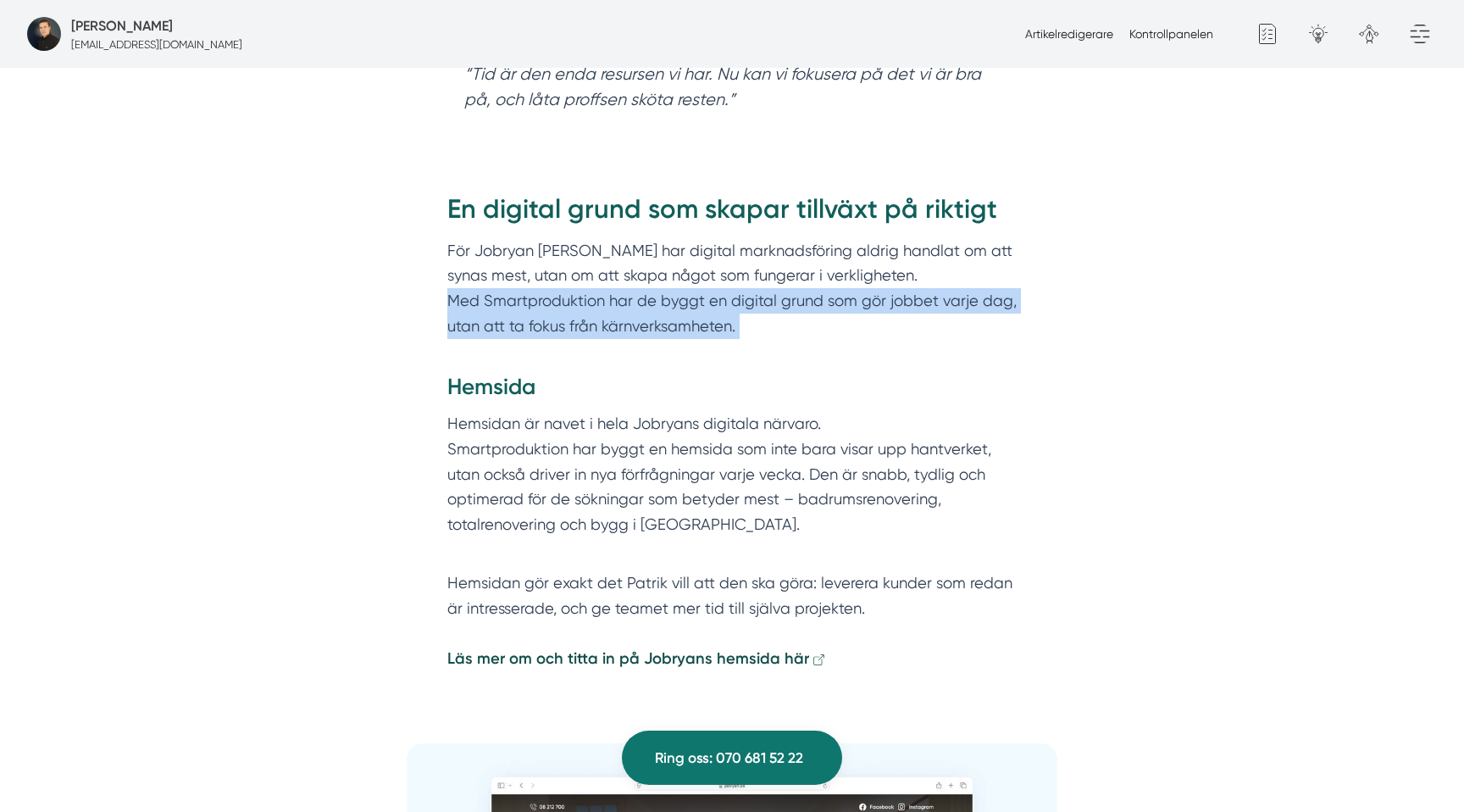
click at [701, 302] on p "För Jobryan Bygg har digital marknadsföring aldrig handlat om att synas mest, u…" at bounding box center [732, 301] width 570 height 125
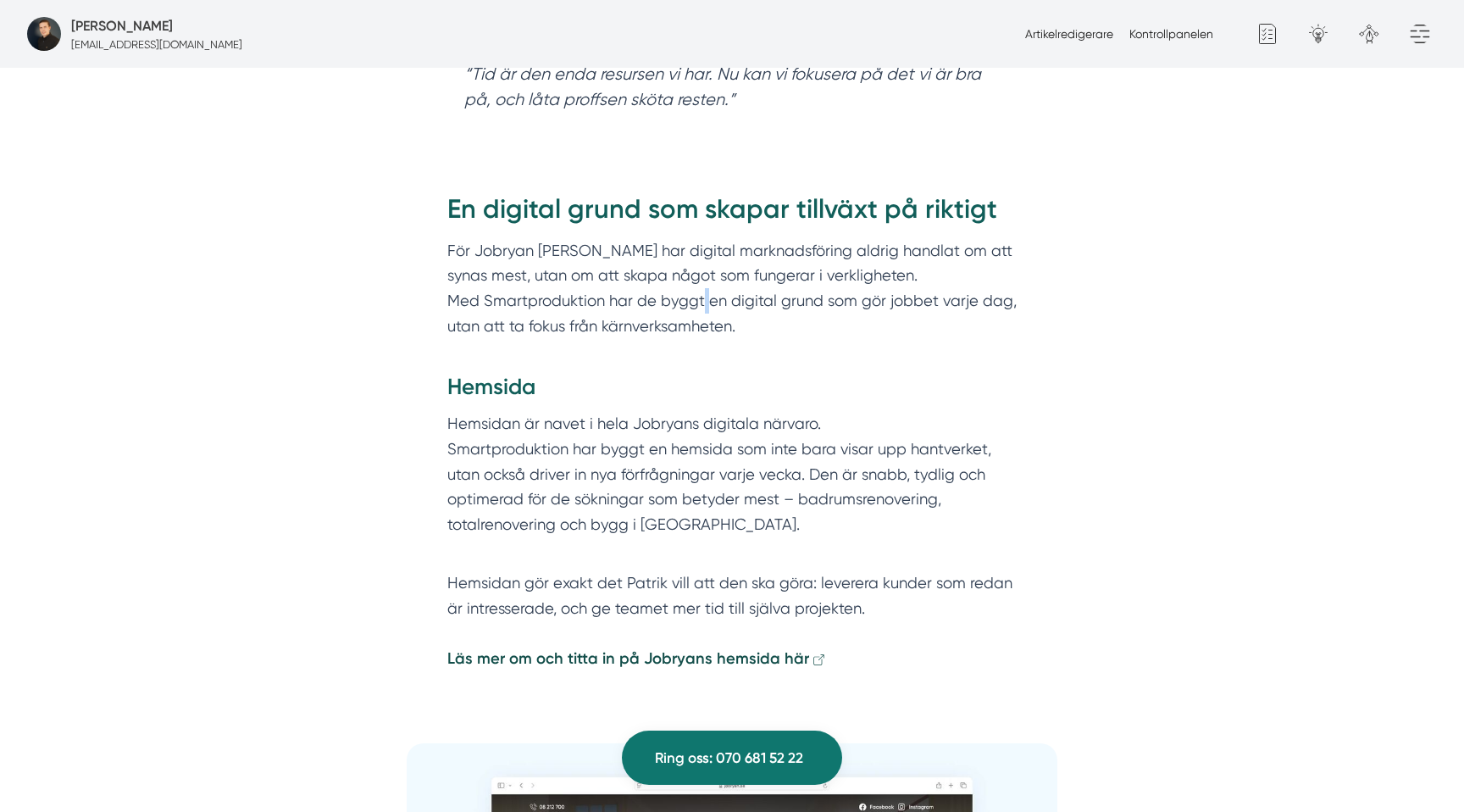
click at [701, 302] on p "För Jobryan Bygg har digital marknadsföring aldrig handlat om att synas mest, u…" at bounding box center [732, 301] width 570 height 125
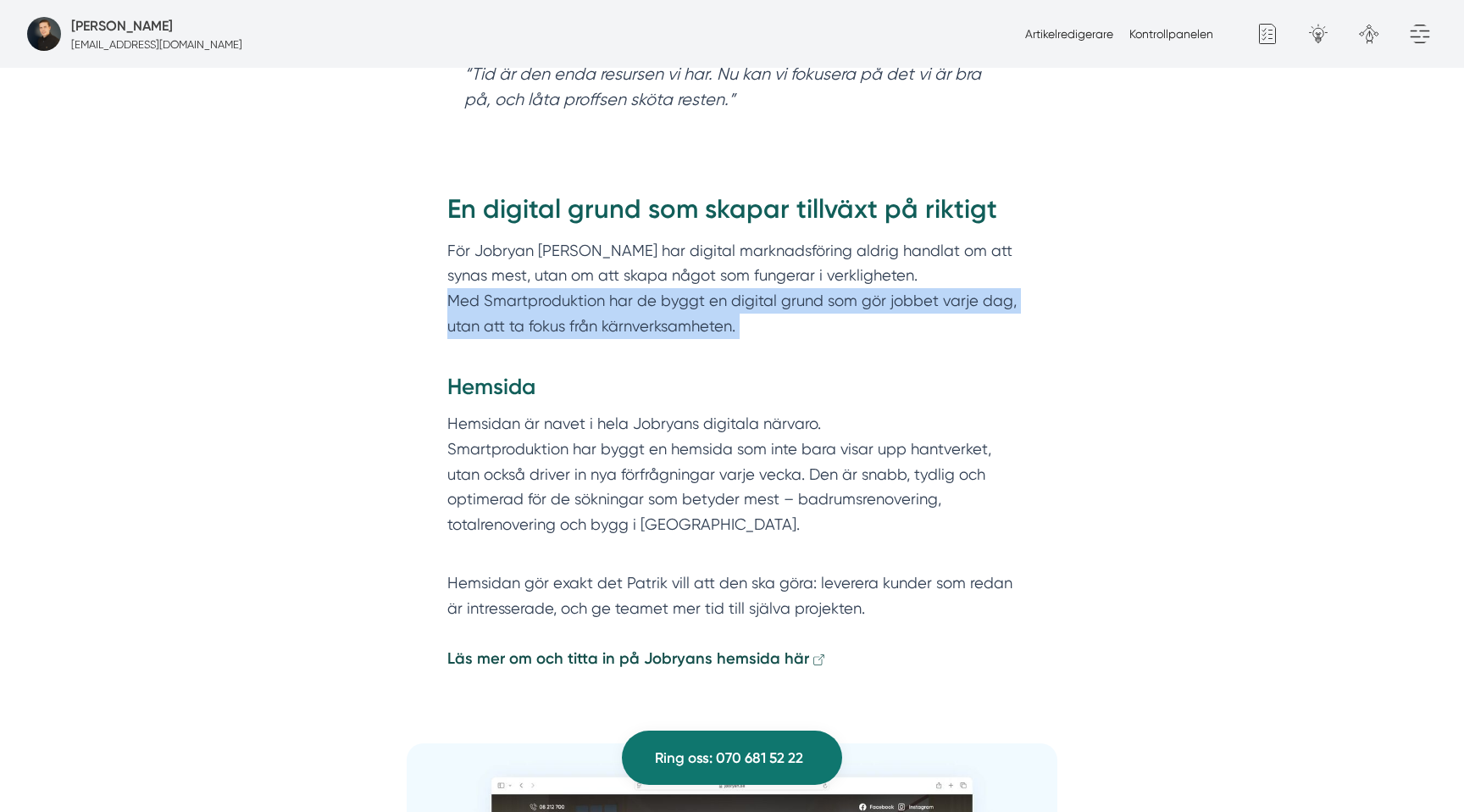
click at [701, 302] on p "För Jobryan Bygg har digital marknadsföring aldrig handlat om att synas mest, u…" at bounding box center [732, 301] width 570 height 125
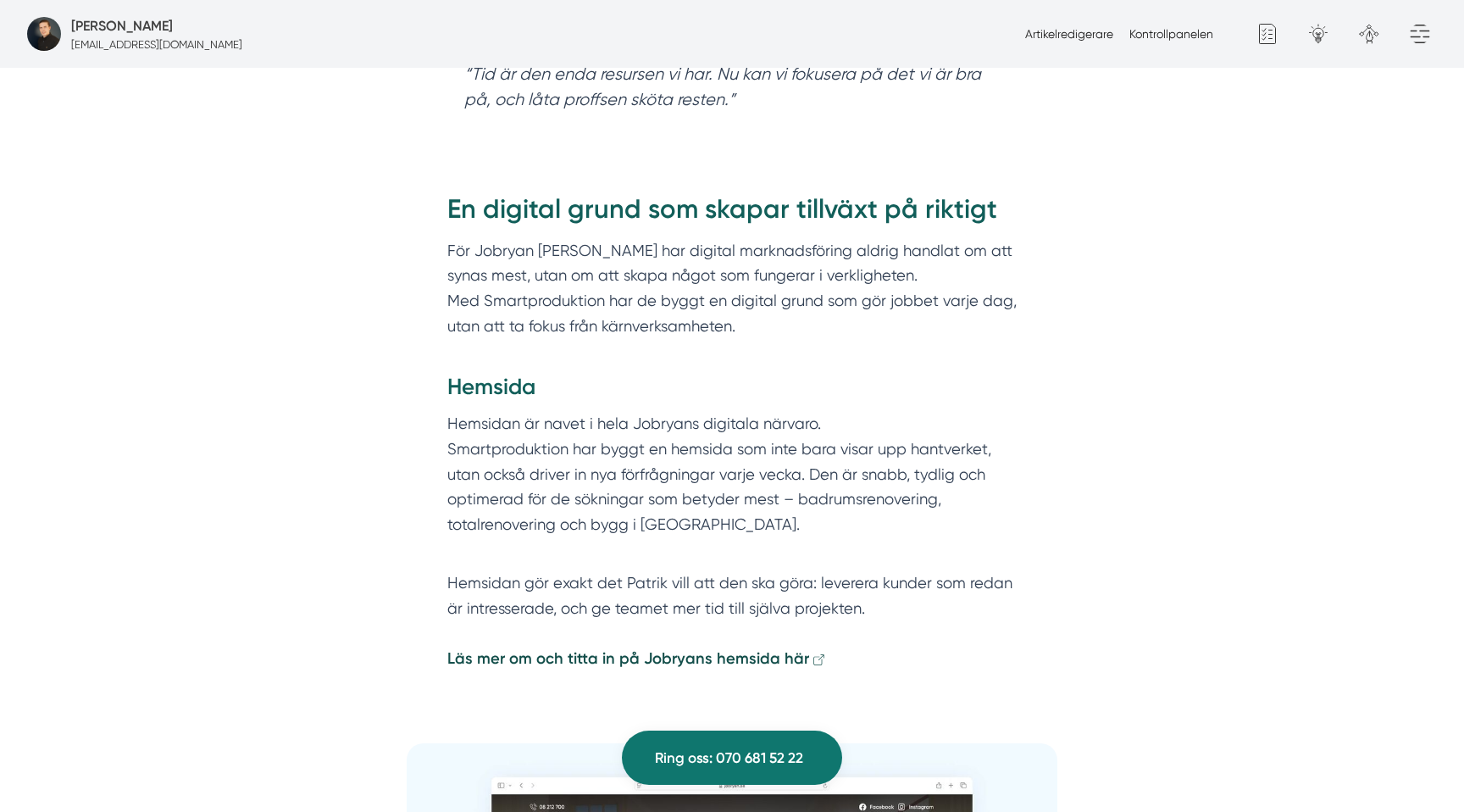
click at [574, 288] on p "För Jobryan Bygg har digital marknadsföring aldrig handlat om att synas mest, u…" at bounding box center [732, 301] width 570 height 125
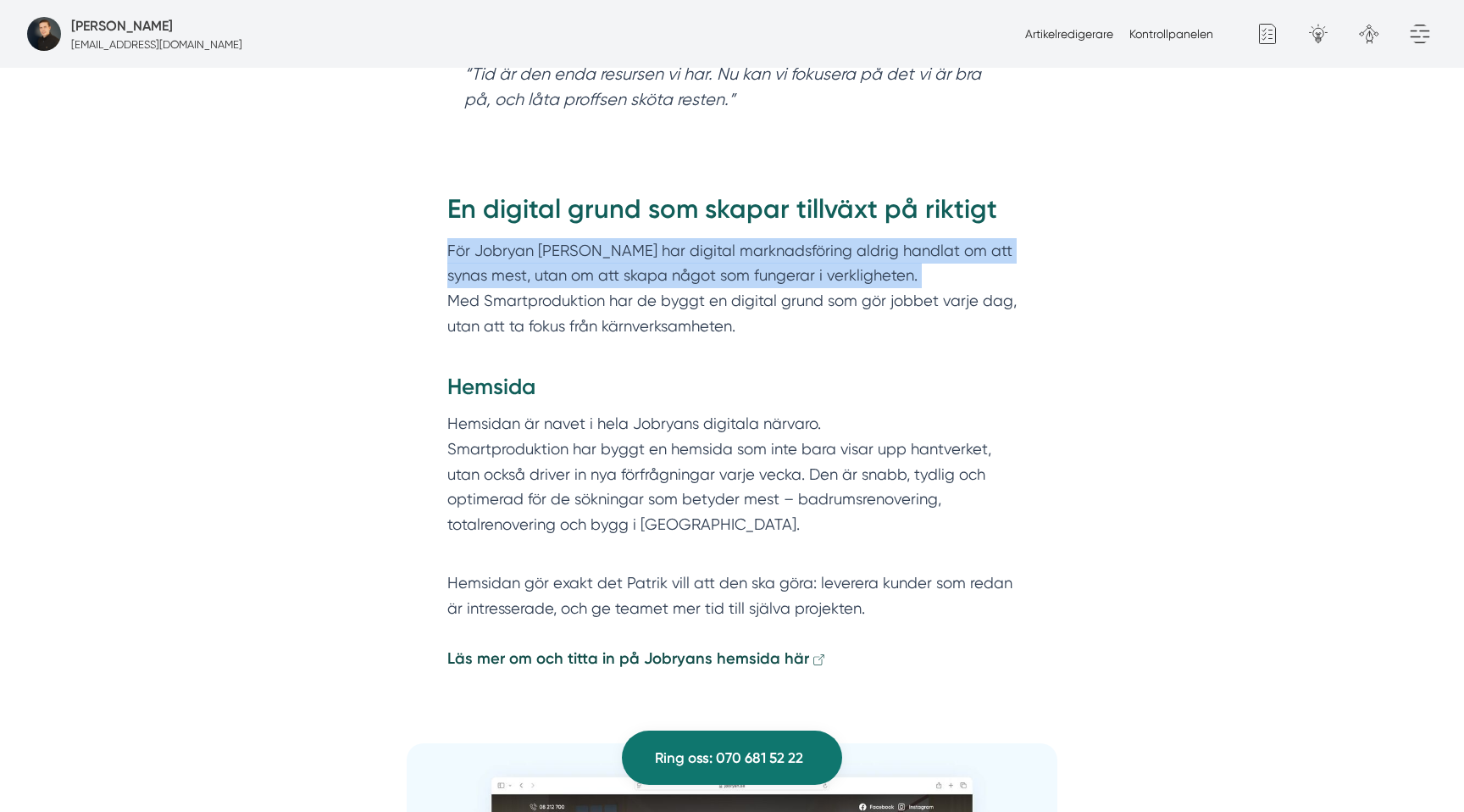
click at [574, 288] on p "För Jobryan Bygg har digital marknadsföring aldrig handlat om att synas mest, u…" at bounding box center [732, 301] width 570 height 125
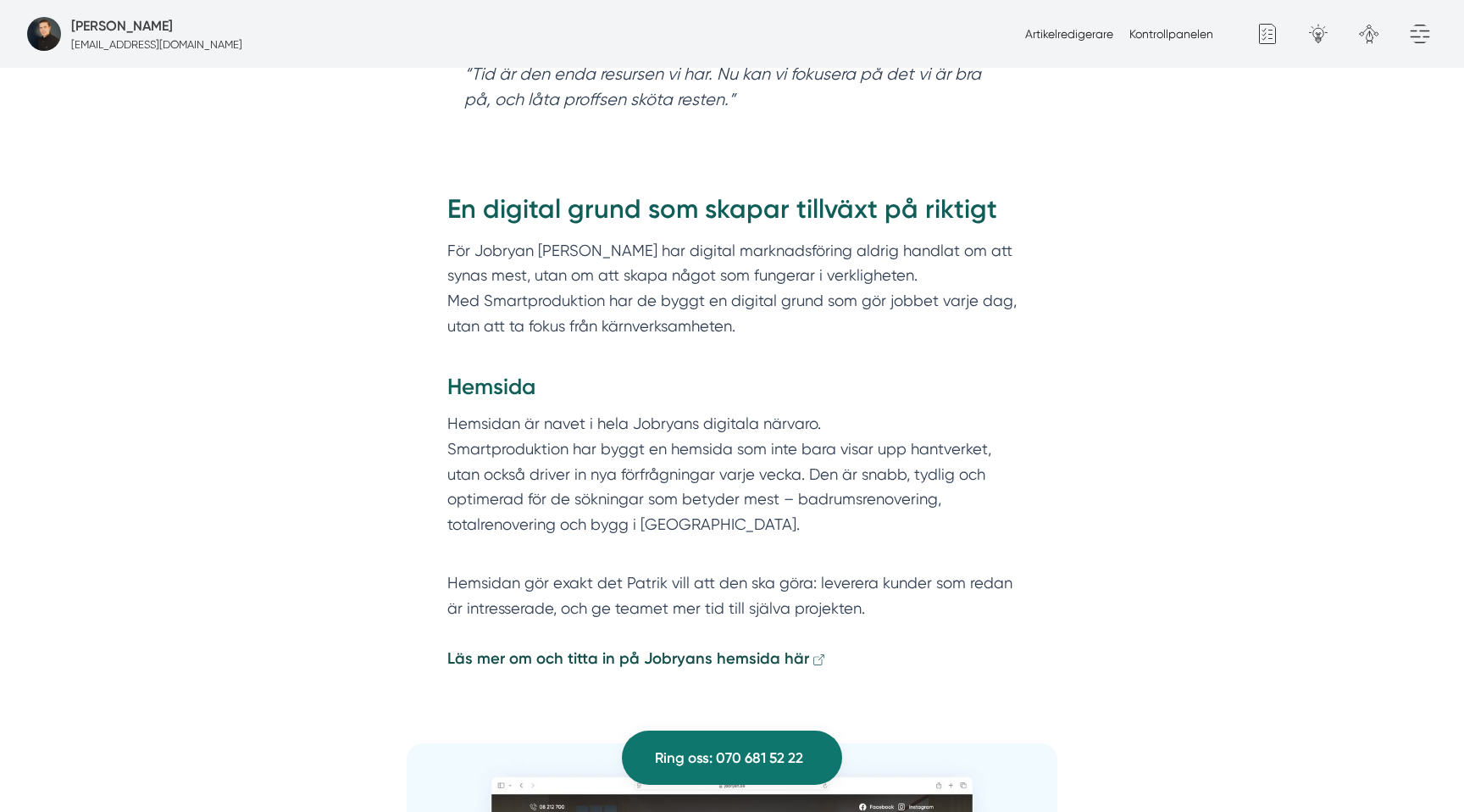
click at [615, 302] on p "För Jobryan Bygg har digital marknadsföring aldrig handlat om att synas mest, u…" at bounding box center [732, 301] width 570 height 125
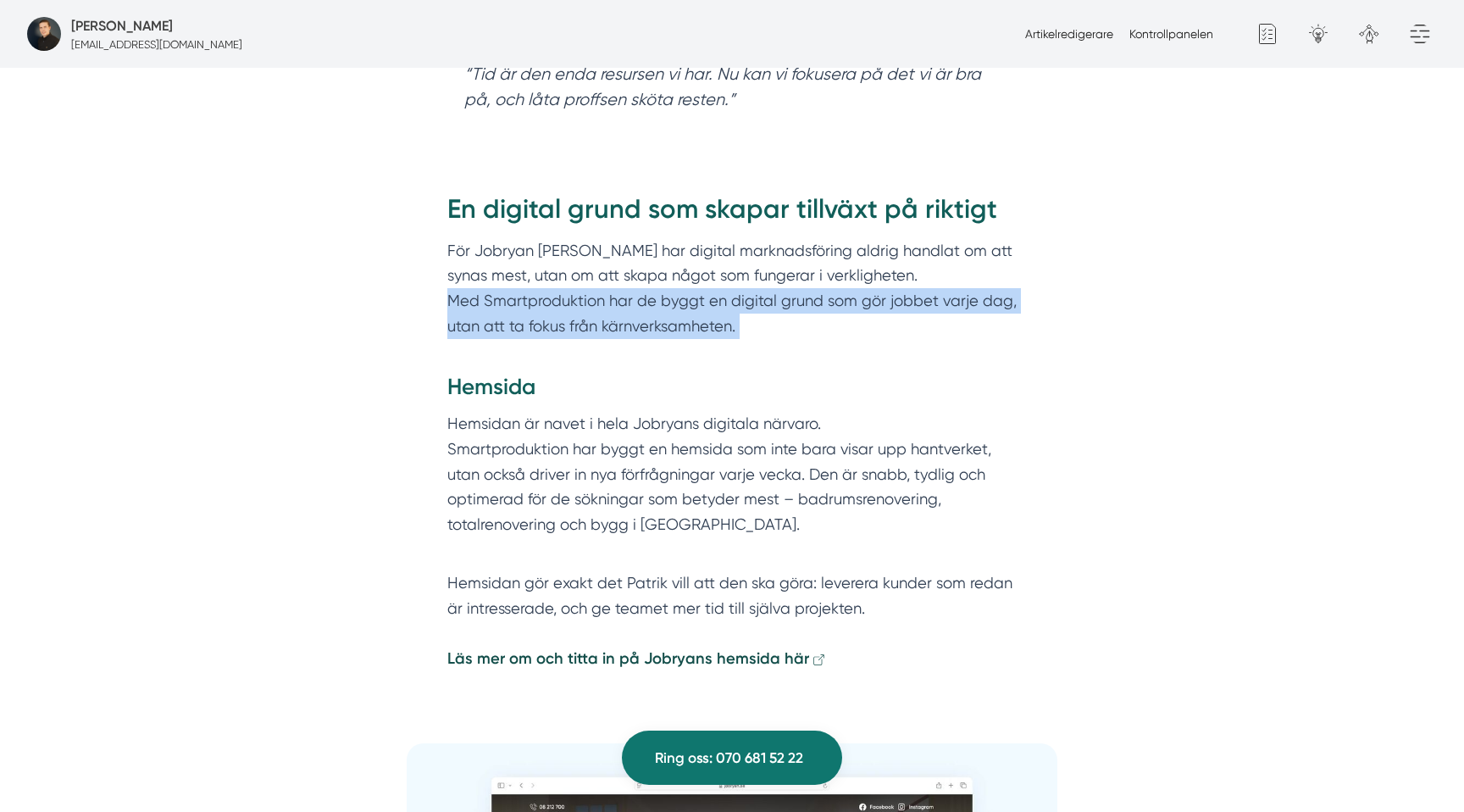
click at [615, 302] on p "För Jobryan Bygg har digital marknadsföring aldrig handlat om att synas mest, u…" at bounding box center [732, 301] width 570 height 125
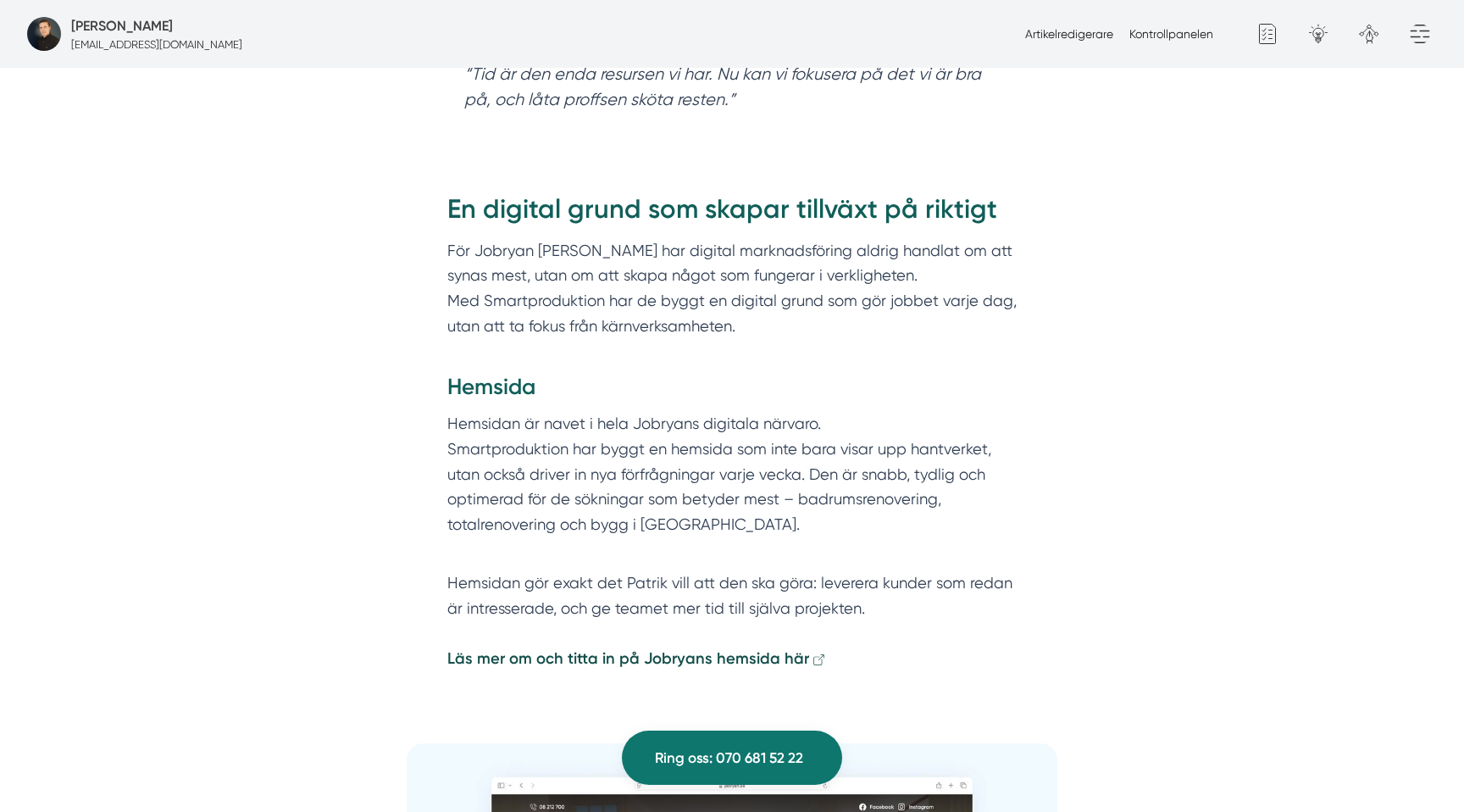
click at [560, 320] on p "För Jobryan Bygg har digital marknadsföring aldrig handlat om att synas mest, u…" at bounding box center [732, 301] width 570 height 125
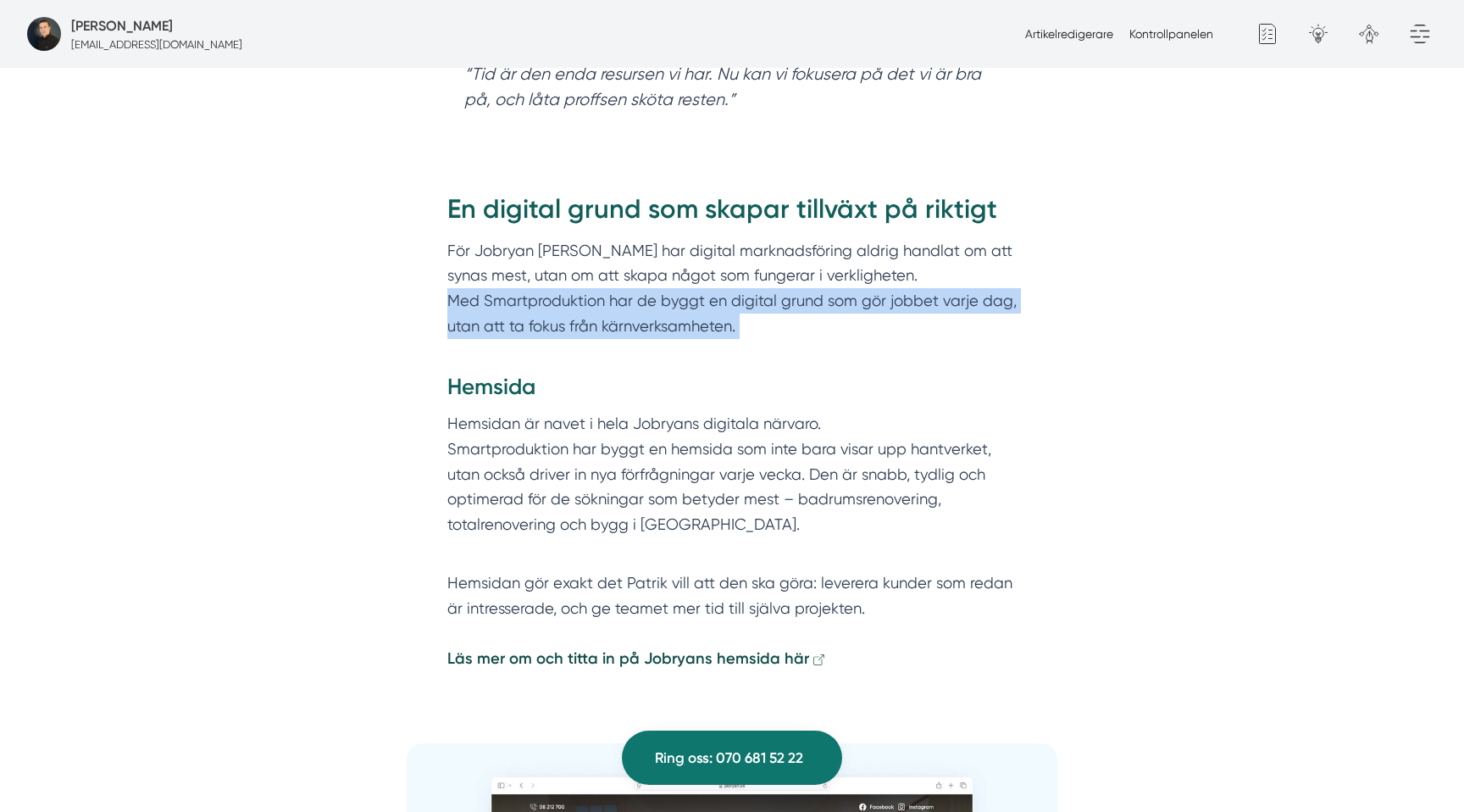
click at [560, 320] on p "För Jobryan Bygg har digital marknadsföring aldrig handlat om att synas mest, u…" at bounding box center [732, 301] width 570 height 125
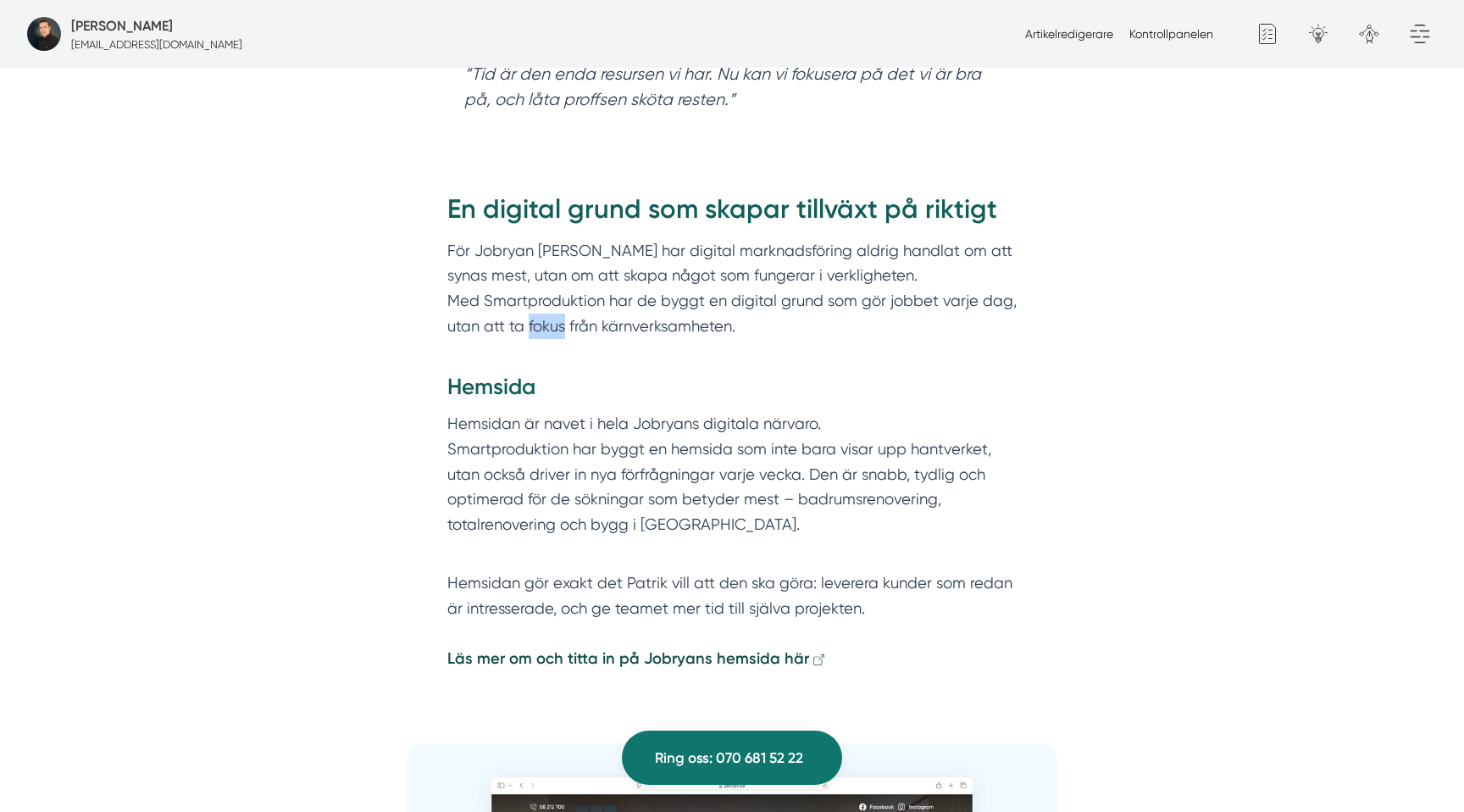
click at [560, 320] on p "För Jobryan Bygg har digital marknadsföring aldrig handlat om att synas mest, u…" at bounding box center [732, 301] width 570 height 125
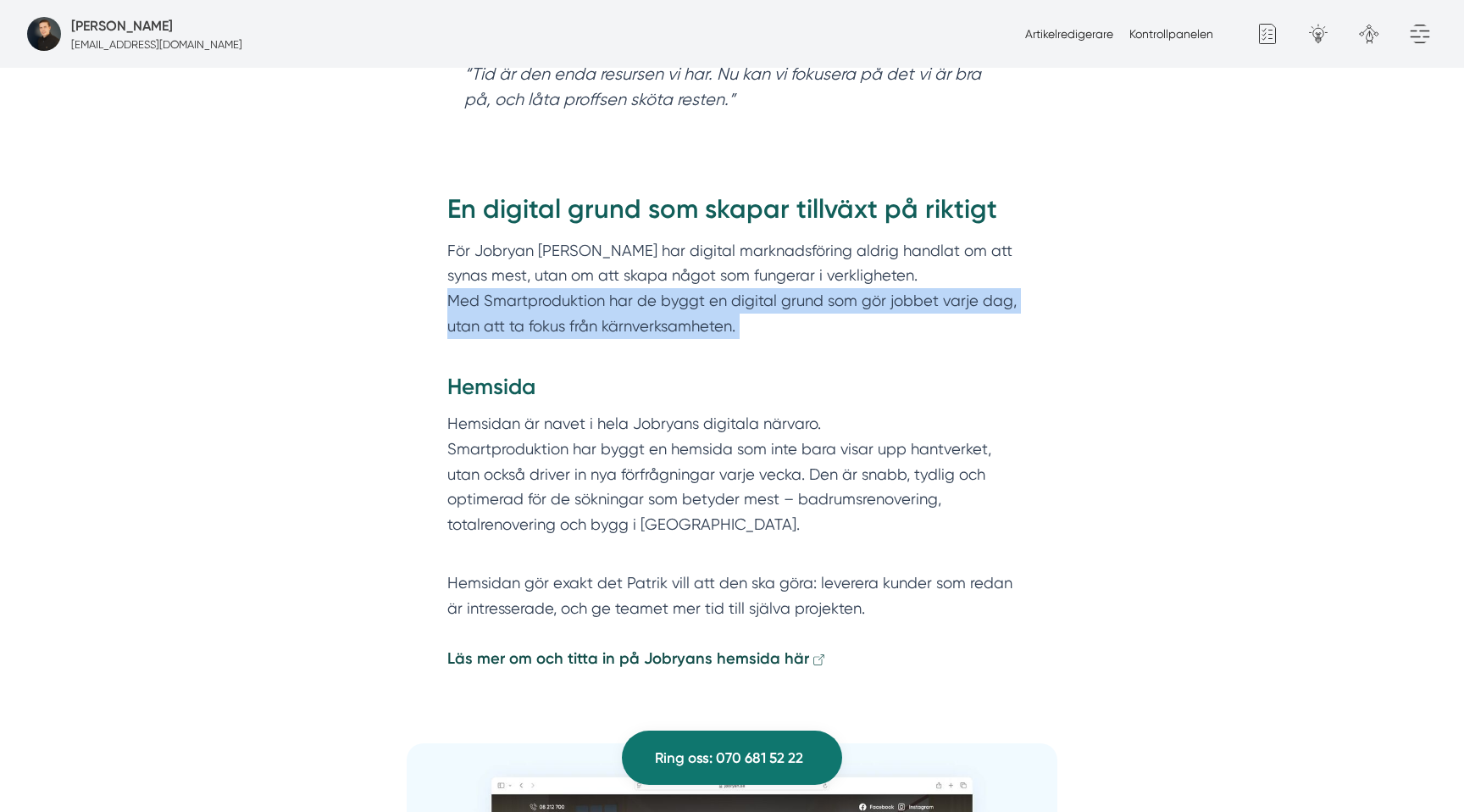
click at [560, 320] on p "För Jobryan Bygg har digital marknadsföring aldrig handlat om att synas mest, u…" at bounding box center [732, 301] width 570 height 125
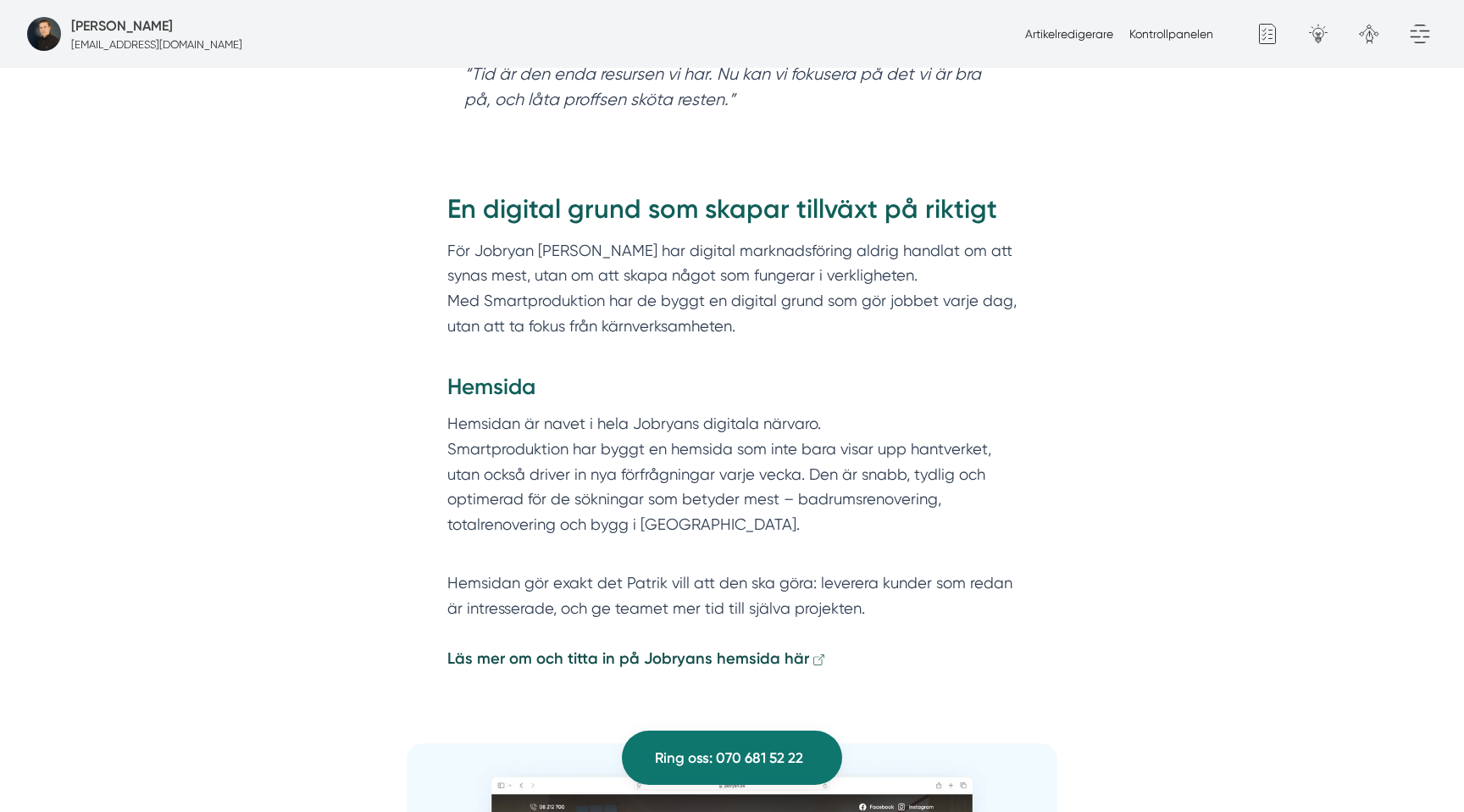
click at [530, 436] on p "Hemsidan är navet i hela Jobryans digitala närvaro. Smartproduktion har byggt e…" at bounding box center [732, 486] width 570 height 151
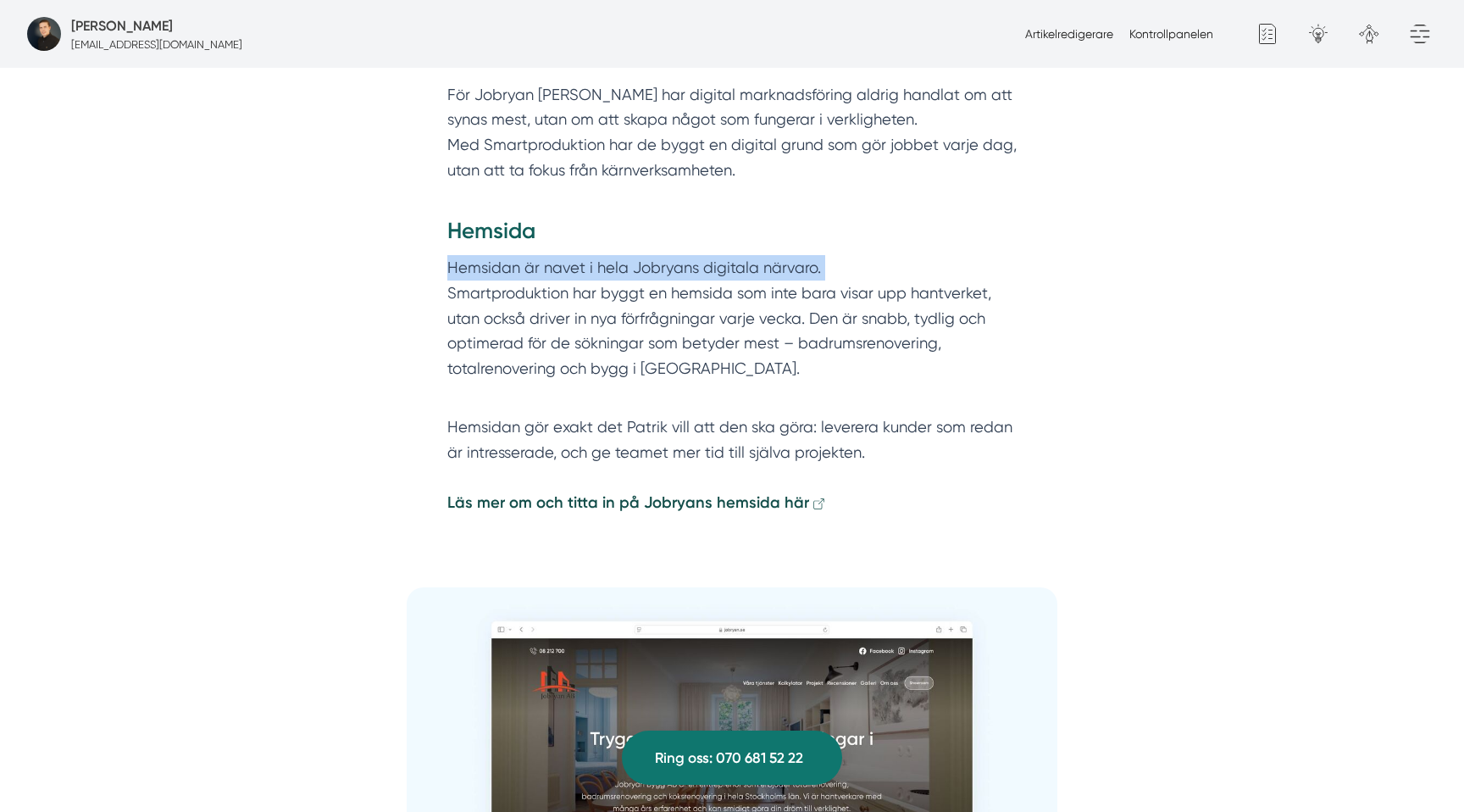
scroll to position [3185, 0]
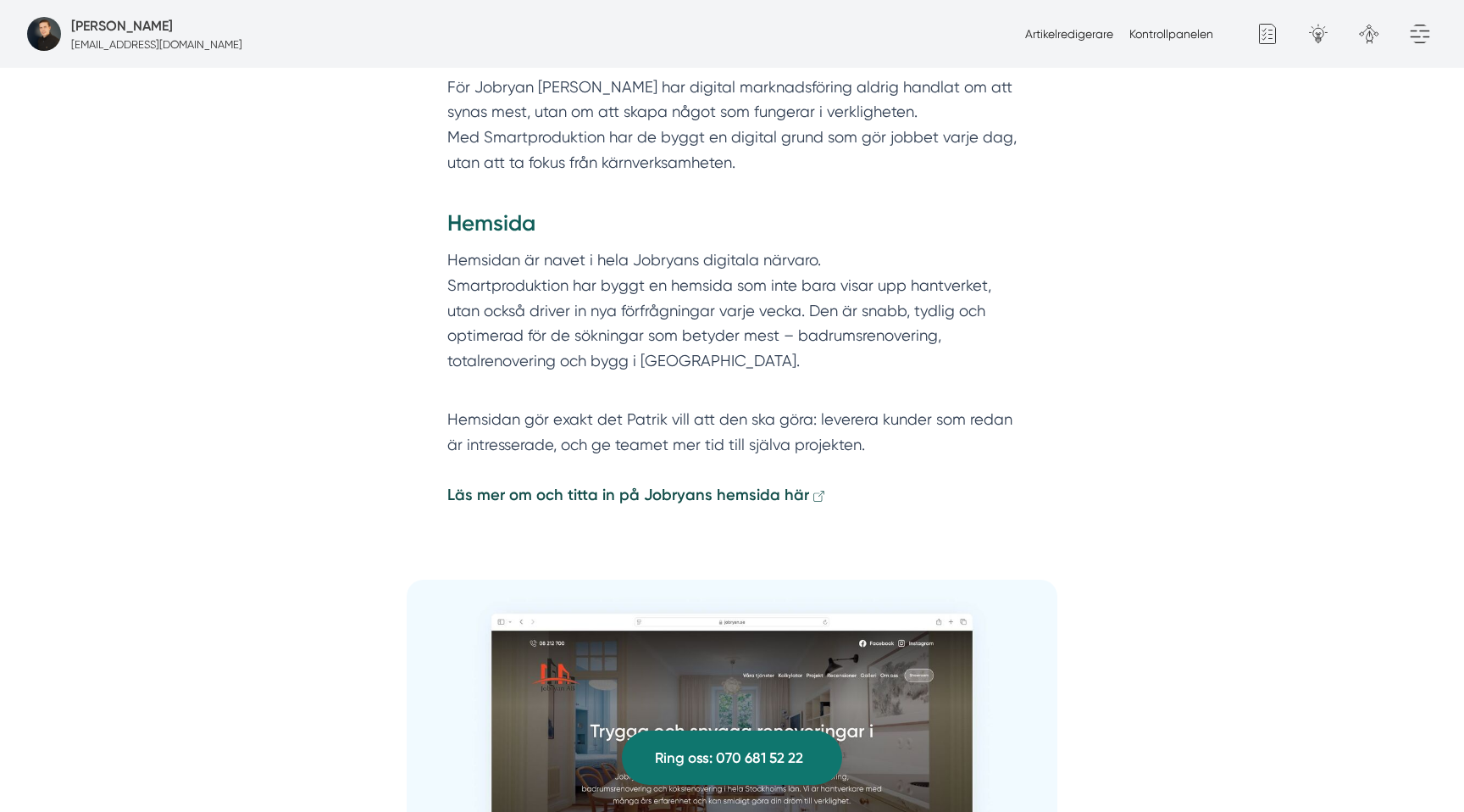
click at [581, 331] on p "Hemsidan är navet i hela Jobryans digitala närvaro. Smartproduktion har byggt e…" at bounding box center [732, 323] width 570 height 151
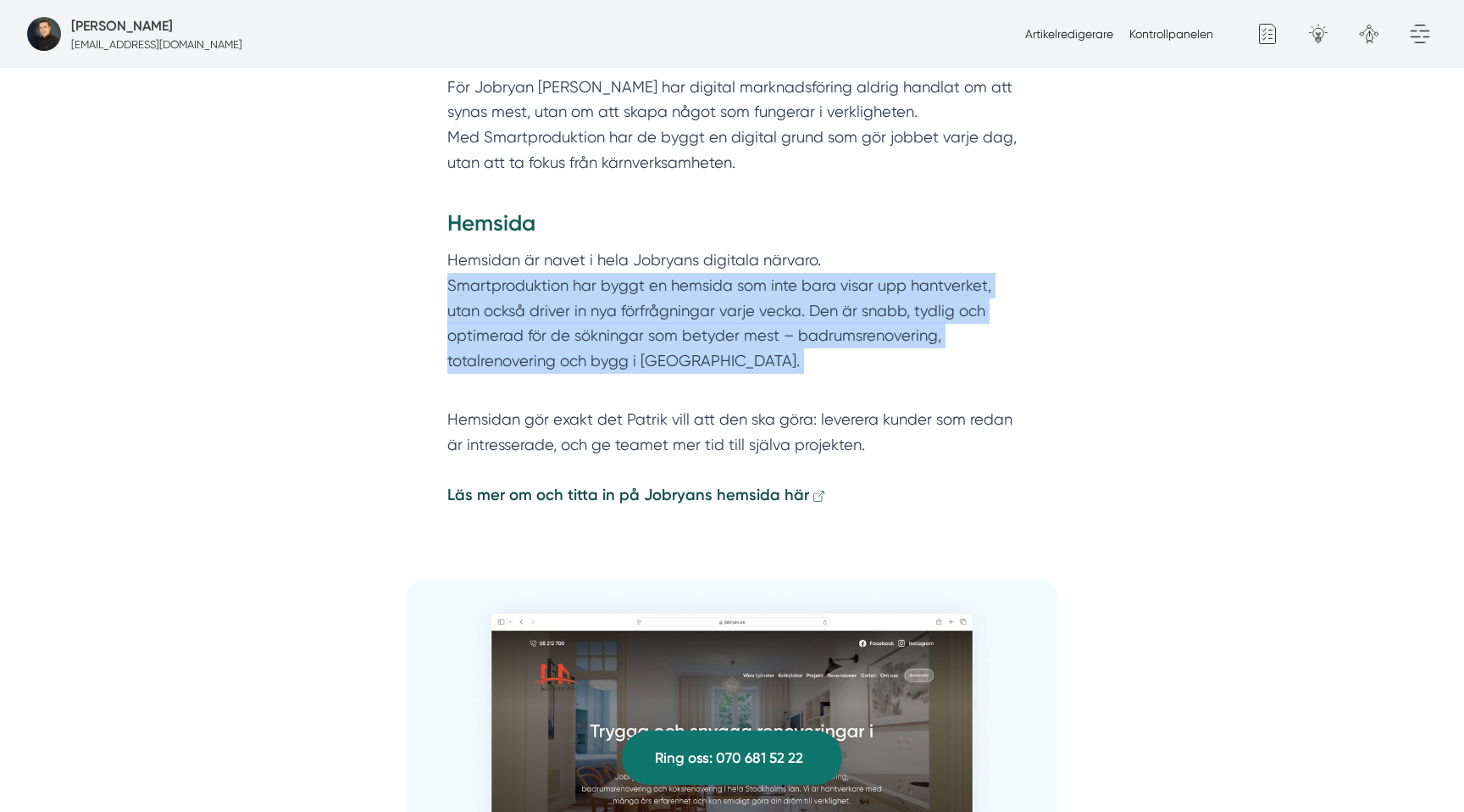
click at [581, 331] on p "Hemsidan är navet i hela Jobryans digitala närvaro. Smartproduktion har byggt e…" at bounding box center [732, 323] width 570 height 151
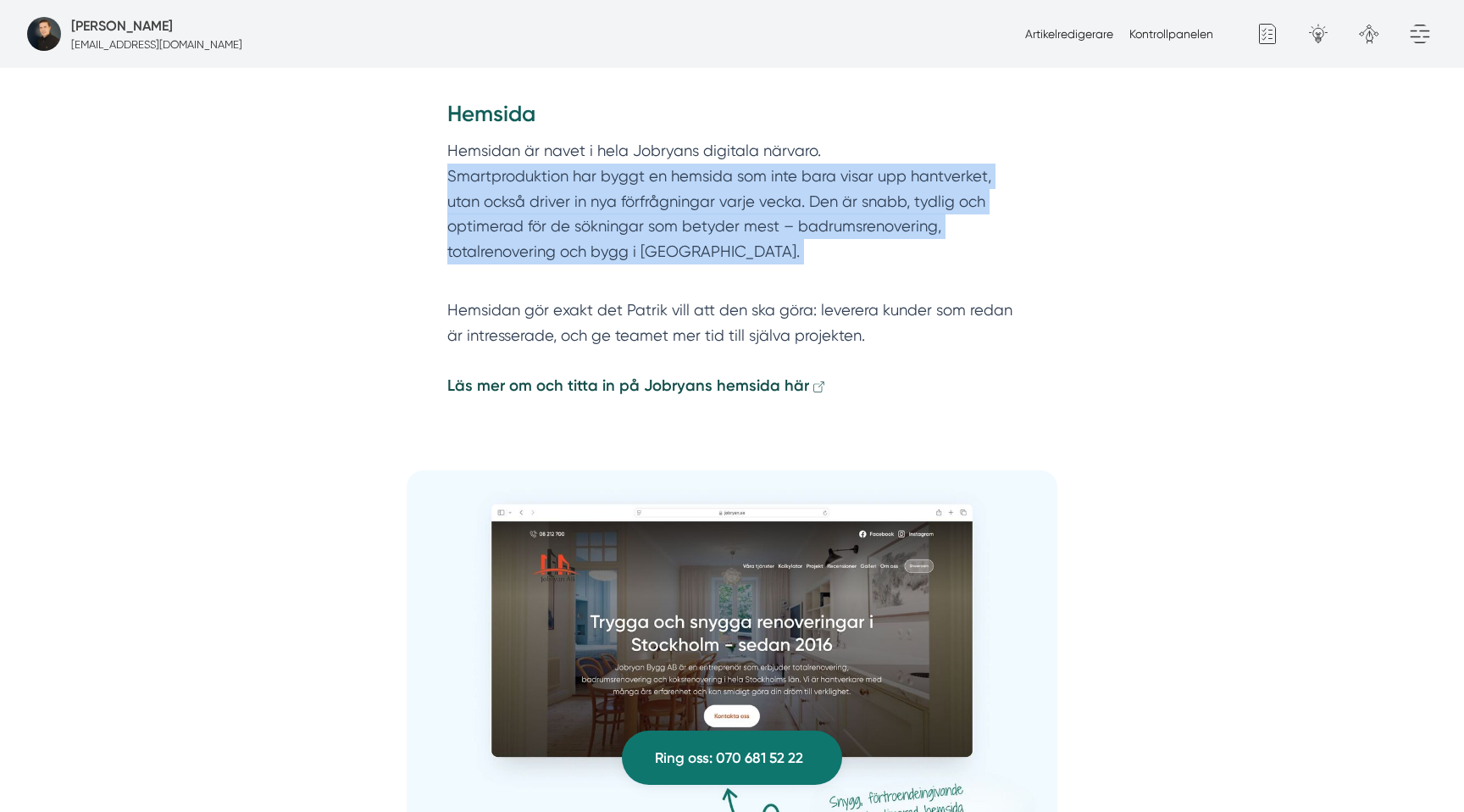
scroll to position [3274, 0]
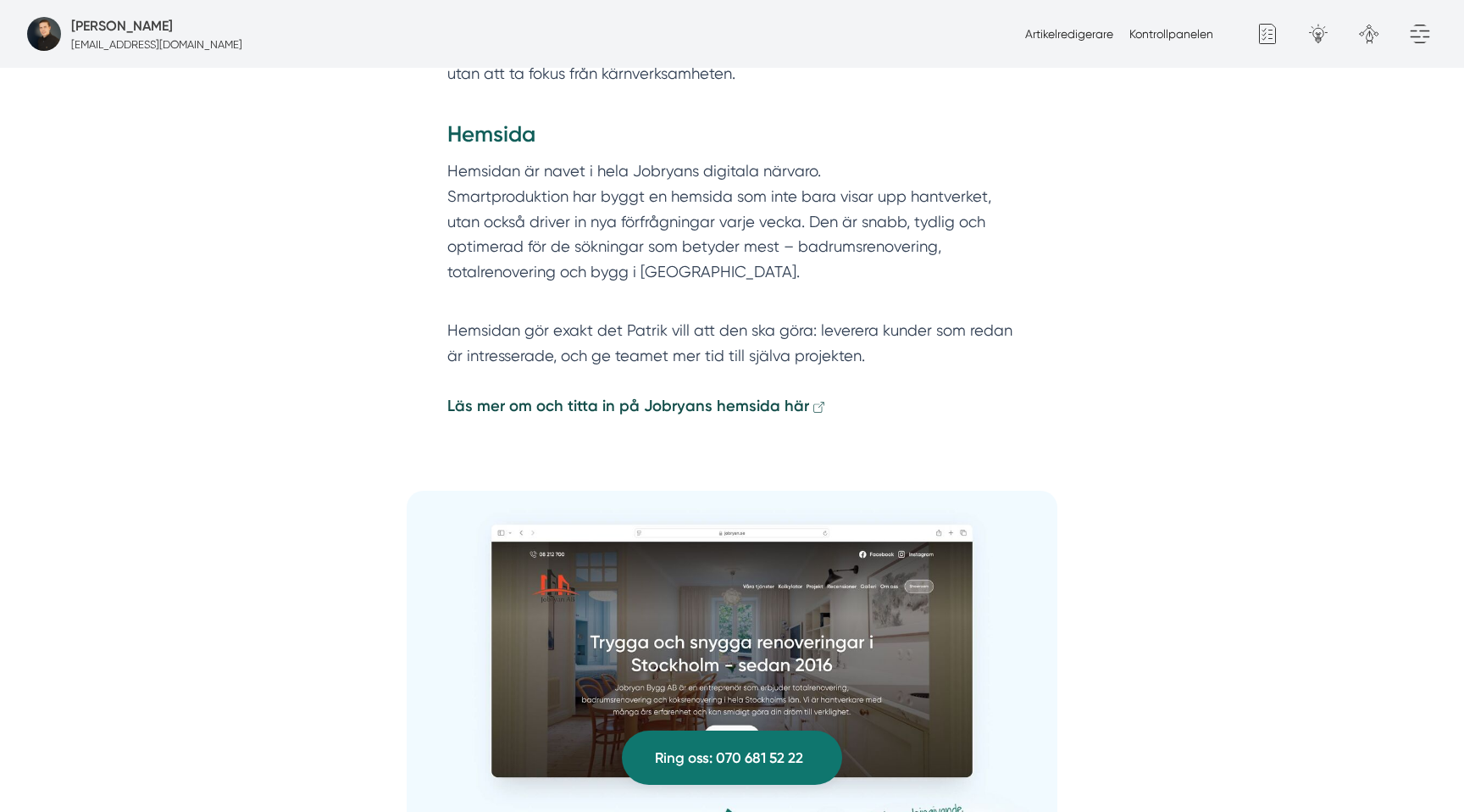
click at [658, 350] on p "Hemsidan gör exakt det Patrik vill att den ska göra: leverera kunder som redan …" at bounding box center [732, 381] width 570 height 126
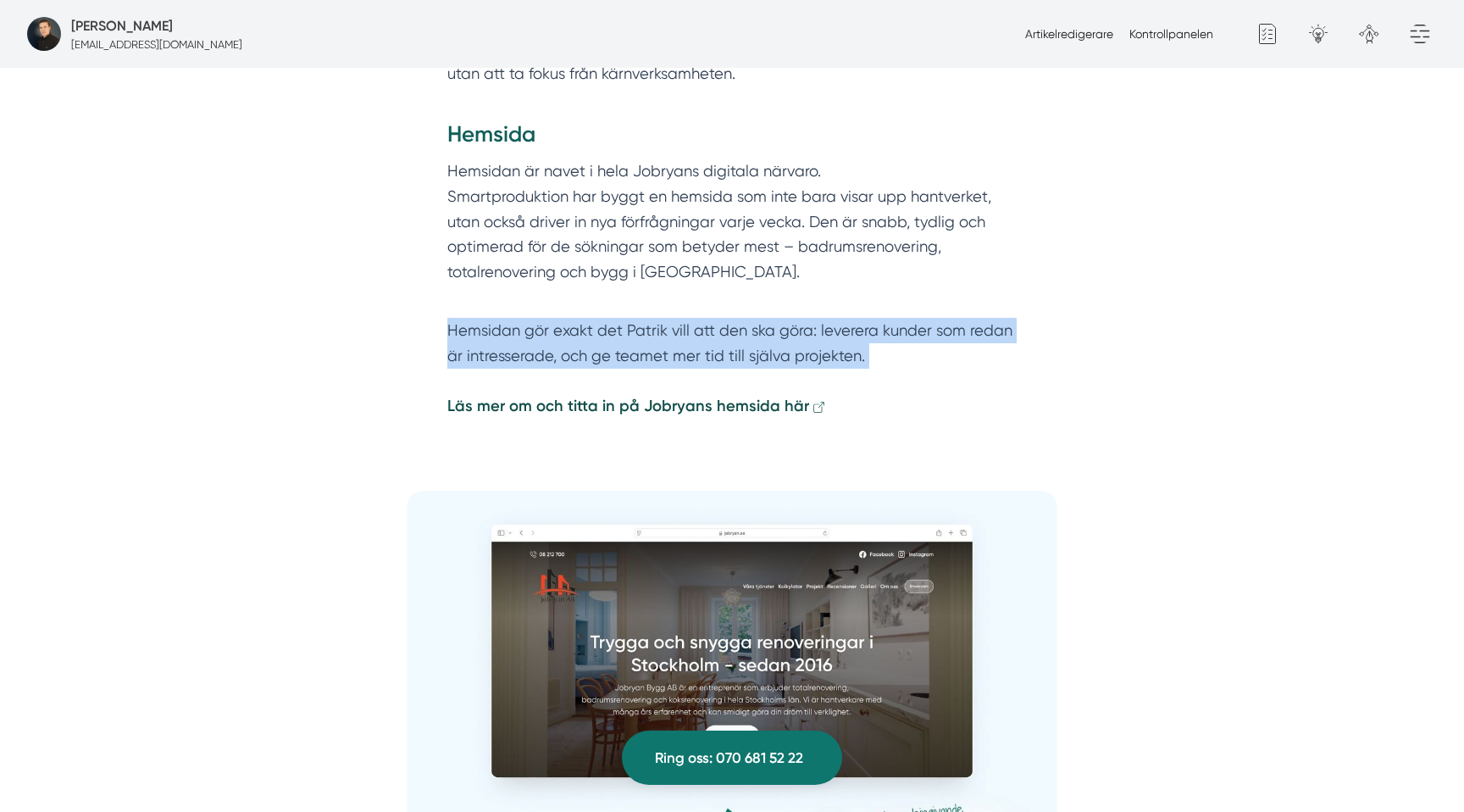
click at [658, 350] on p "Hemsidan gör exakt det Patrik vill att den ska göra: leverera kunder som redan …" at bounding box center [732, 381] width 570 height 126
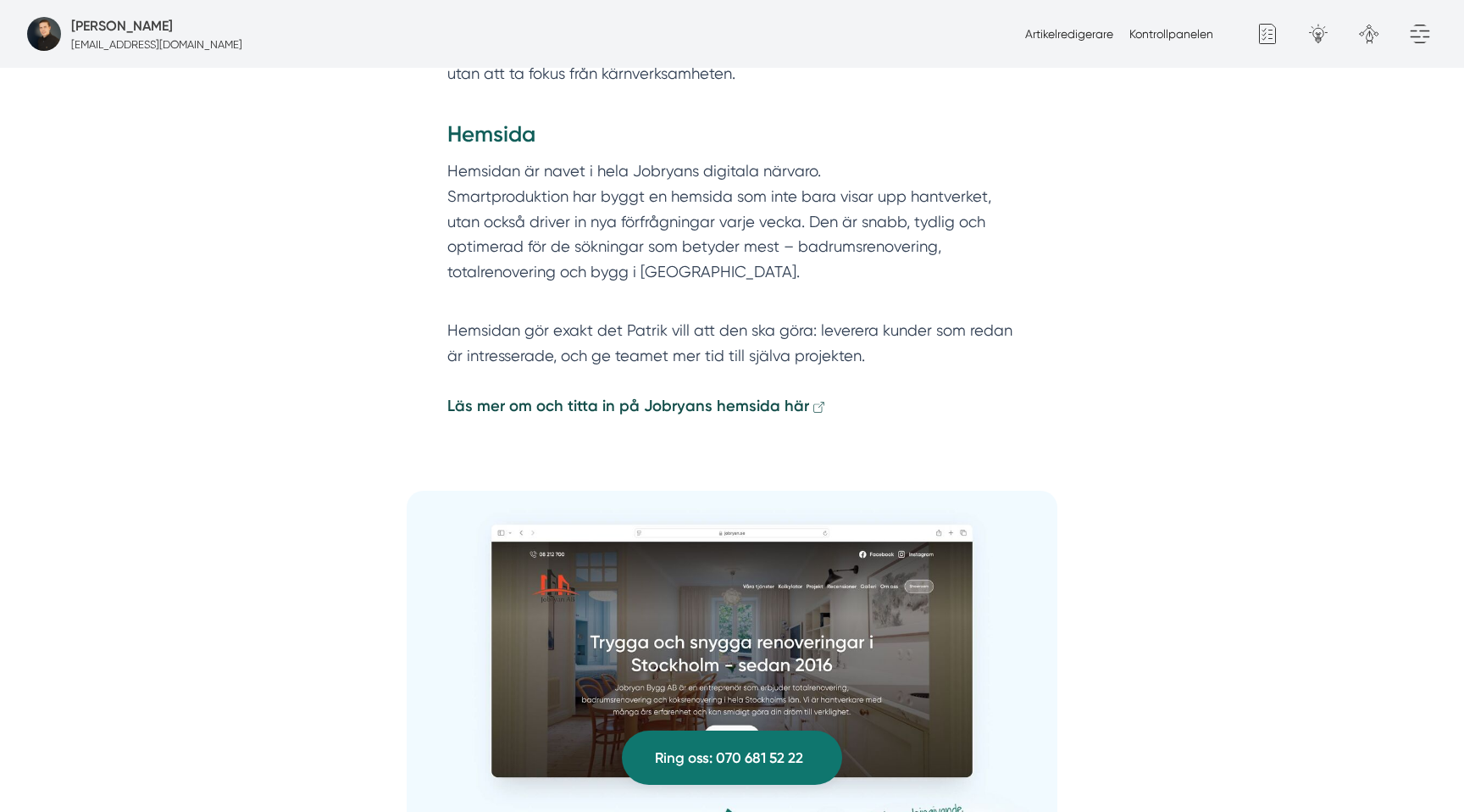
click at [608, 290] on p "Hemsidan är navet i hela Jobryans digitala närvaro. Smartproduktion har byggt e…" at bounding box center [732, 234] width 570 height 151
click at [611, 274] on p "Hemsidan är navet i hela Jobryans digitala närvaro. Smartproduktion har byggt e…" at bounding box center [732, 234] width 570 height 151
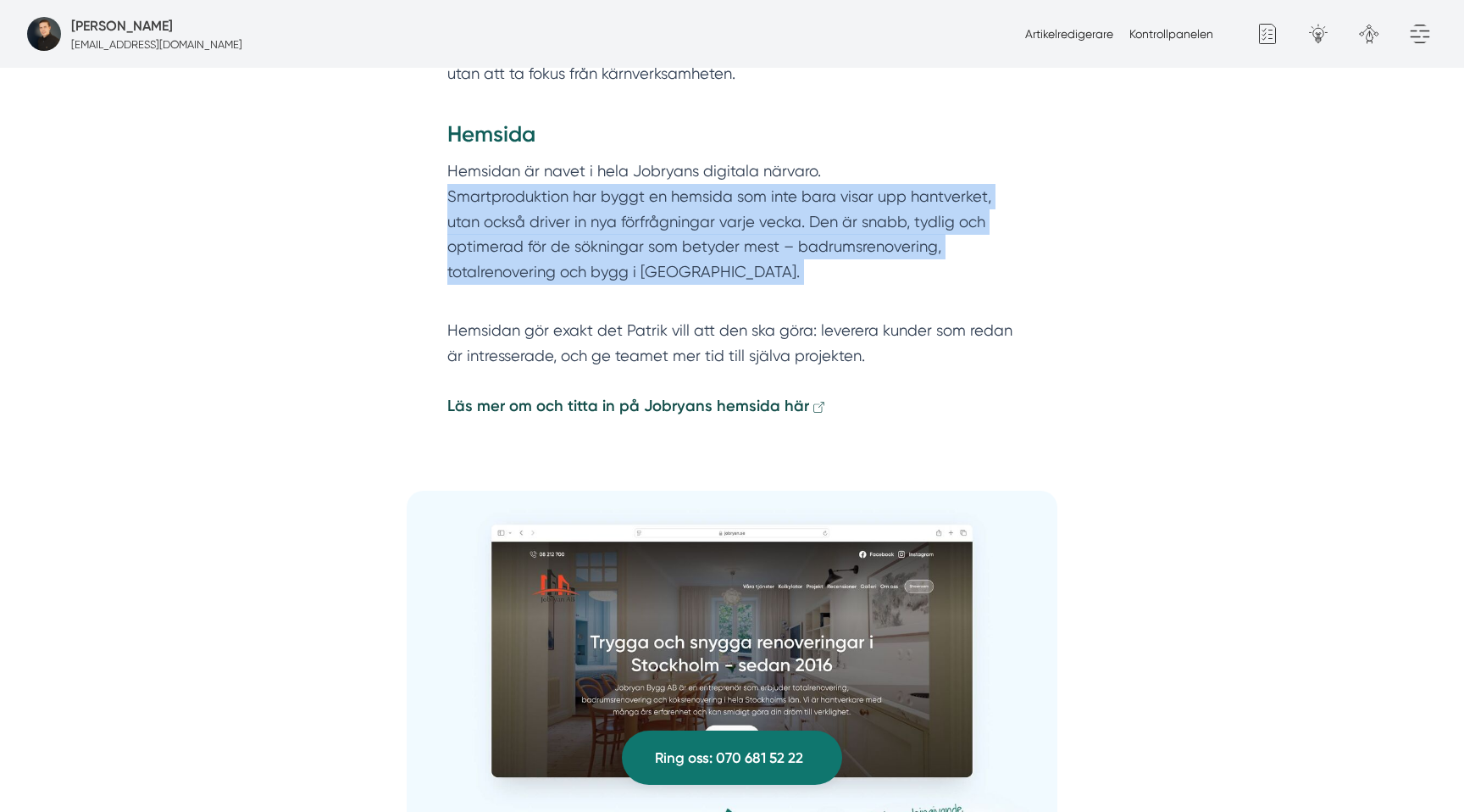
click at [611, 274] on p "Hemsidan är navet i hela Jobryans digitala närvaro. Smartproduktion har byggt e…" at bounding box center [732, 234] width 570 height 151
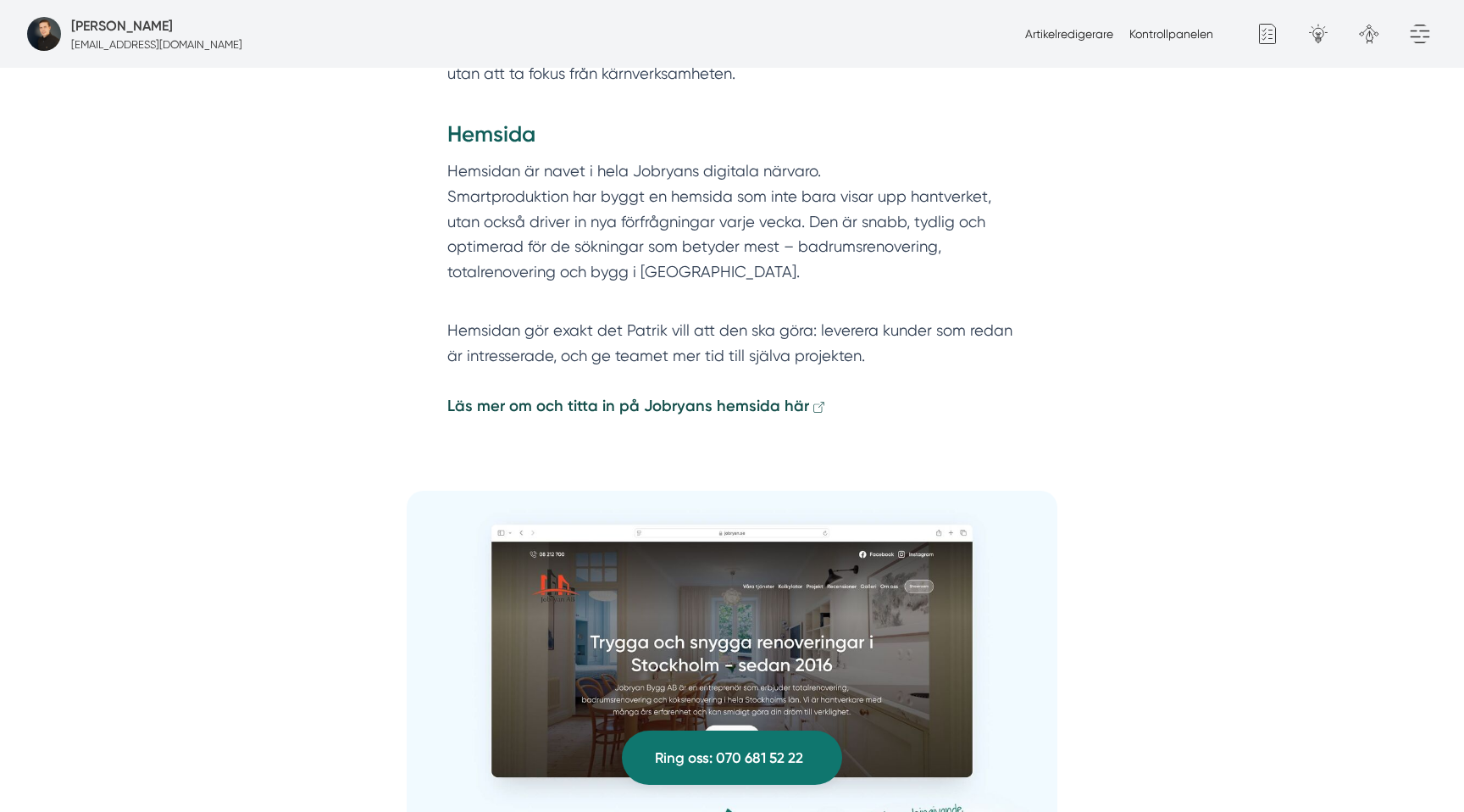
click at [664, 176] on p "Hemsidan är navet i hela Jobryans digitala närvaro. Smartproduktion har byggt e…" at bounding box center [732, 234] width 570 height 151
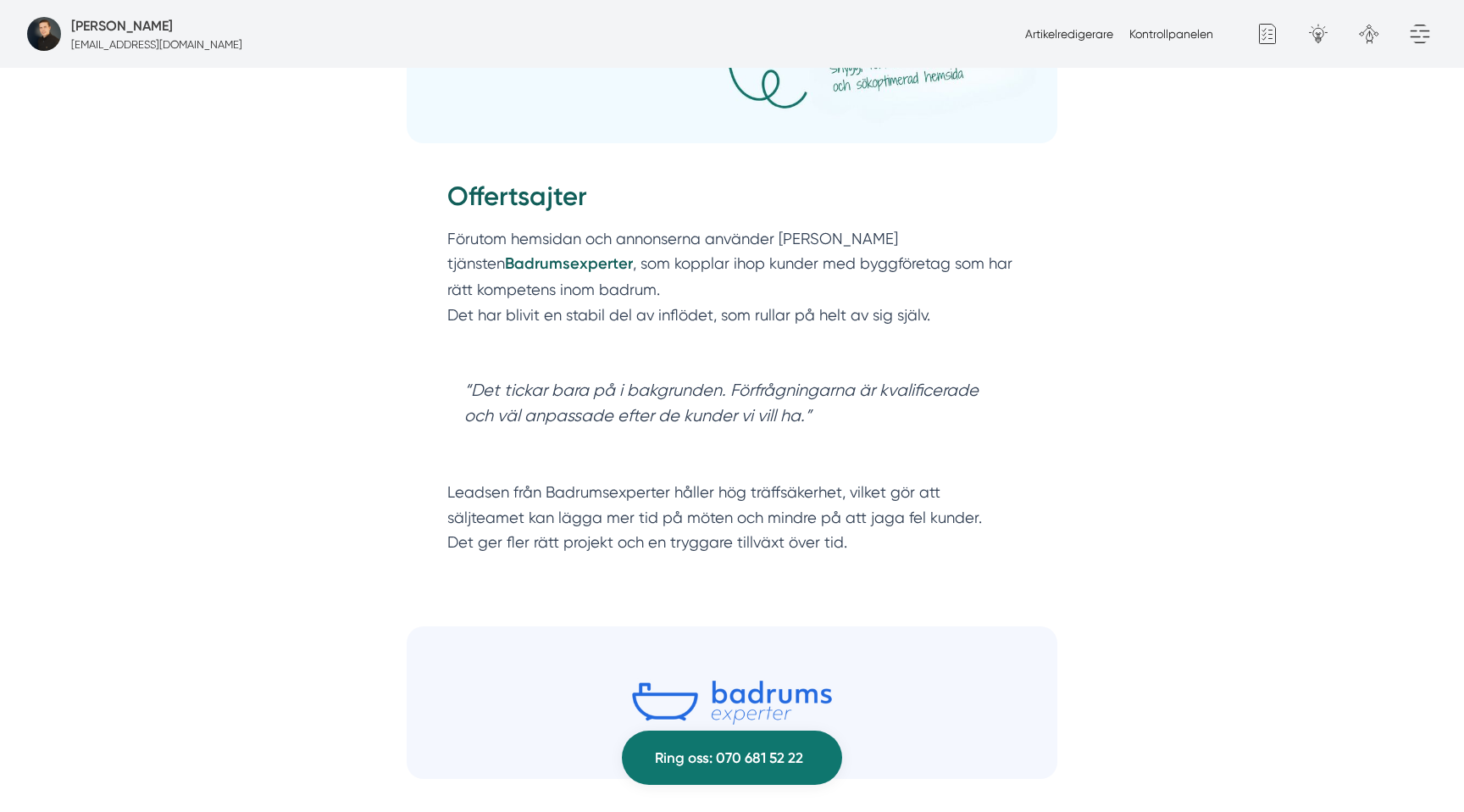
scroll to position [4084, 0]
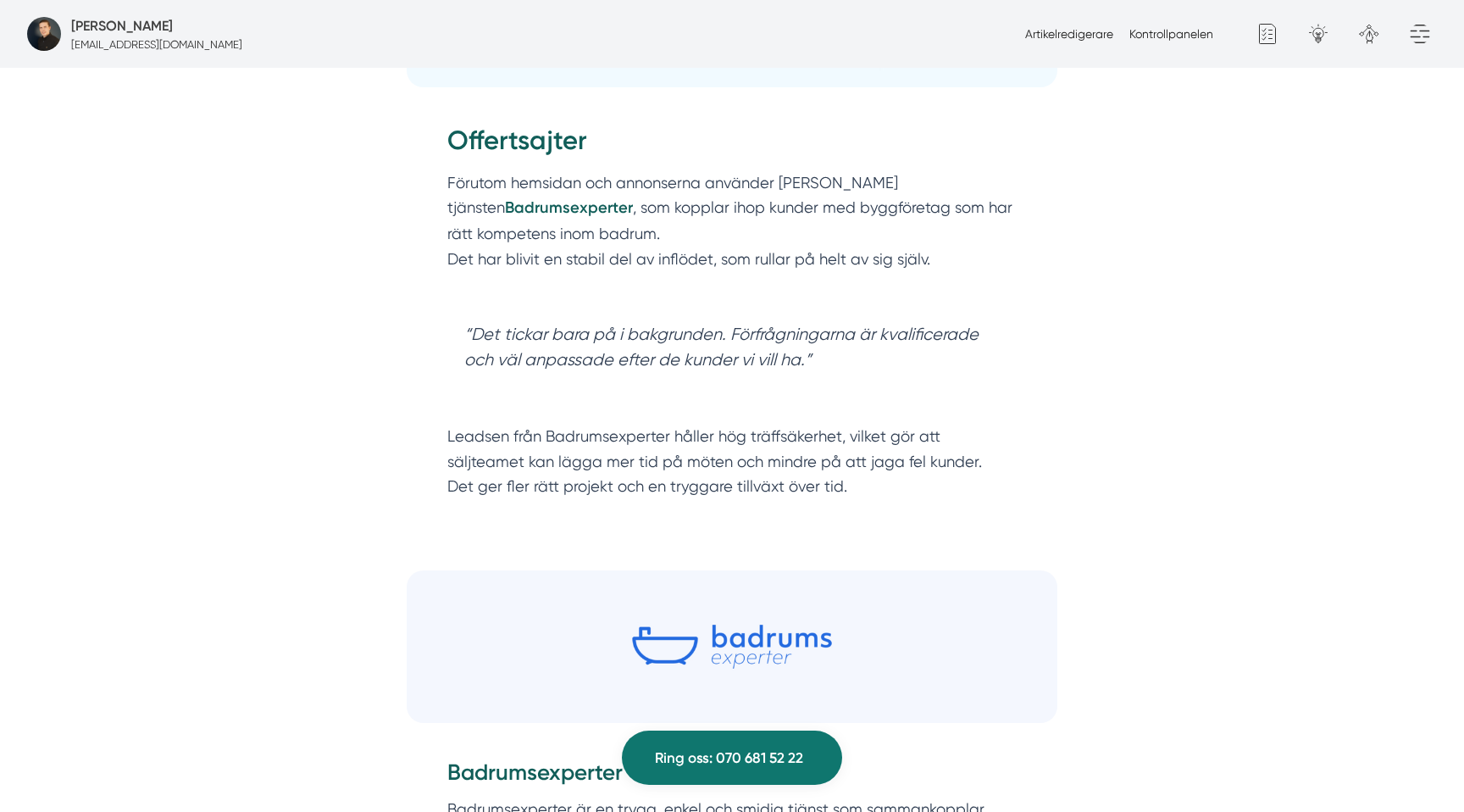
click at [633, 184] on p "Förutom hemsidan och annonserna använder Jobryan tjänsten Badrumsexperter , som…" at bounding box center [732, 234] width 570 height 126
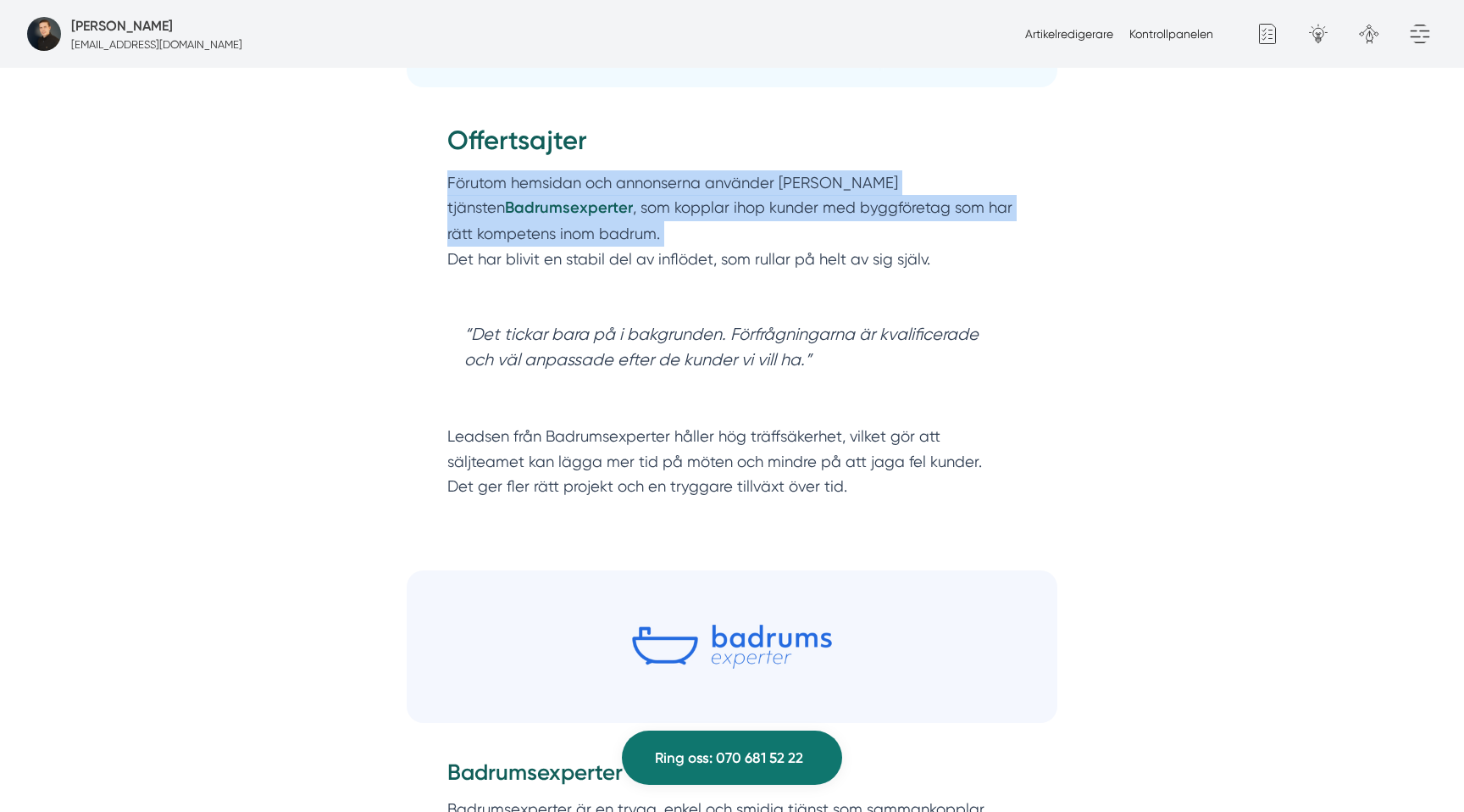
click at [633, 184] on p "Förutom hemsidan och annonserna använder Jobryan tjänsten Badrumsexperter , som…" at bounding box center [732, 234] width 570 height 126
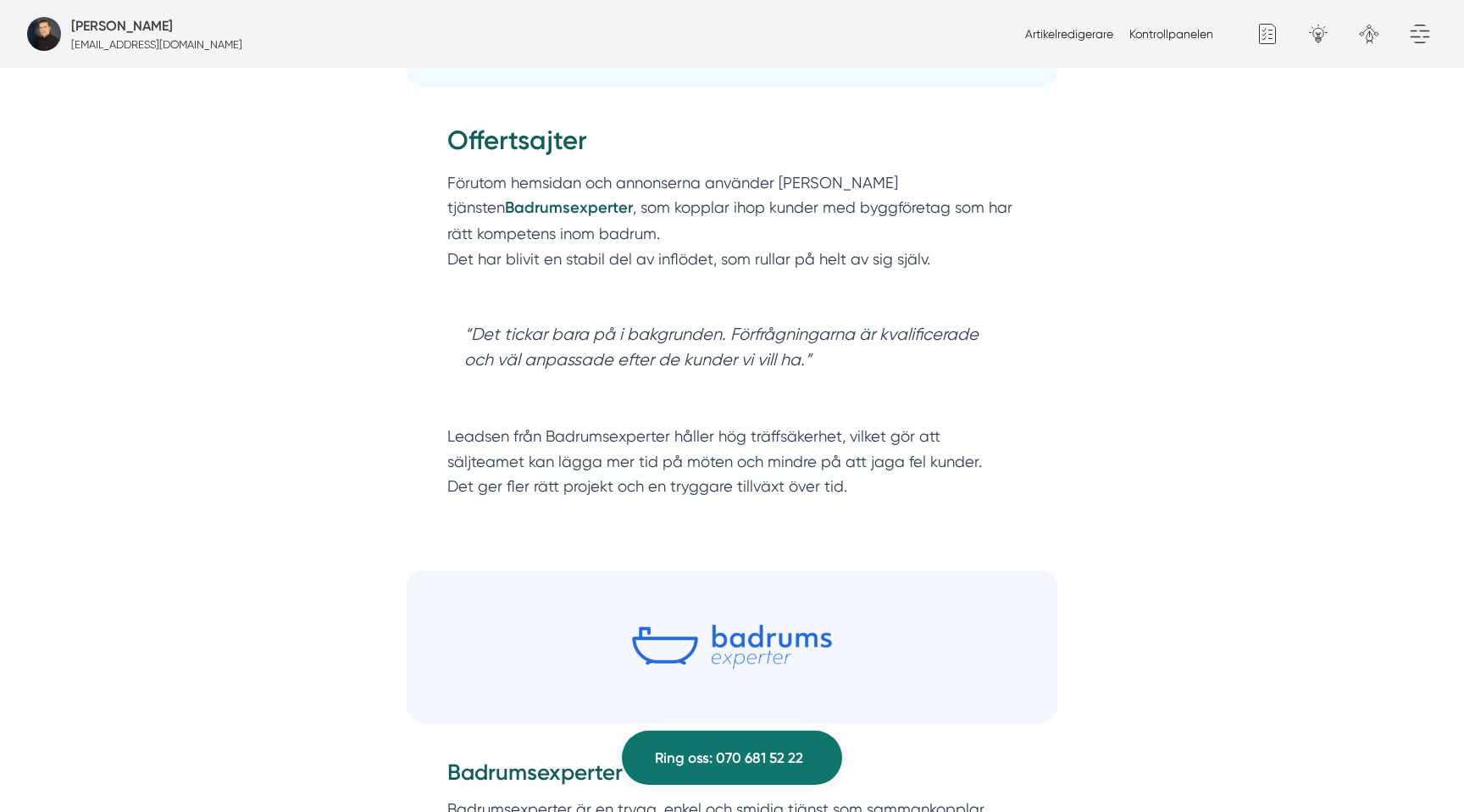
click at [545, 210] on strong "Badrumsexperter" at bounding box center [569, 207] width 128 height 18
click at [771, 186] on p "Förutom hemsidan och annonserna använder Jobryan tjänsten Badrumsexperter , som…" at bounding box center [732, 234] width 570 height 126
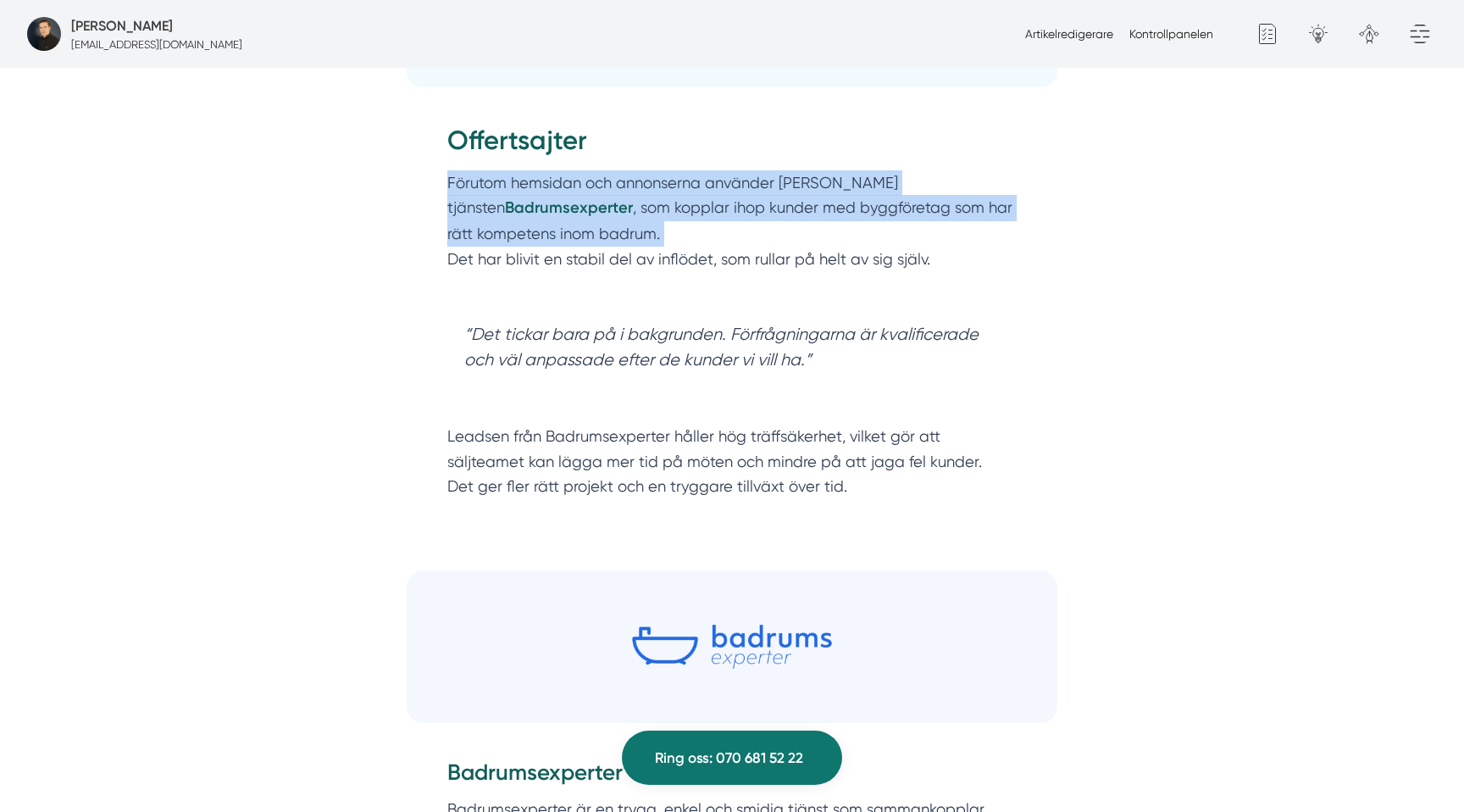
click at [771, 186] on p "Förutom hemsidan och annonserna använder Jobryan tjänsten Badrumsexperter , som…" at bounding box center [732, 234] width 570 height 126
click at [651, 209] on p "Förutom hemsidan och annonserna använder Jobryan tjänsten Badrumsexperter , som…" at bounding box center [732, 234] width 570 height 126
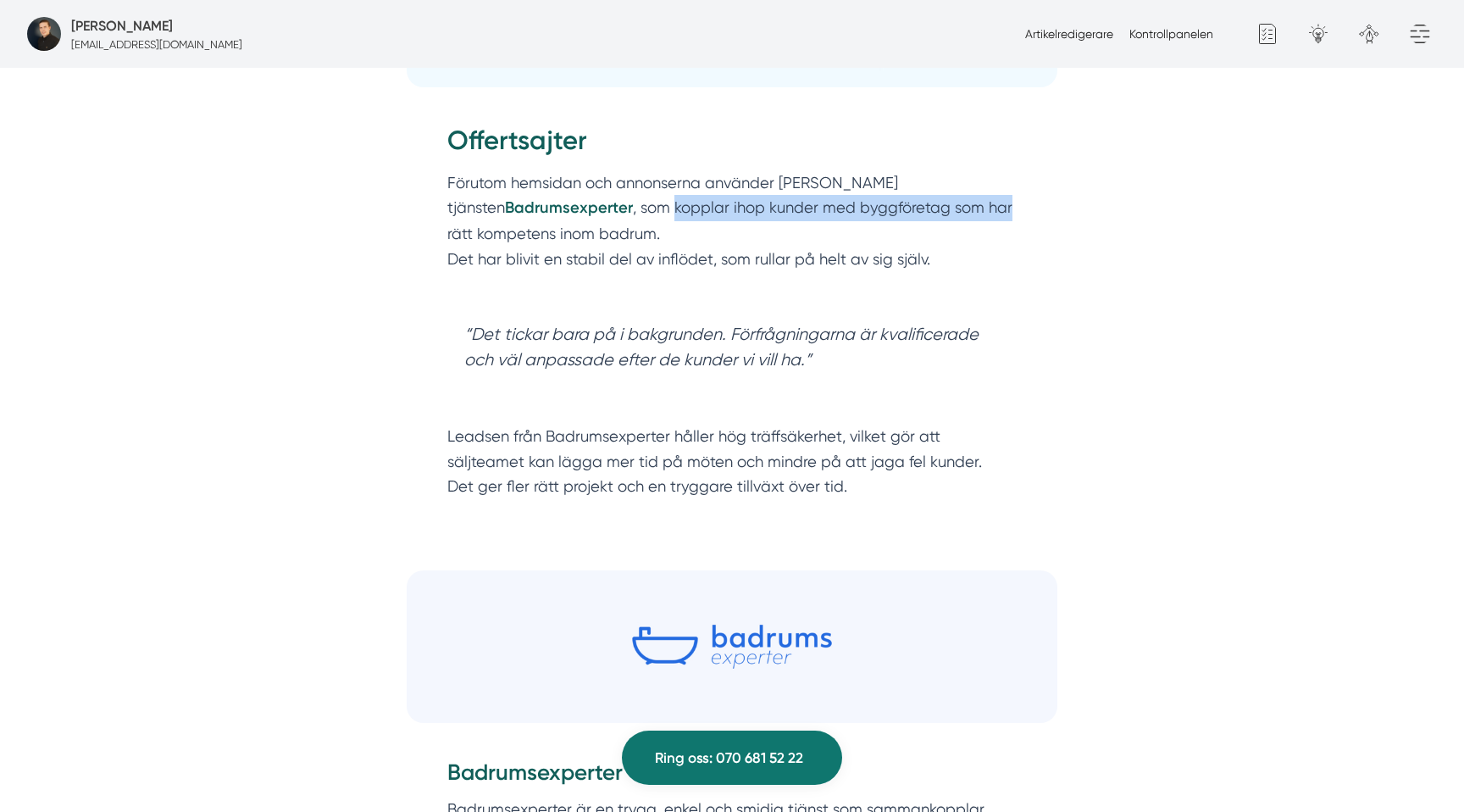
drag, startPoint x: 651, startPoint y: 209, endPoint x: 938, endPoint y: 218, distance: 287.1
click at [938, 218] on p "Förutom hemsidan och annonserna använder Jobryan tjänsten Badrumsexperter , som…" at bounding box center [732, 234] width 570 height 126
click at [846, 214] on p "Förutom hemsidan och annonserna använder Jobryan tjänsten Badrumsexperter , som…" at bounding box center [732, 234] width 570 height 126
click at [627, 262] on p "Förutom hemsidan och annonserna använder Jobryan tjänsten Badrumsexperter , som…" at bounding box center [732, 234] width 570 height 126
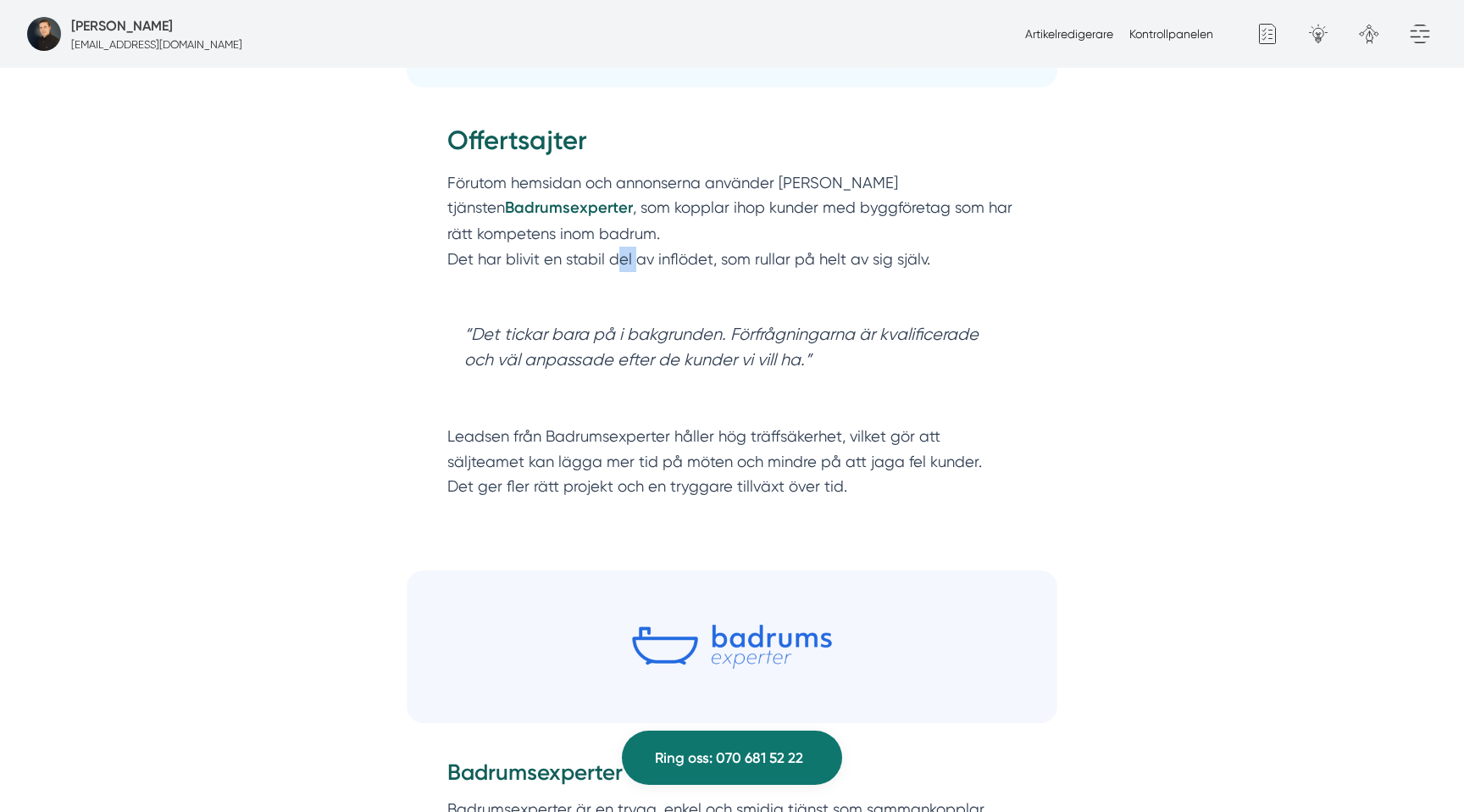
click at [627, 262] on p "Förutom hemsidan och annonserna använder Jobryan tjänsten Badrumsexperter , som…" at bounding box center [732, 234] width 570 height 126
click at [568, 357] on blockquote "“Det tickar bara på i bakgrunden. Förfrågningarna är kvalificerade och väl anpa…" at bounding box center [732, 360] width 570 height 110
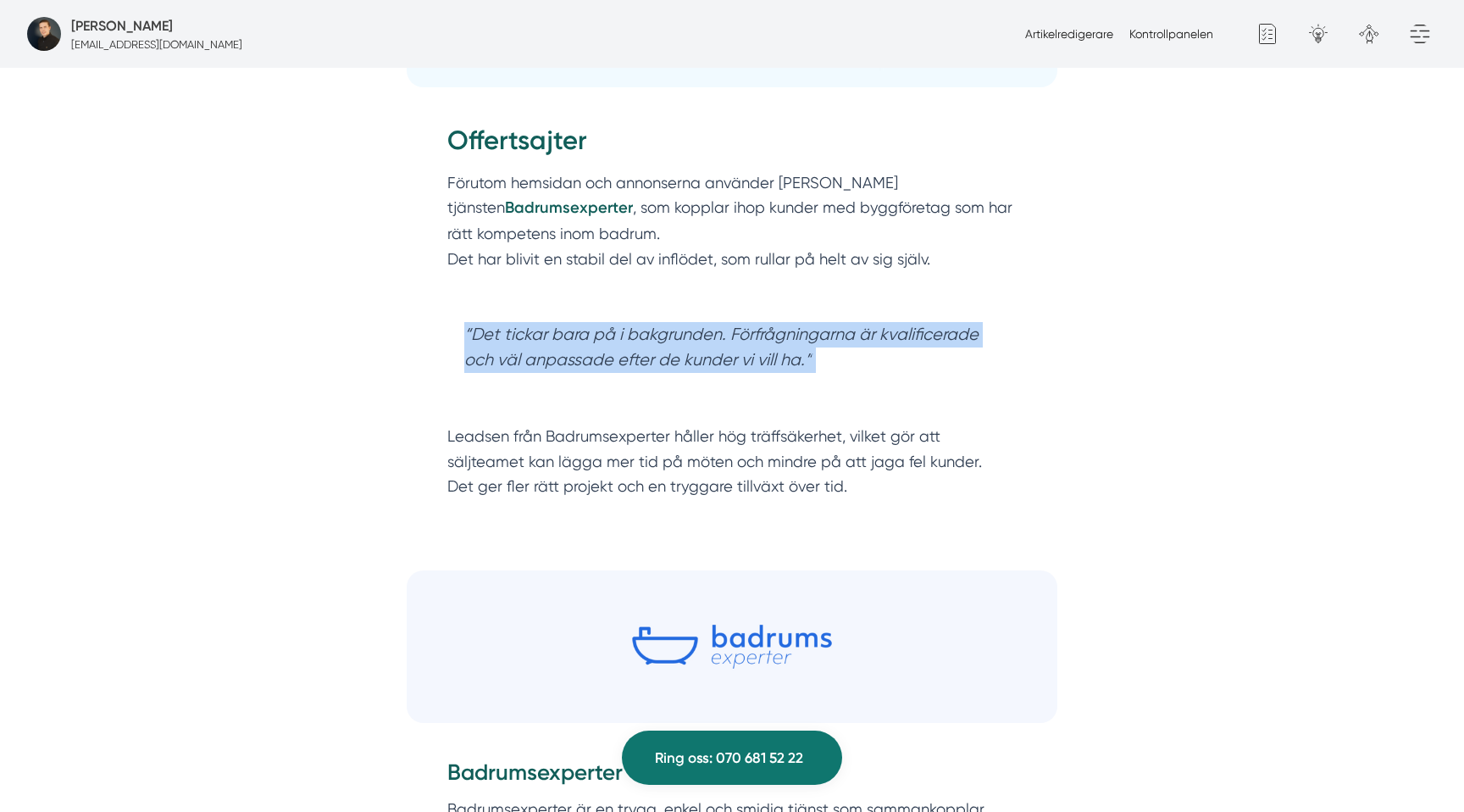
click at [568, 357] on blockquote "“Det tickar bara på i bakgrunden. Förfrågningarna är kvalificerade och väl anpa…" at bounding box center [732, 360] width 570 height 110
click at [663, 358] on blockquote "“Det tickar bara på i bakgrunden. Förfrågningarna är kvalificerade och väl anpa…" at bounding box center [732, 360] width 570 height 110
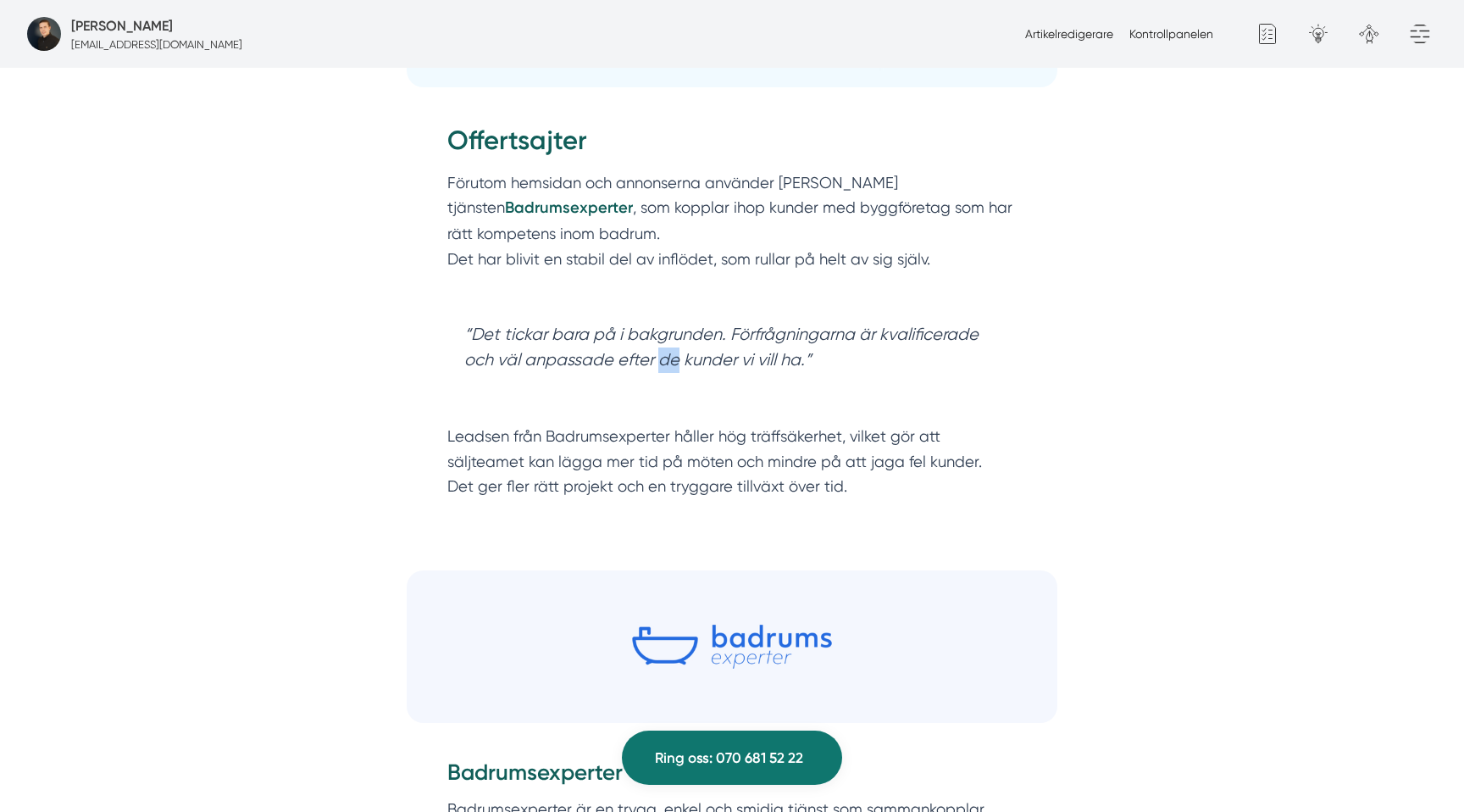
click at [663, 358] on blockquote "“Det tickar bara på i bakgrunden. Förfrågningarna är kvalificerade och väl anpa…" at bounding box center [732, 360] width 570 height 110
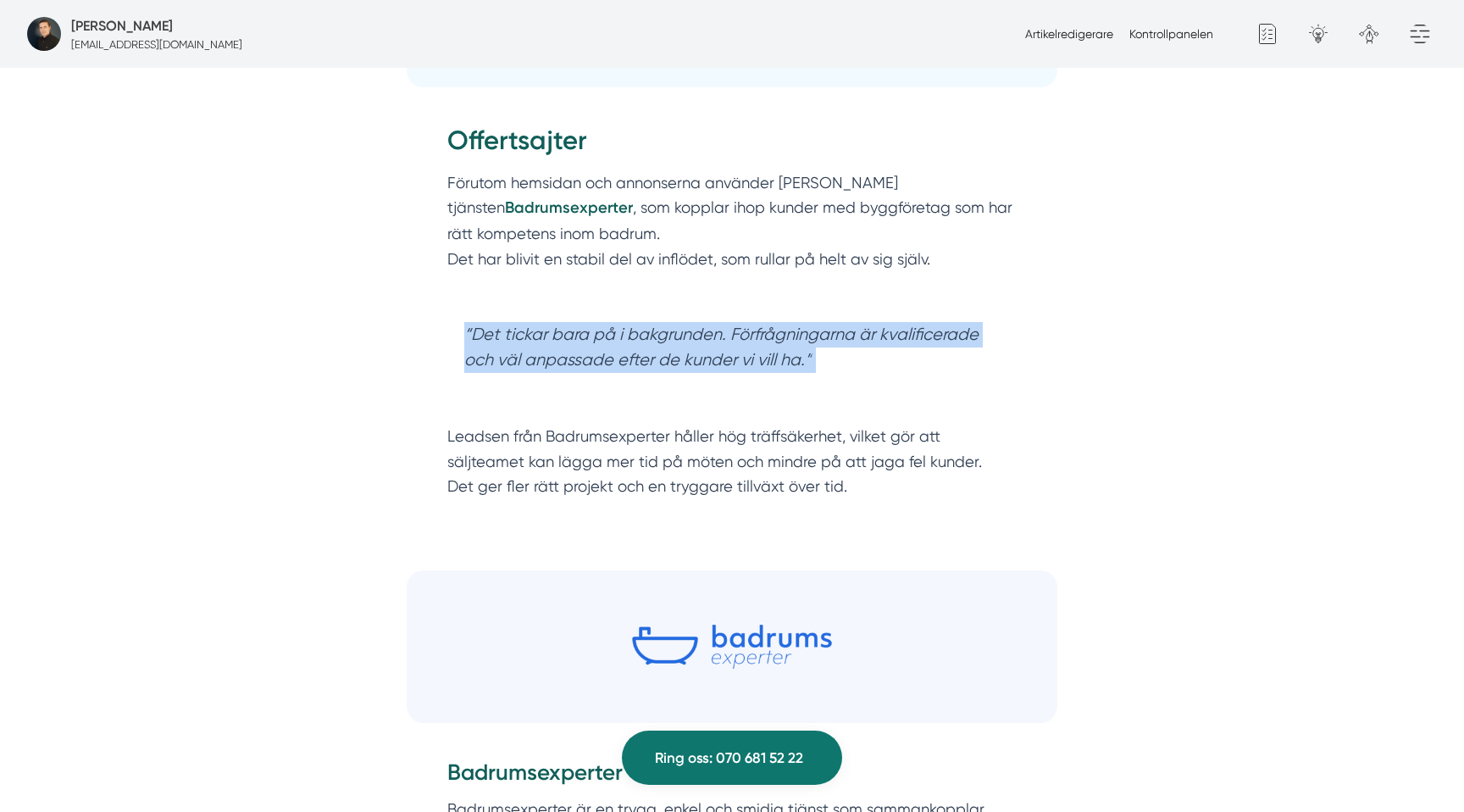
click at [663, 358] on blockquote "“Det tickar bara på i bakgrunden. Förfrågningarna är kvalificerade och väl anpa…" at bounding box center [732, 360] width 570 height 110
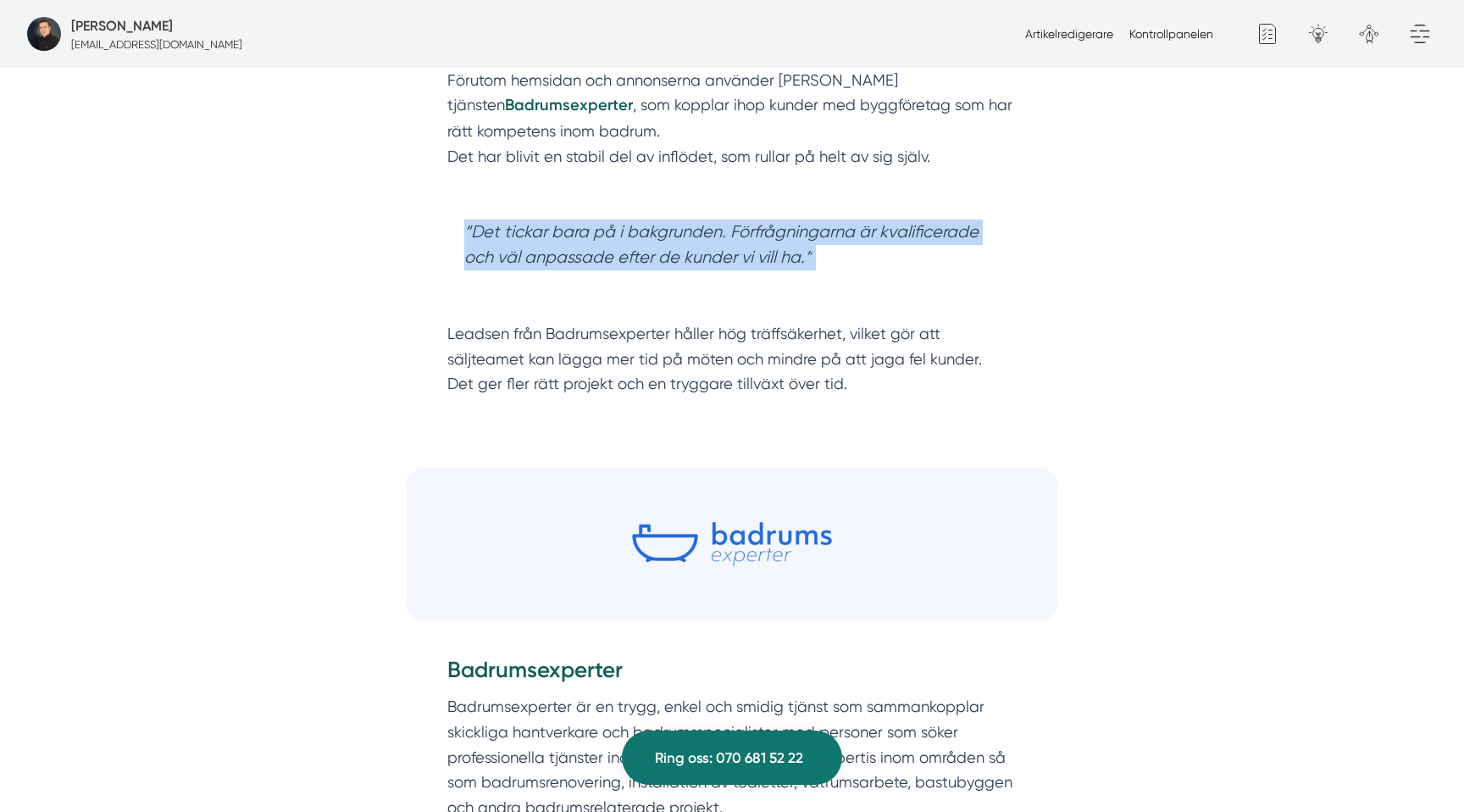
scroll to position [4192, 0]
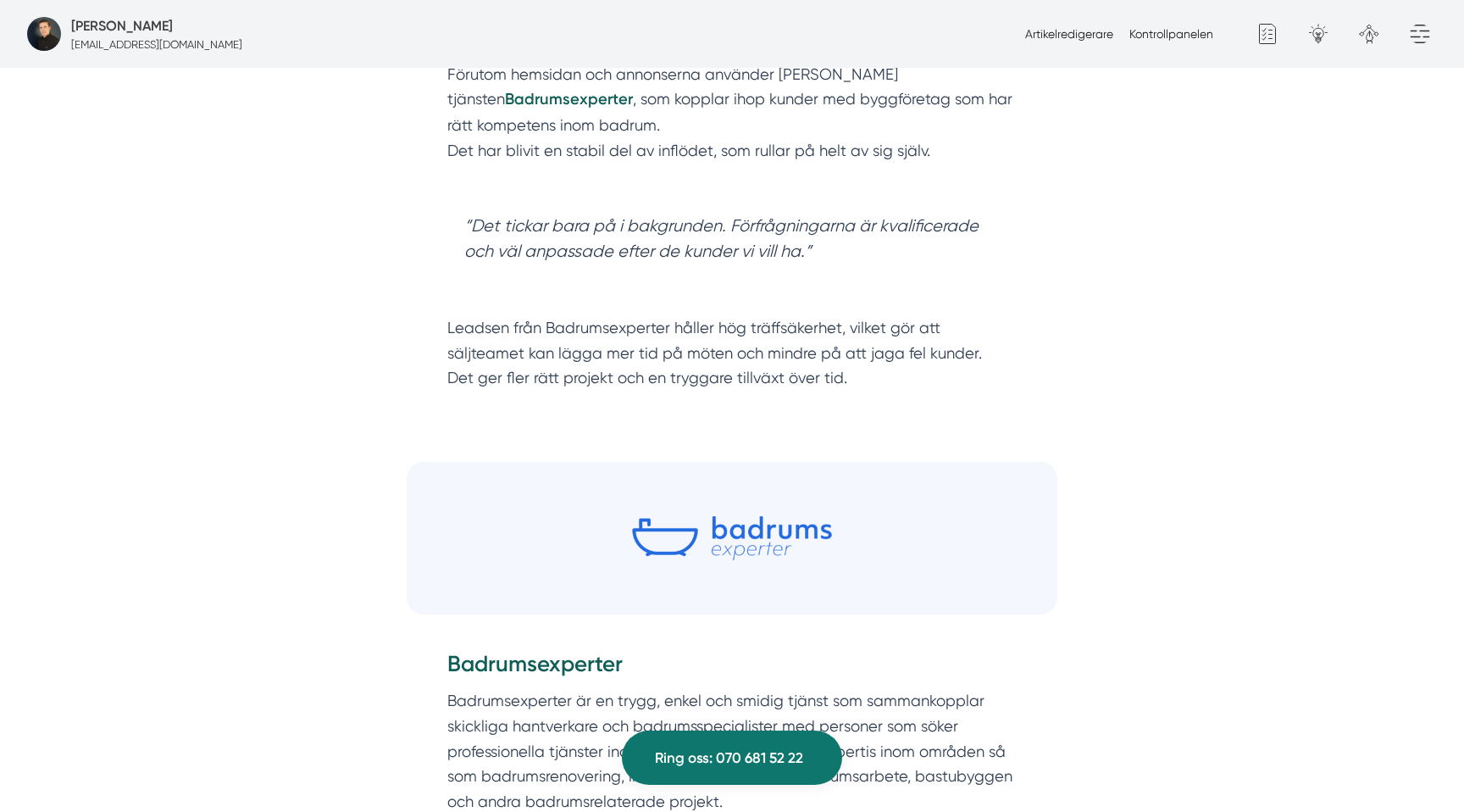
click at [663, 358] on p "Leadsen från Badrumsexperter håller hög träffsäkerhet, vilket gör att säljteame…" at bounding box center [732, 365] width 570 height 101
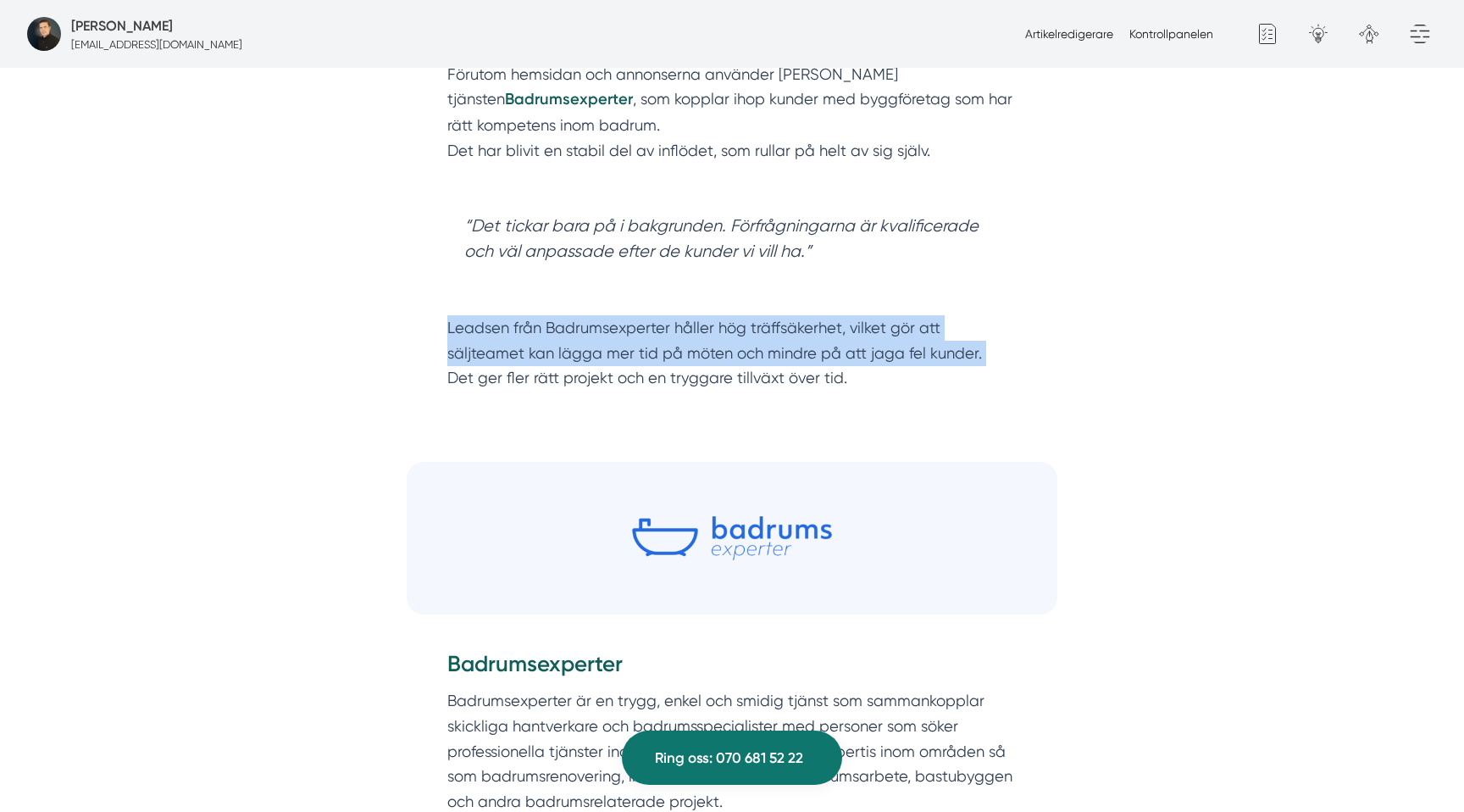
click at [663, 358] on p "Leadsen från Badrumsexperter håller hög träffsäkerhet, vilket gör att säljteame…" at bounding box center [732, 365] width 570 height 101
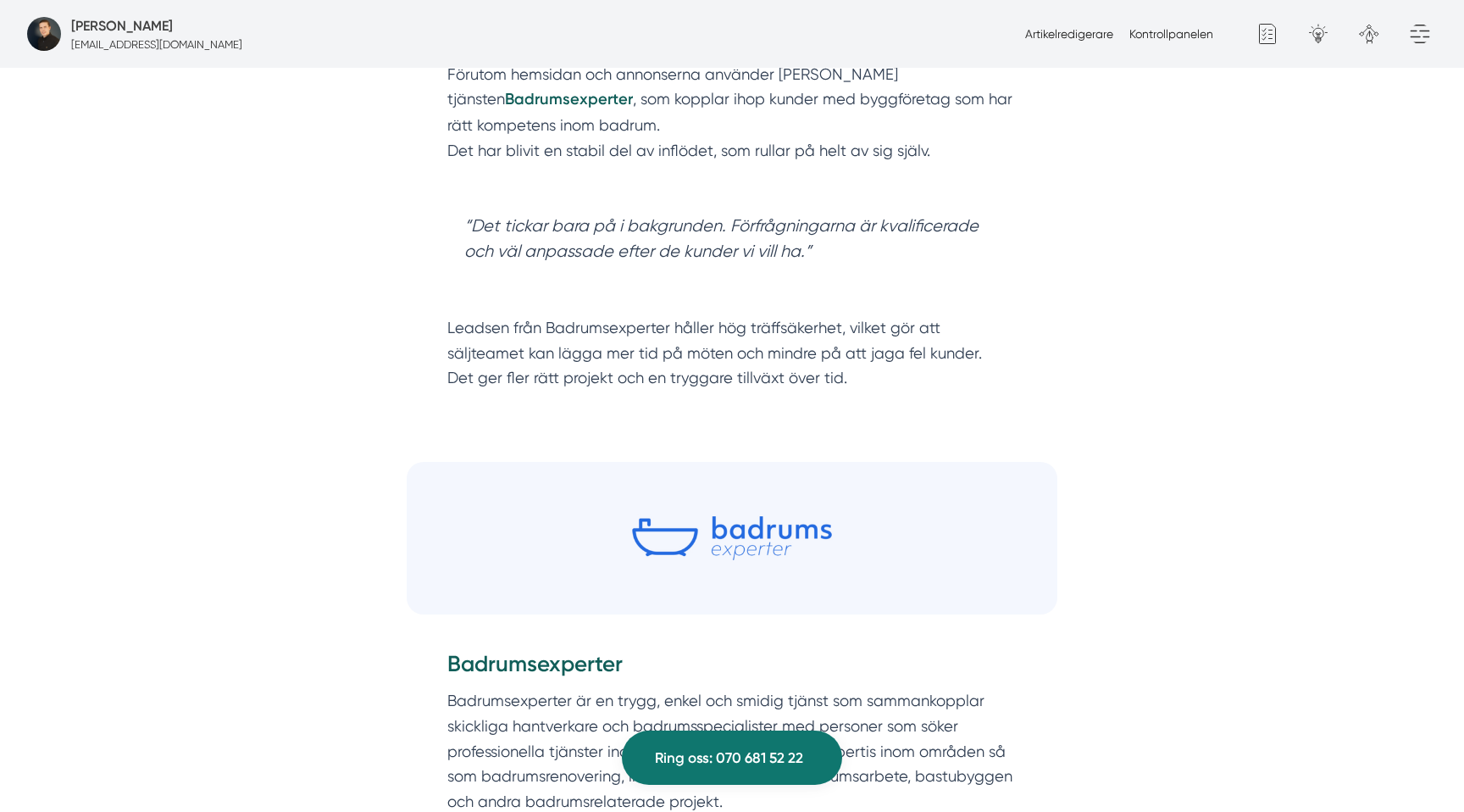
click at [695, 368] on p "Leadsen från Badrumsexperter håller hög träffsäkerhet, vilket gör att säljteame…" at bounding box center [732, 365] width 570 height 101
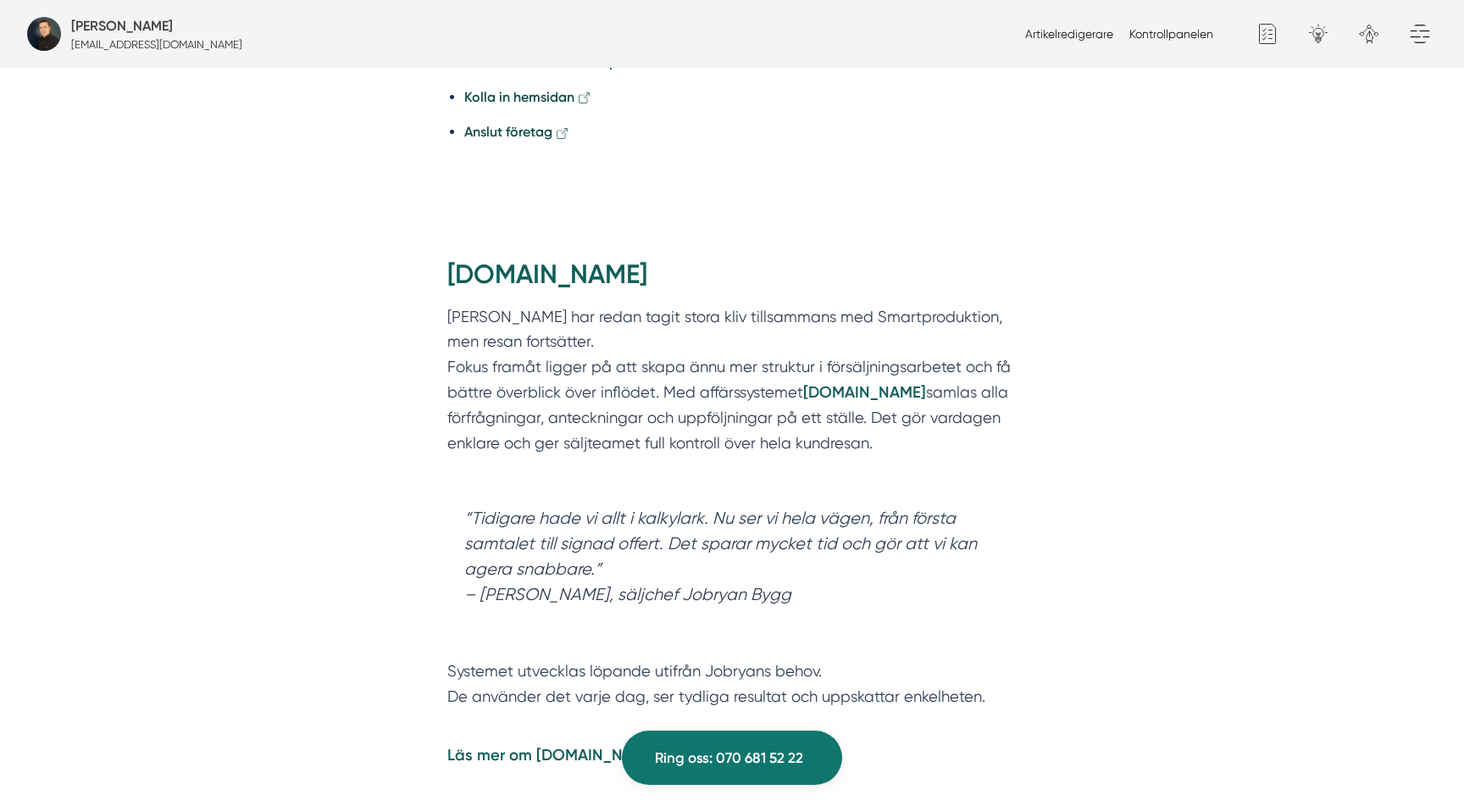
scroll to position [5096, 0]
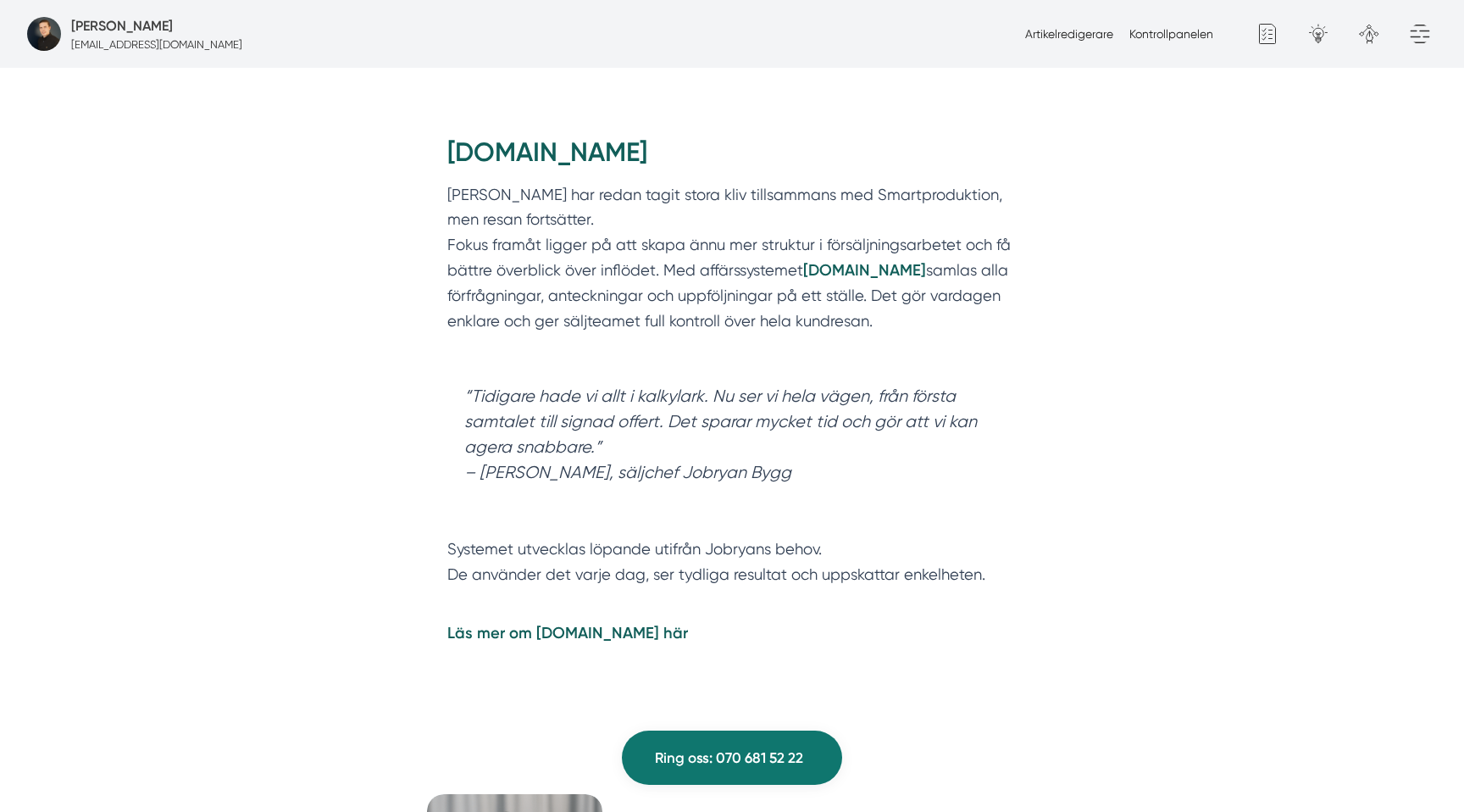
click at [595, 187] on p "Jobryan Bygg har redan tagit stora kliv tillsammans med Smartproduktion, men re…" at bounding box center [732, 270] width 570 height 177
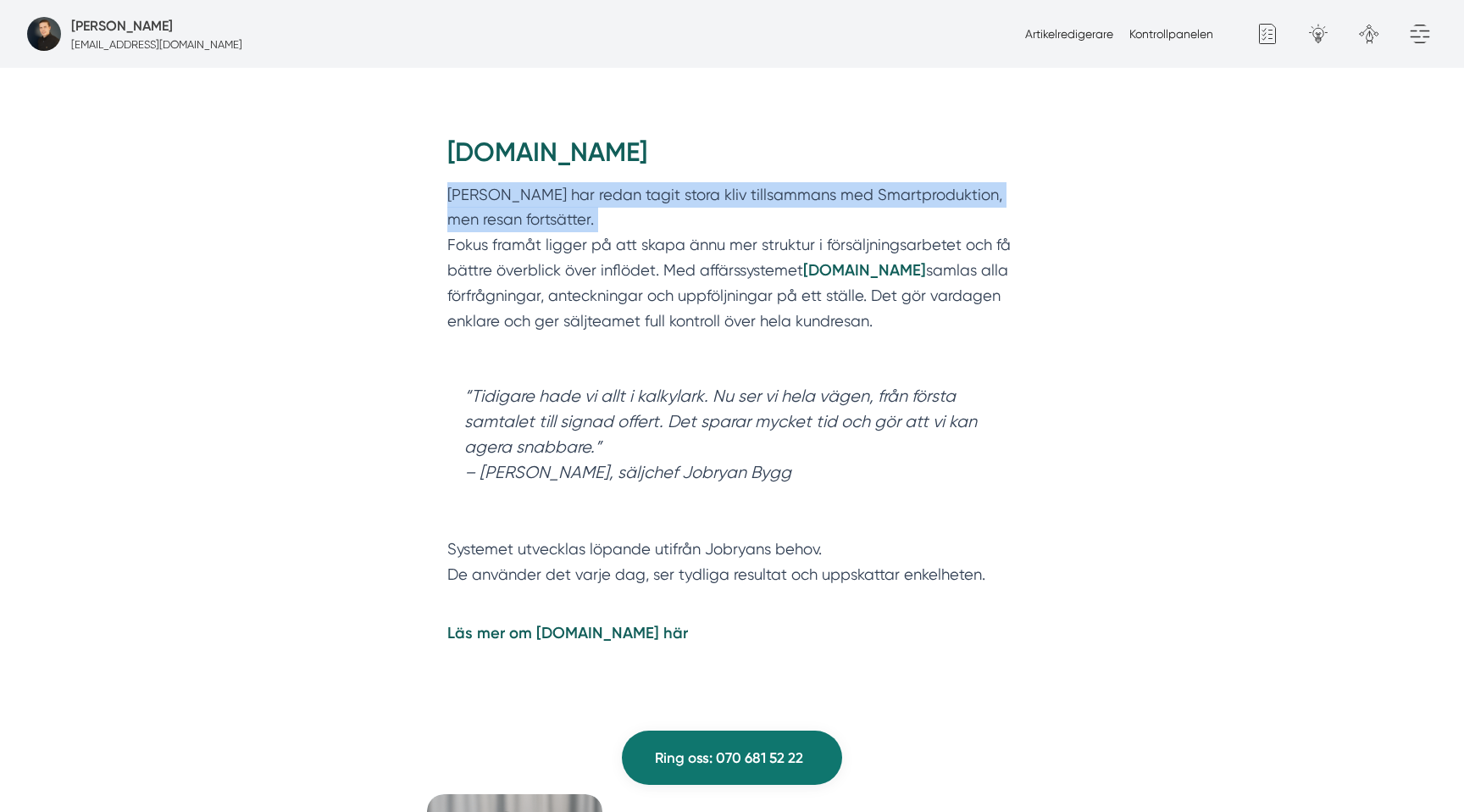
click at [595, 187] on p "Jobryan Bygg har redan tagit stora kliv tillsammans med Smartproduktion, men re…" at bounding box center [732, 270] width 570 height 177
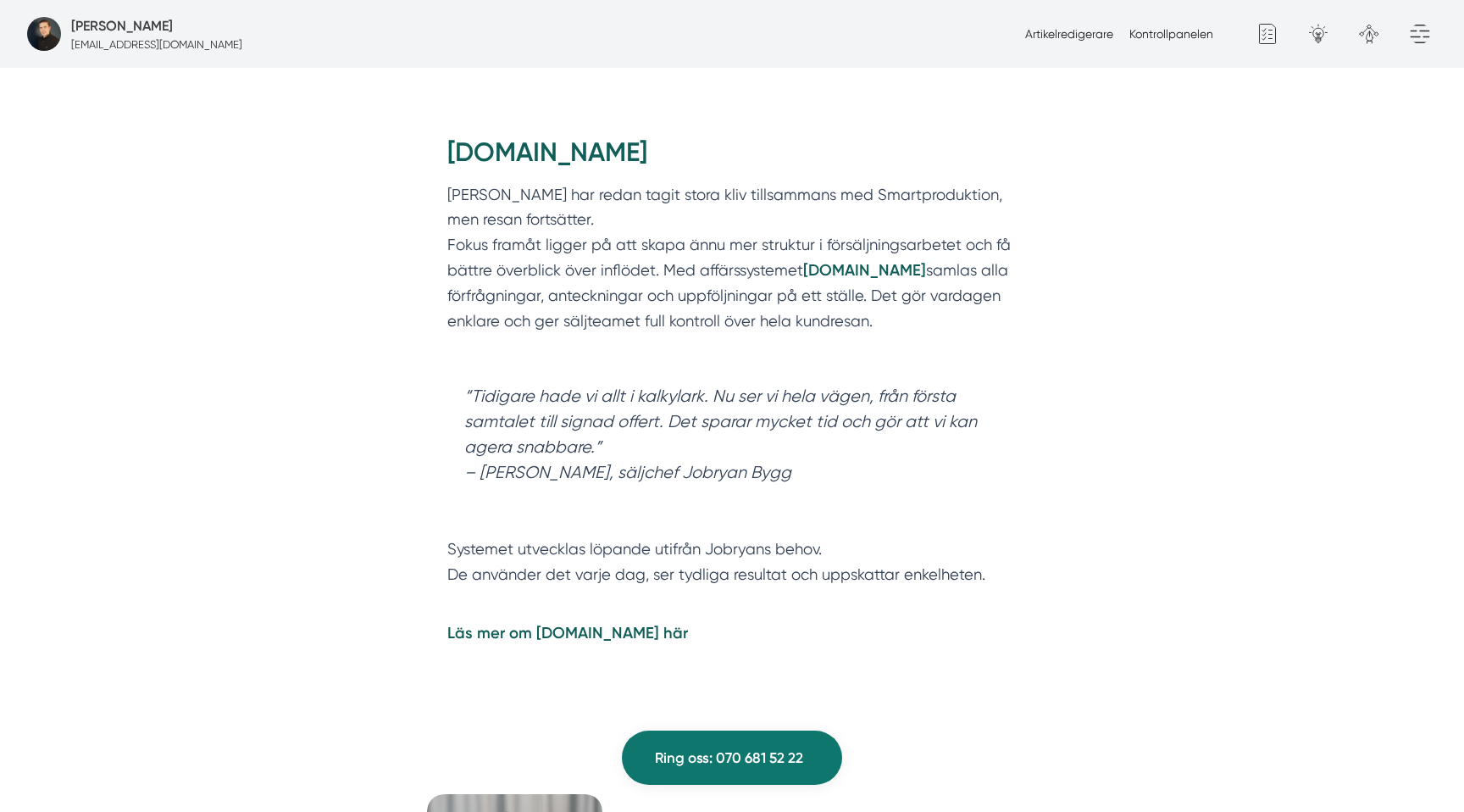
click at [479, 251] on p "Jobryan Bygg har redan tagit stora kliv tillsammans med Smartproduktion, men re…" at bounding box center [732, 270] width 570 height 177
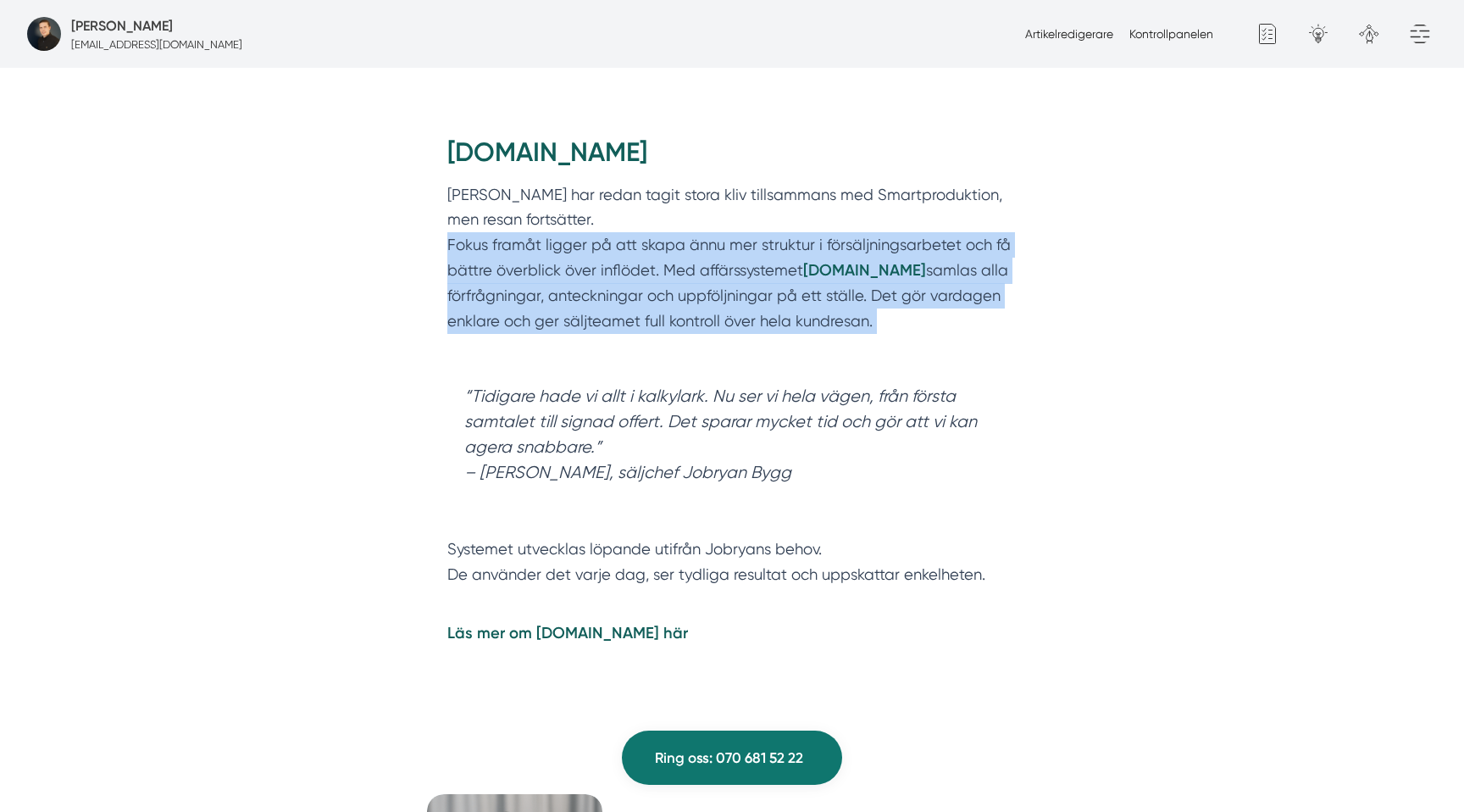
click at [479, 251] on p "Jobryan Bygg har redan tagit stora kliv tillsammans med Smartproduktion, men re…" at bounding box center [732, 270] width 570 height 177
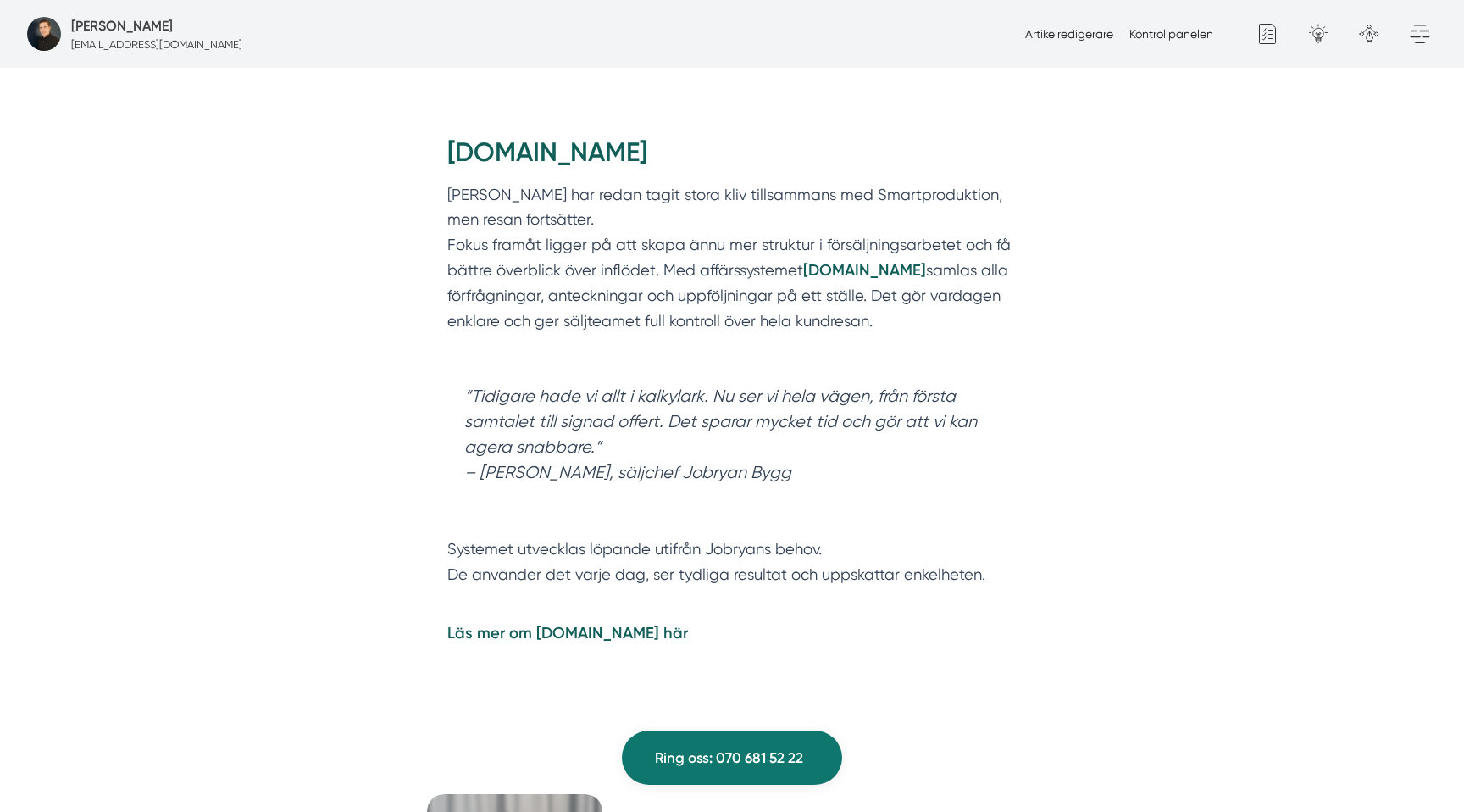
click at [519, 401] on blockquote "“Tidigare hade vi allt i kalkylark. Nu ser vi hela vägen, från första samtalet …" at bounding box center [732, 447] width 570 height 161
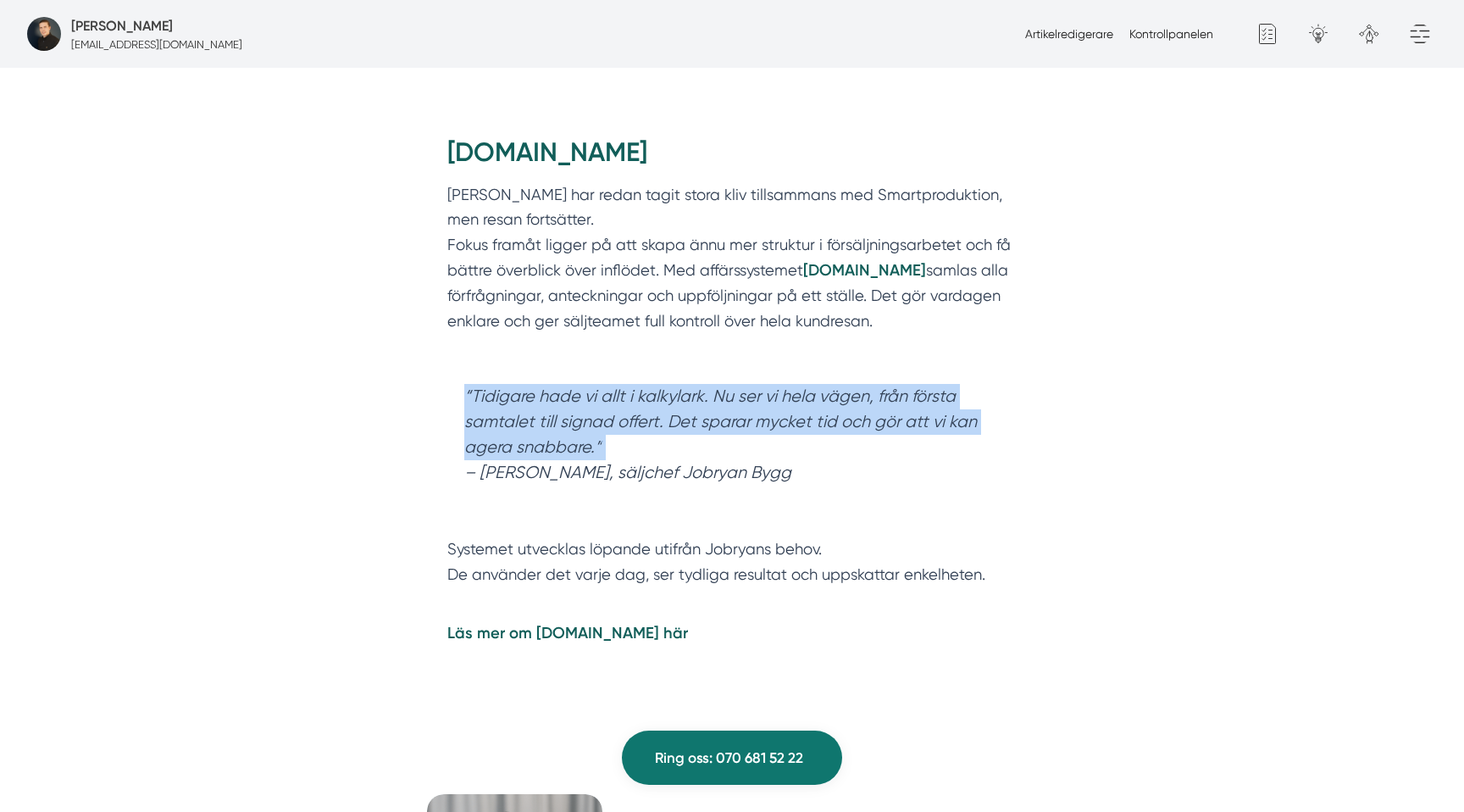
click at [519, 401] on blockquote "“Tidigare hade vi allt i kalkylark. Nu ser vi hela vägen, från första samtalet …" at bounding box center [732, 447] width 570 height 161
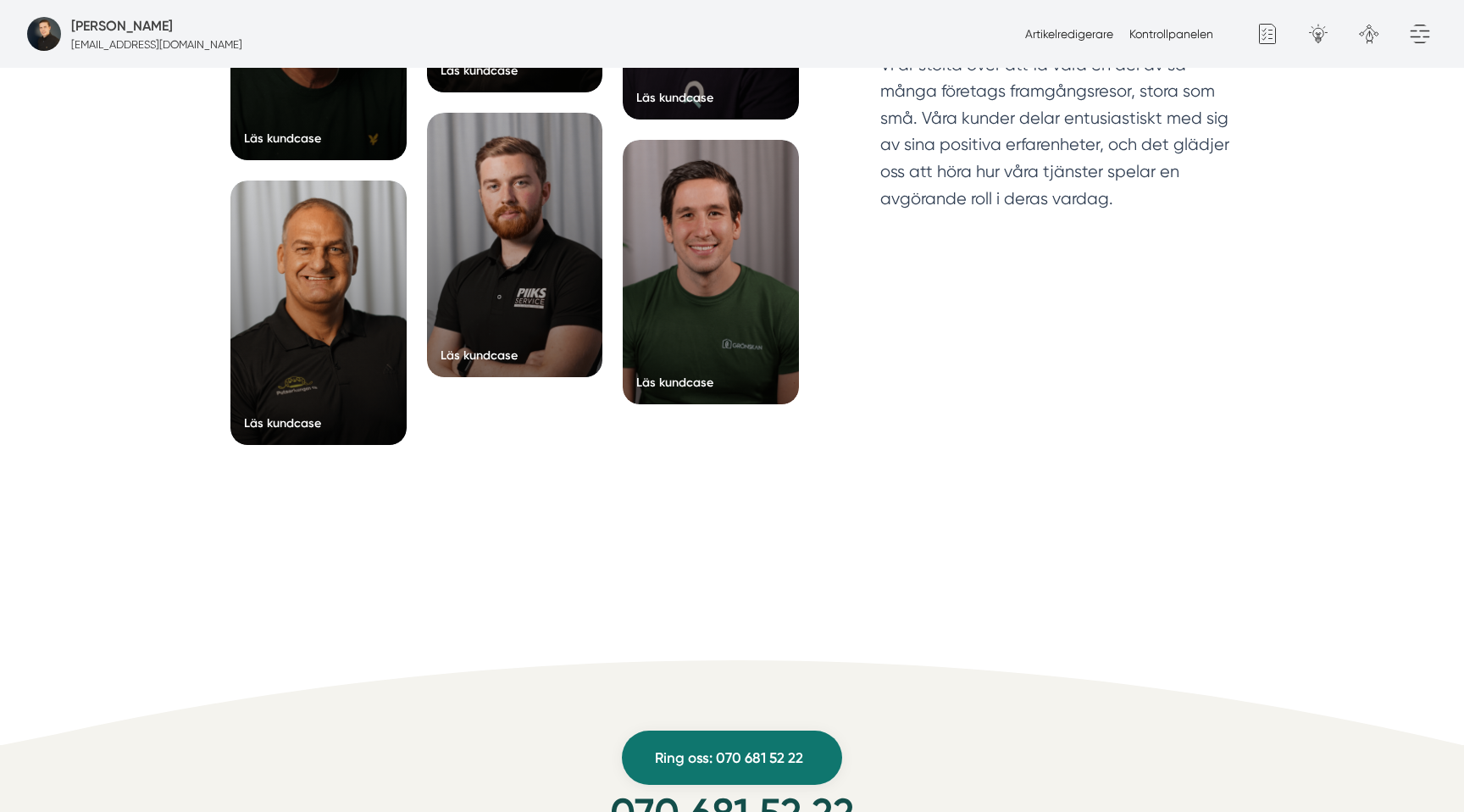
scroll to position [6064, 0]
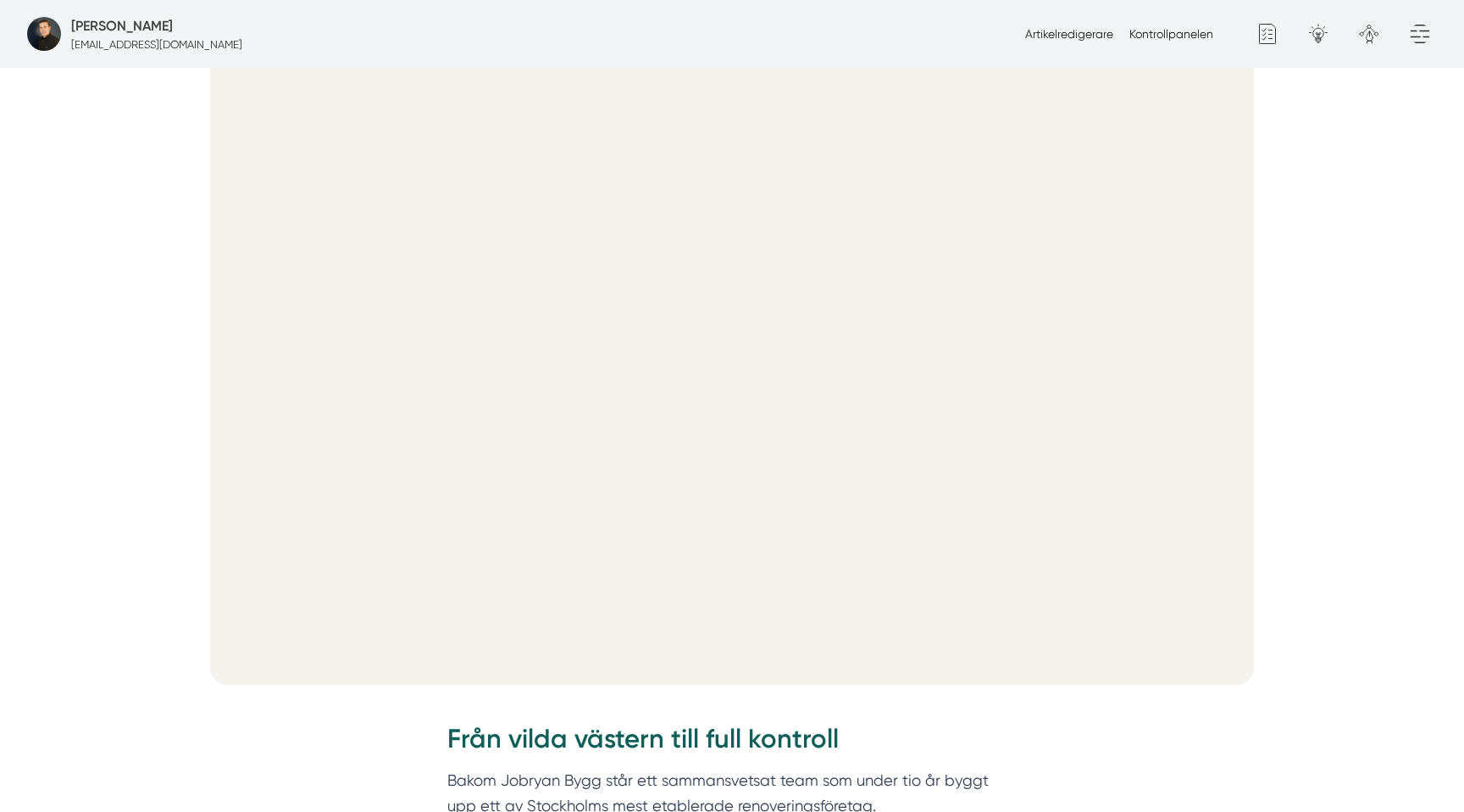
scroll to position [704, 0]
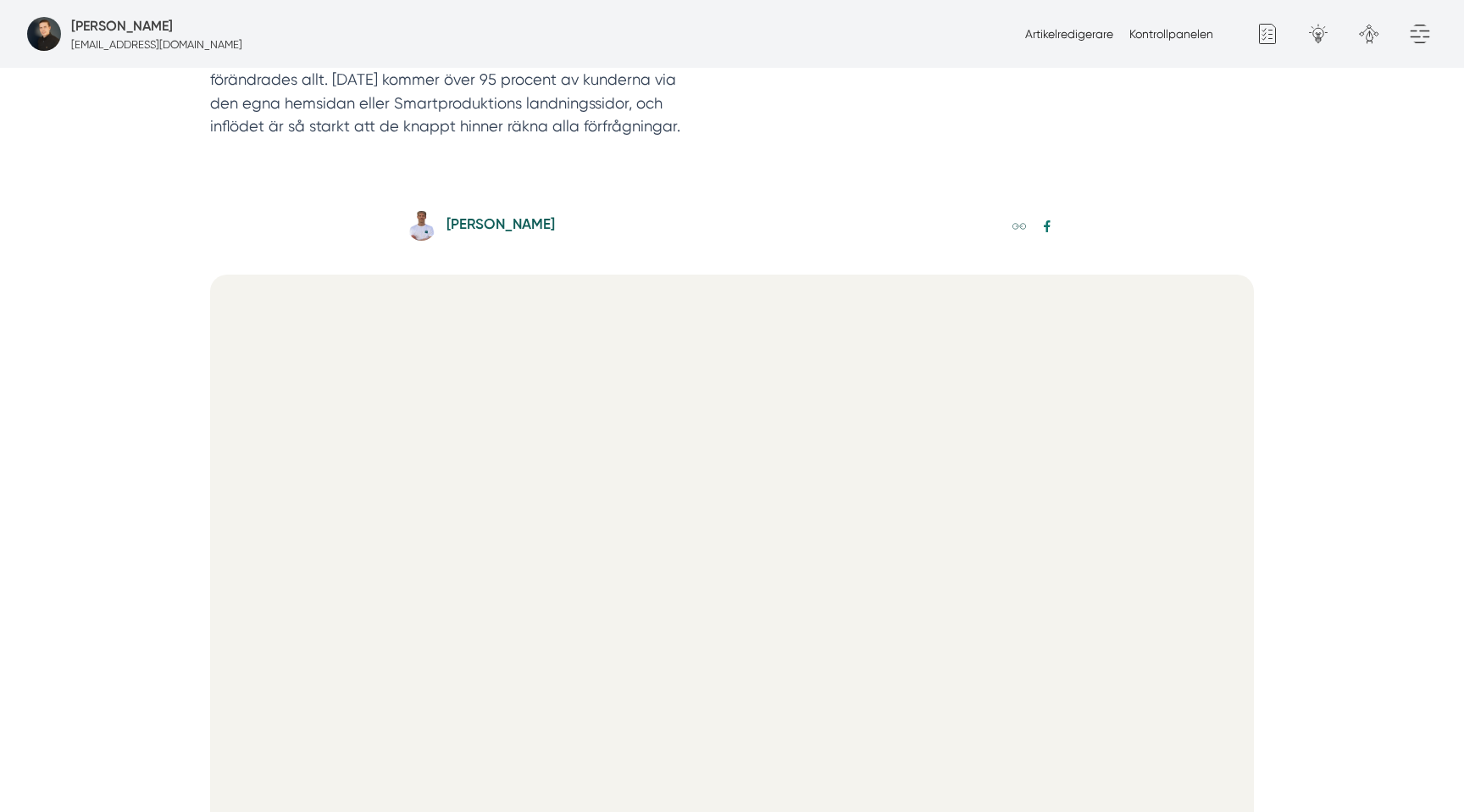
scroll to position [478, 0]
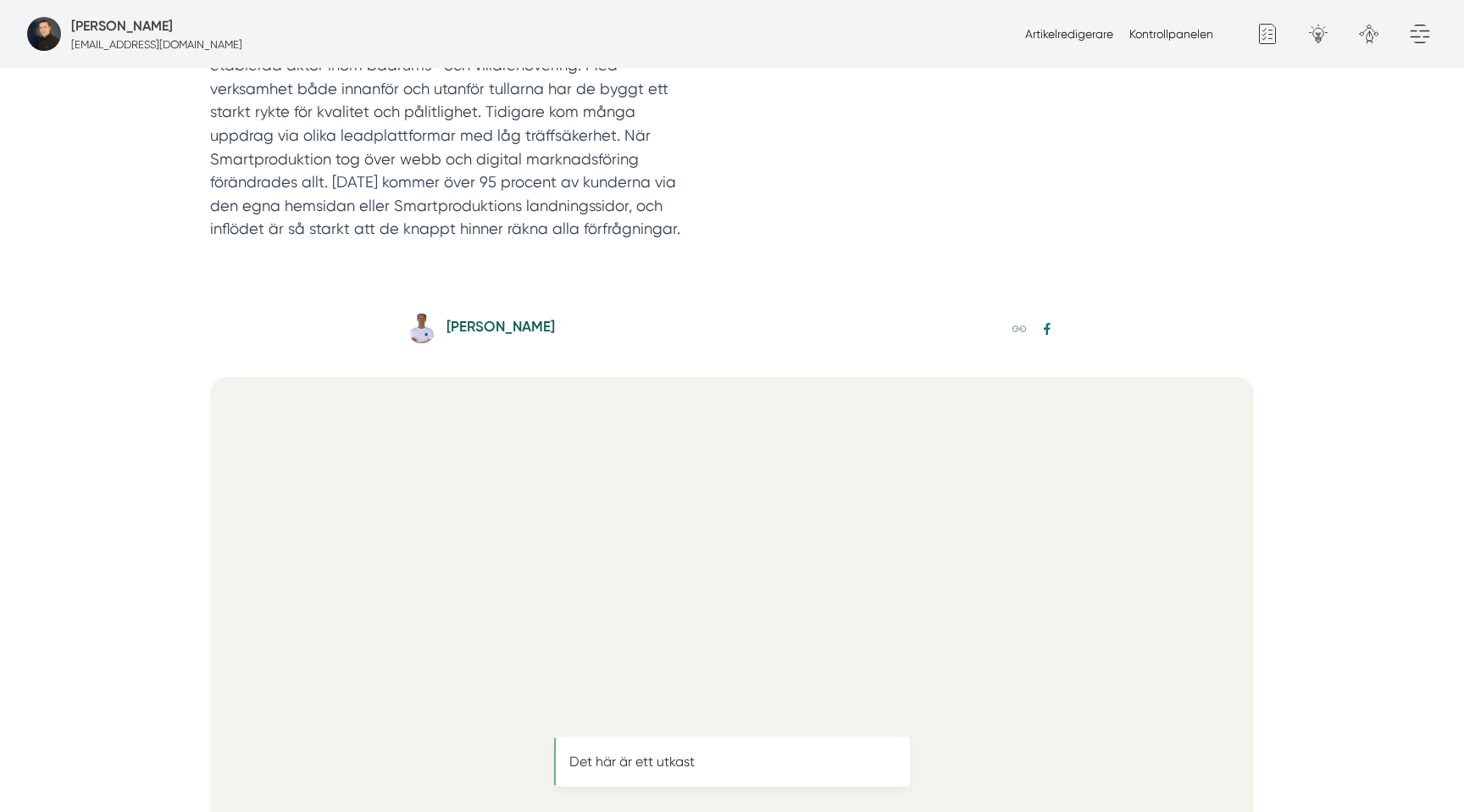
scroll to position [378, 0]
